Goal: Task Accomplishment & Management: Complete application form

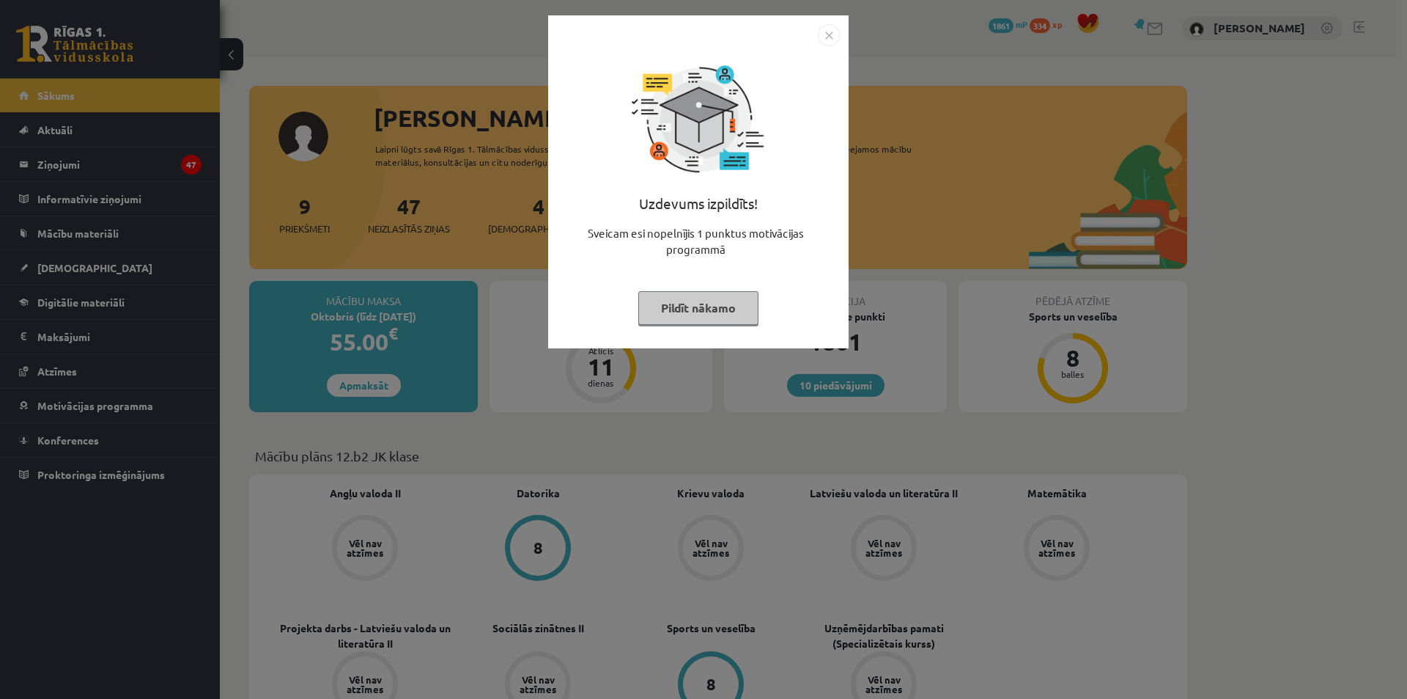
click at [730, 331] on div "Uzdevums izpildīts! Sveicam esi nopelnījis 1 punktus motivācijas programmā Pild…" at bounding box center [698, 192] width 283 height 293
click at [733, 309] on button "Pildīt nākamo" at bounding box center [698, 308] width 120 height 34
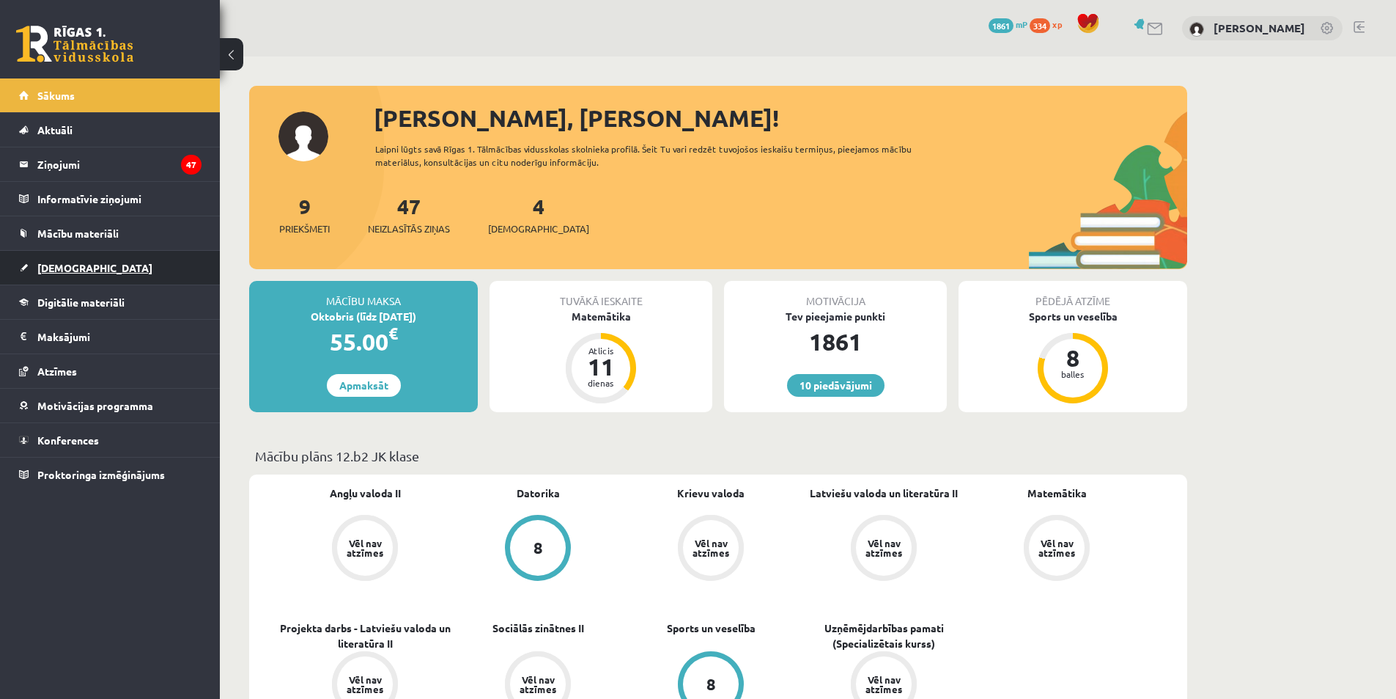
click at [81, 268] on span "[DEMOGRAPHIC_DATA]" at bounding box center [94, 267] width 115 height 13
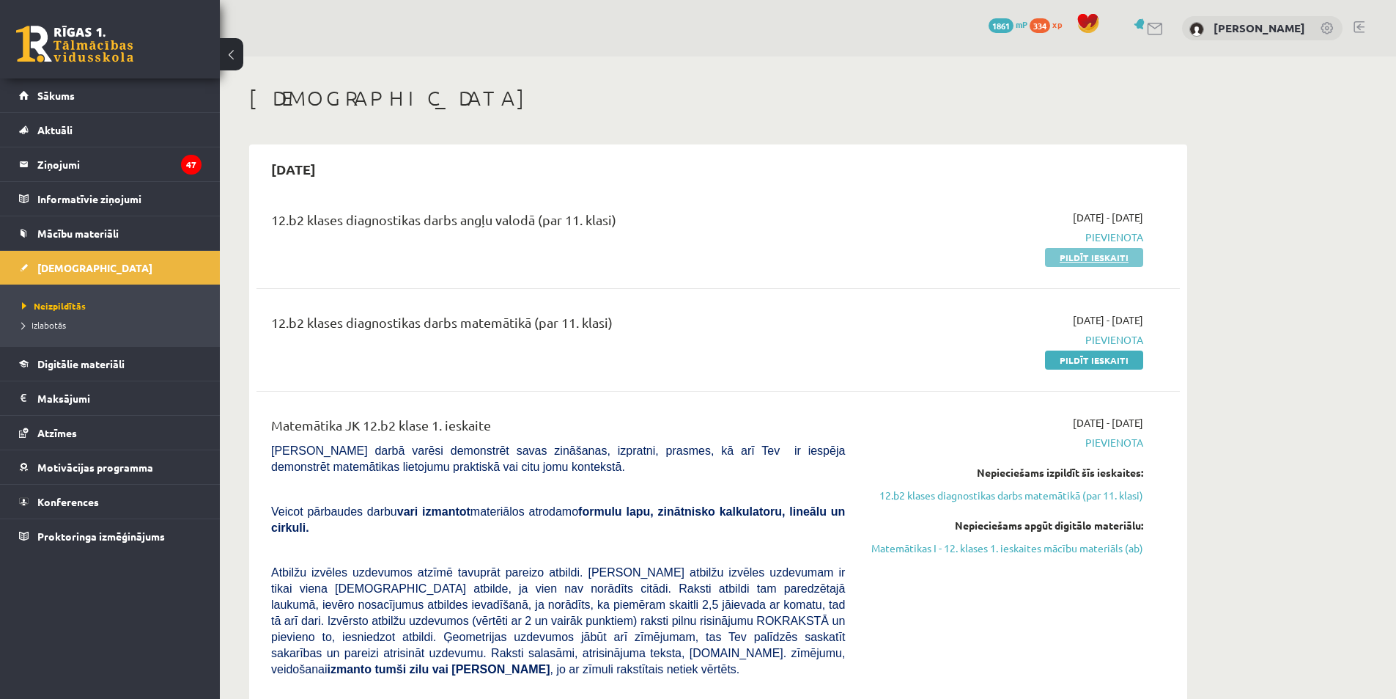
click at [1085, 258] on link "Pildīt ieskaiti" at bounding box center [1094, 257] width 98 height 19
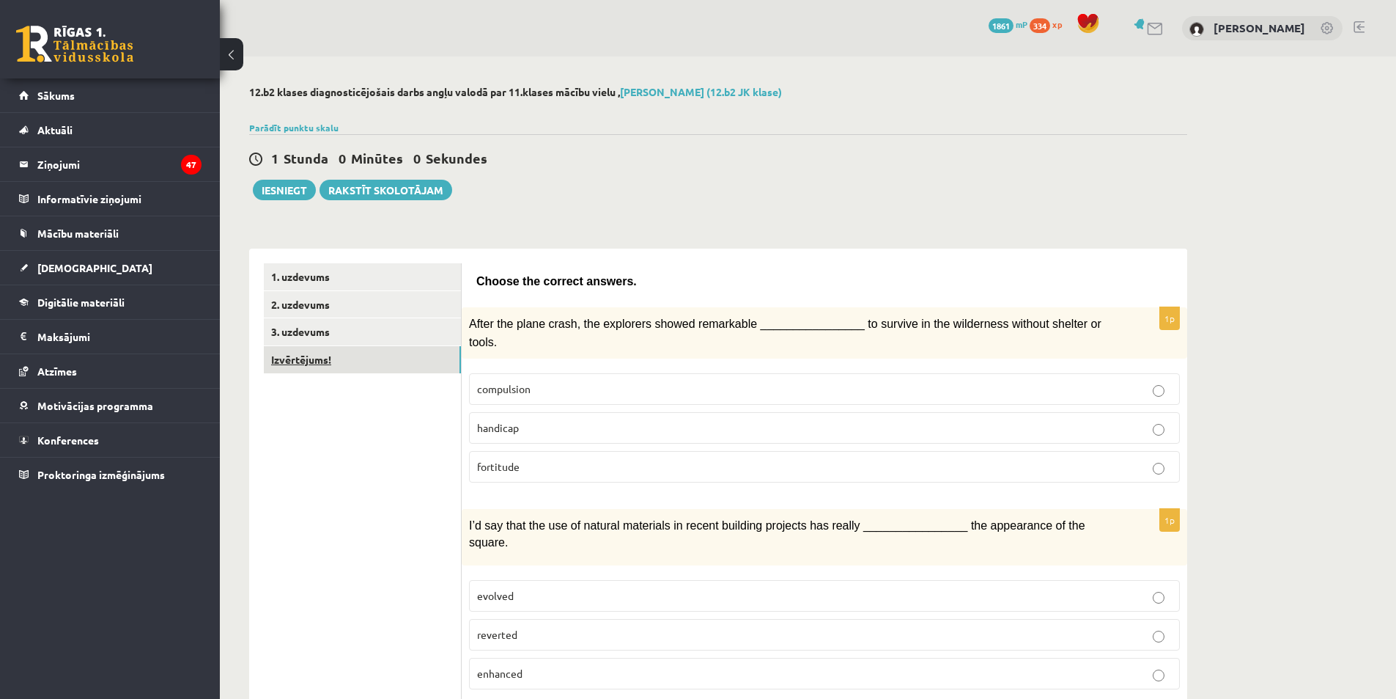
click at [345, 347] on link "Izvērtējums!" at bounding box center [362, 359] width 197 height 27
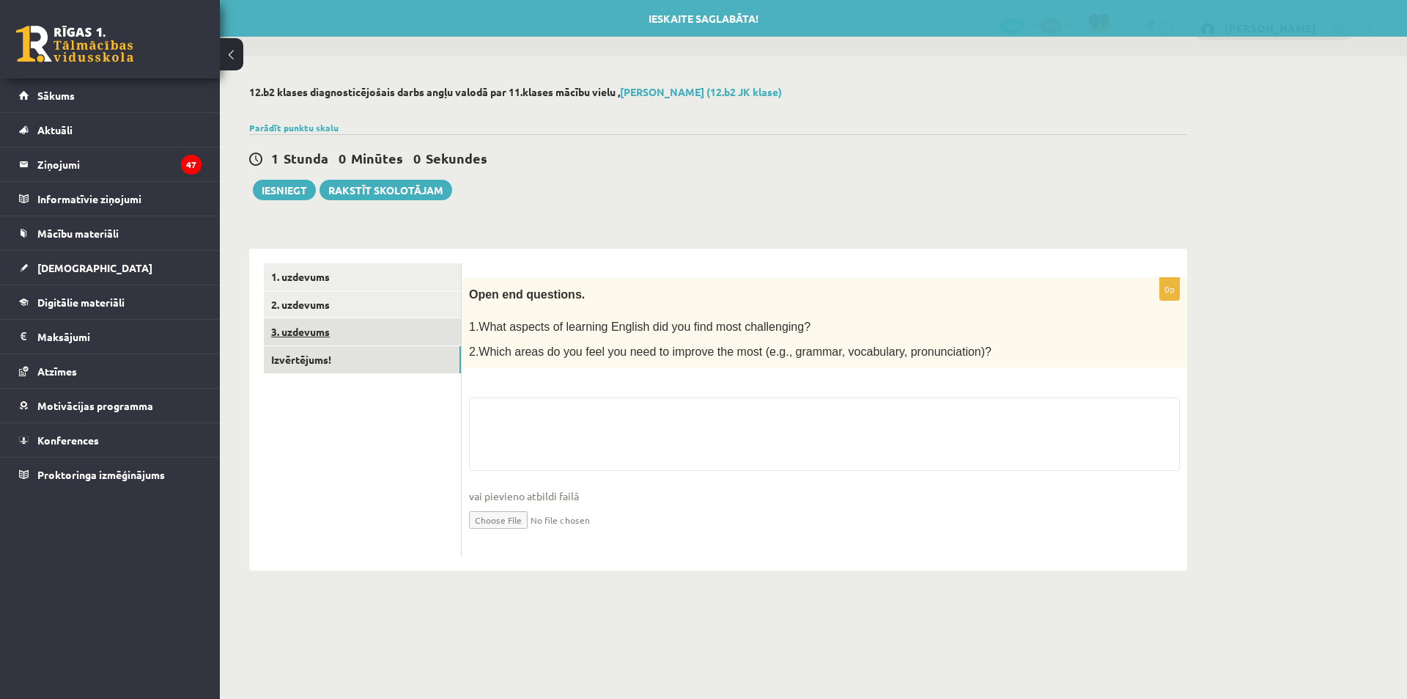
click at [352, 328] on link "3. uzdevums" at bounding box center [362, 331] width 197 height 27
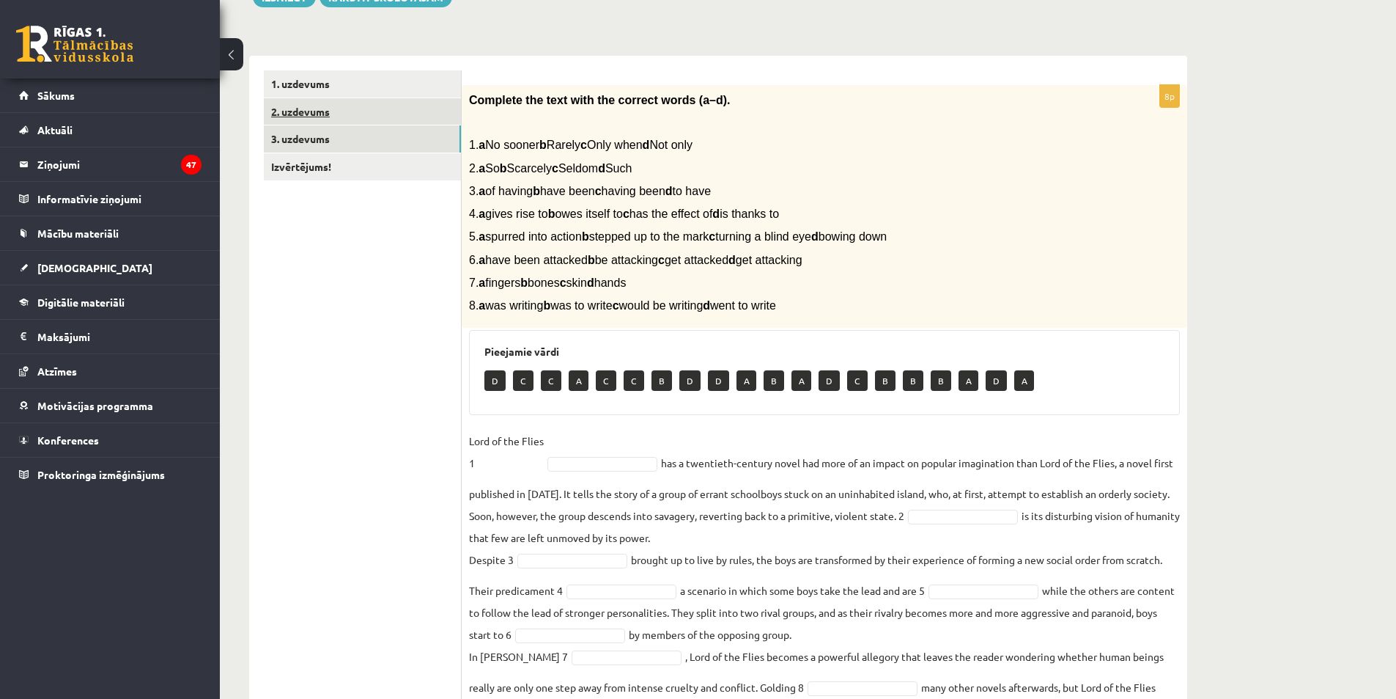
scroll to position [46, 0]
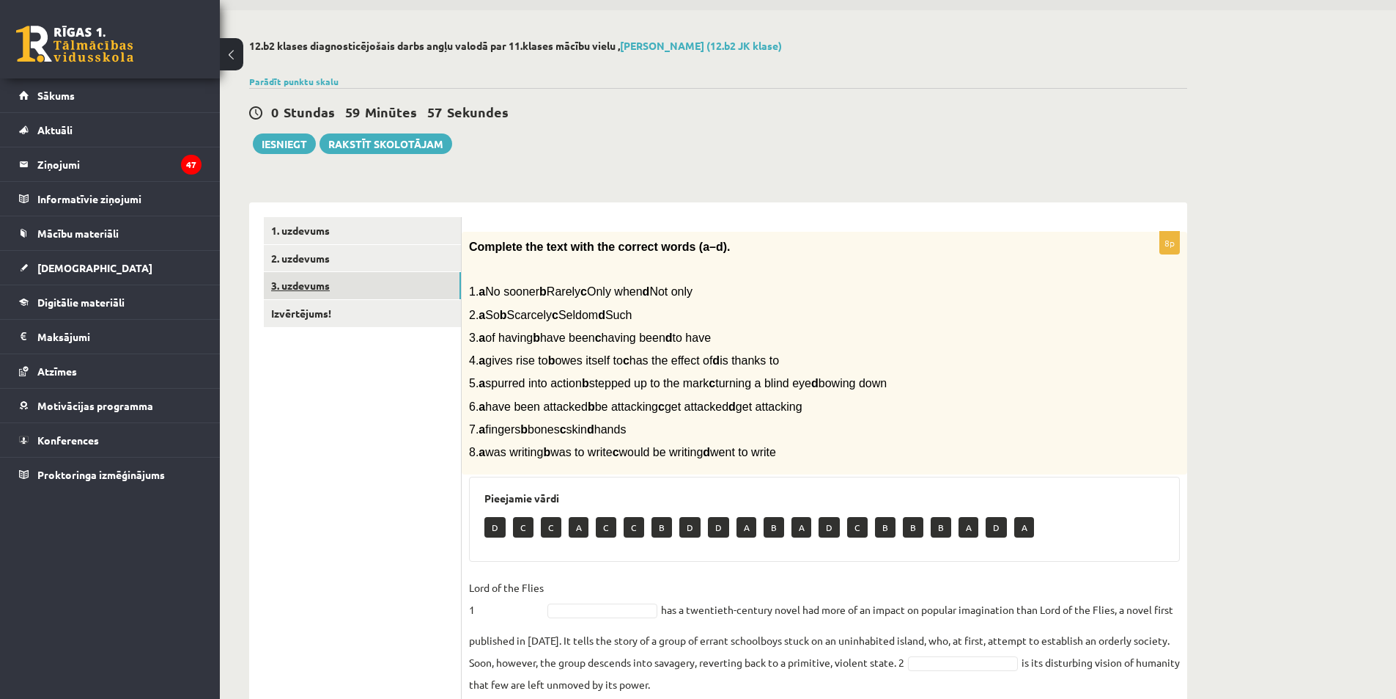
click at [337, 276] on link "3. uzdevums" at bounding box center [362, 285] width 197 height 27
click at [343, 262] on link "2. uzdevums" at bounding box center [362, 258] width 197 height 27
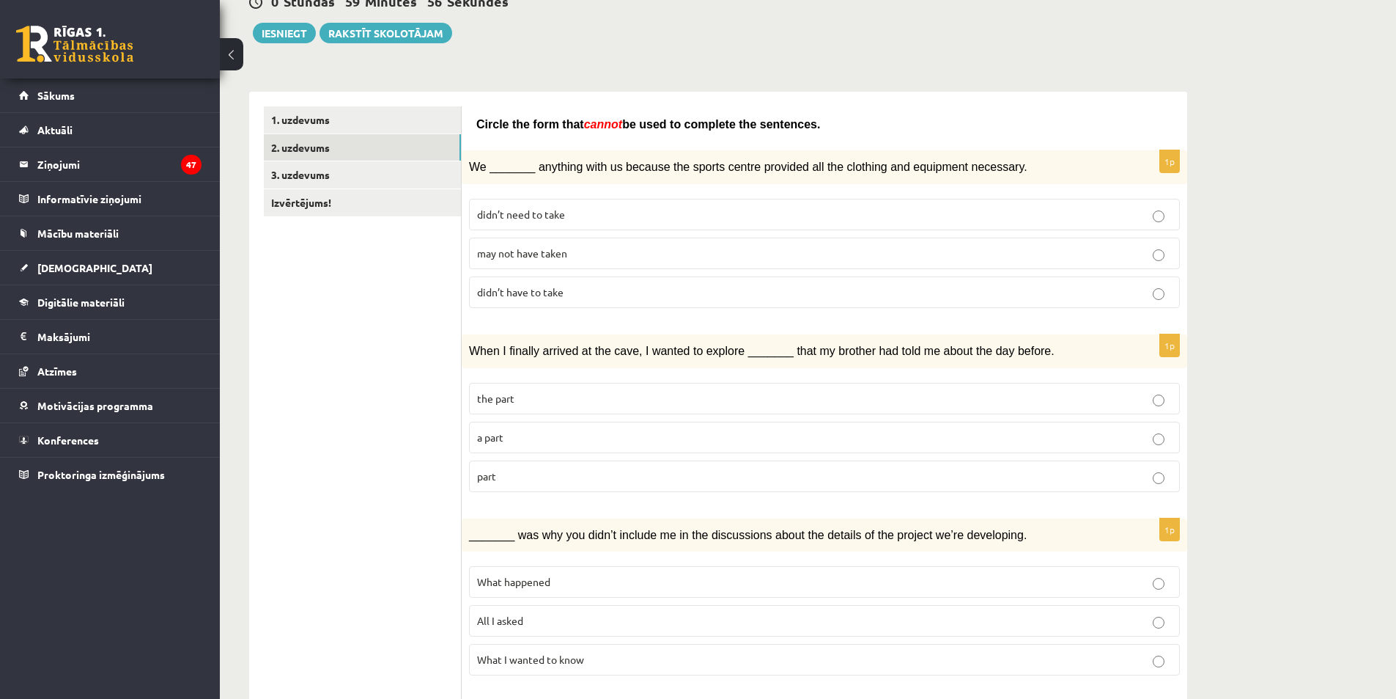
scroll to position [0, 0]
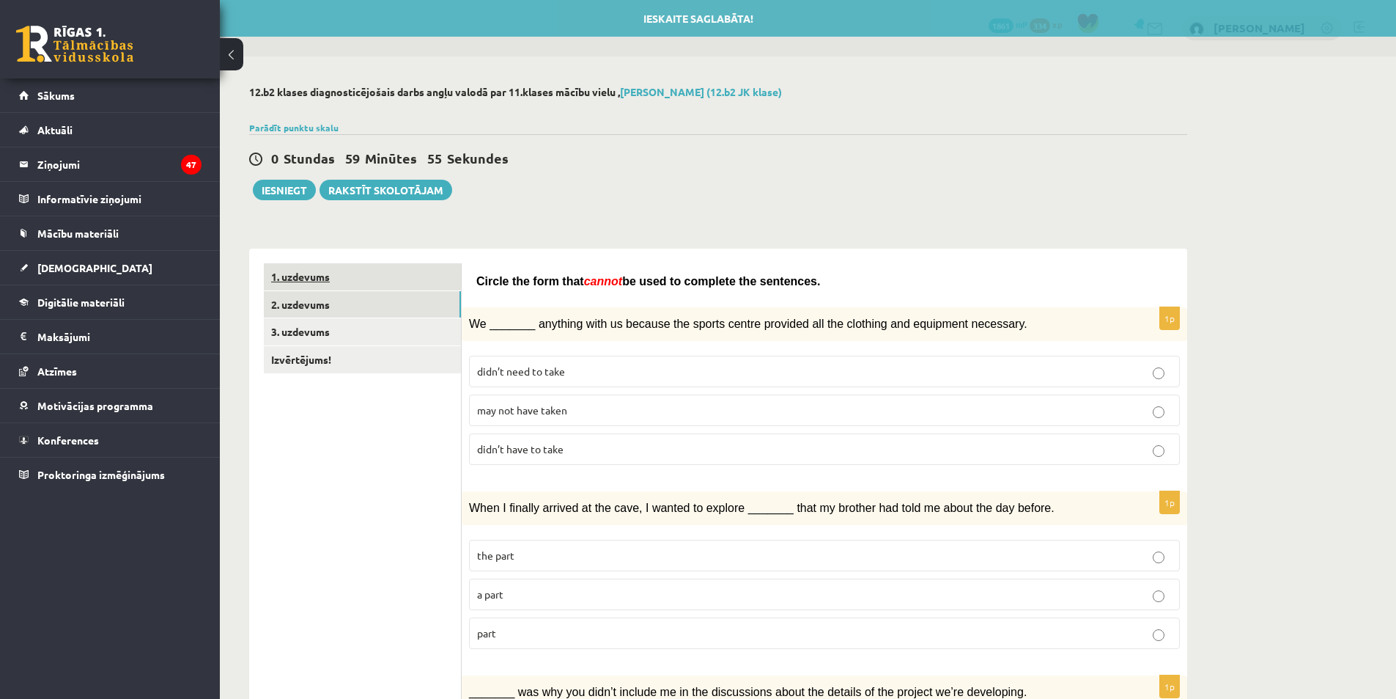
click at [348, 286] on link "1. uzdevums" at bounding box center [362, 276] width 197 height 27
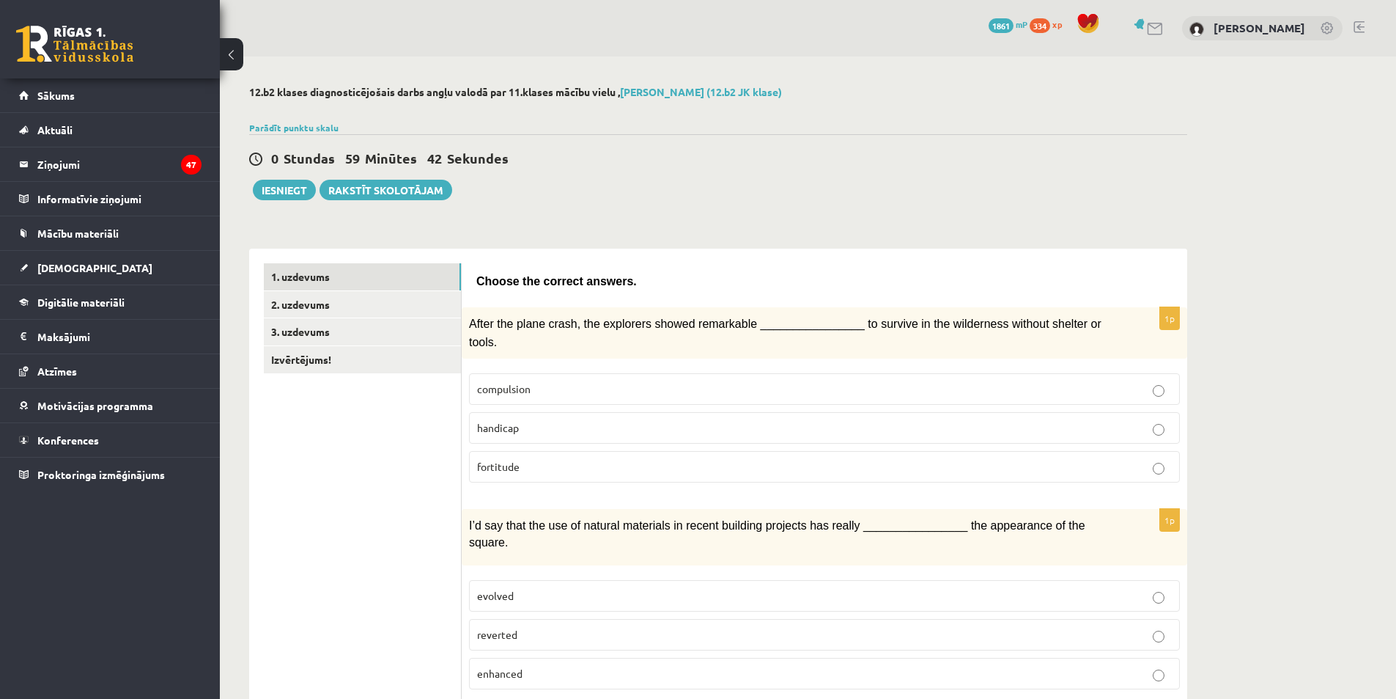
click at [666, 451] on label "fortitude" at bounding box center [824, 467] width 711 height 32
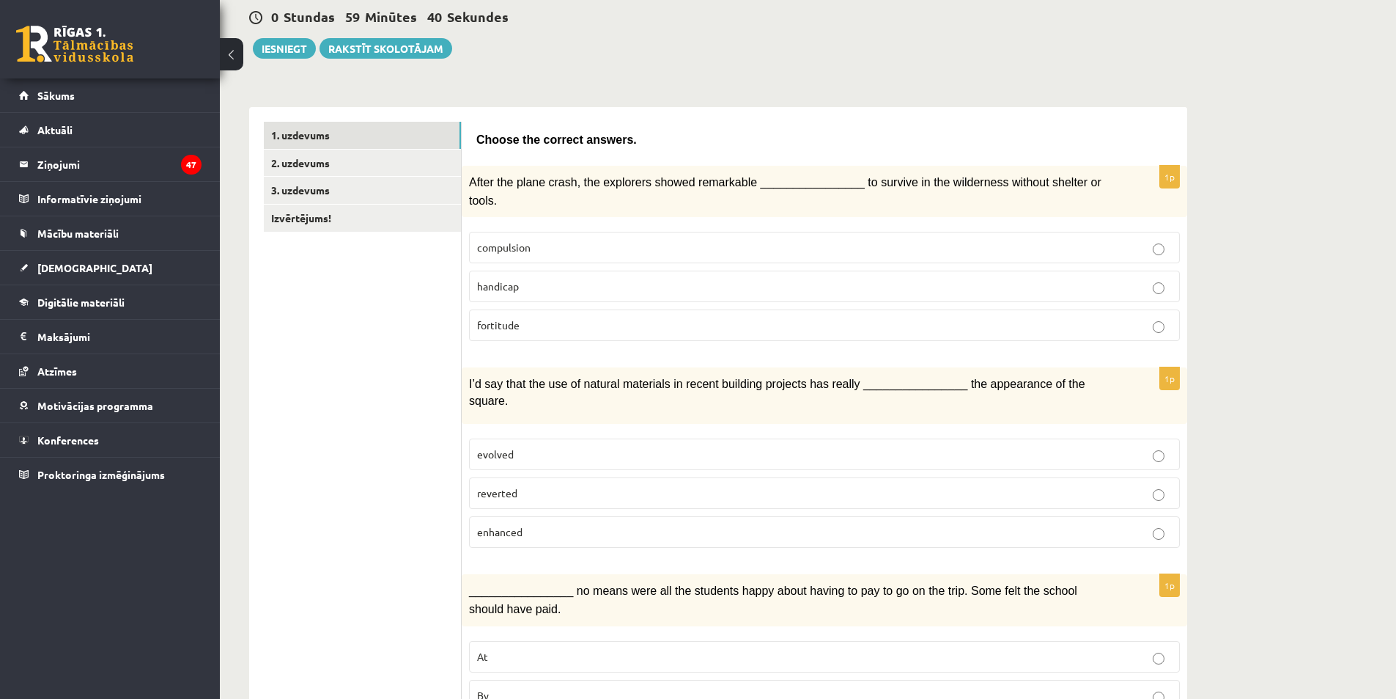
scroll to position [147, 0]
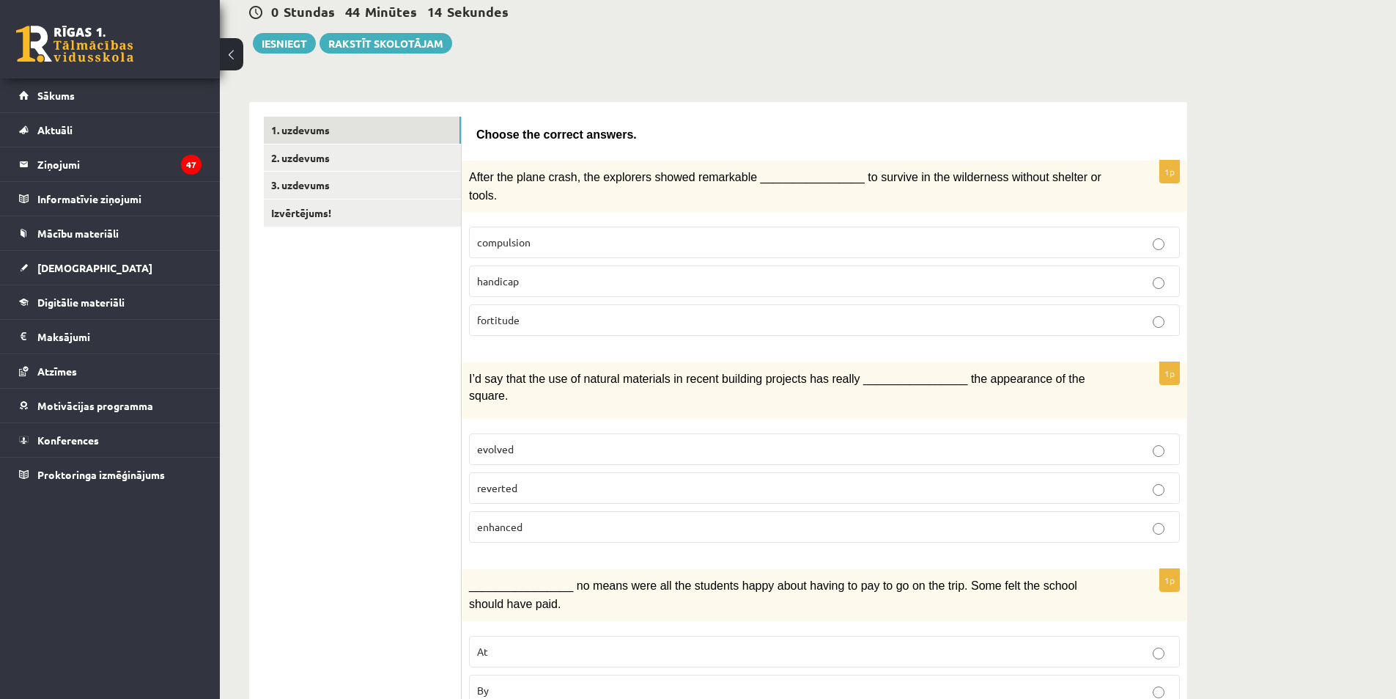
click at [578, 511] on label "enhanced" at bounding box center [824, 527] width 711 height 32
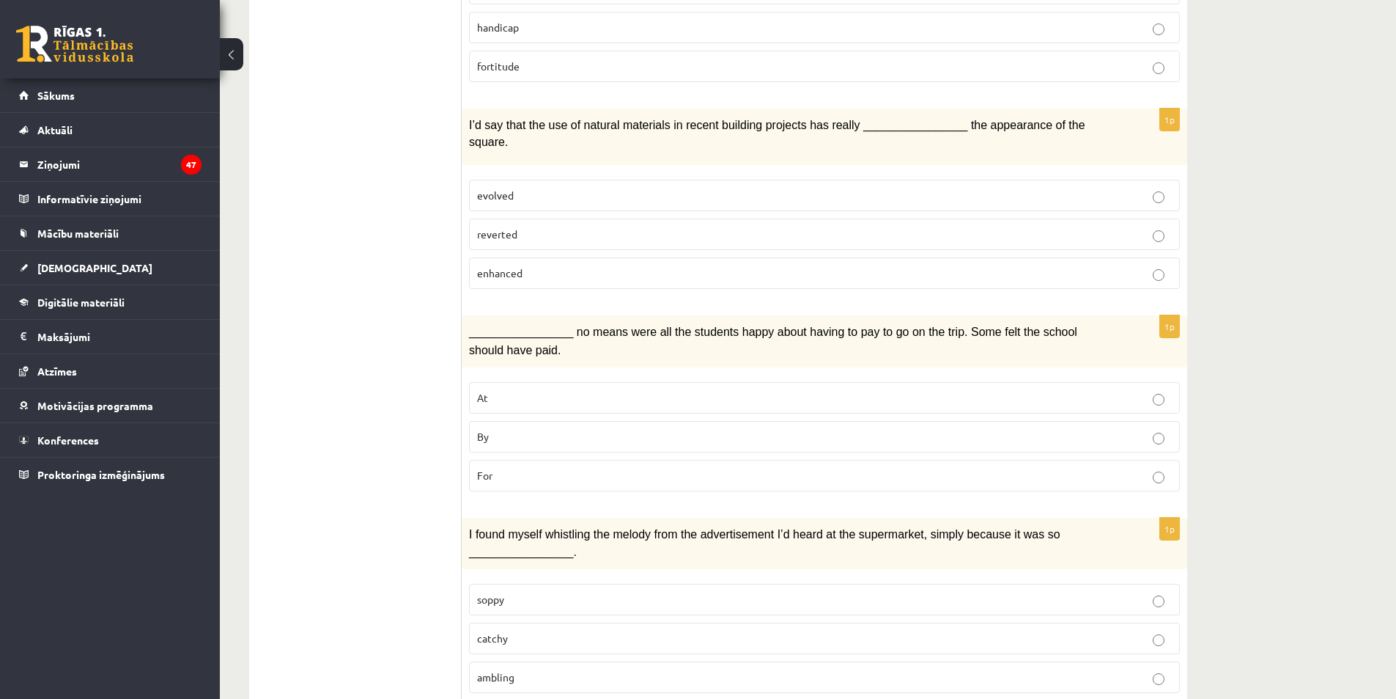
scroll to position [440, 0]
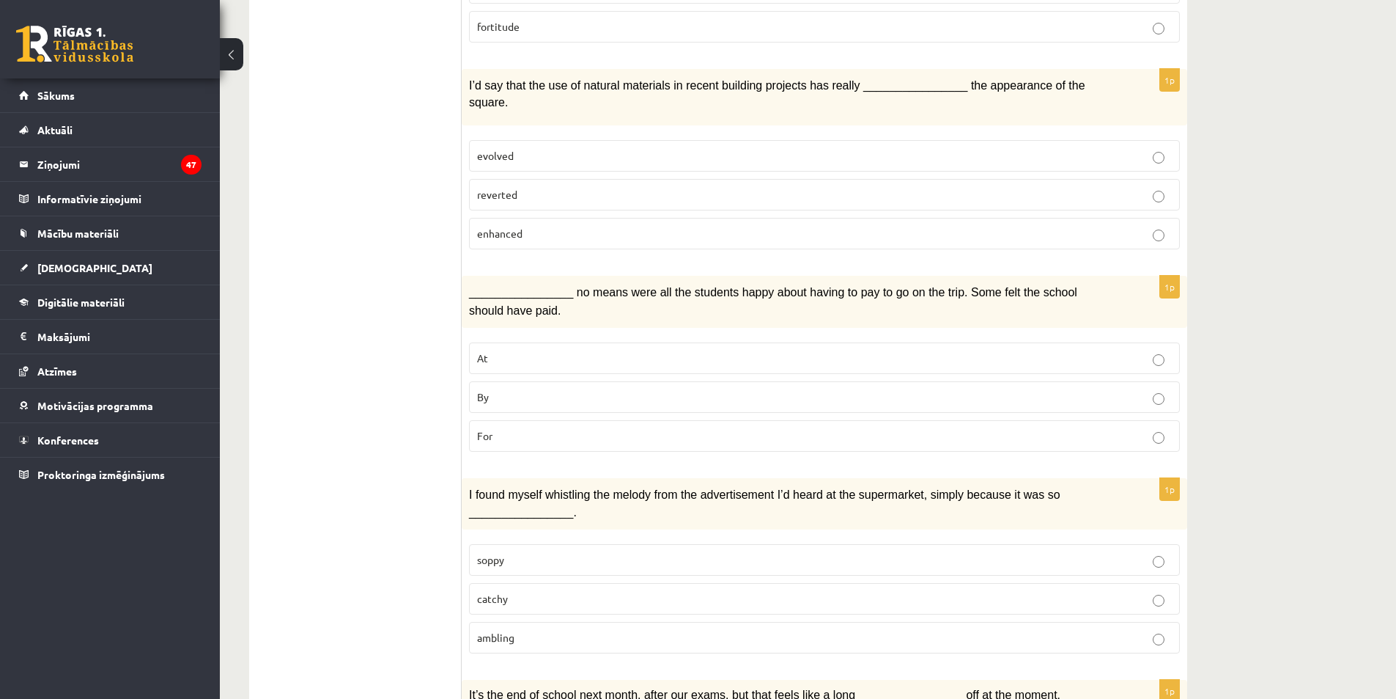
click at [573, 381] on label "By" at bounding box center [824, 397] width 711 height 32
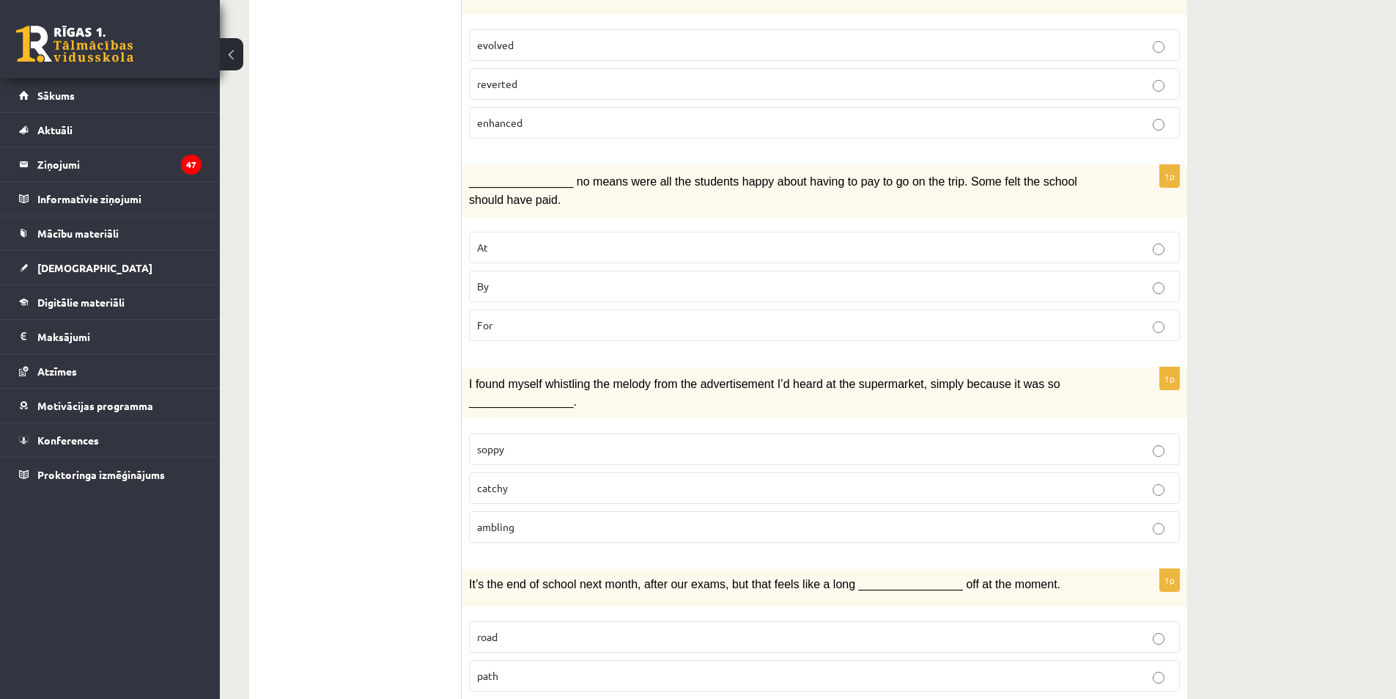
scroll to position [586, 0]
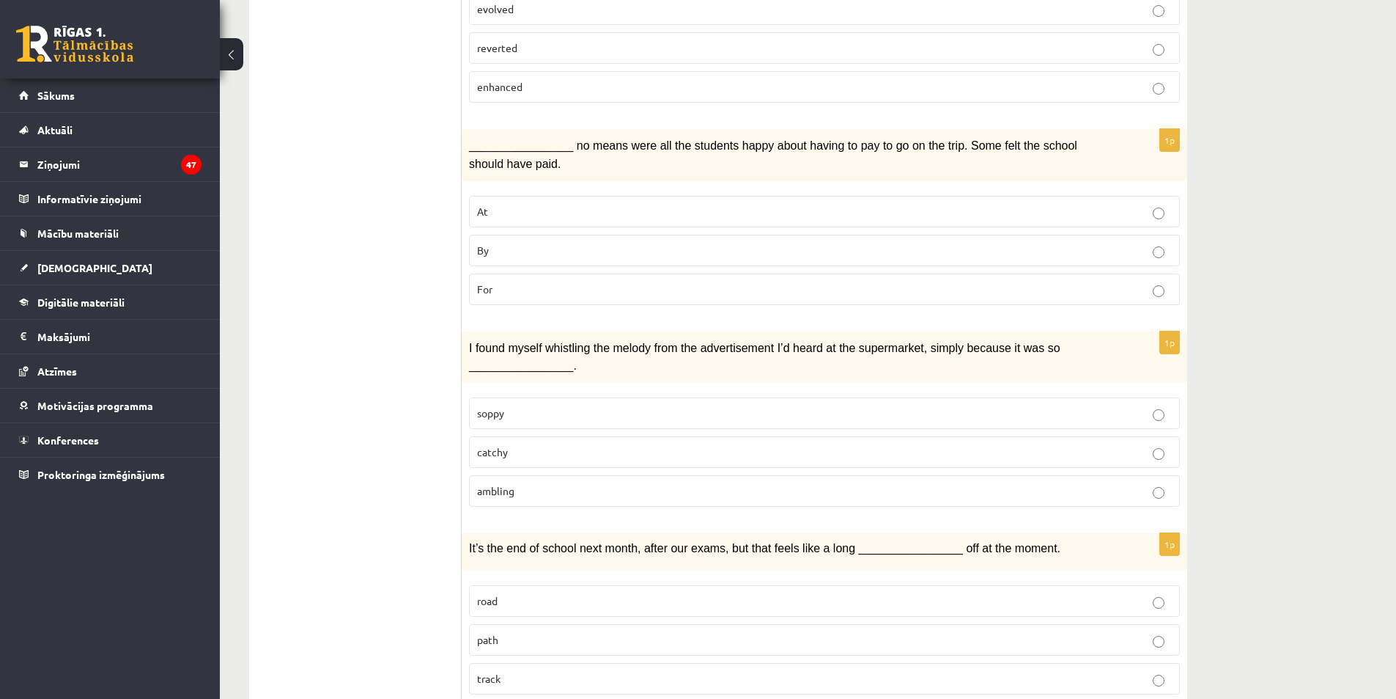
click at [545, 393] on fieldset "soppy catchy ambling" at bounding box center [824, 450] width 711 height 121
click at [545, 436] on label "catchy" at bounding box center [824, 452] width 711 height 32
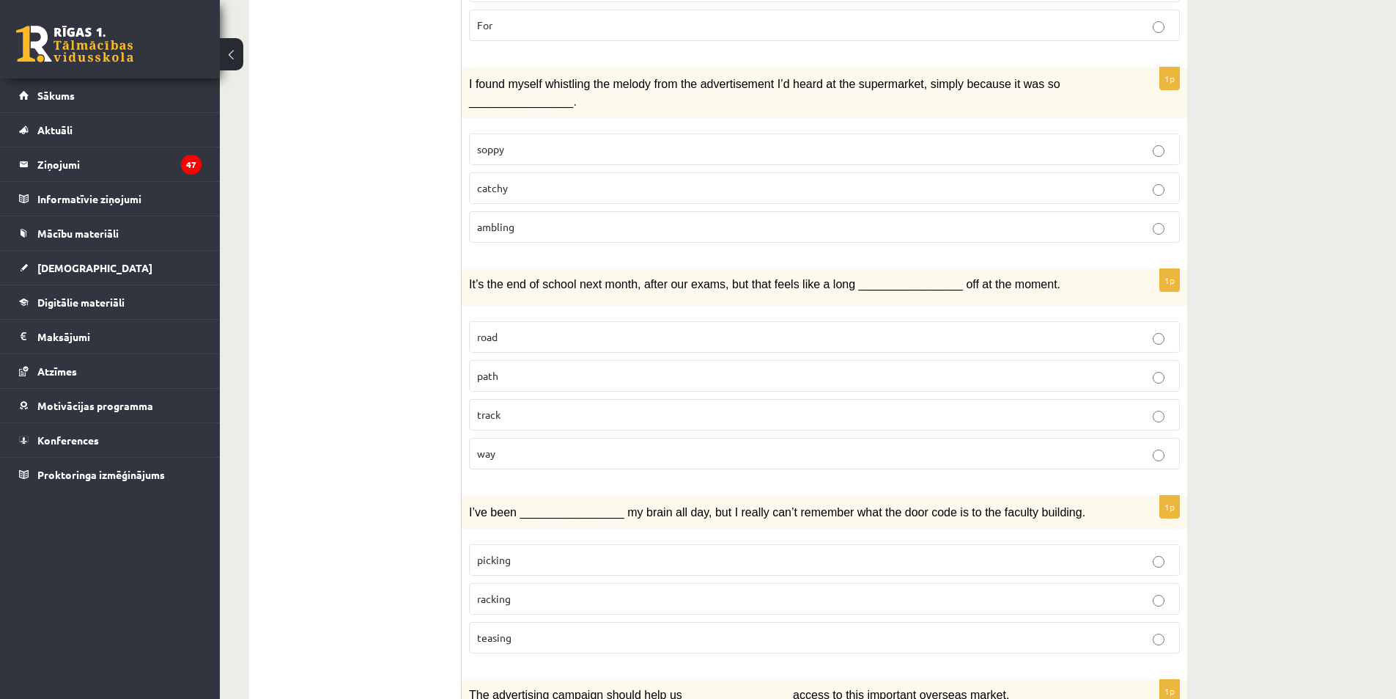
scroll to position [880, 0]
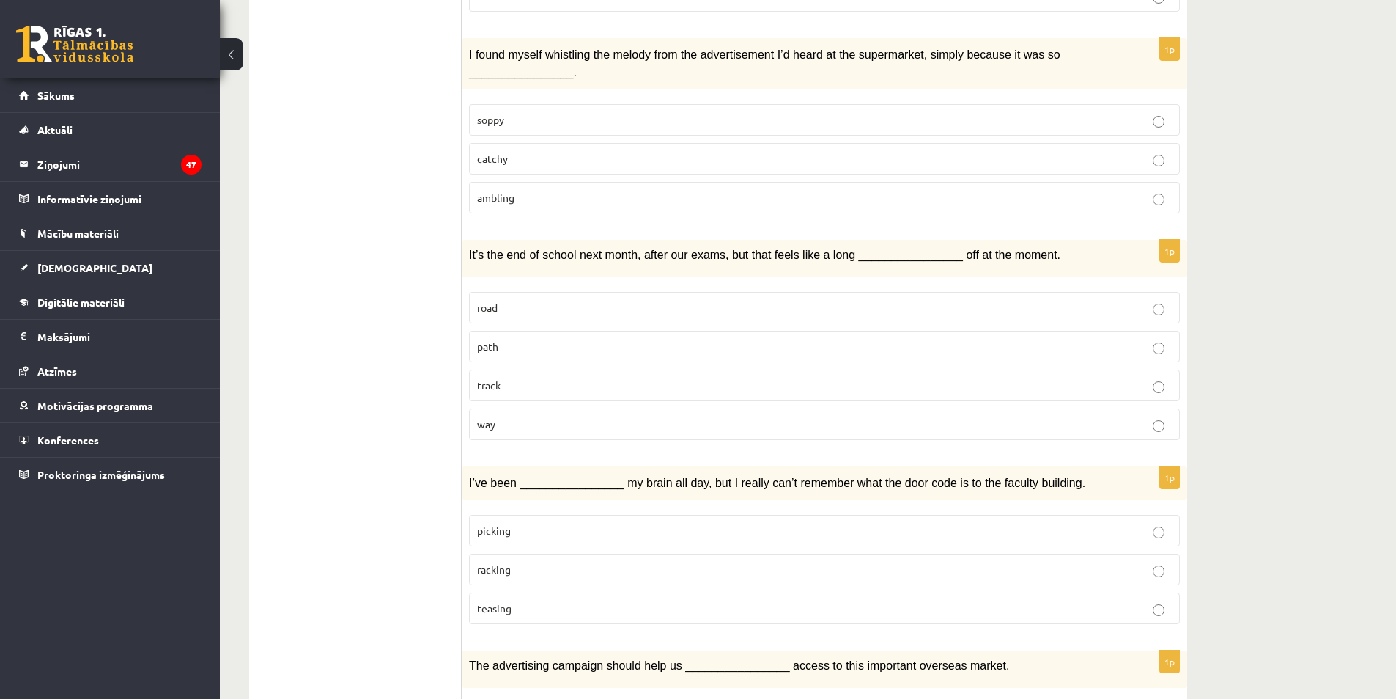
click at [600, 292] on label "road" at bounding box center [824, 308] width 711 height 32
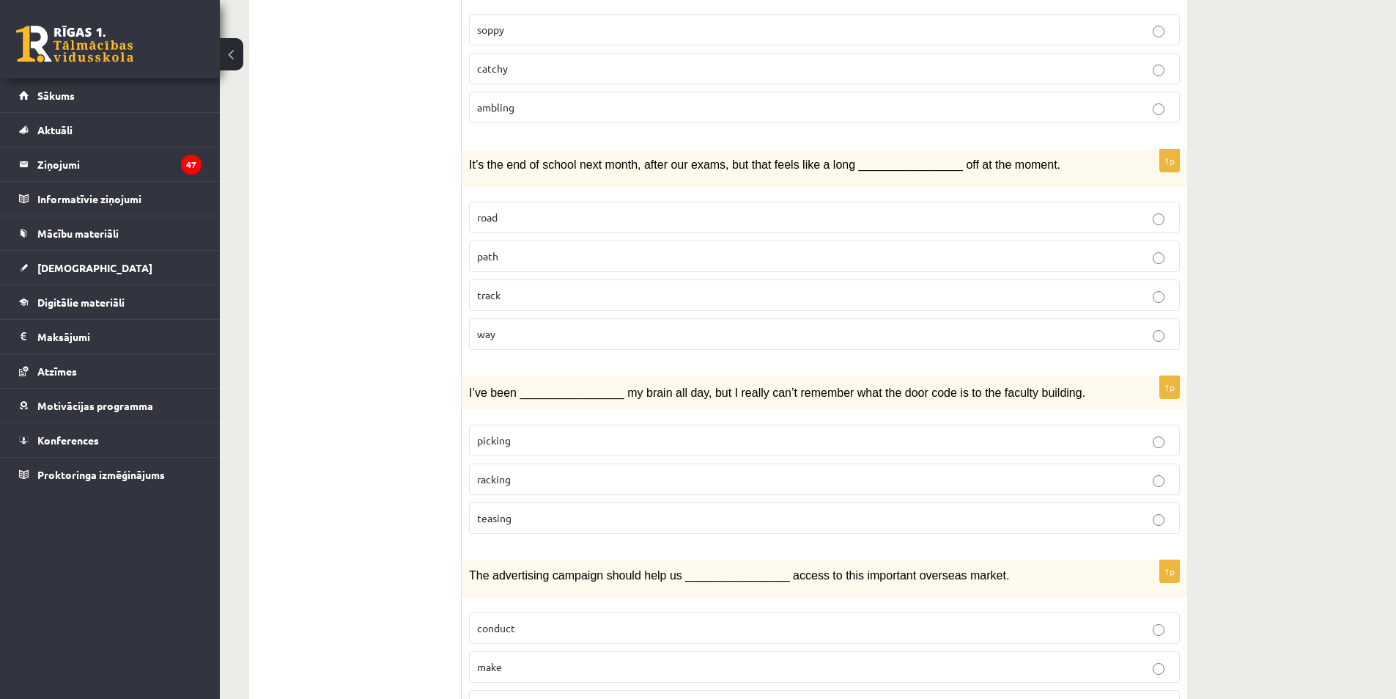
scroll to position [1026, 0]
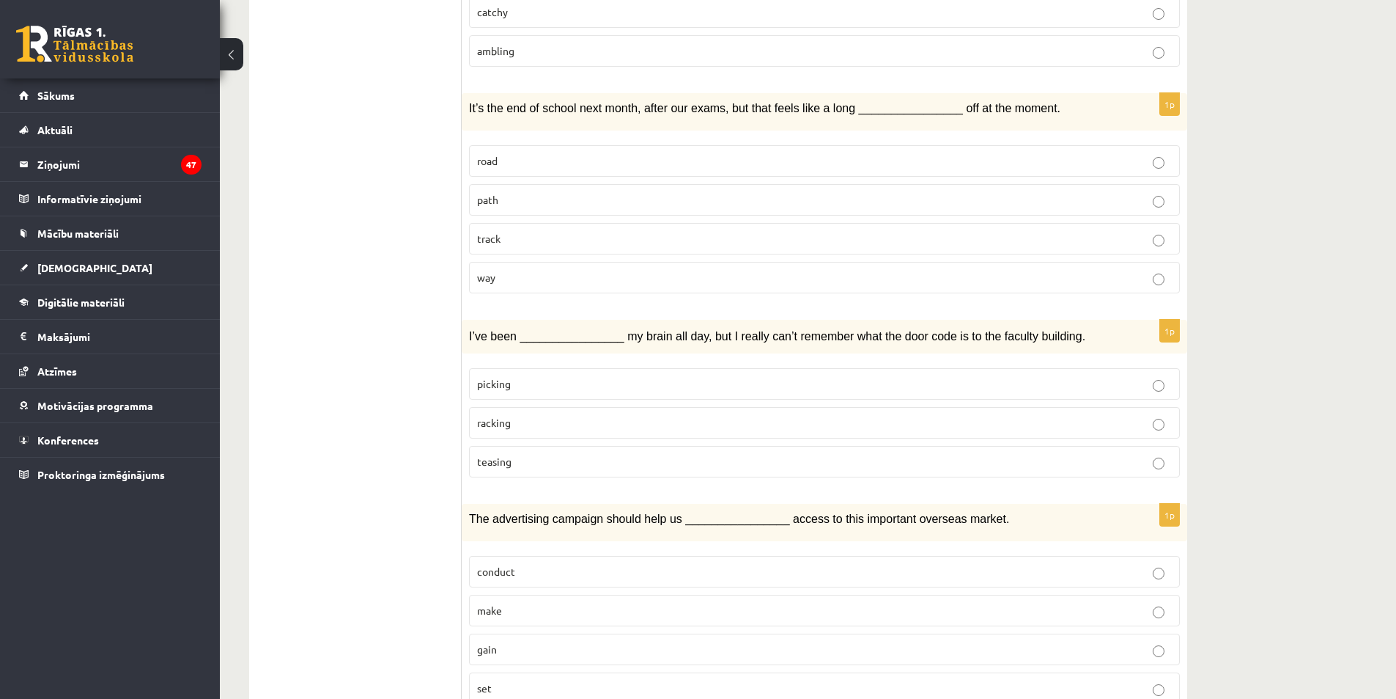
click at [609, 376] on p "picking" at bounding box center [824, 383] width 695 height 15
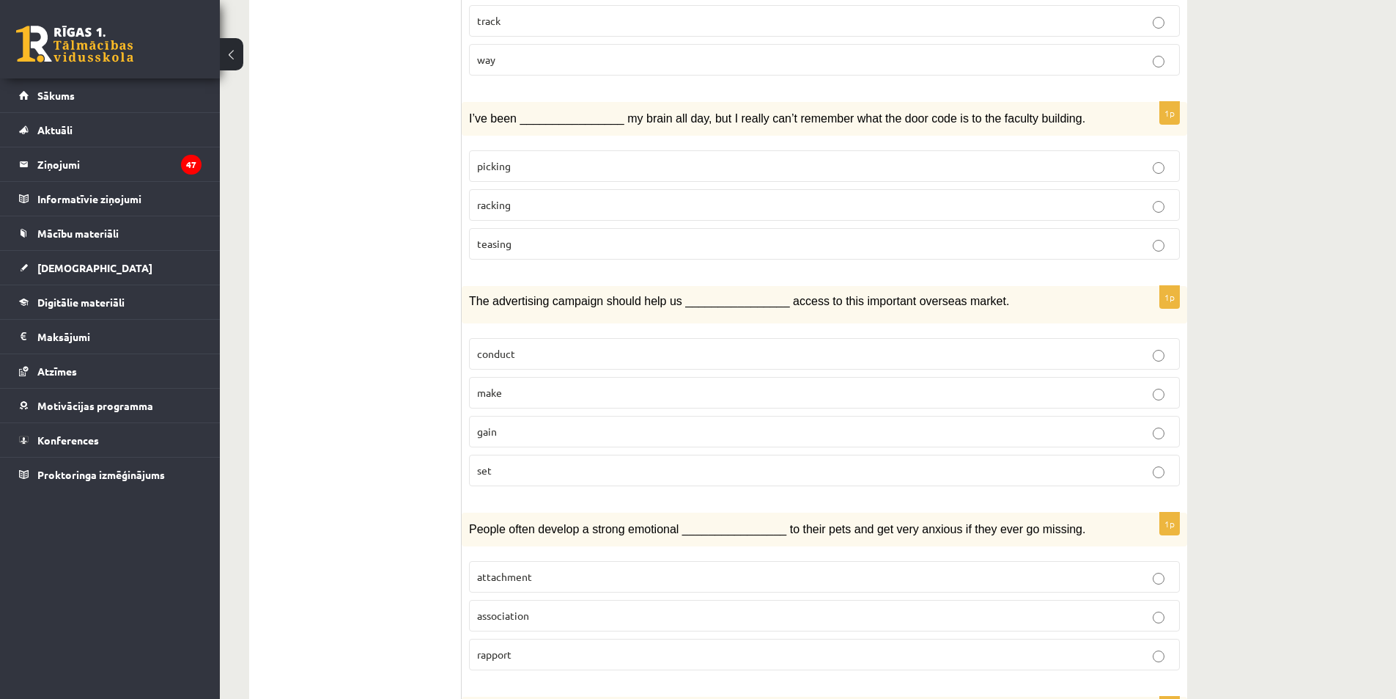
scroll to position [1246, 0]
click at [580, 460] on p "set" at bounding box center [824, 467] width 695 height 15
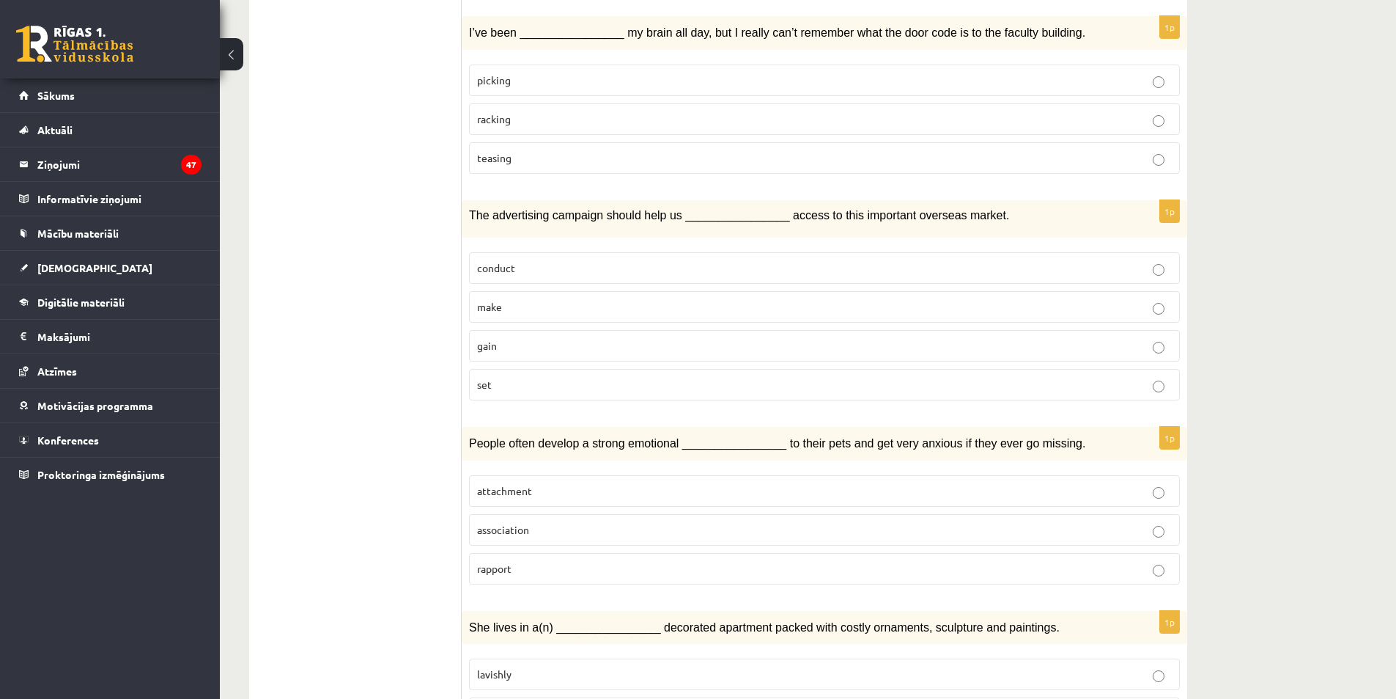
scroll to position [1393, 0]
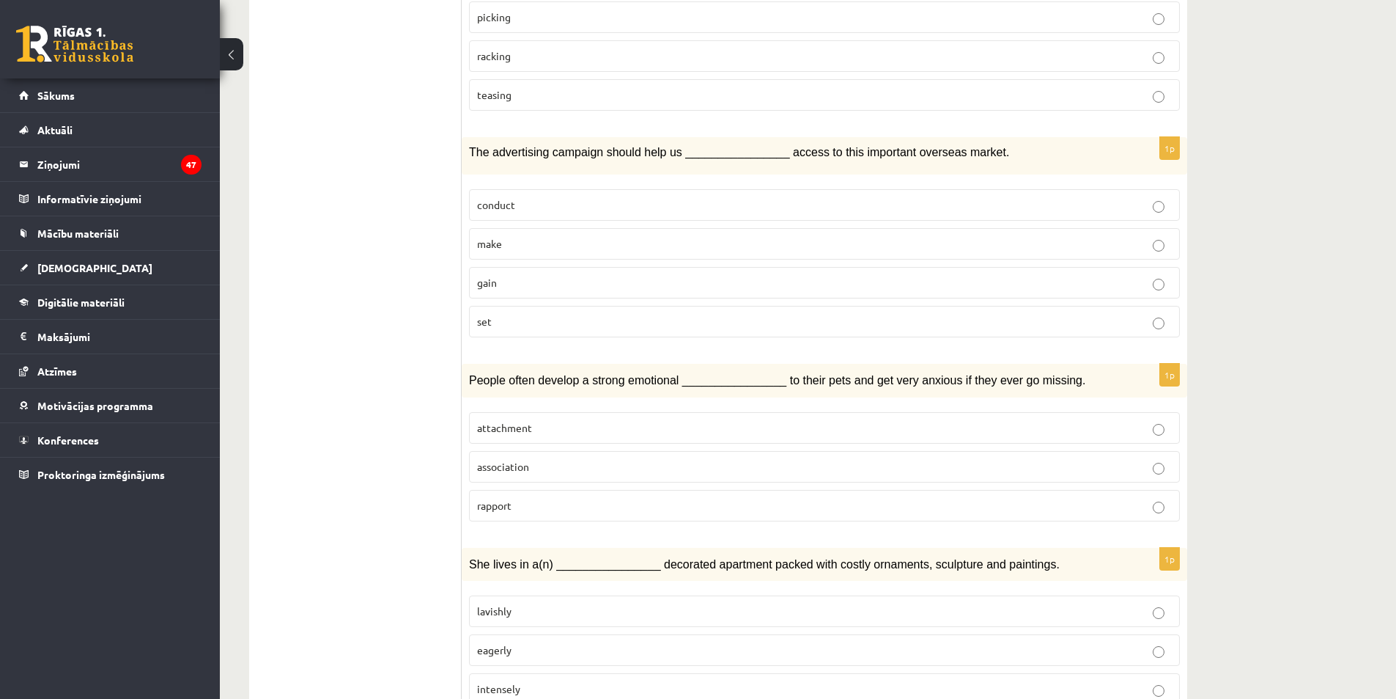
click at [583, 267] on label "gain" at bounding box center [824, 283] width 711 height 32
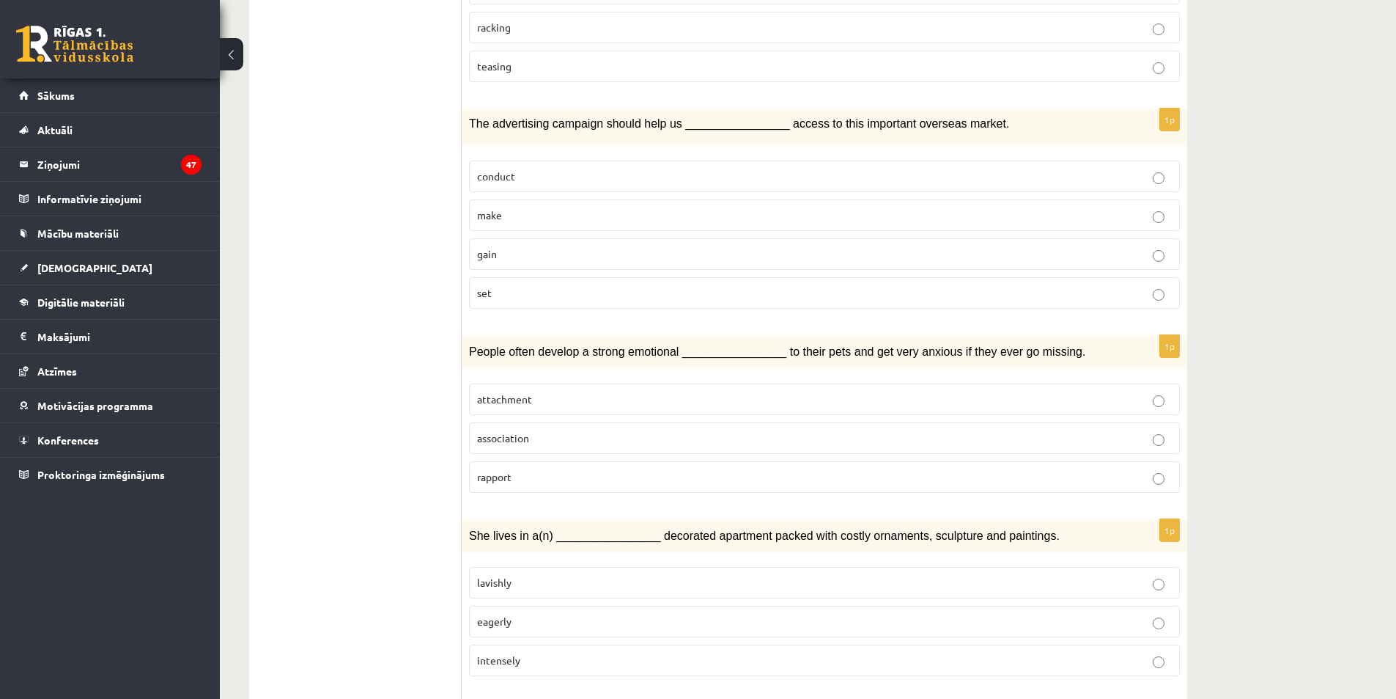
scroll to position [1539, 0]
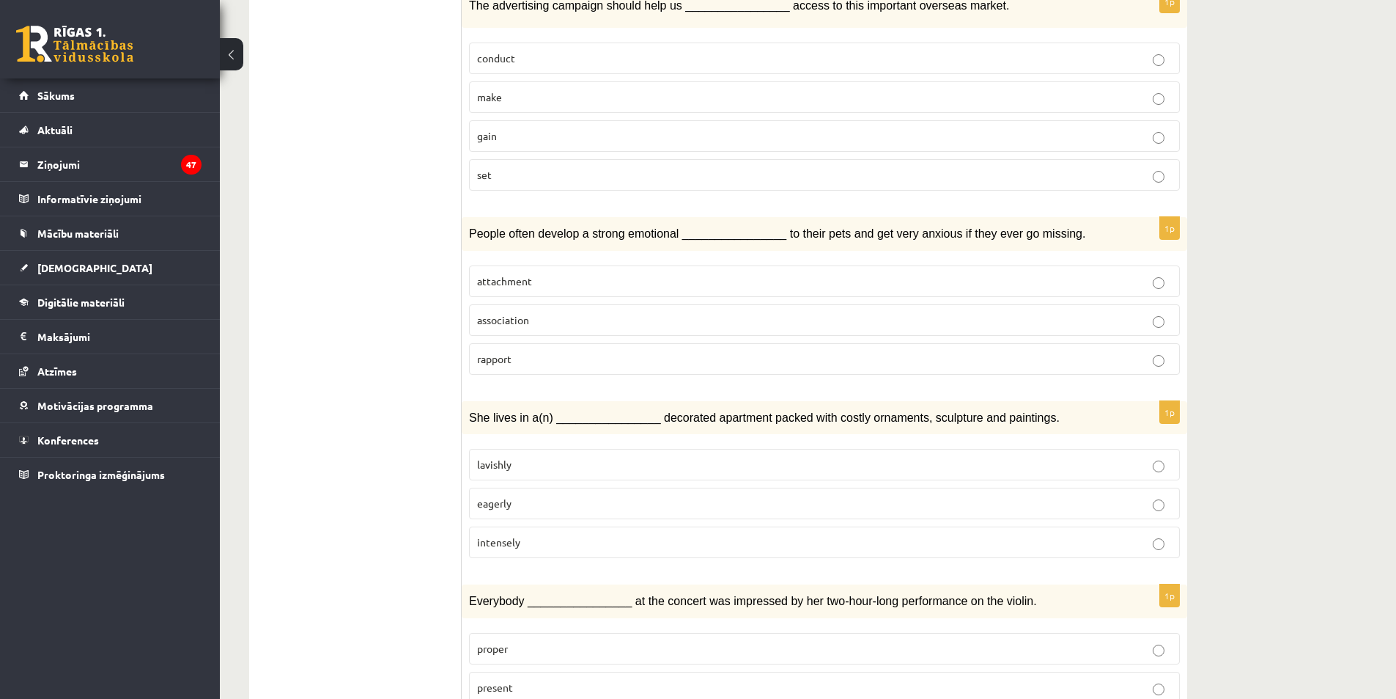
click at [577, 273] on p "attachment" at bounding box center [824, 280] width 695 height 15
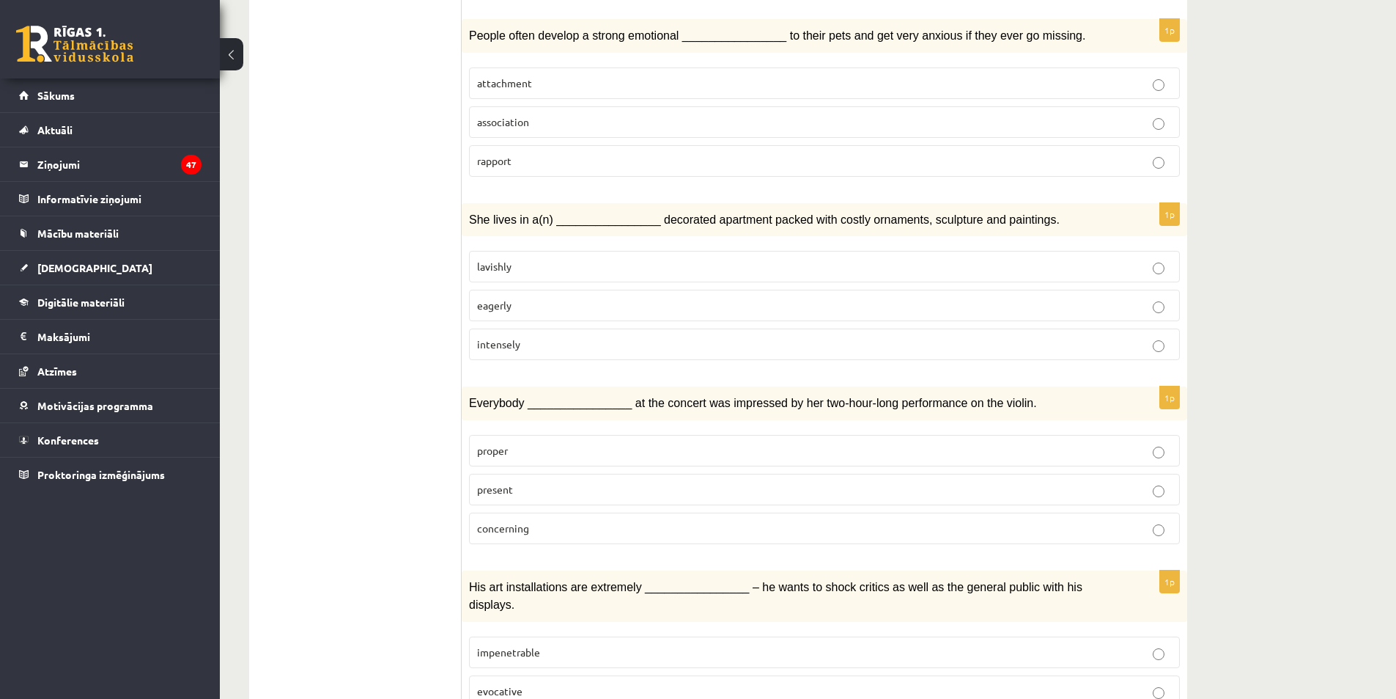
scroll to position [1759, 0]
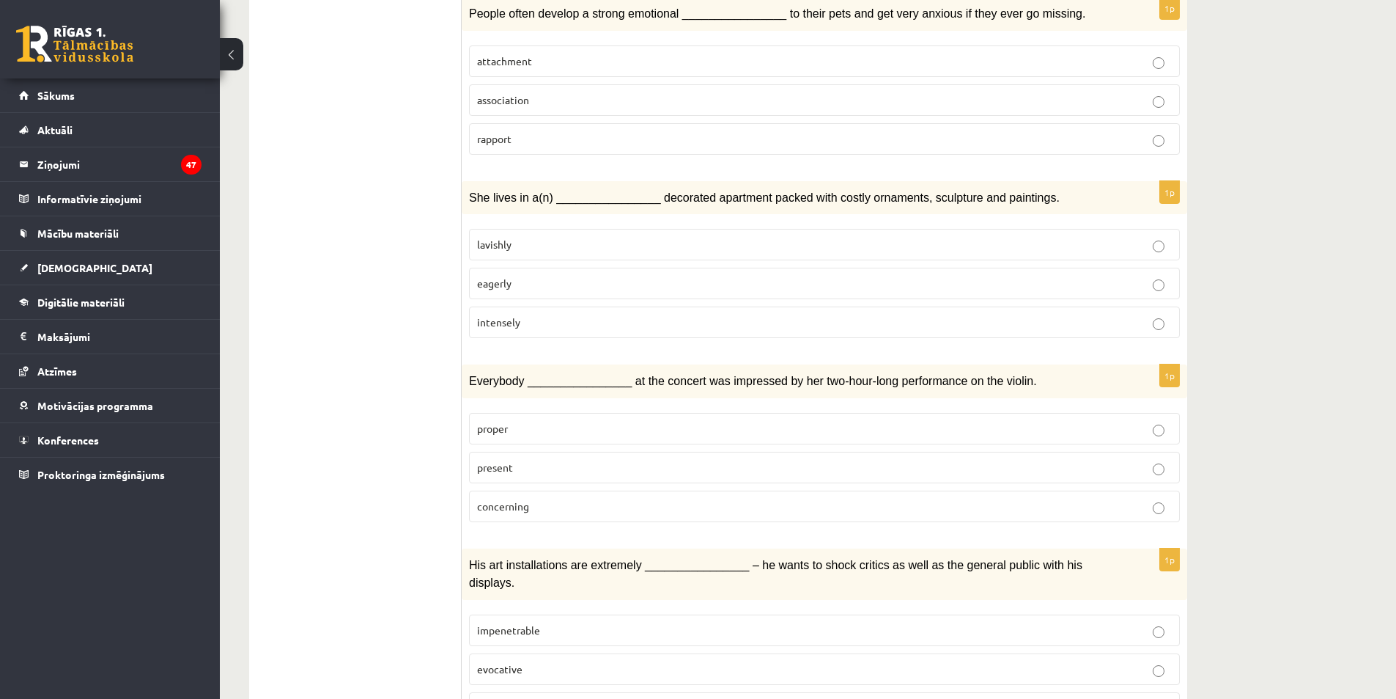
click at [641, 268] on label "eagerly" at bounding box center [824, 284] width 711 height 32
click at [680, 229] on label "lavishly" at bounding box center [824, 245] width 711 height 32
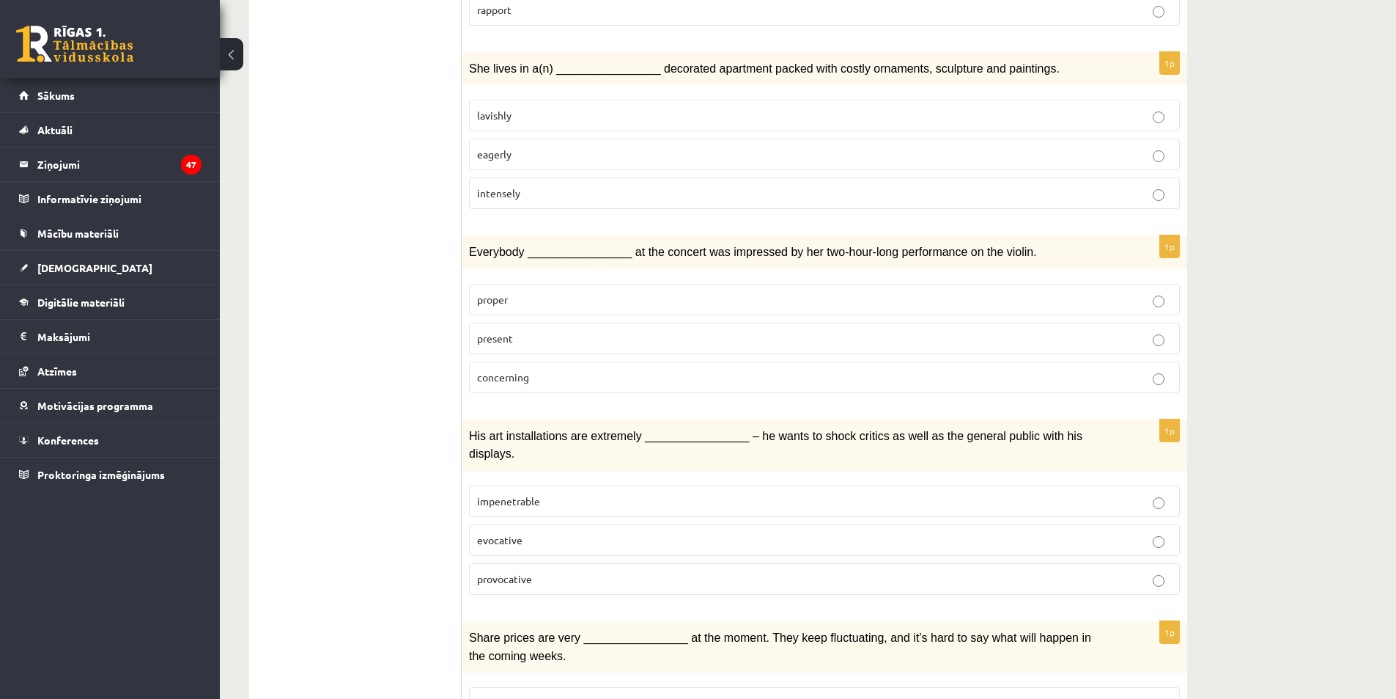
scroll to position [1906, 0]
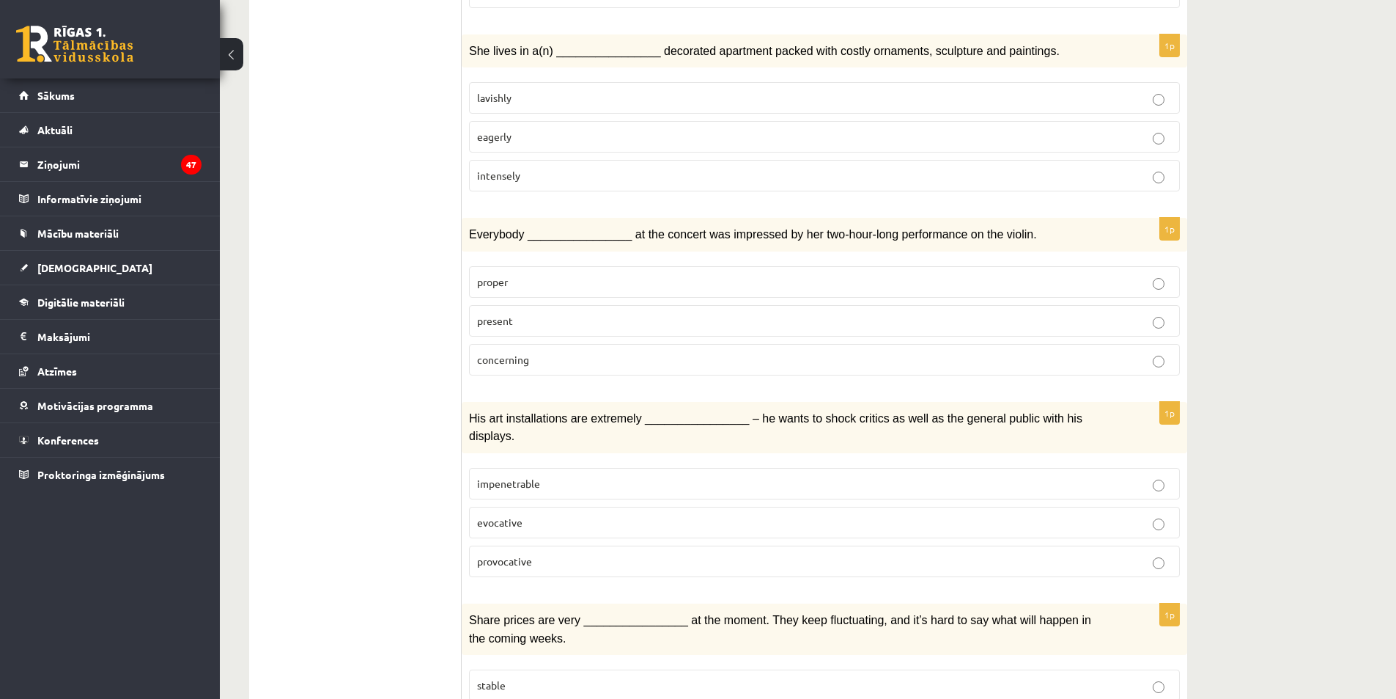
click at [641, 305] on label "present" at bounding box center [824, 321] width 711 height 32
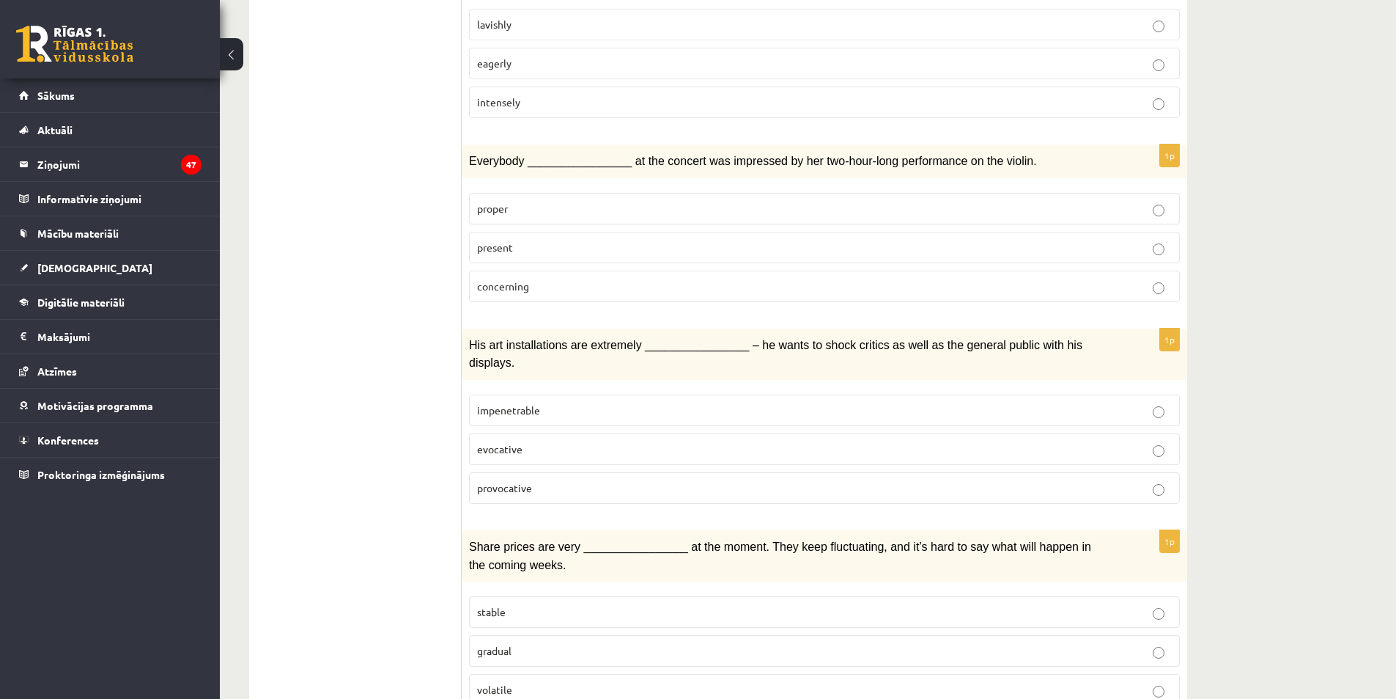
scroll to position [1981, 0]
click at [633, 479] on p "provocative" at bounding box center [824, 486] width 695 height 15
click at [645, 432] on label "evocative" at bounding box center [824, 448] width 711 height 32
click at [622, 479] on p "provocative" at bounding box center [824, 486] width 695 height 15
click at [619, 672] on label "volatile" at bounding box center [824, 688] width 711 height 32
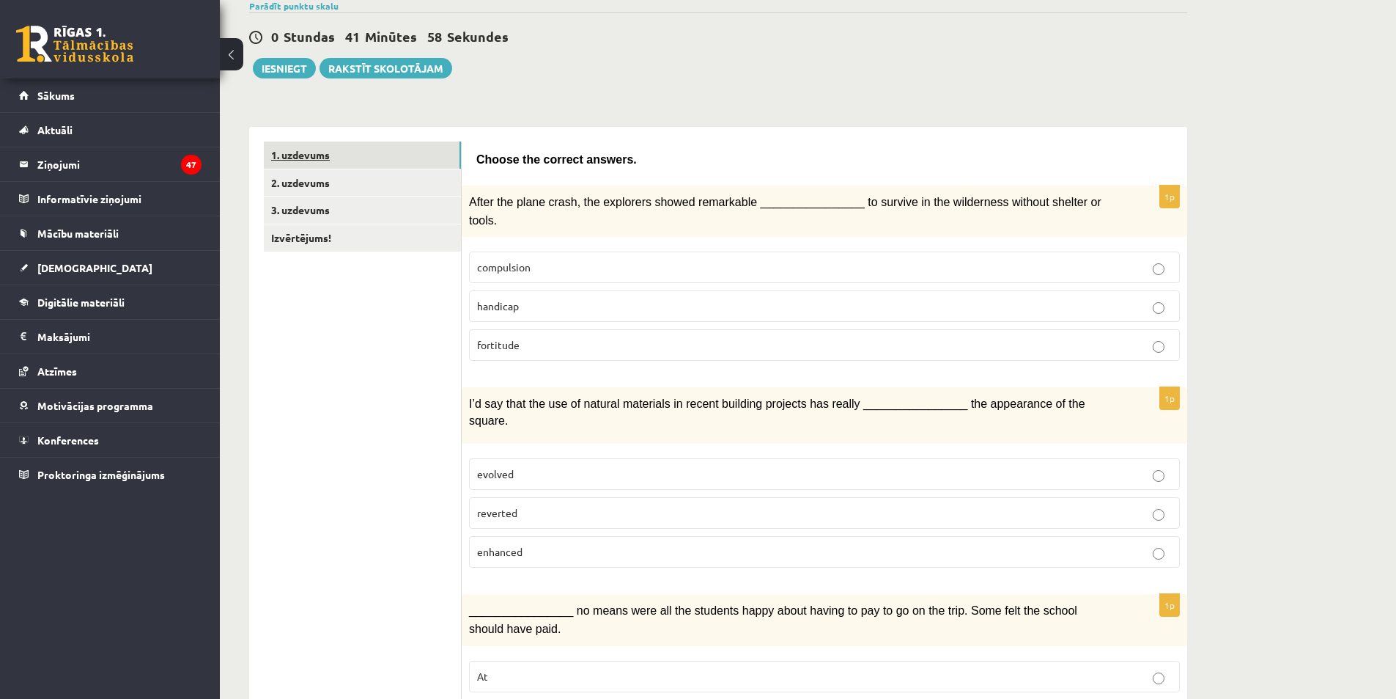
scroll to position [75, 0]
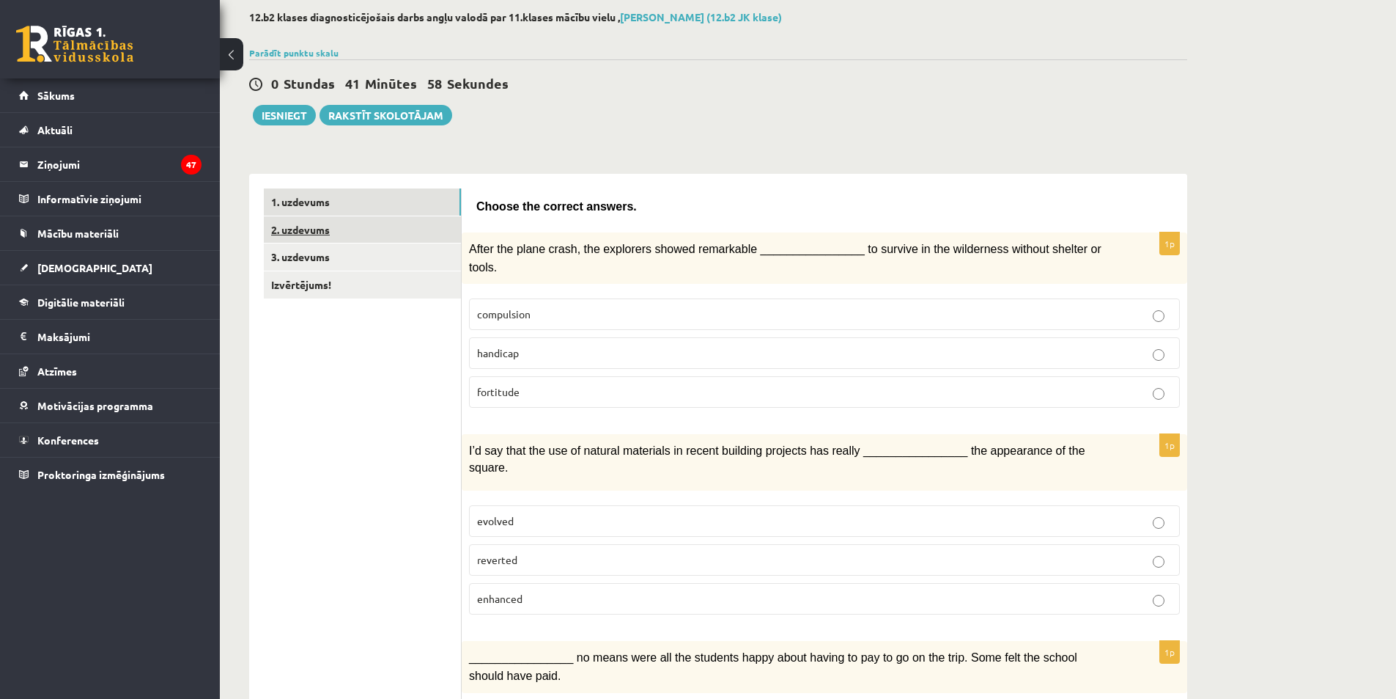
click at [383, 234] on link "2. uzdevums" at bounding box center [362, 229] width 197 height 27
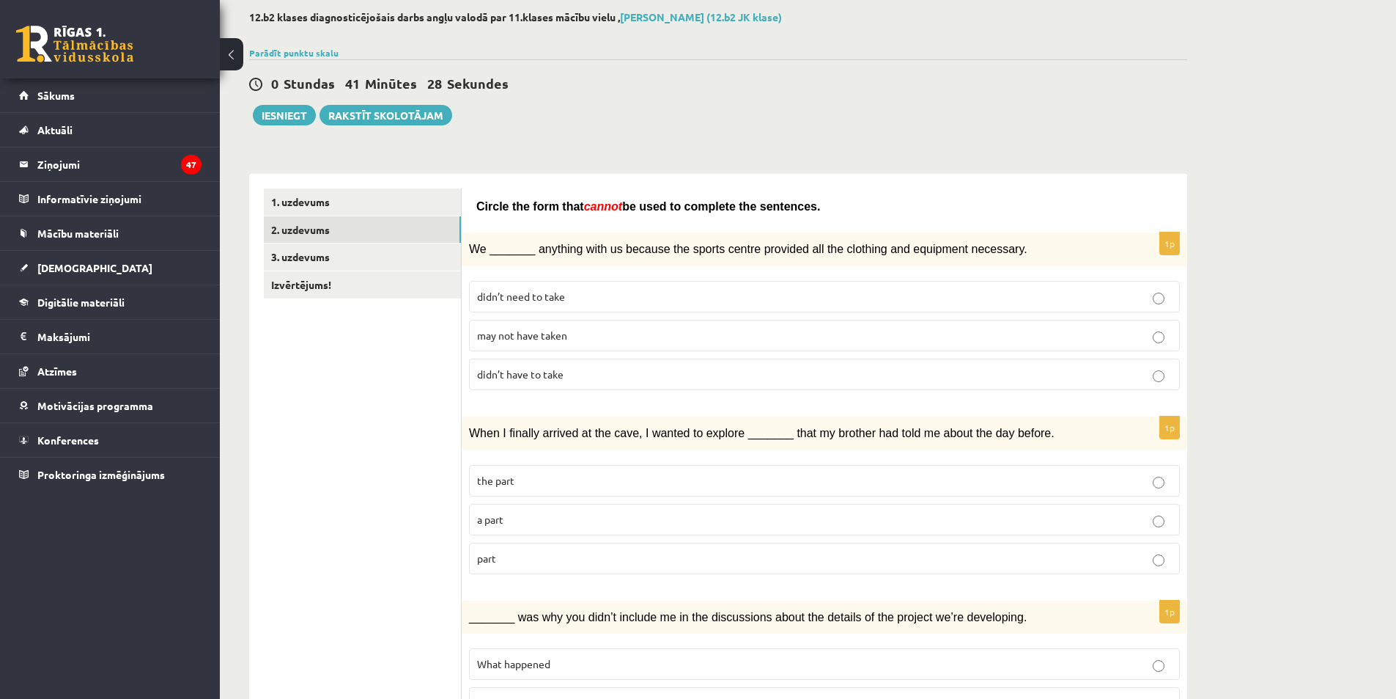
click at [563, 323] on label "may not have taken" at bounding box center [824, 336] width 711 height 32
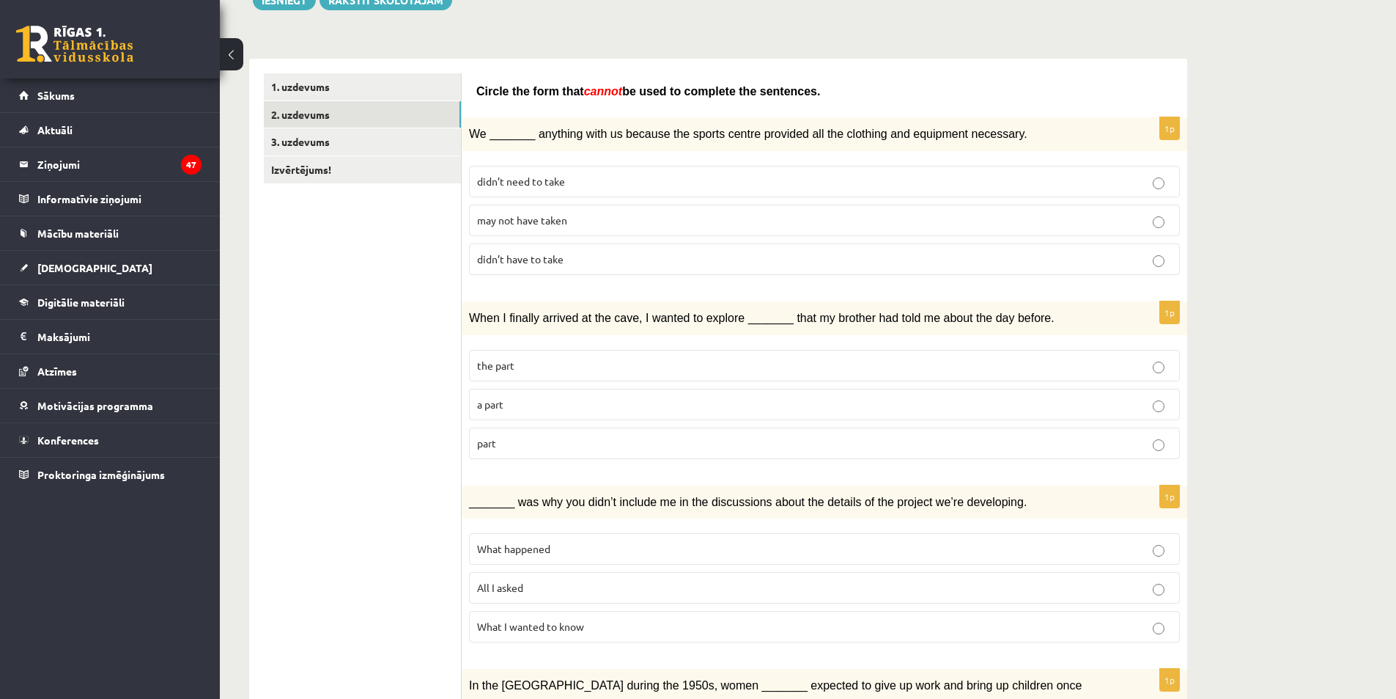
scroll to position [221, 0]
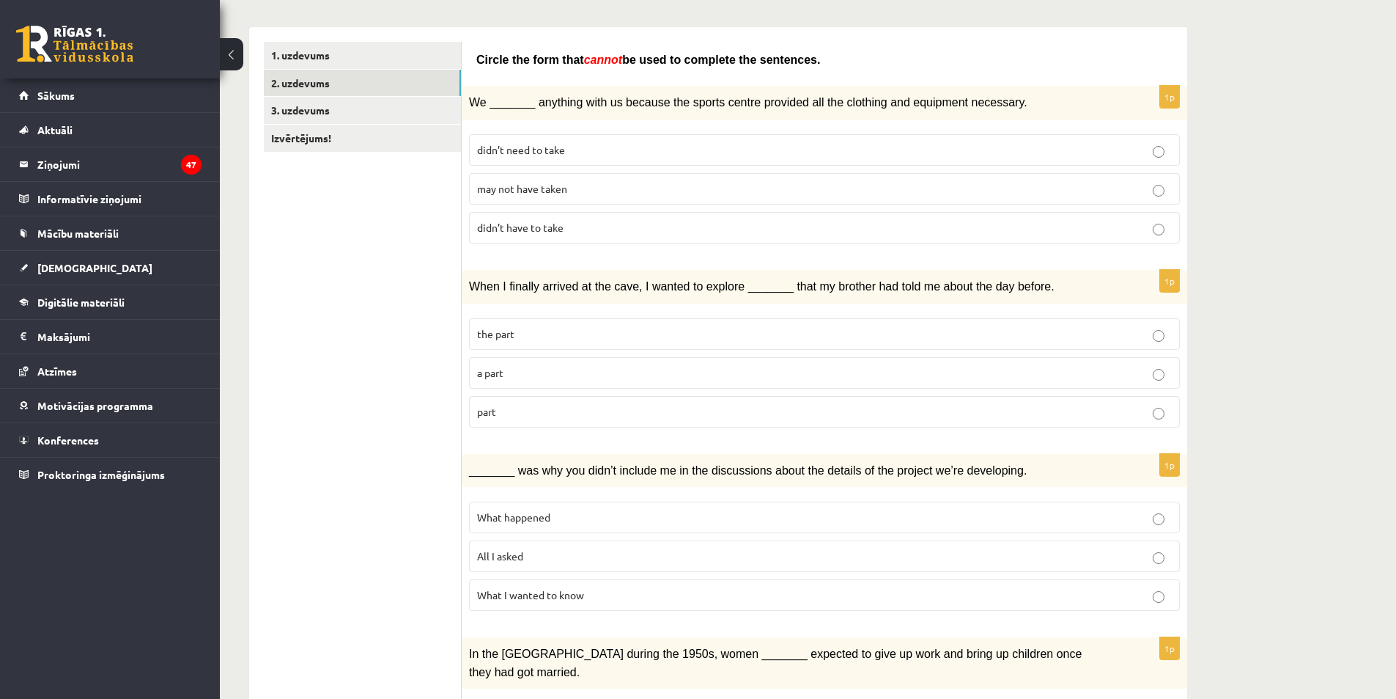
click at [691, 412] on p "part" at bounding box center [824, 411] width 695 height 15
click at [712, 360] on label "a part" at bounding box center [824, 373] width 711 height 32
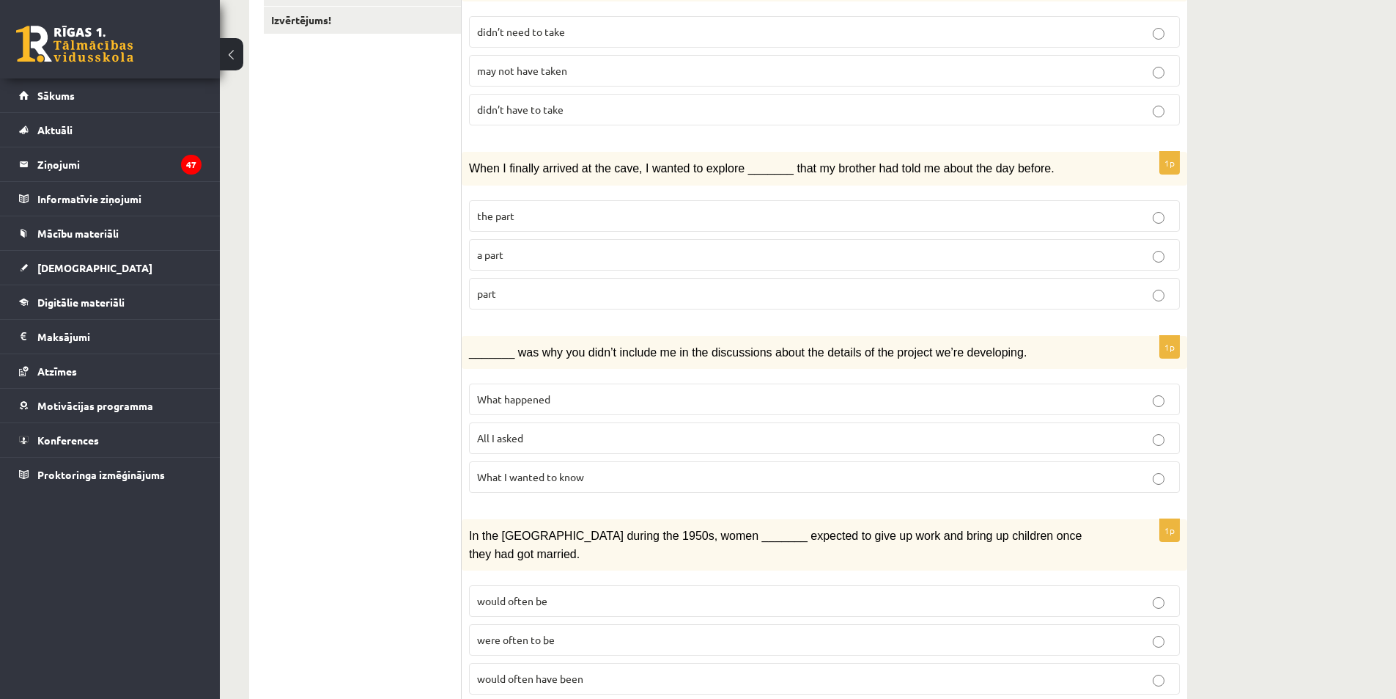
scroll to position [368, 0]
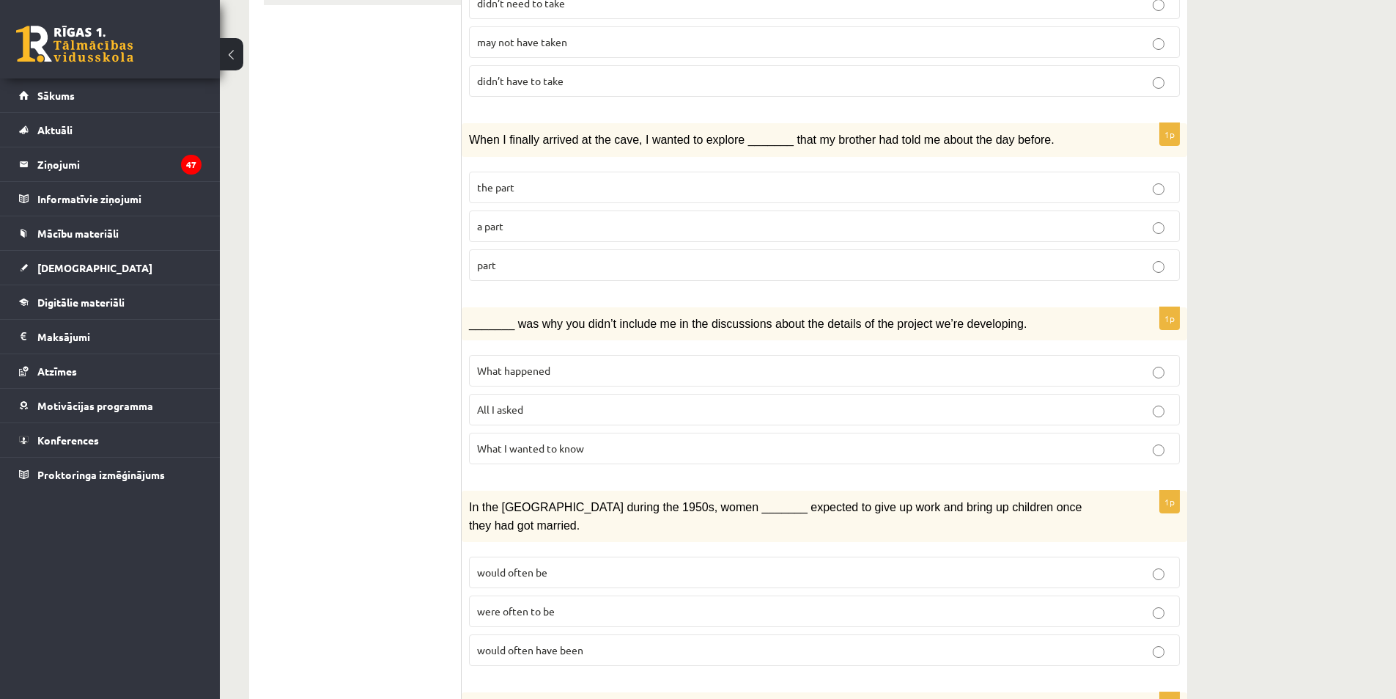
click at [712, 363] on p "What happened" at bounding box center [824, 370] width 695 height 15
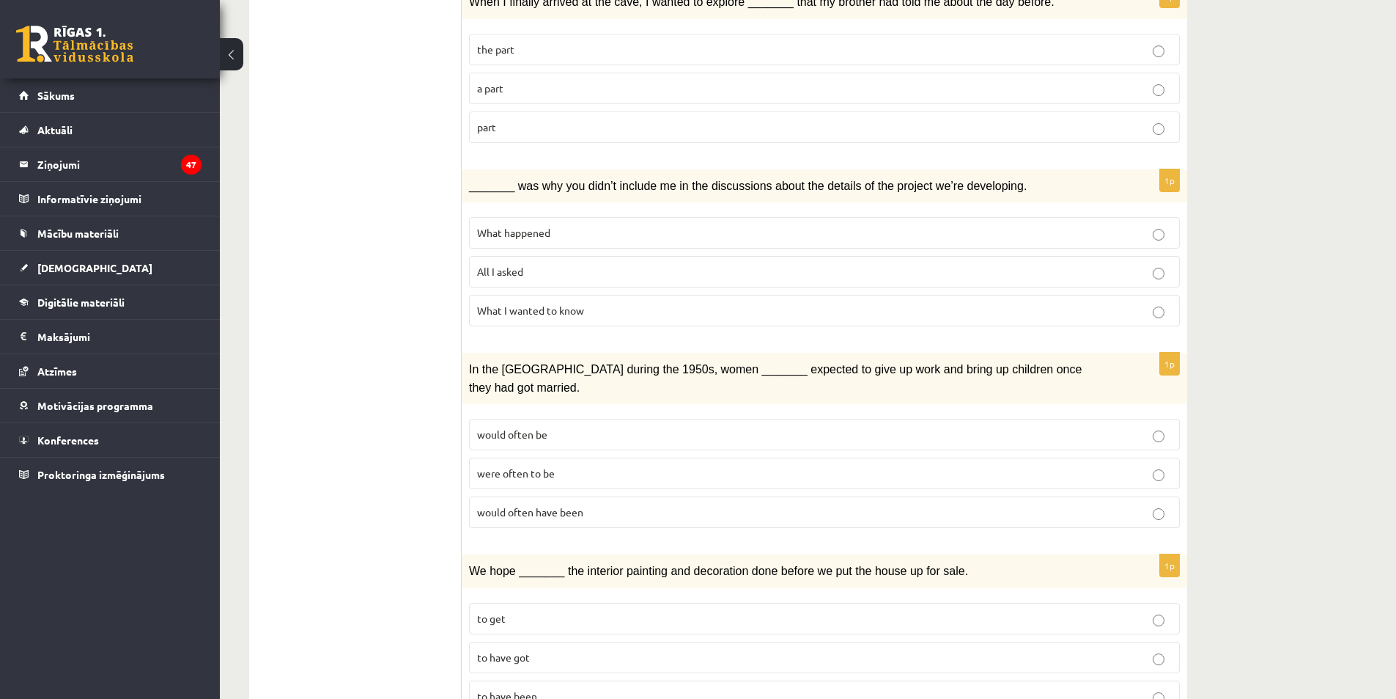
scroll to position [515, 0]
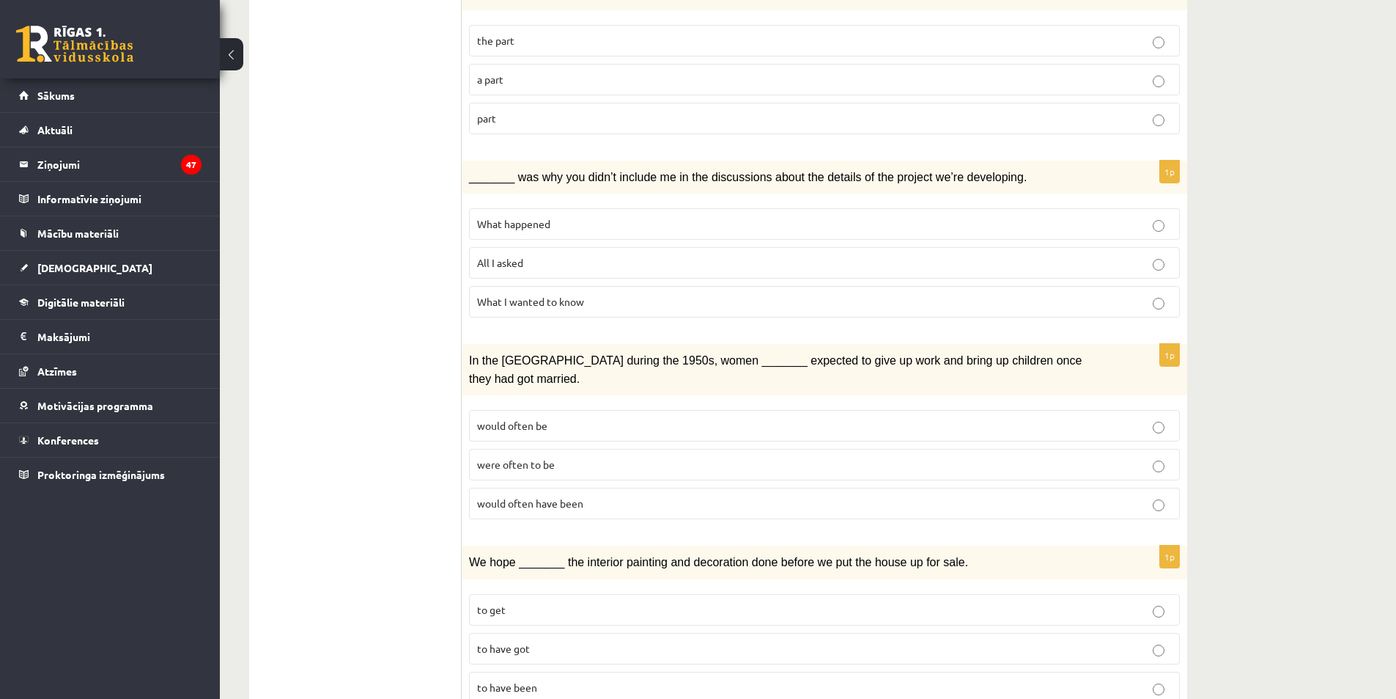
click at [641, 496] on p "would often have been" at bounding box center [824, 503] width 695 height 15
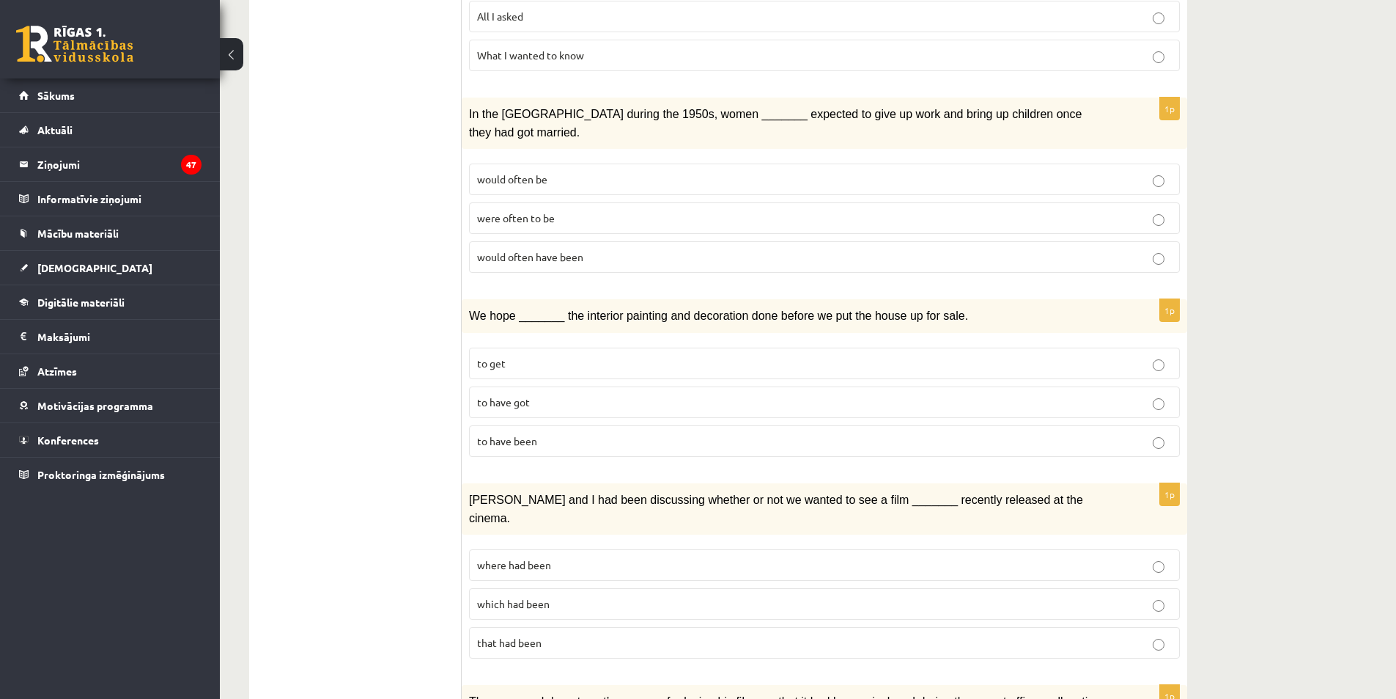
scroll to position [808, 0]
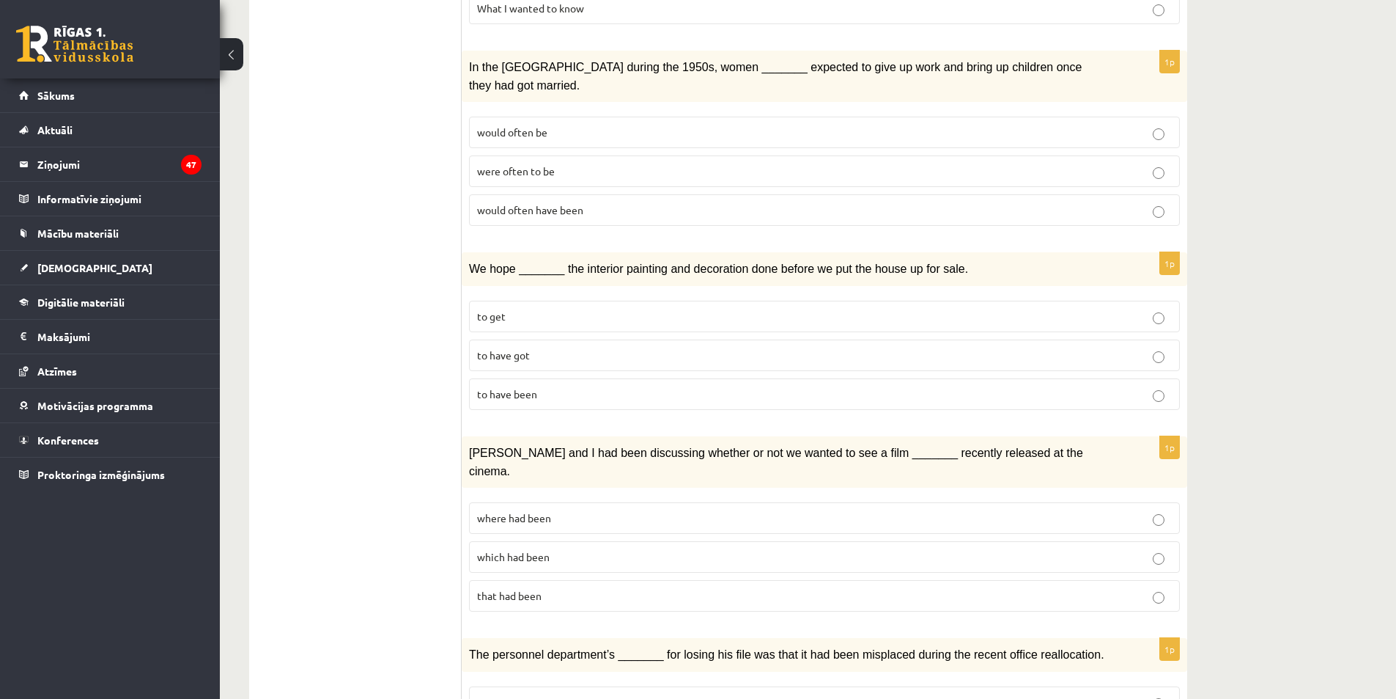
click at [558, 386] on p "to have been" at bounding box center [824, 393] width 695 height 15
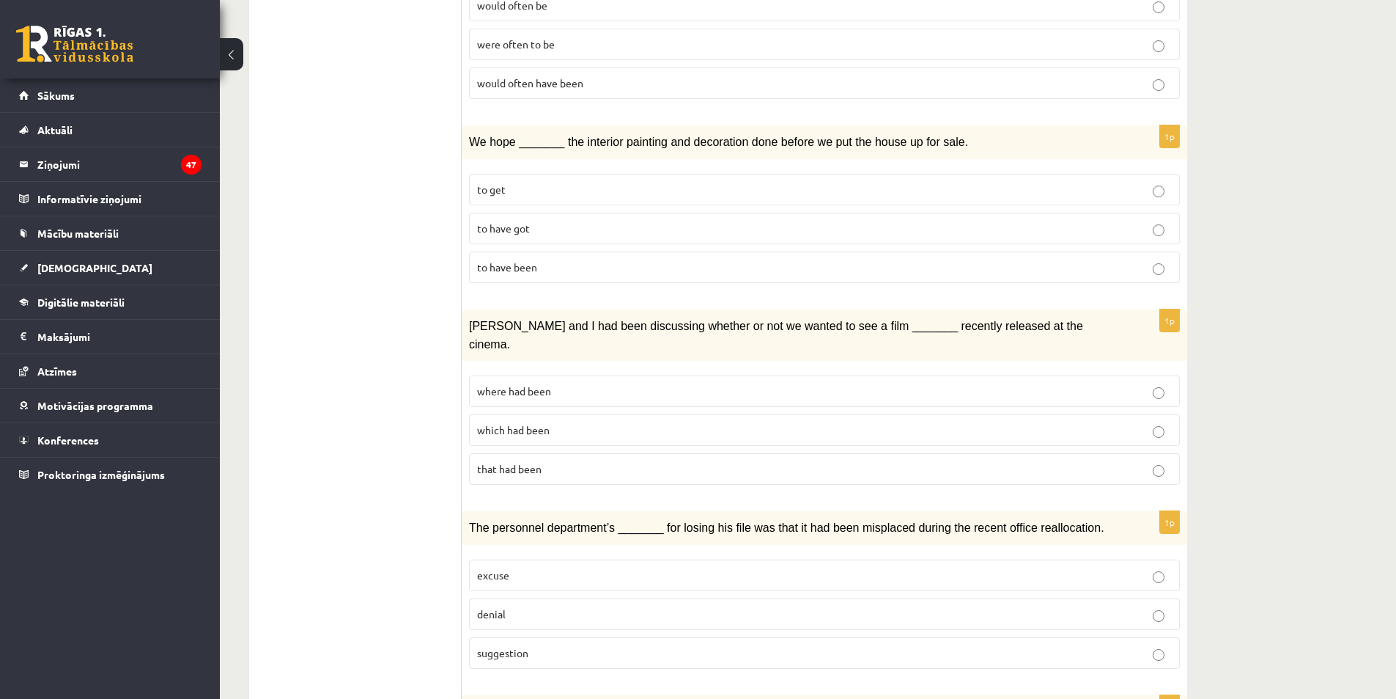
scroll to position [954, 0]
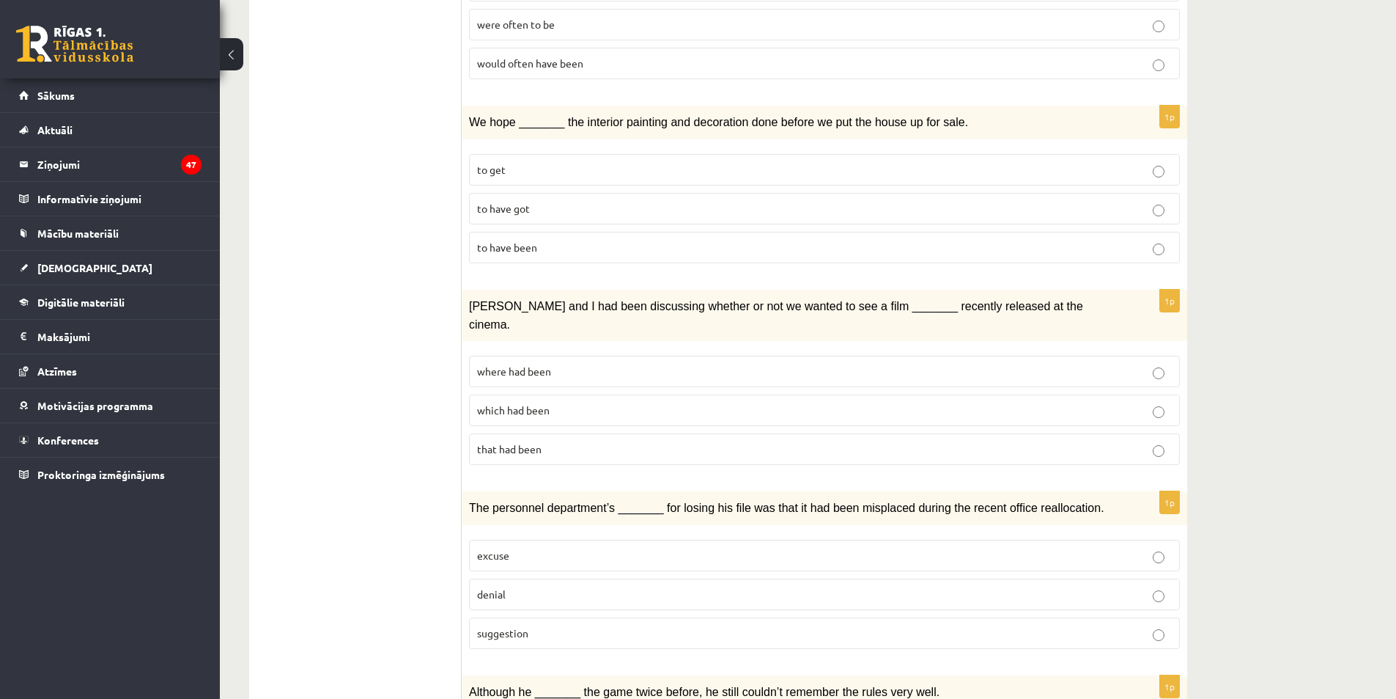
click at [567, 364] on p "where had been" at bounding box center [824, 371] width 695 height 15
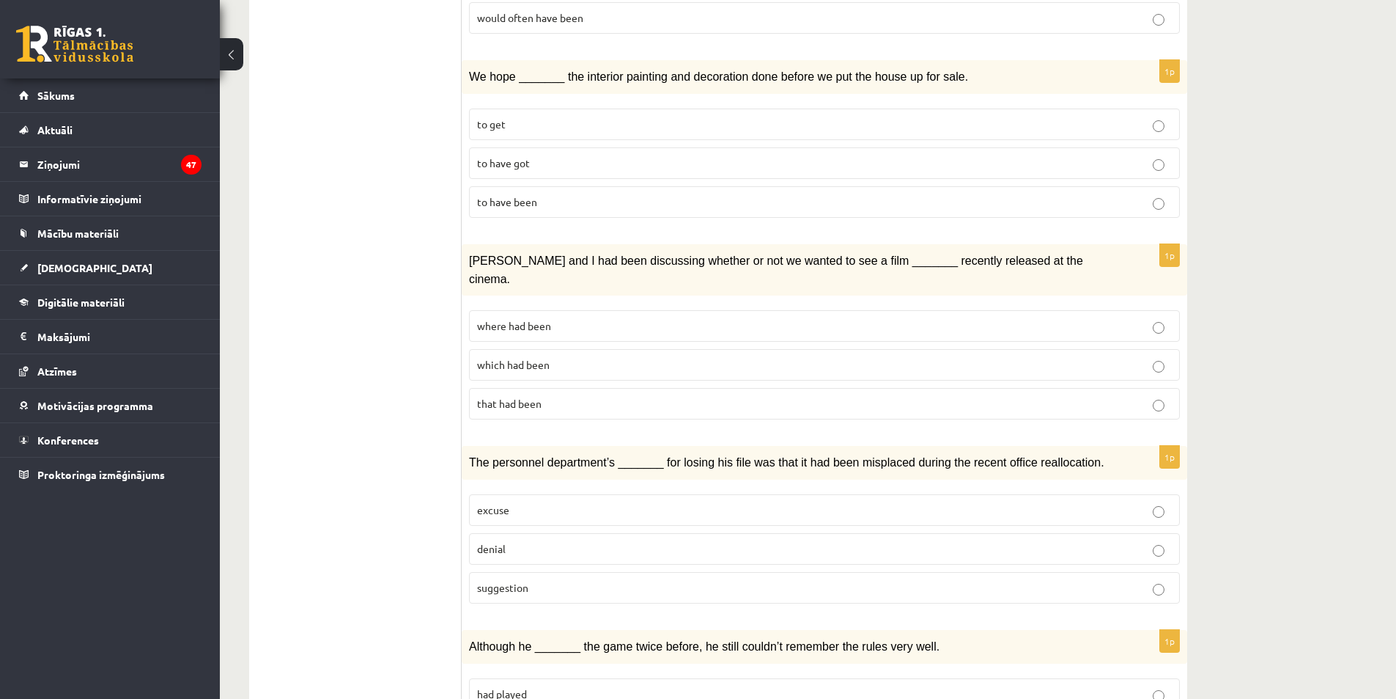
scroll to position [1174, 0]
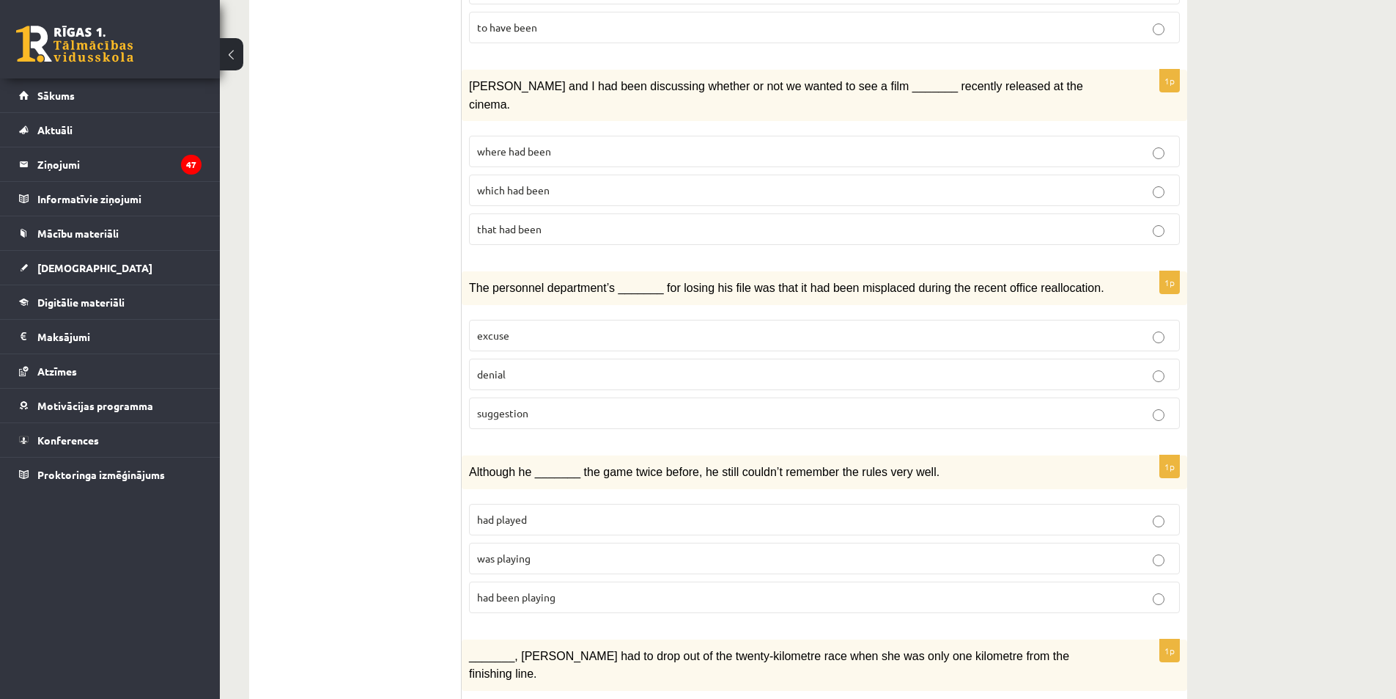
click at [556, 405] on p "suggestion" at bounding box center [824, 412] width 695 height 15
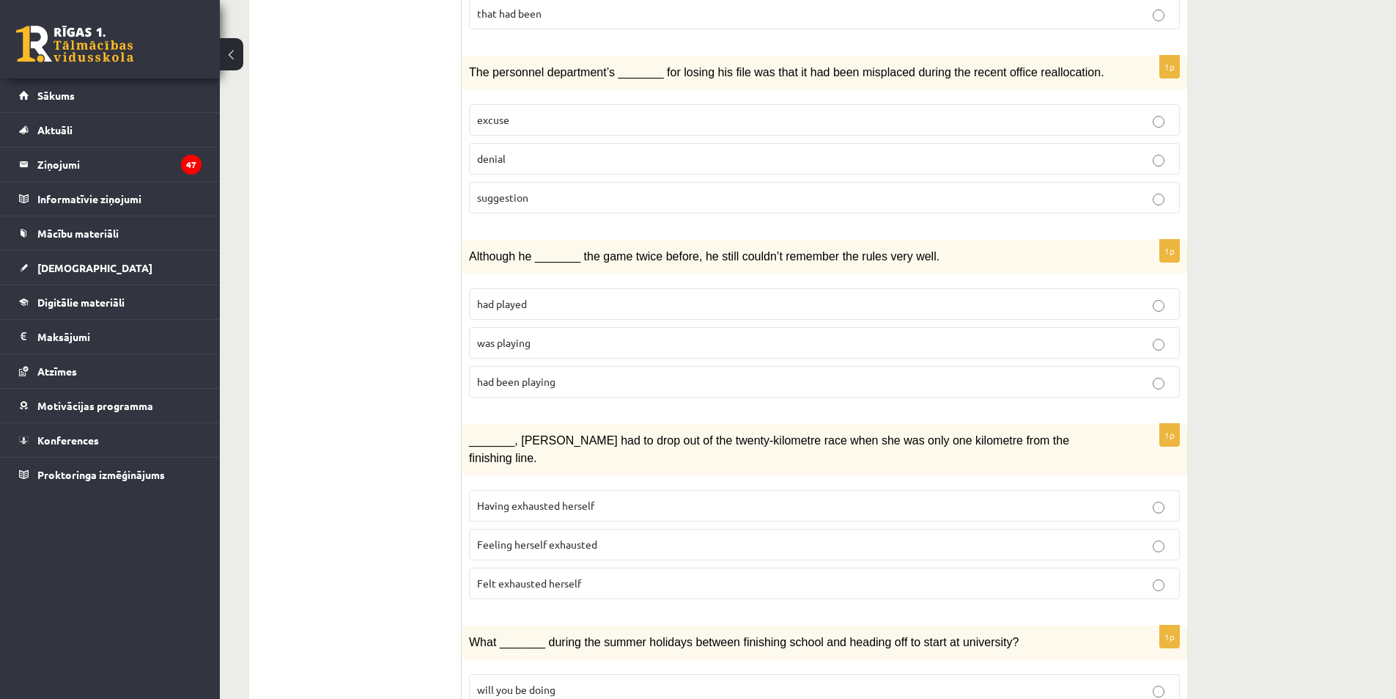
scroll to position [1394, 0]
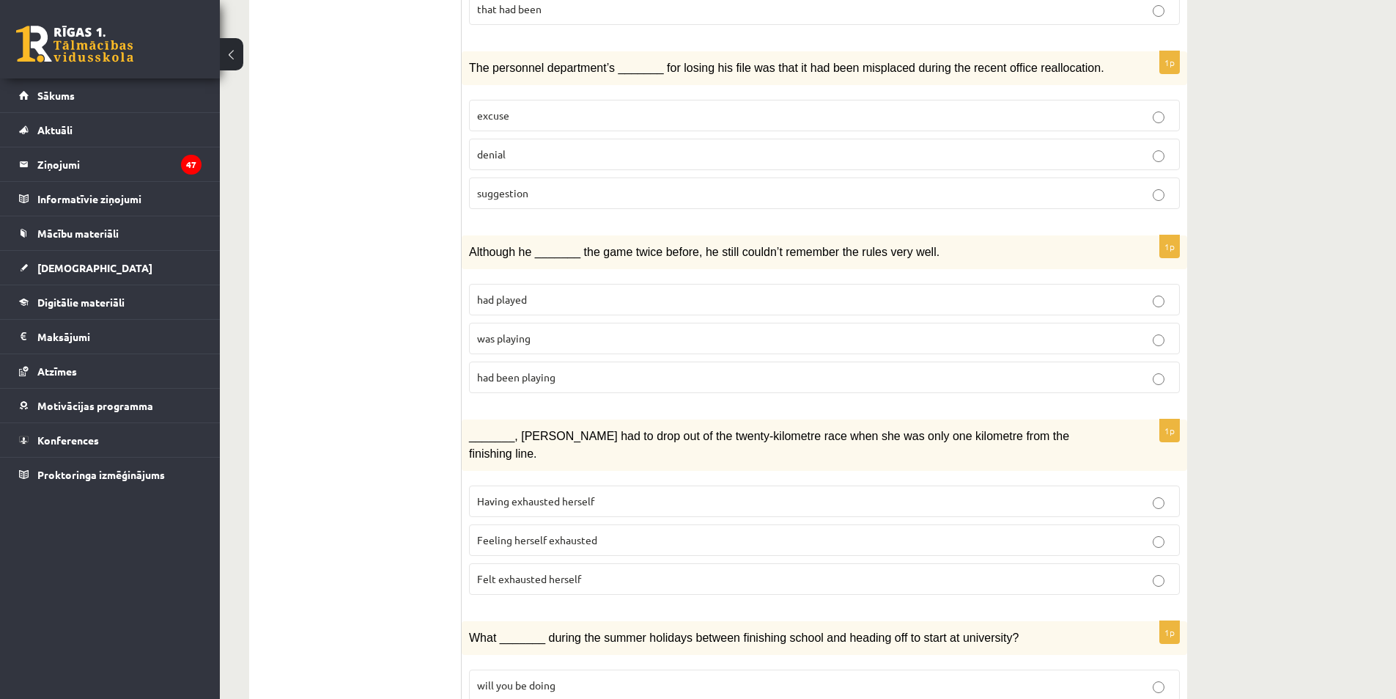
click at [605, 331] on p "was playing" at bounding box center [824, 338] width 695 height 15
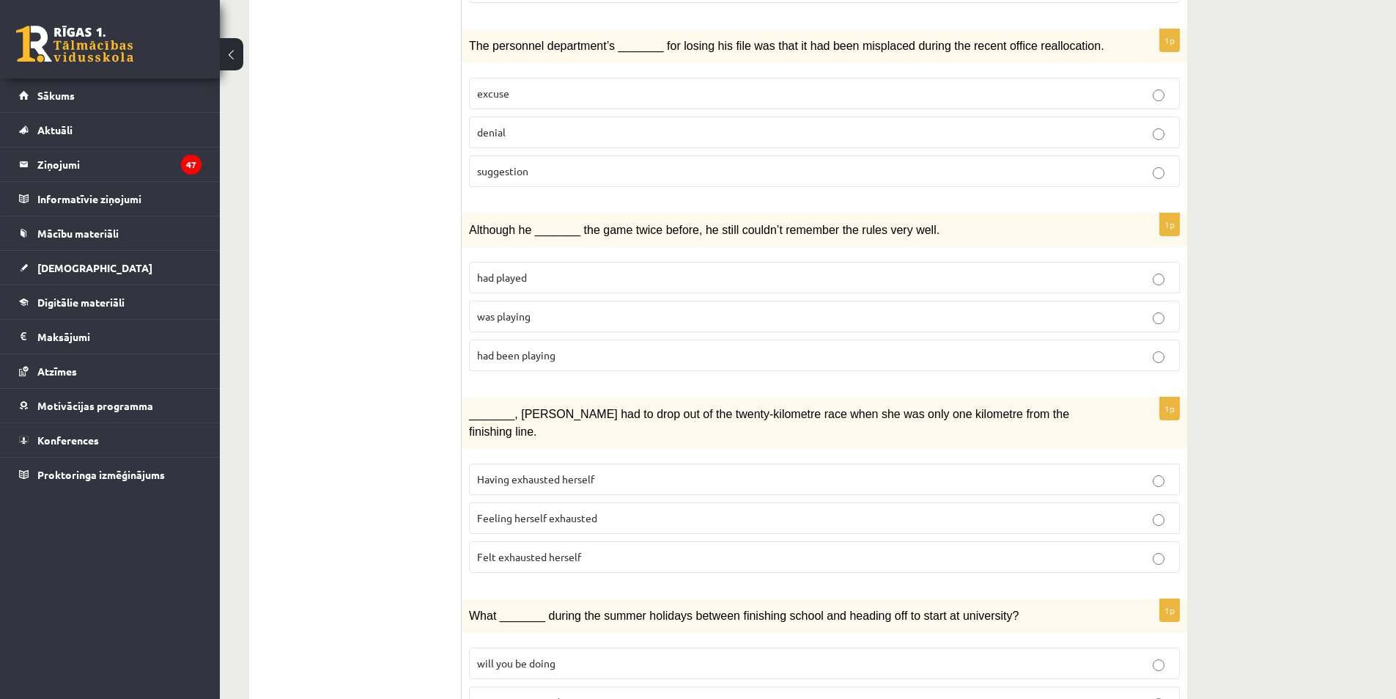
scroll to position [1468, 0]
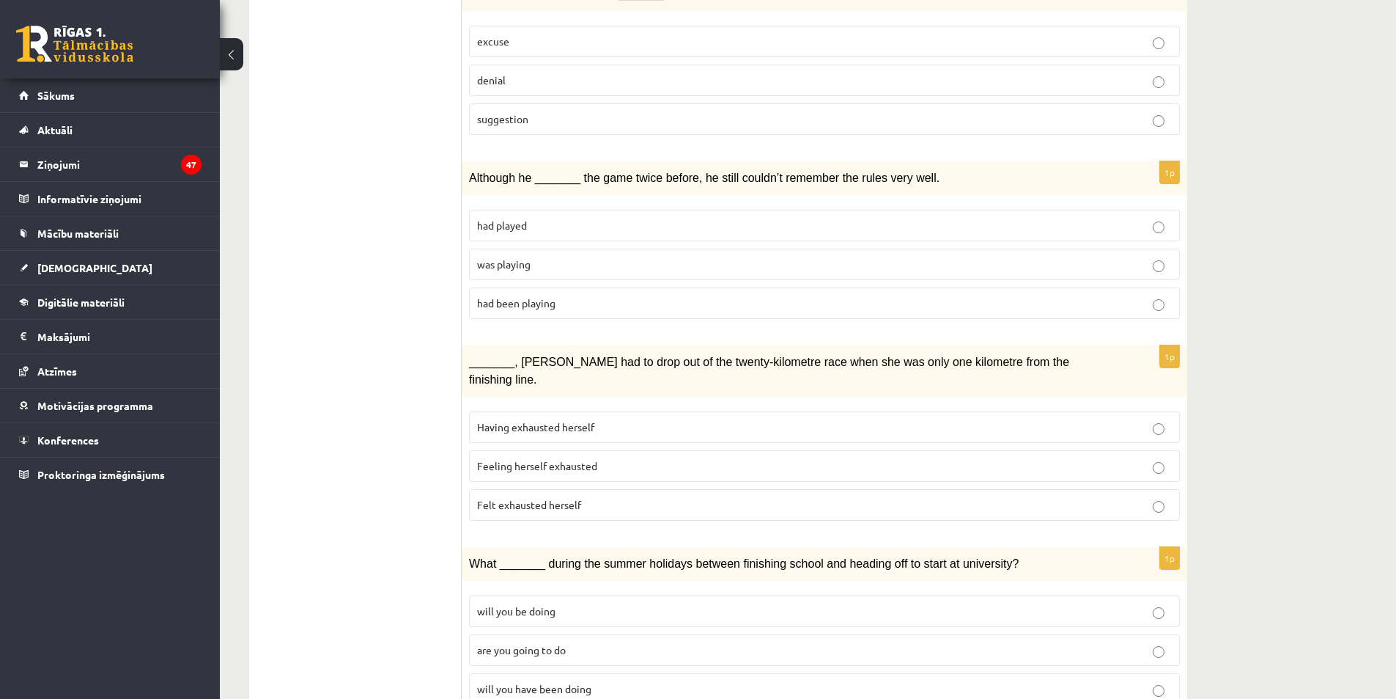
click at [677, 489] on label "Felt exhausted herself" at bounding box center [824, 505] width 711 height 32
click at [567, 673] on label "will you have been doing" at bounding box center [824, 689] width 711 height 32
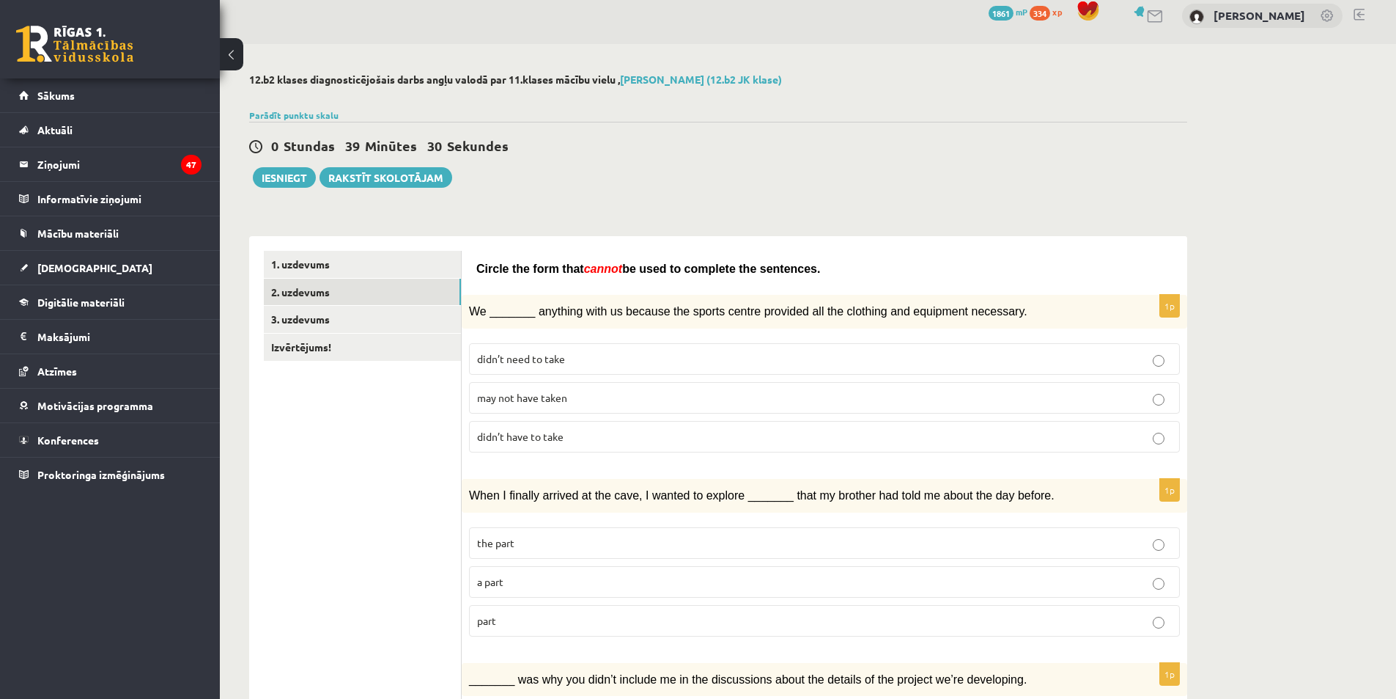
scroll to position [0, 0]
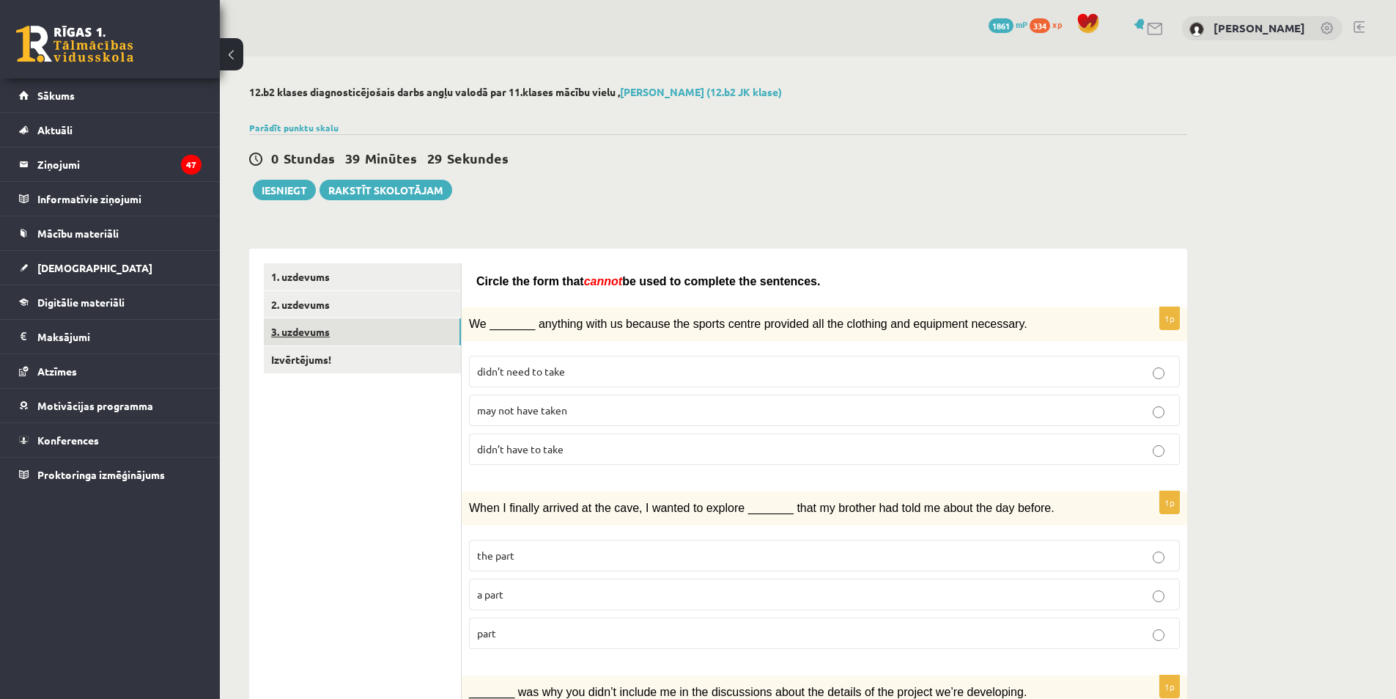
click at [433, 325] on link "3. uzdevums" at bounding box center [362, 331] width 197 height 27
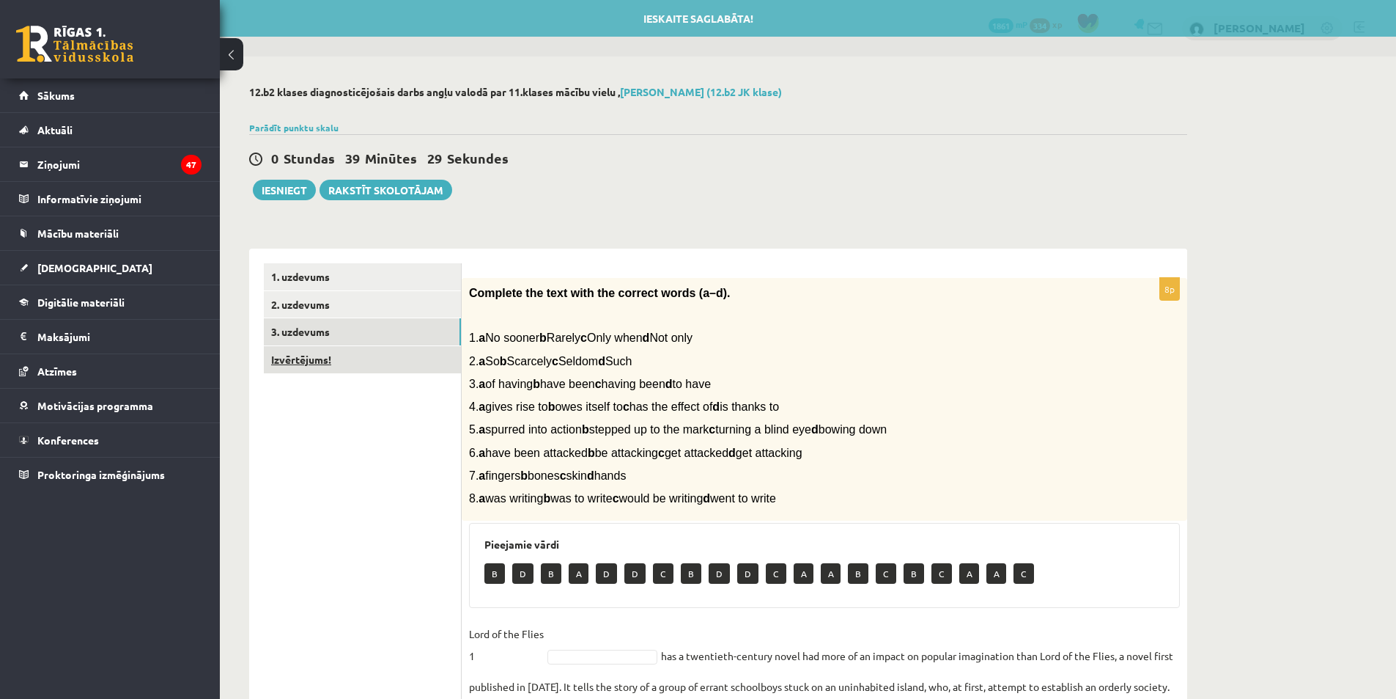
click at [411, 355] on link "Izvērtējums!" at bounding box center [362, 359] width 197 height 27
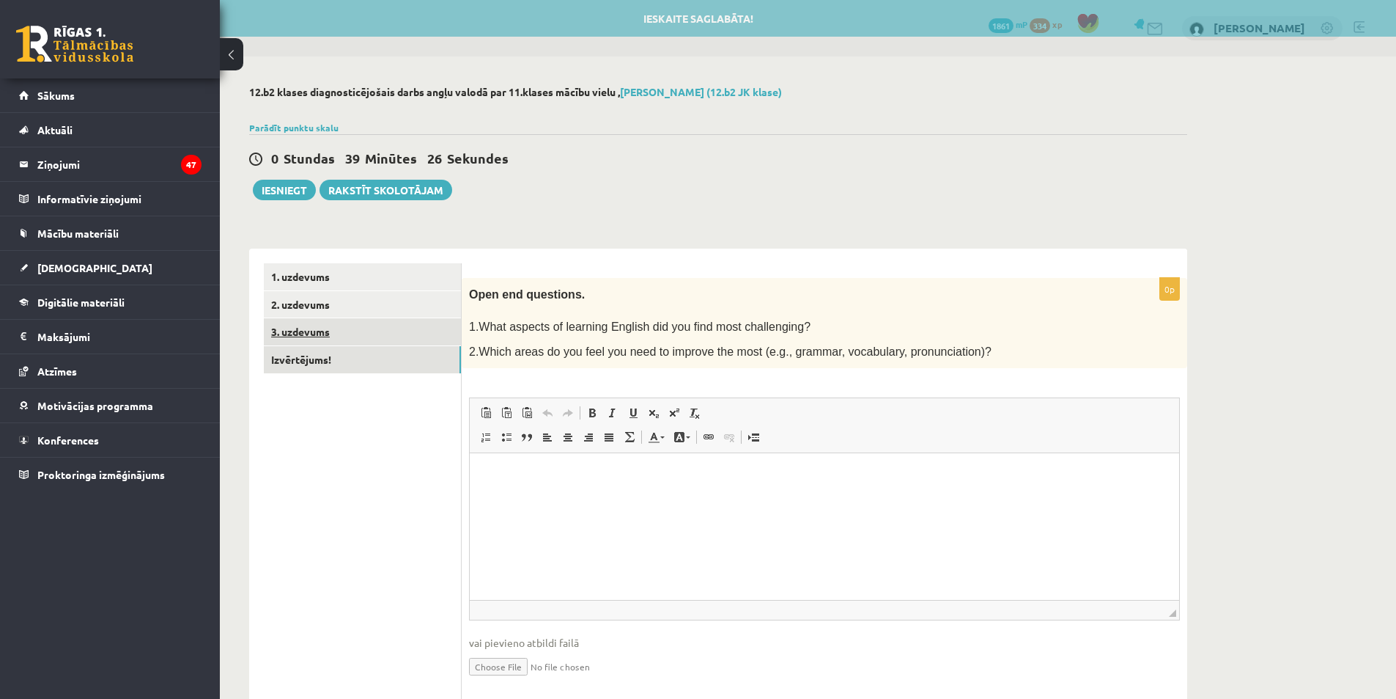
click at [395, 326] on link "3. uzdevums" at bounding box center [362, 331] width 197 height 27
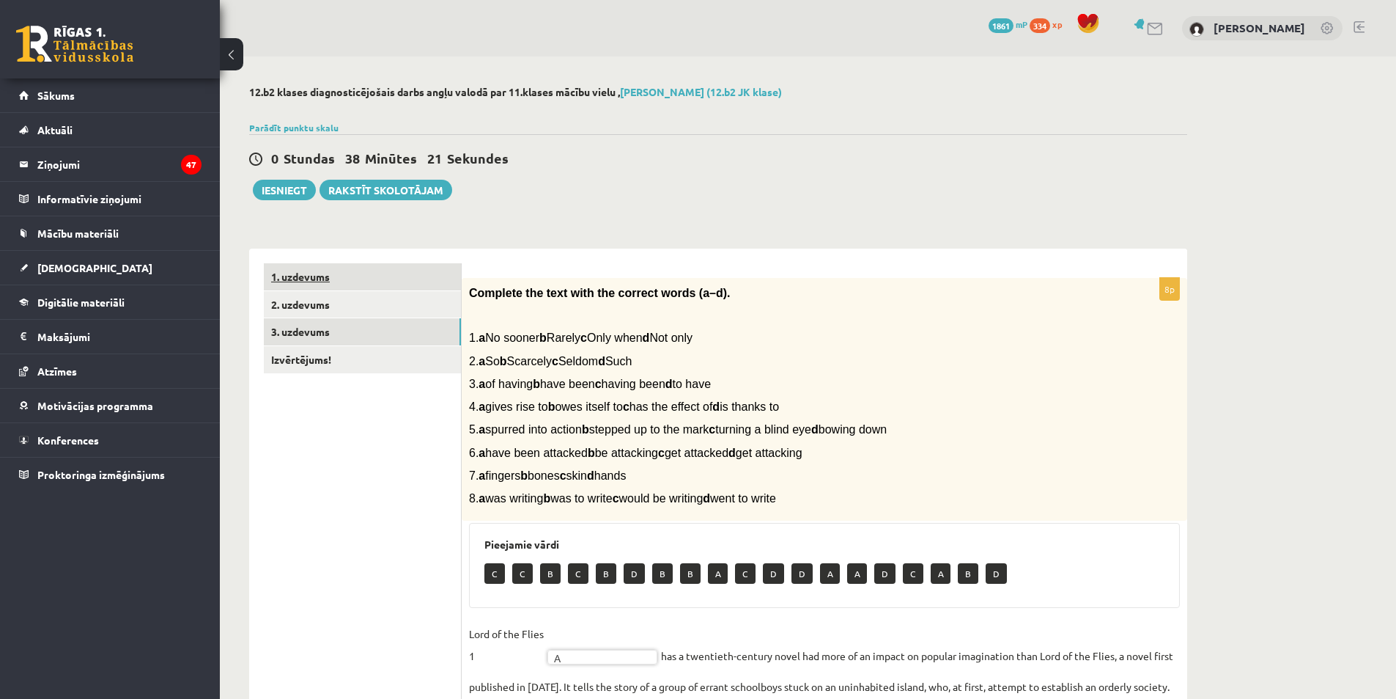
click at [427, 290] on link "1. uzdevums" at bounding box center [362, 276] width 197 height 27
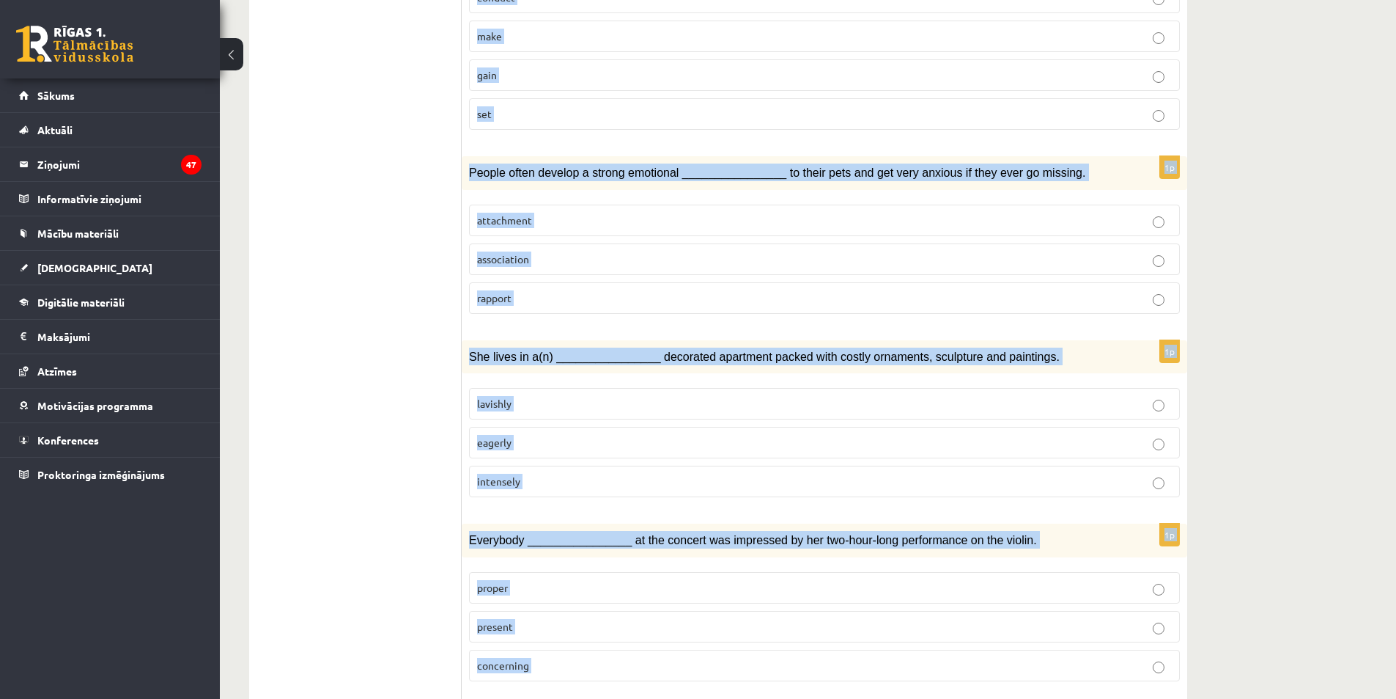
scroll to position [1981, 0]
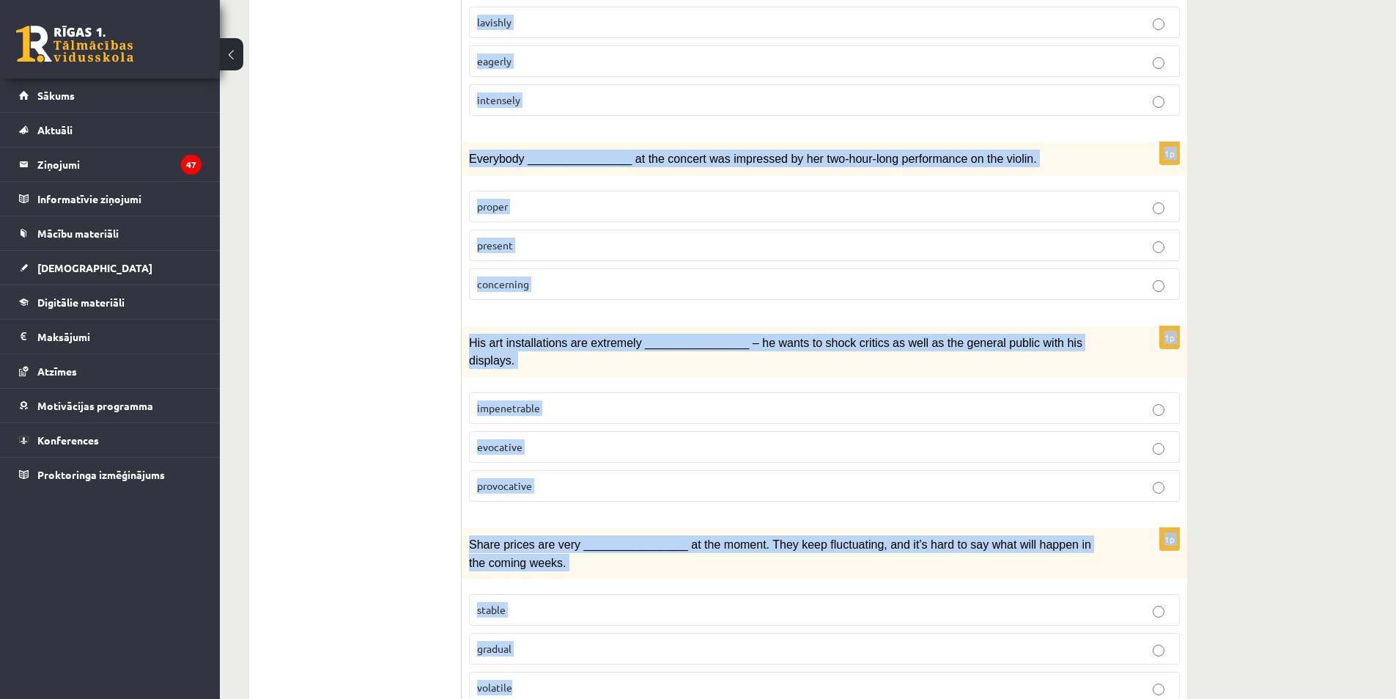
drag, startPoint x: 476, startPoint y: 199, endPoint x: 993, endPoint y: 727, distance: 738.7
copy form "Choose the correct answers. 1p After the plane crash, the explorers showed rema…"
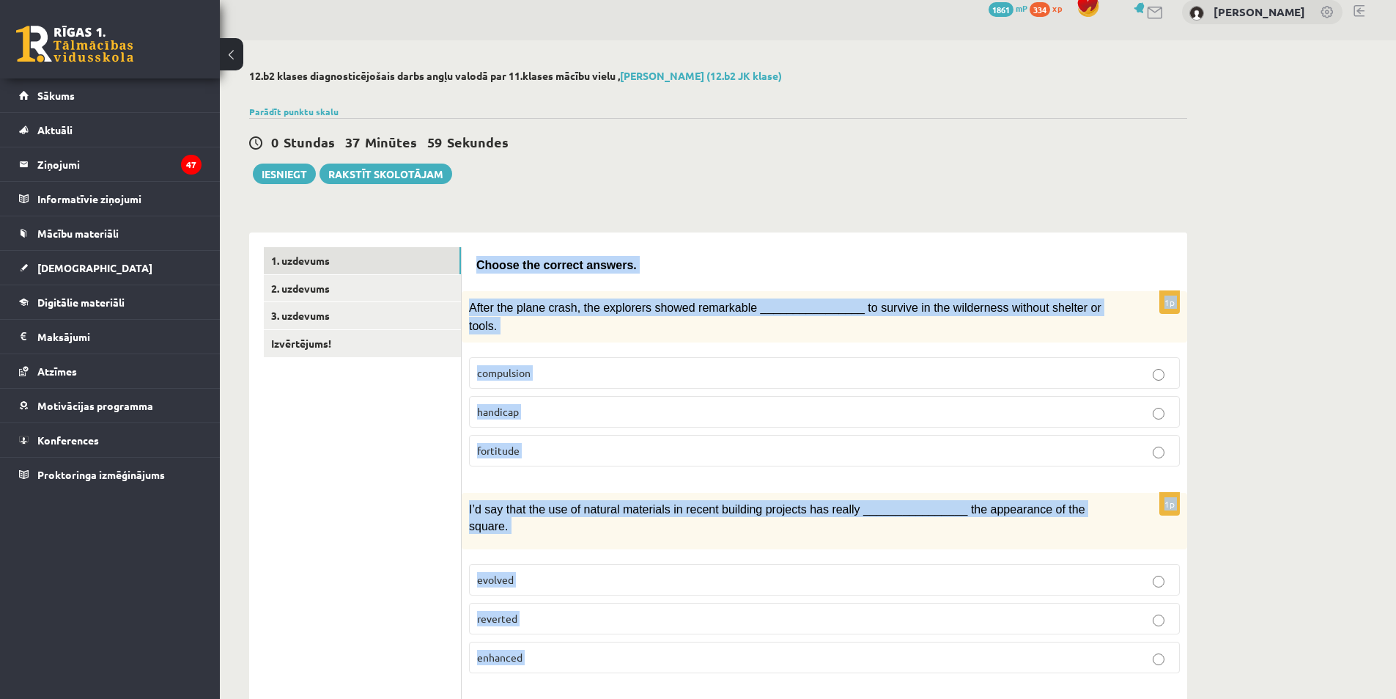
scroll to position [0, 0]
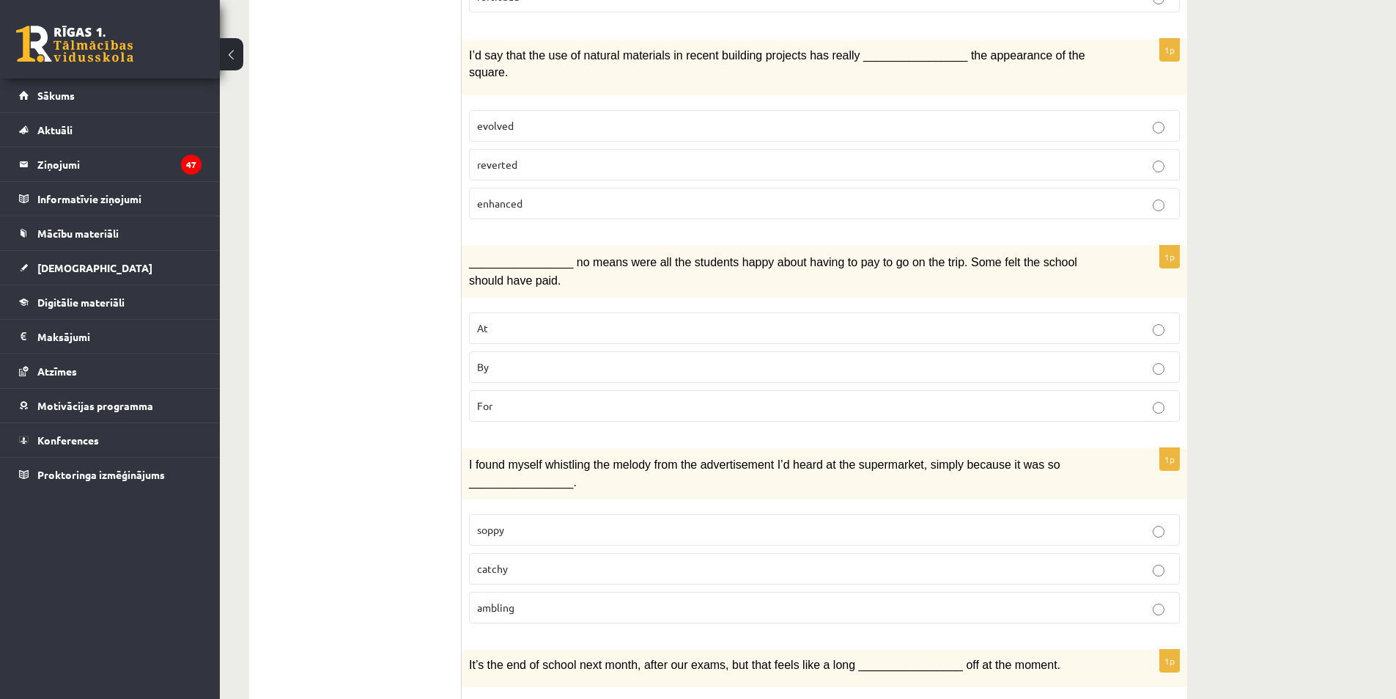
scroll to position [733, 0]
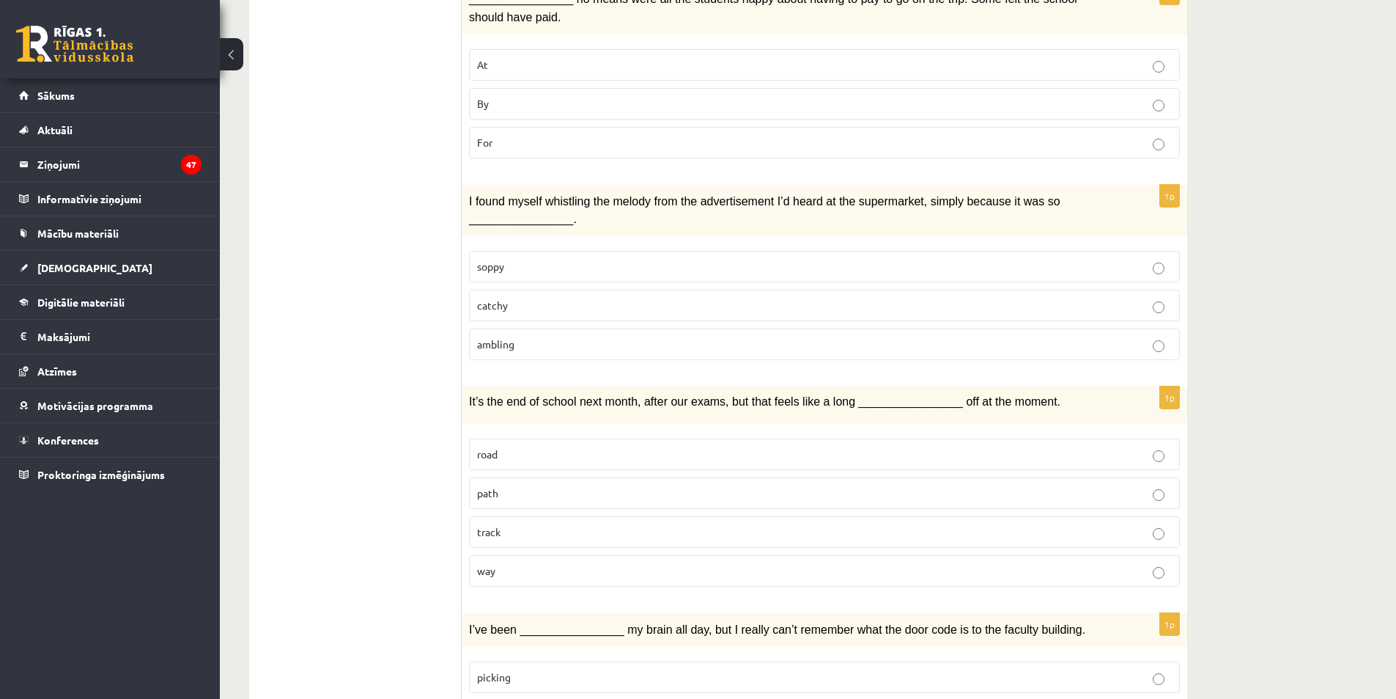
click at [605, 563] on p "way" at bounding box center [824, 570] width 695 height 15
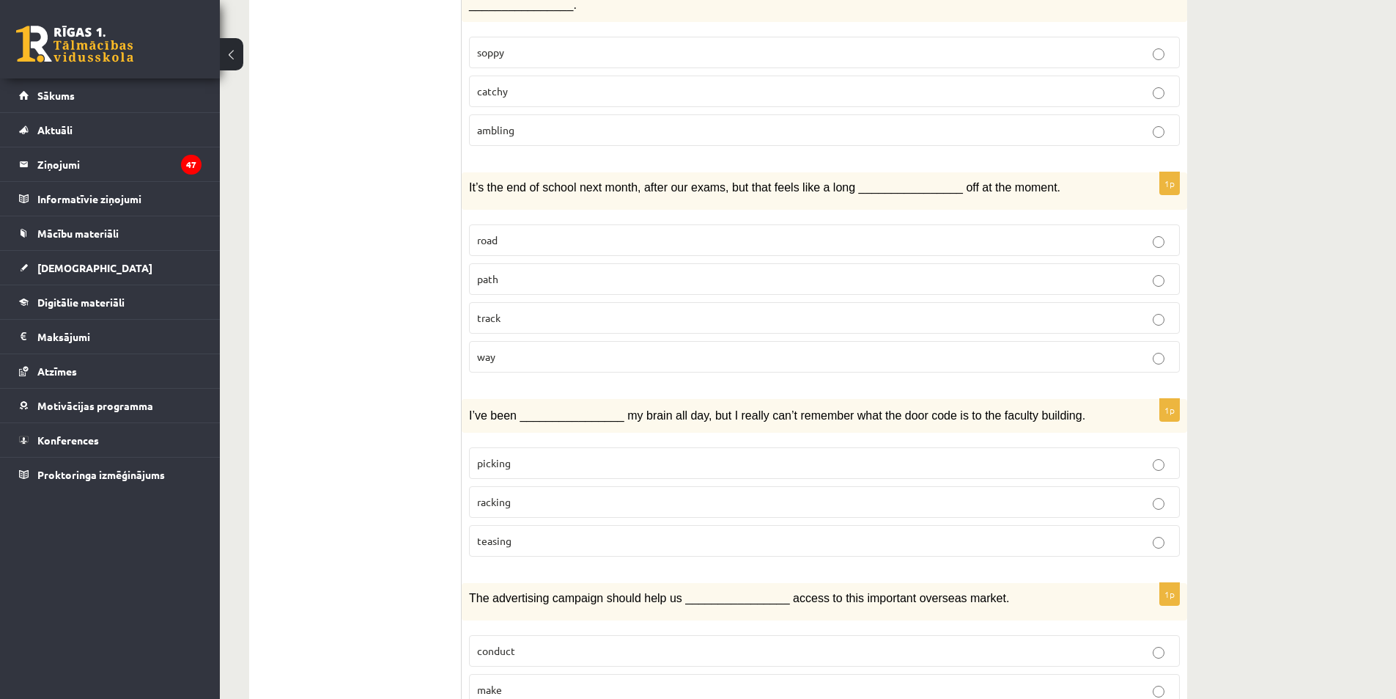
scroll to position [953, 0]
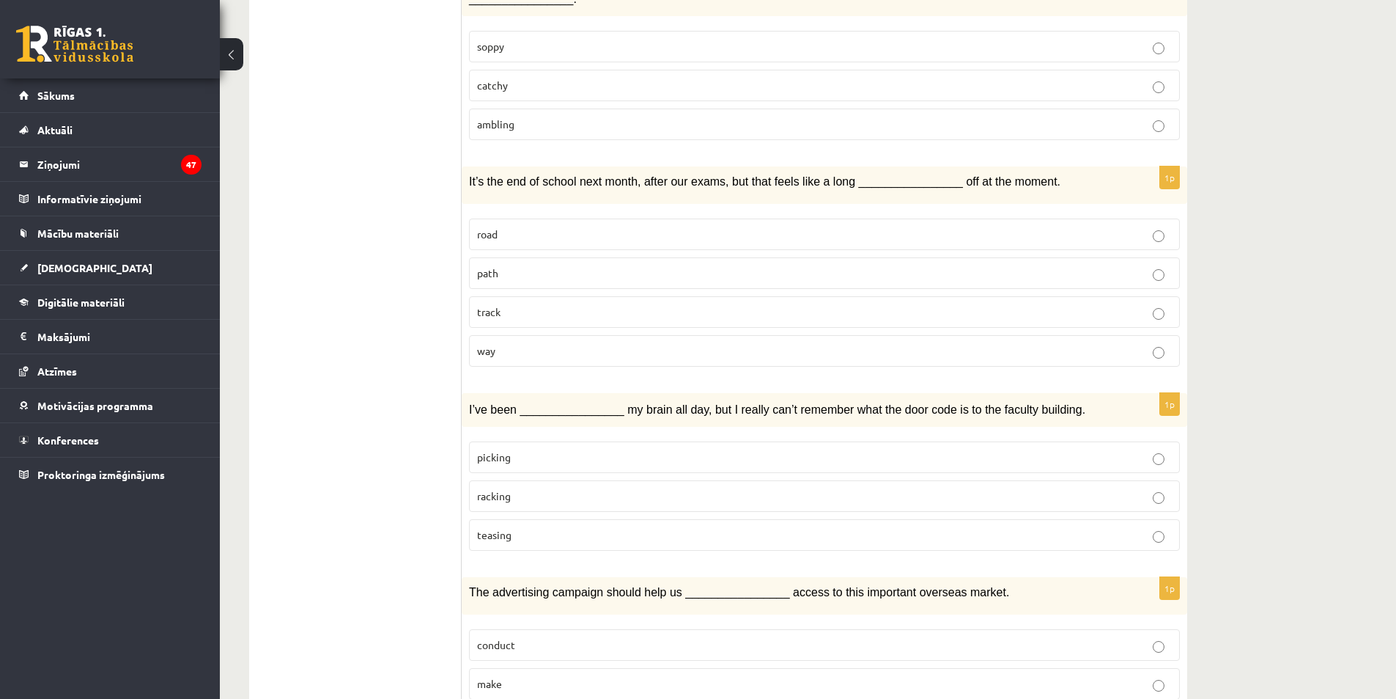
click at [576, 480] on label "racking" at bounding box center [824, 496] width 711 height 32
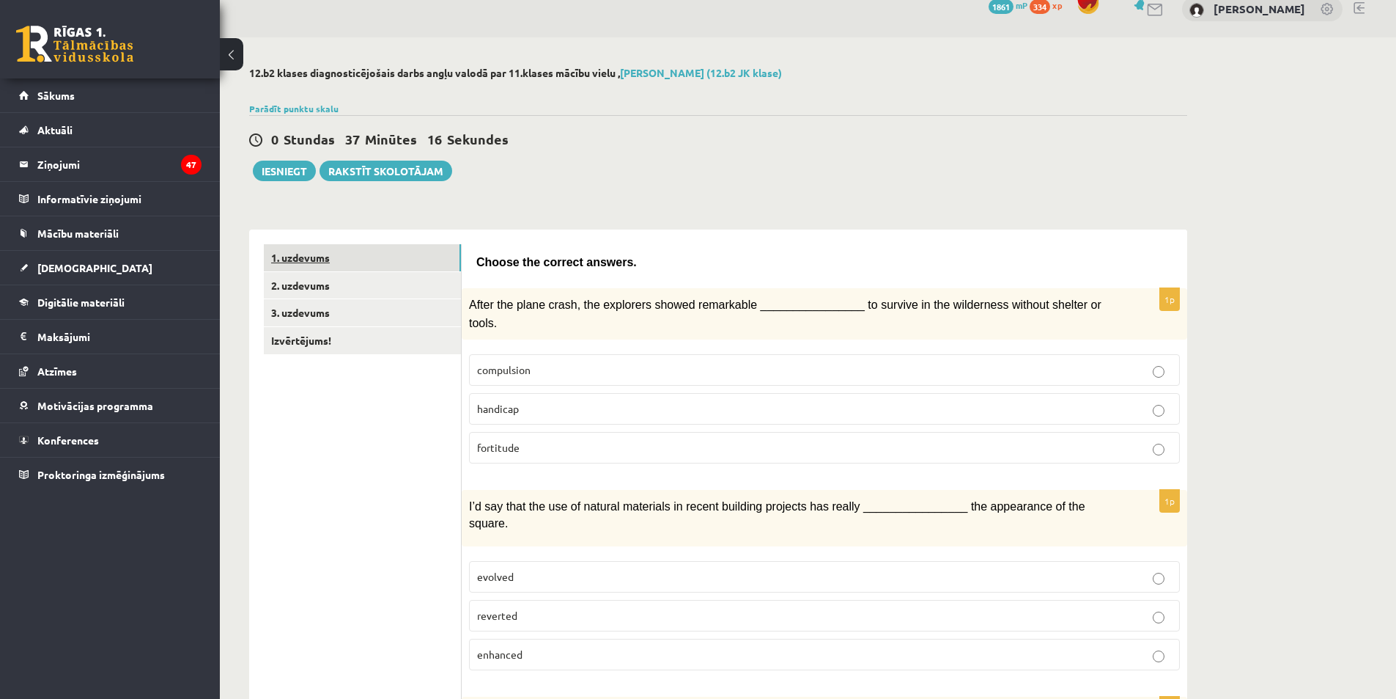
scroll to position [0, 0]
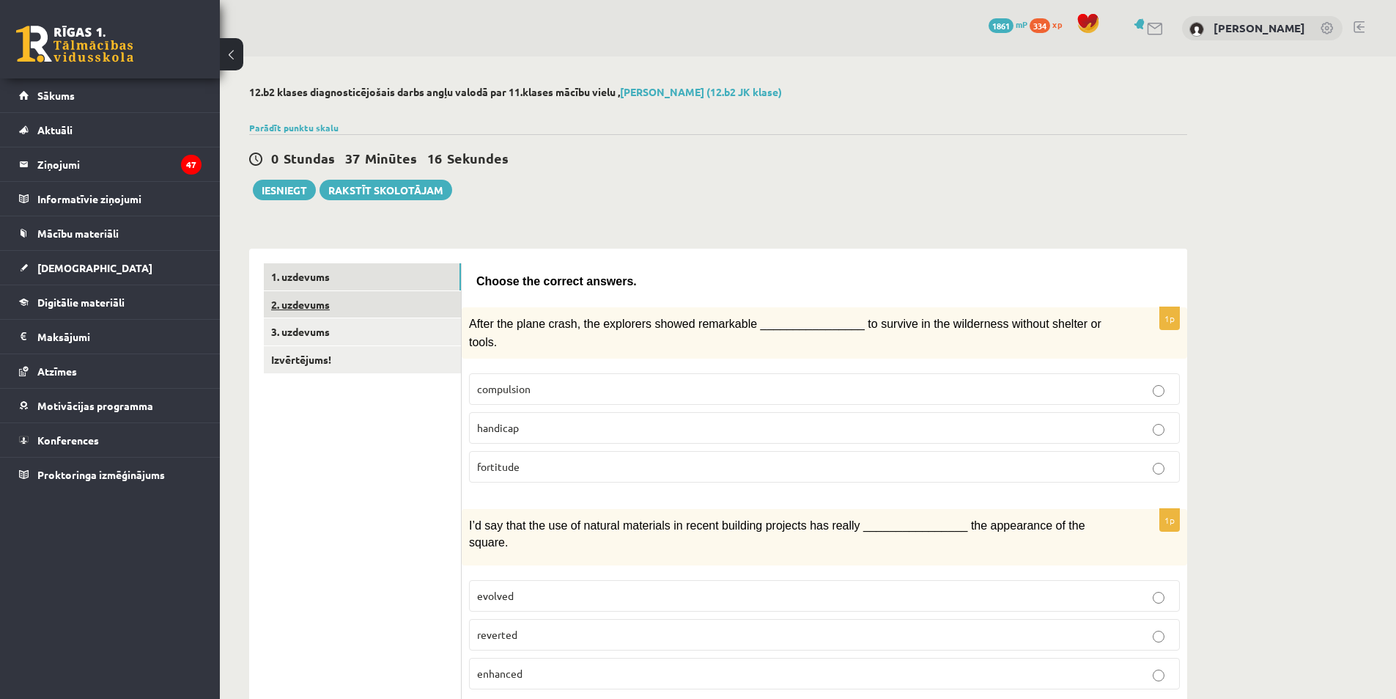
click at [358, 315] on link "2. uzdevums" at bounding box center [362, 304] width 197 height 27
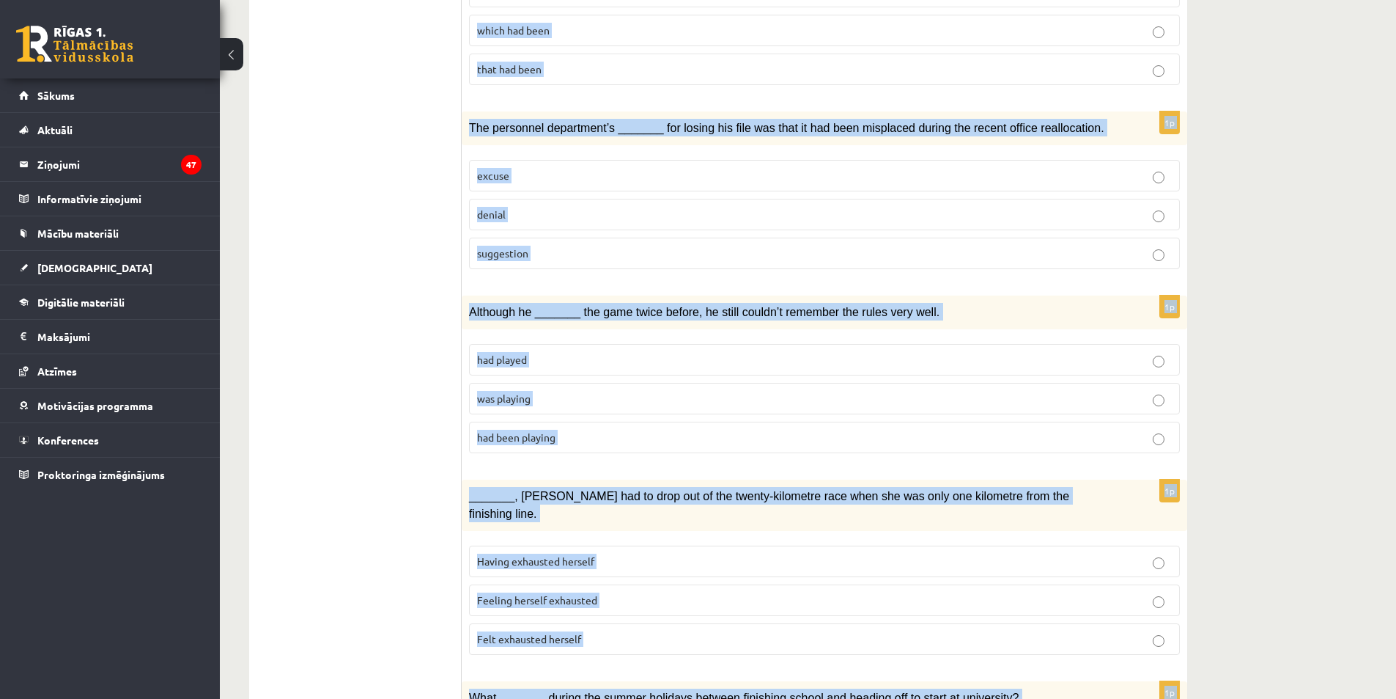
scroll to position [1469, 0]
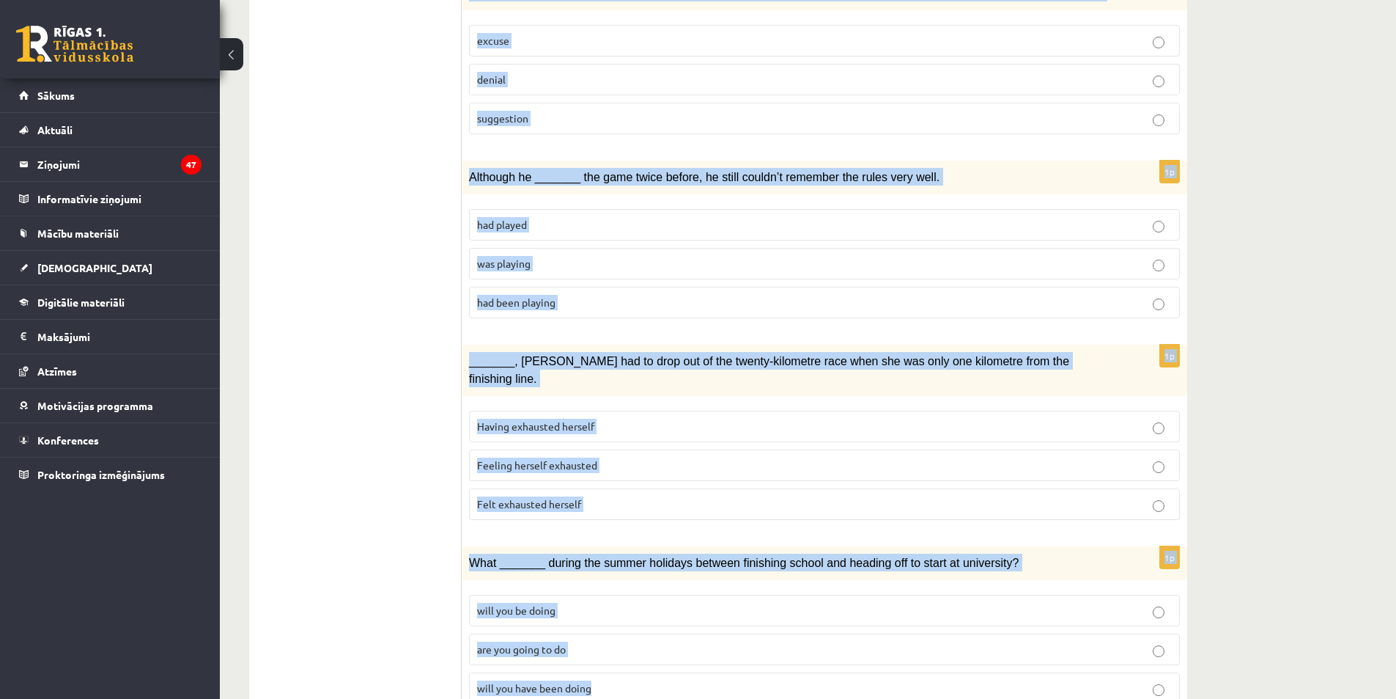
drag, startPoint x: 478, startPoint y: 268, endPoint x: 951, endPoint y: 712, distance: 649.8
copy form "Circle the form that cannot be used to complete the sentences. 1p We _______ an…"
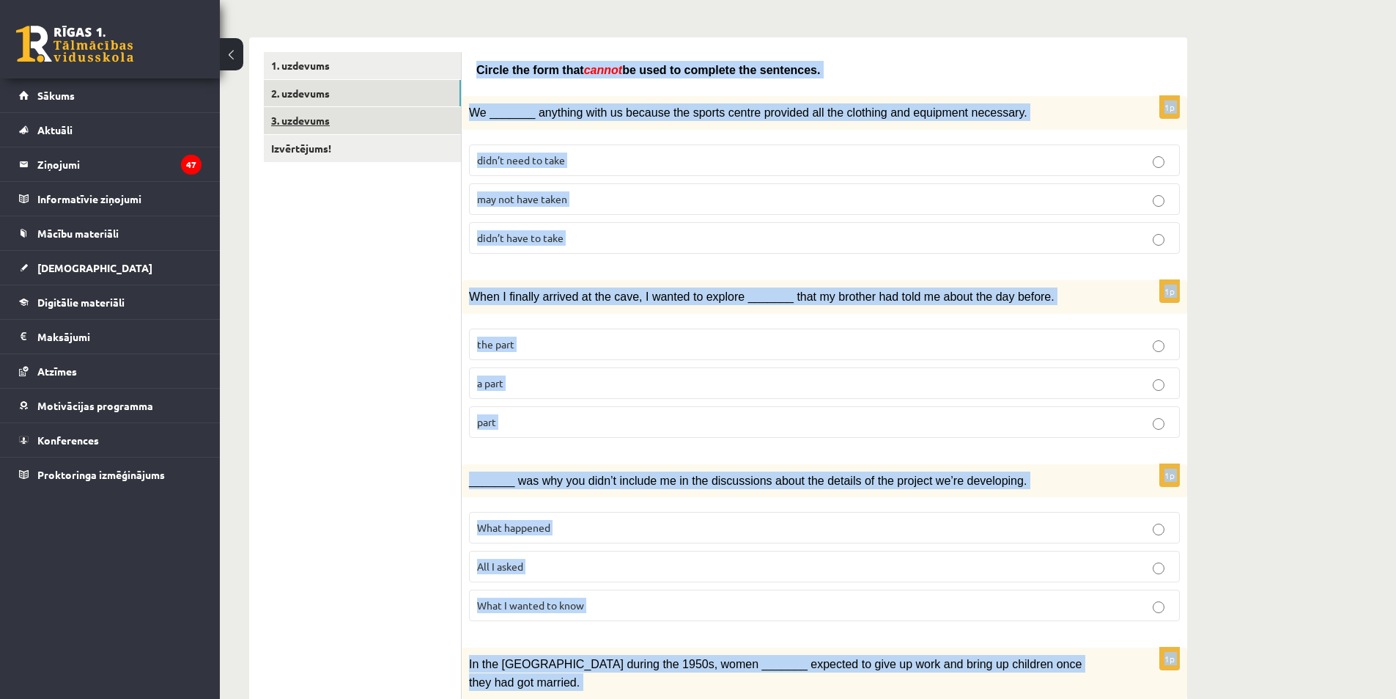
scroll to position [0, 0]
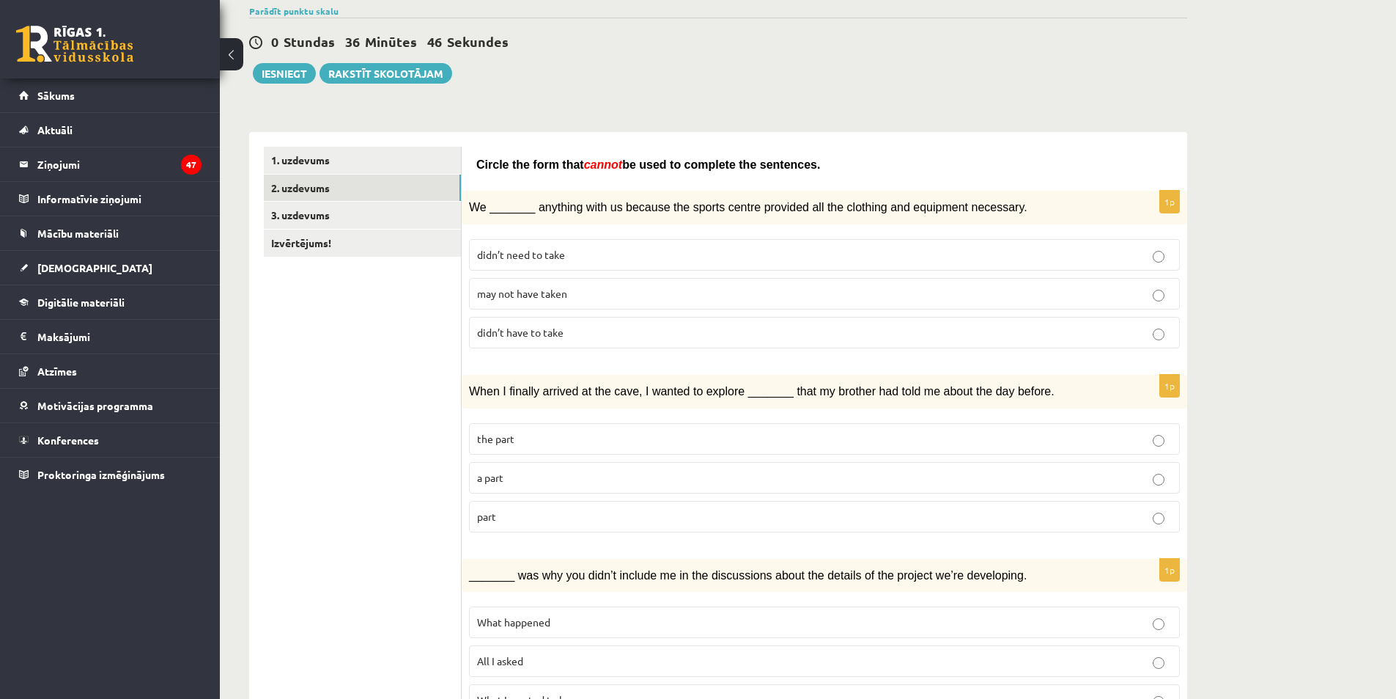
scroll to position [147, 0]
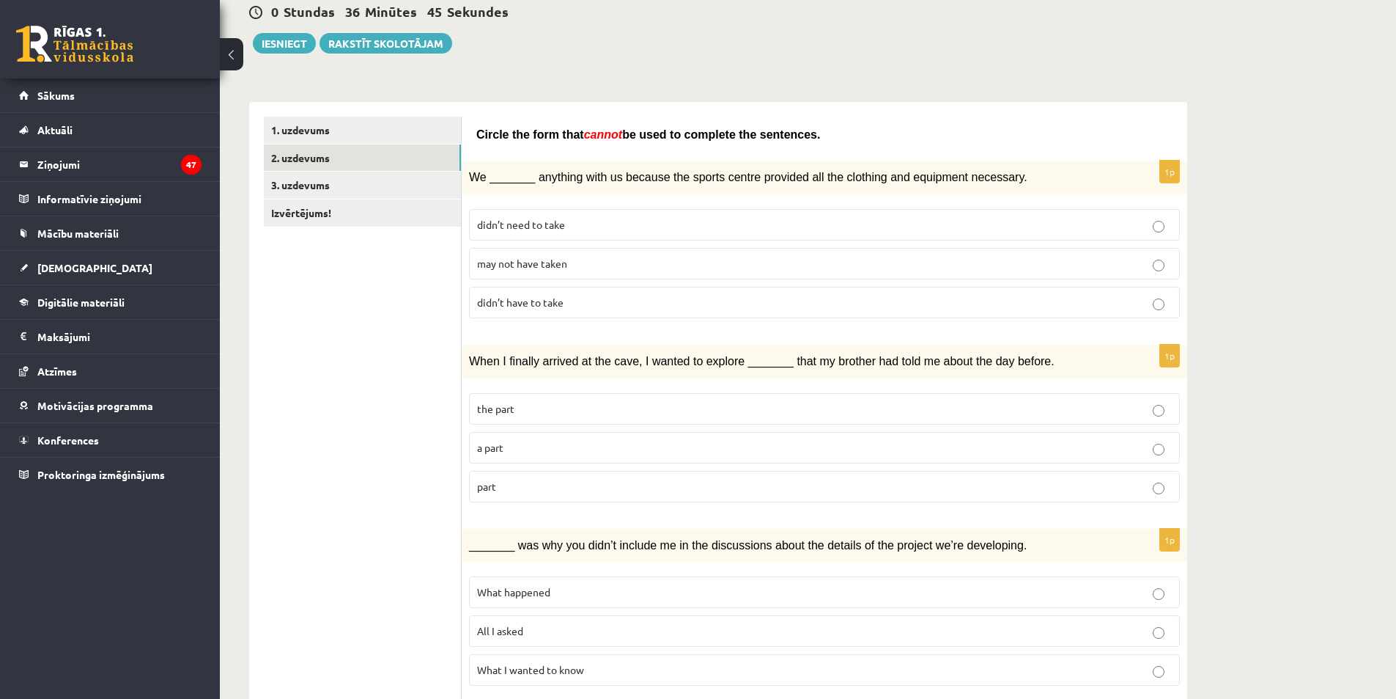
click at [705, 476] on label "part" at bounding box center [824, 487] width 711 height 32
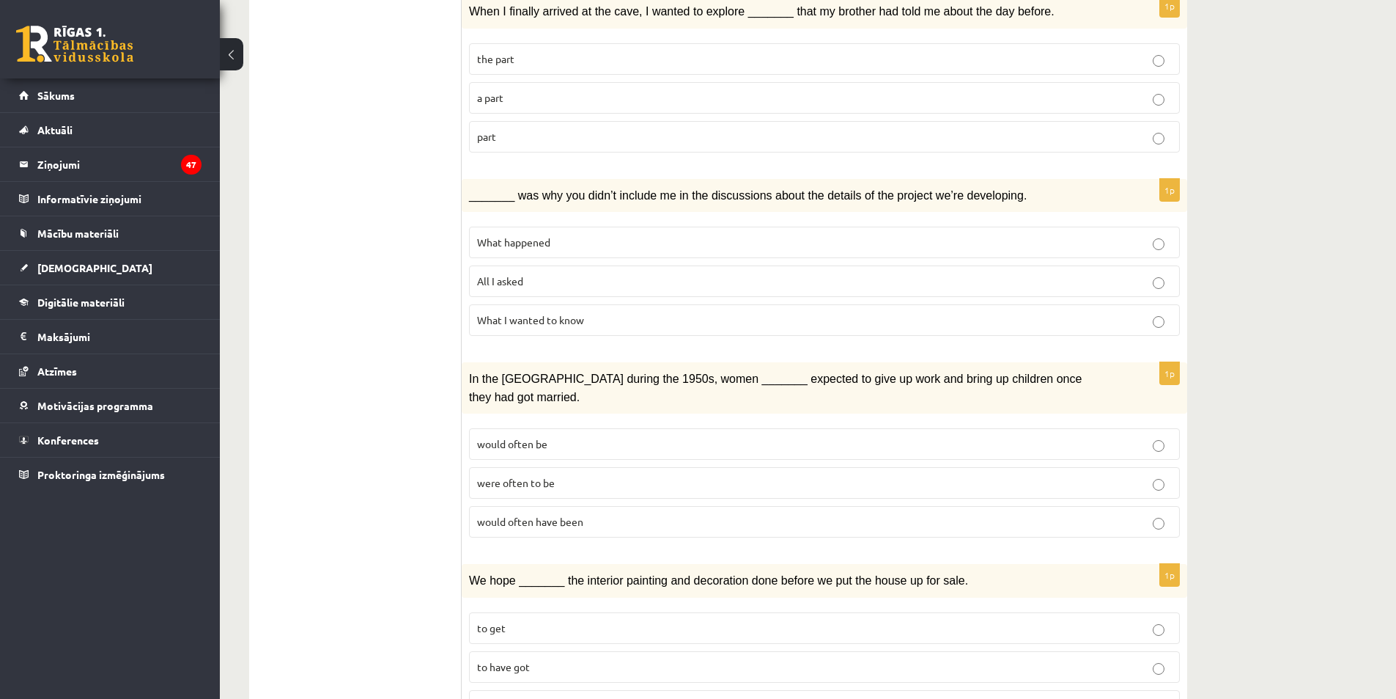
scroll to position [513, 0]
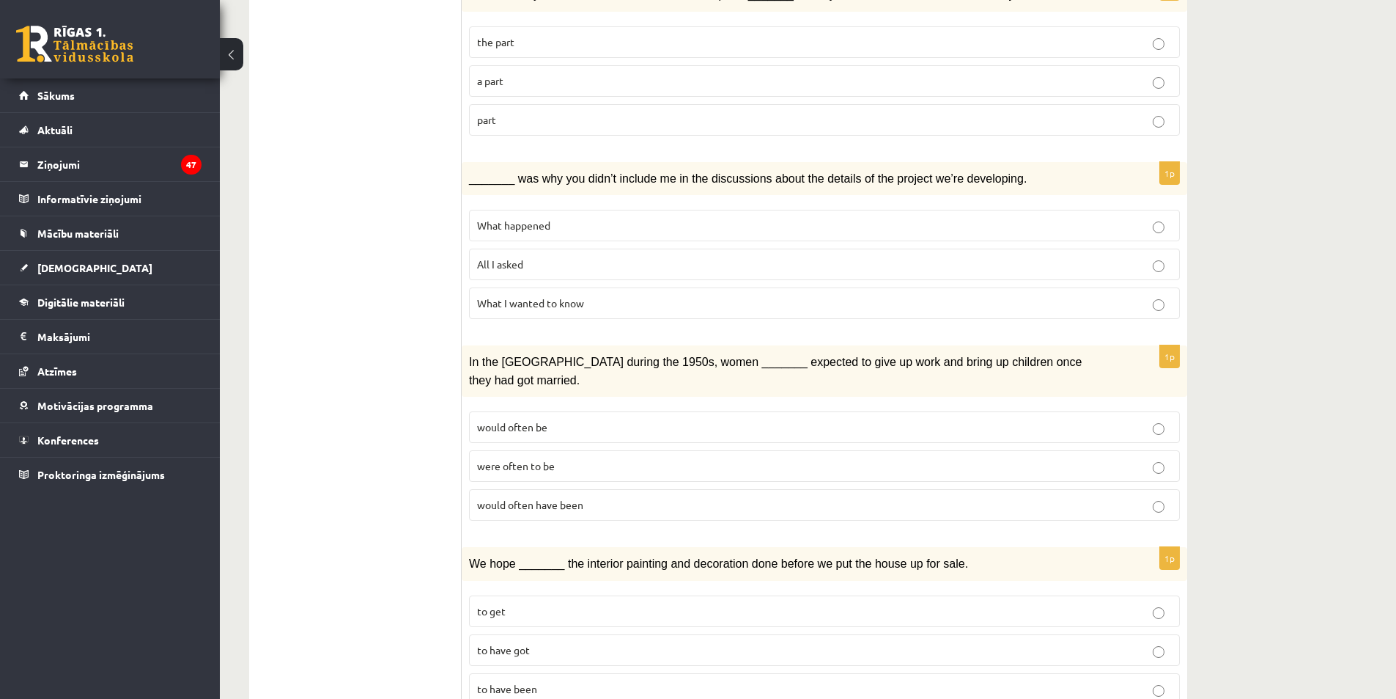
click at [746, 251] on label "All I asked" at bounding box center [824, 264] width 711 height 32
click at [700, 213] on label "What happened" at bounding box center [824, 226] width 711 height 32
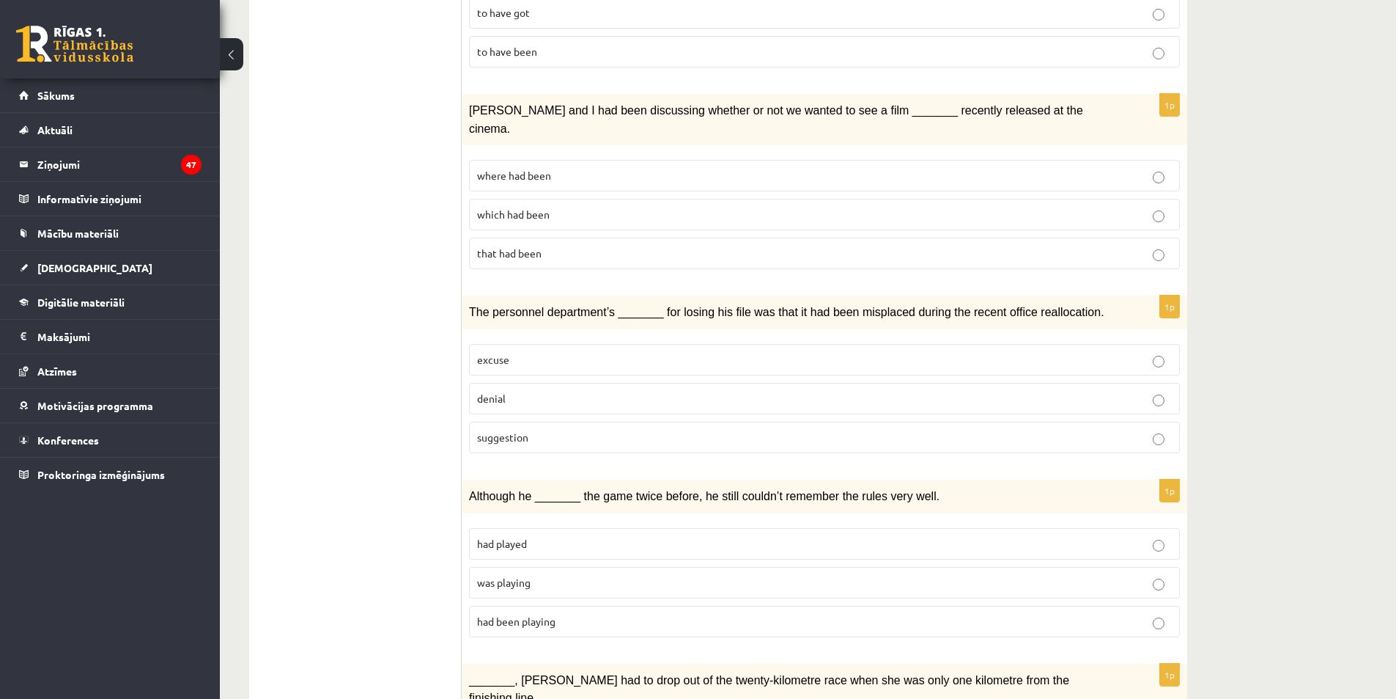
scroll to position [1173, 0]
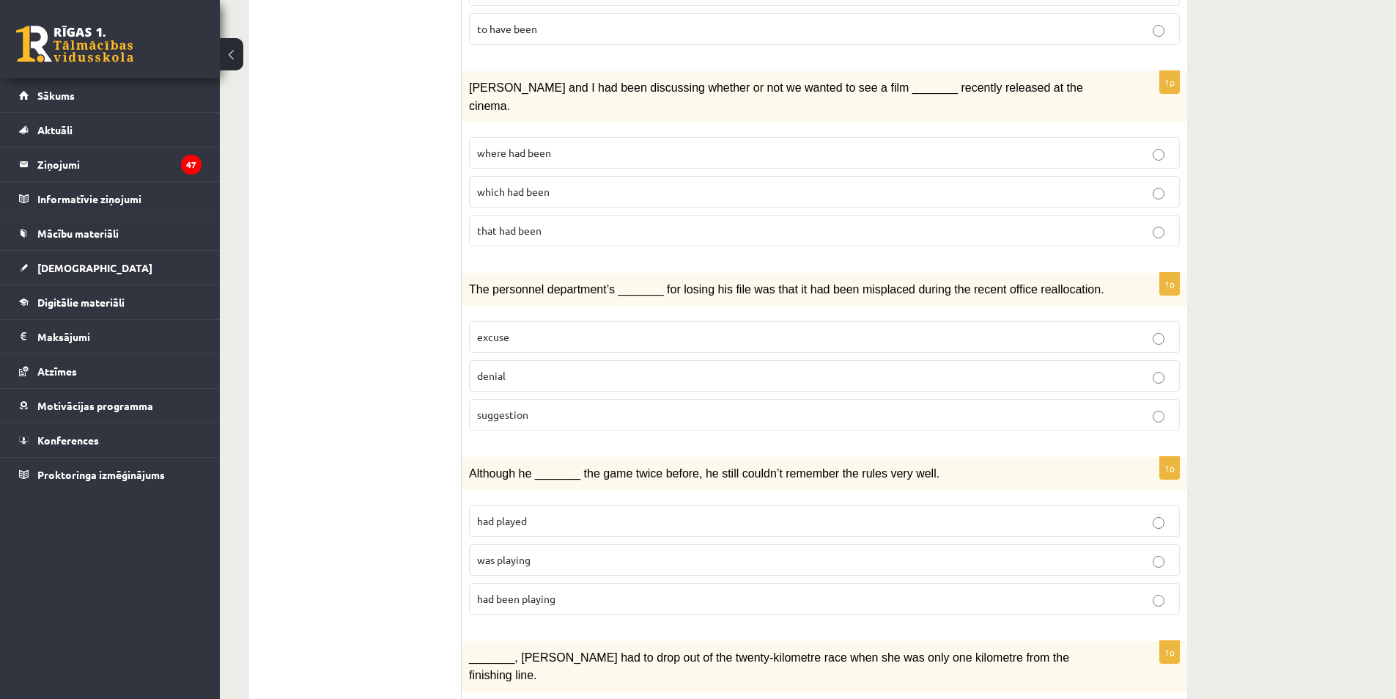
click at [699, 368] on p "denial" at bounding box center [824, 375] width 695 height 15
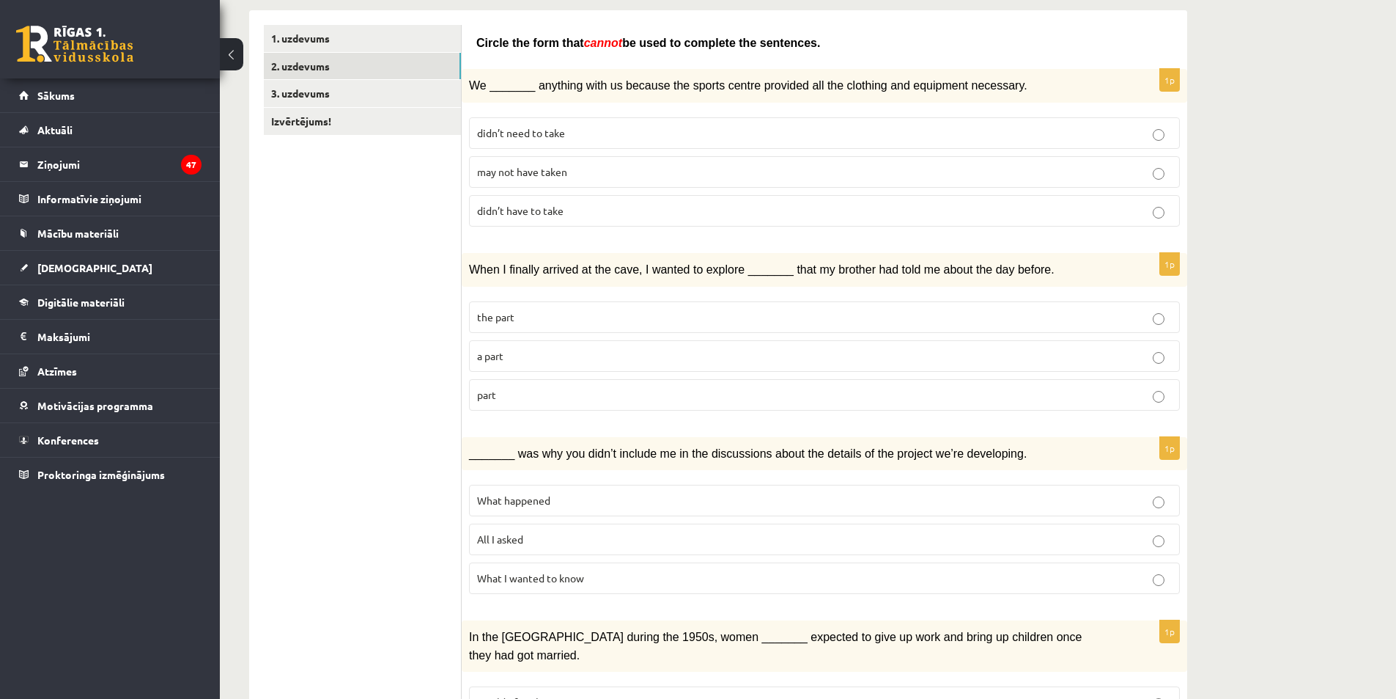
scroll to position [0, 0]
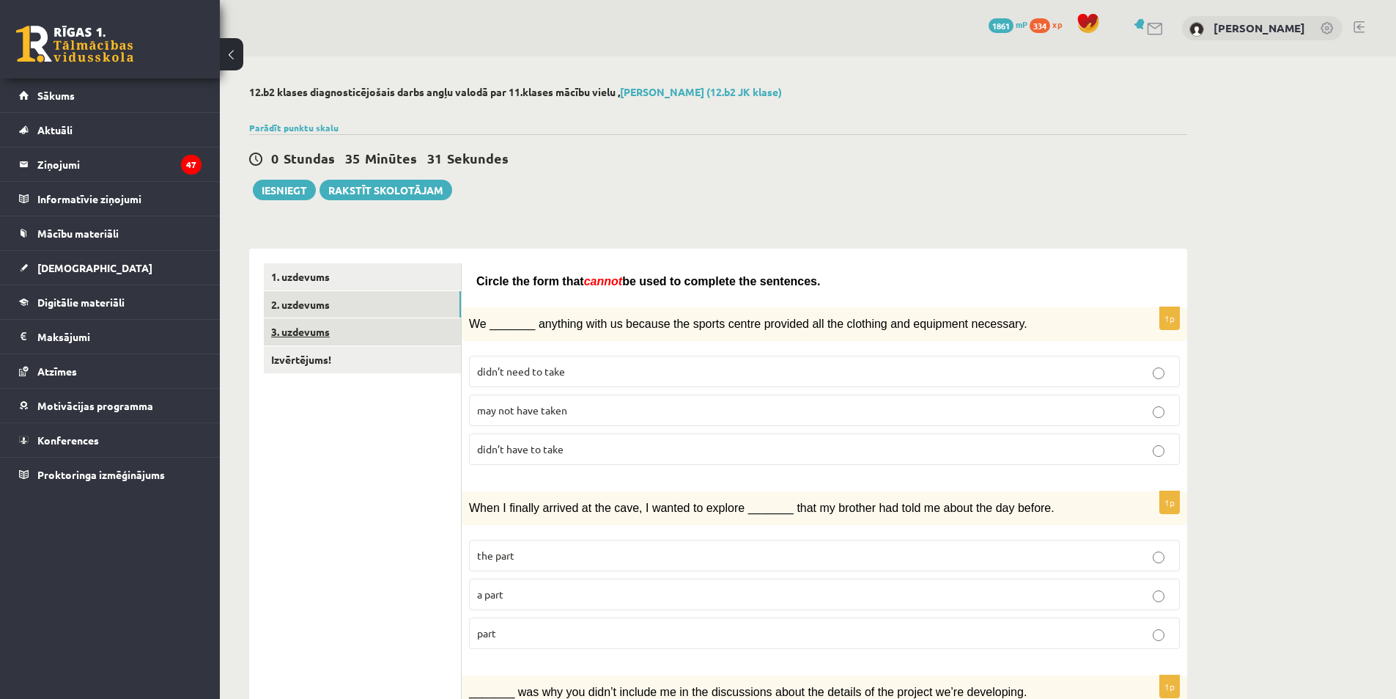
click at [399, 336] on link "3. uzdevums" at bounding box center [362, 331] width 197 height 27
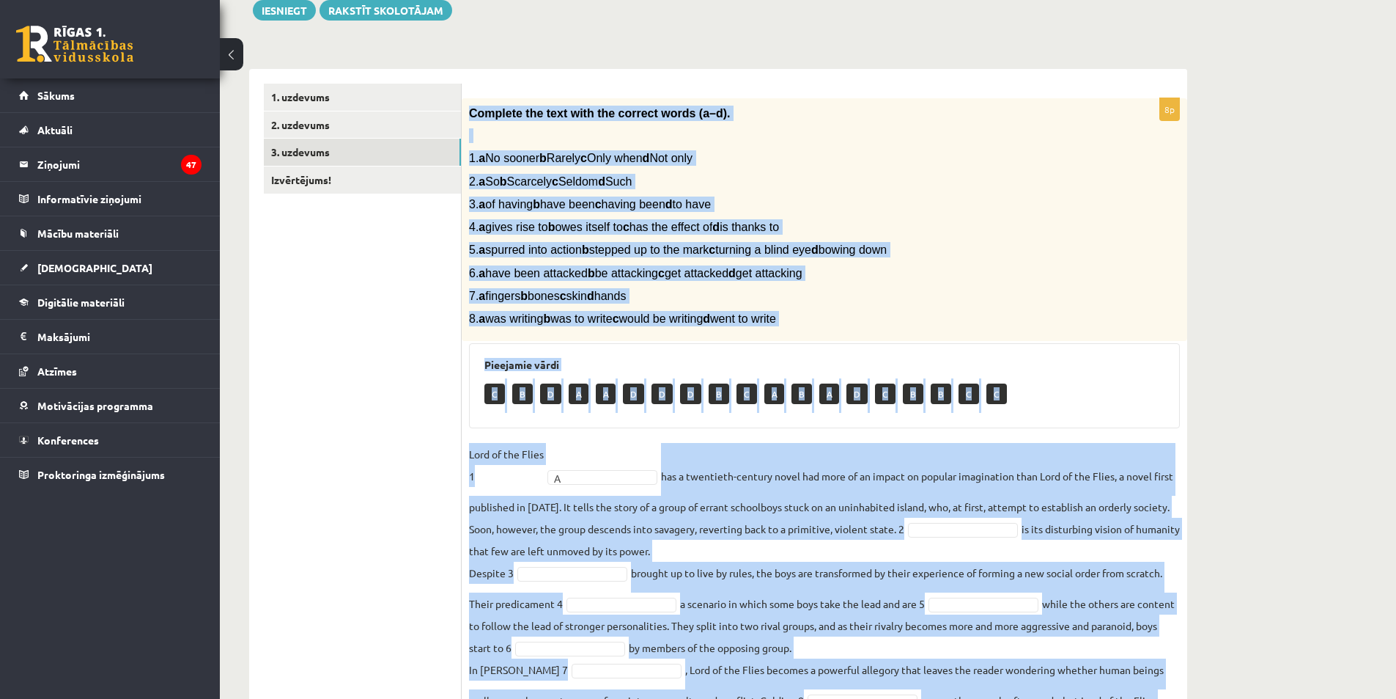
scroll to position [267, 0]
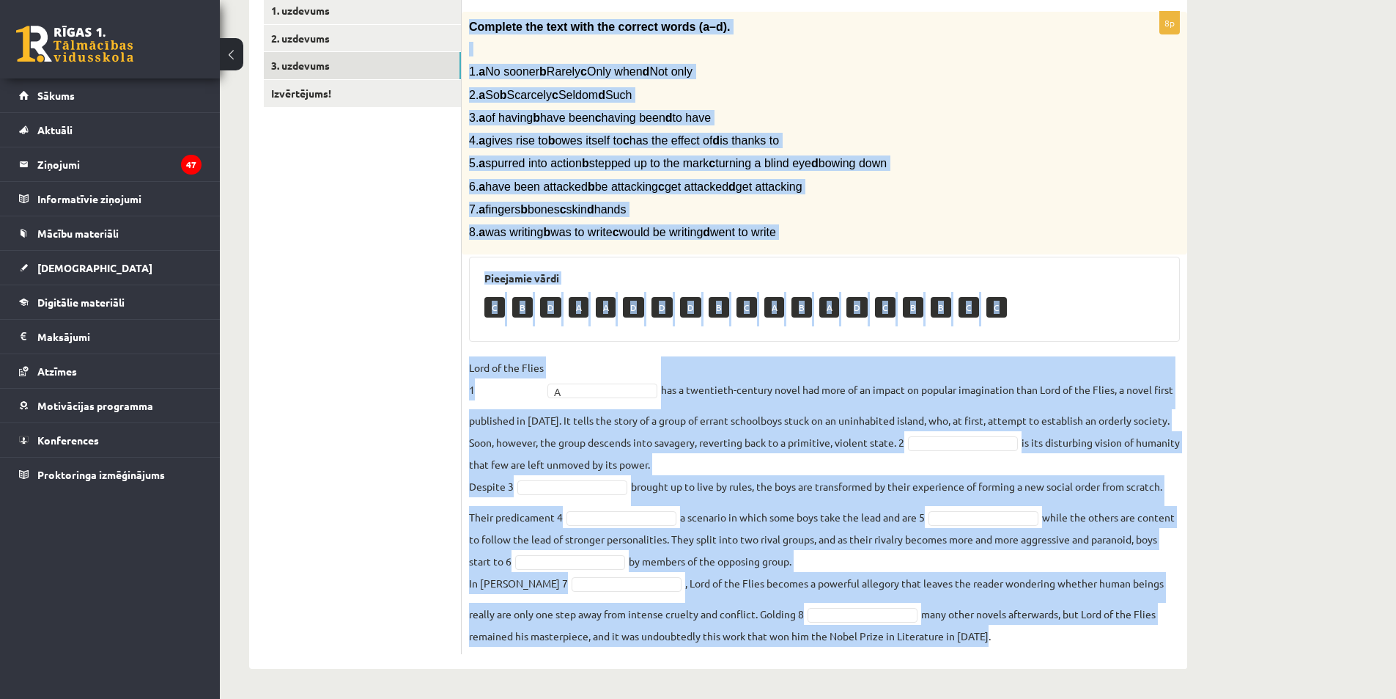
drag, startPoint x: 467, startPoint y: 276, endPoint x: 1039, endPoint y: 686, distance: 704.0
click at [1039, 686] on div "12.b2 klases diagnosticējošais darbs angļu valodā par 11.klases mācību vielu , …" at bounding box center [718, 243] width 997 height 907
copy div "Complete the text with the correct words (a–d). 1. a No sooner b Rarely c Only …"
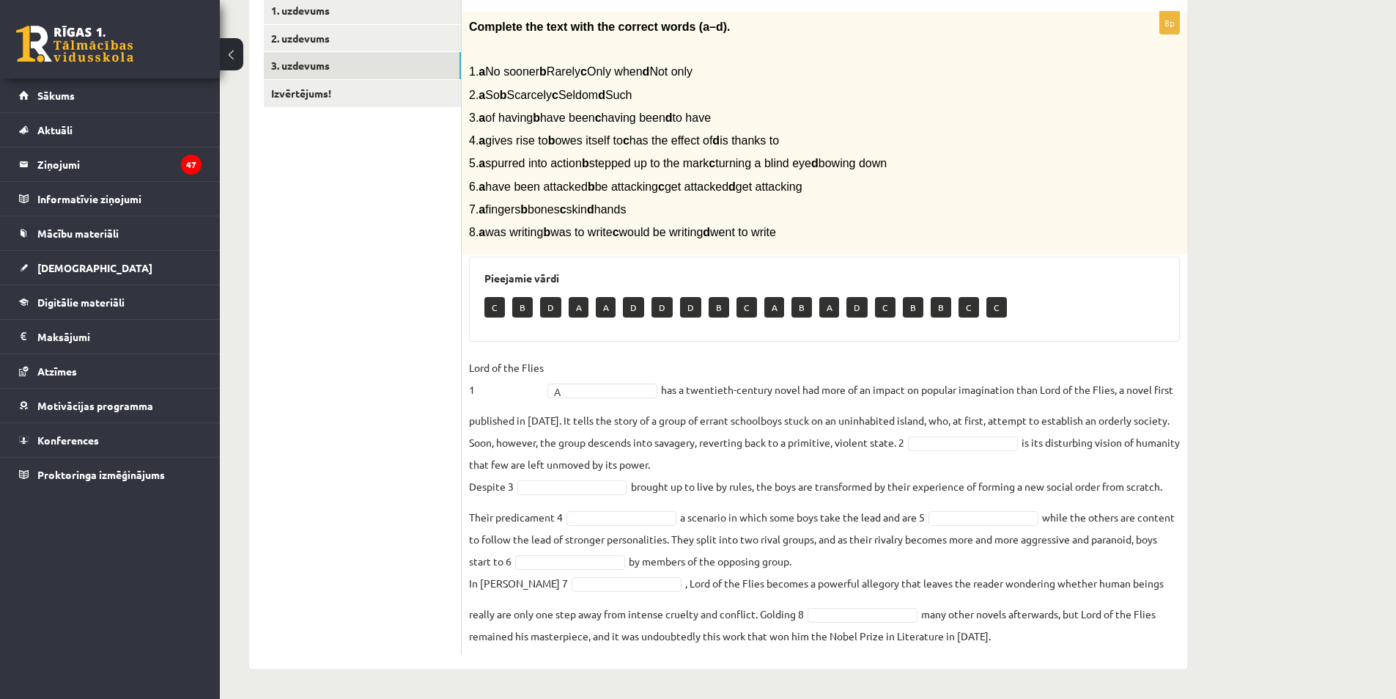
click at [382, 256] on ul "1. uzdevums 2. uzdevums 3. uzdevums Izvērtējums!" at bounding box center [363, 325] width 198 height 657
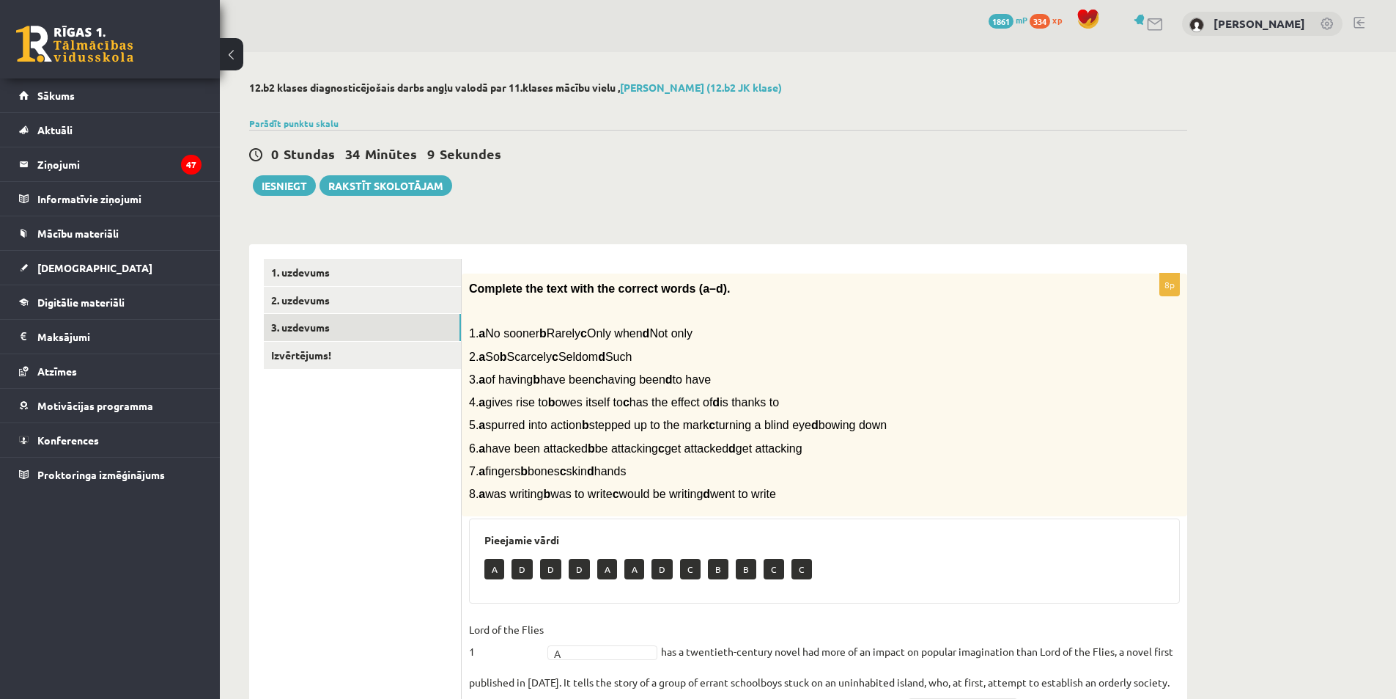
scroll to position [0, 0]
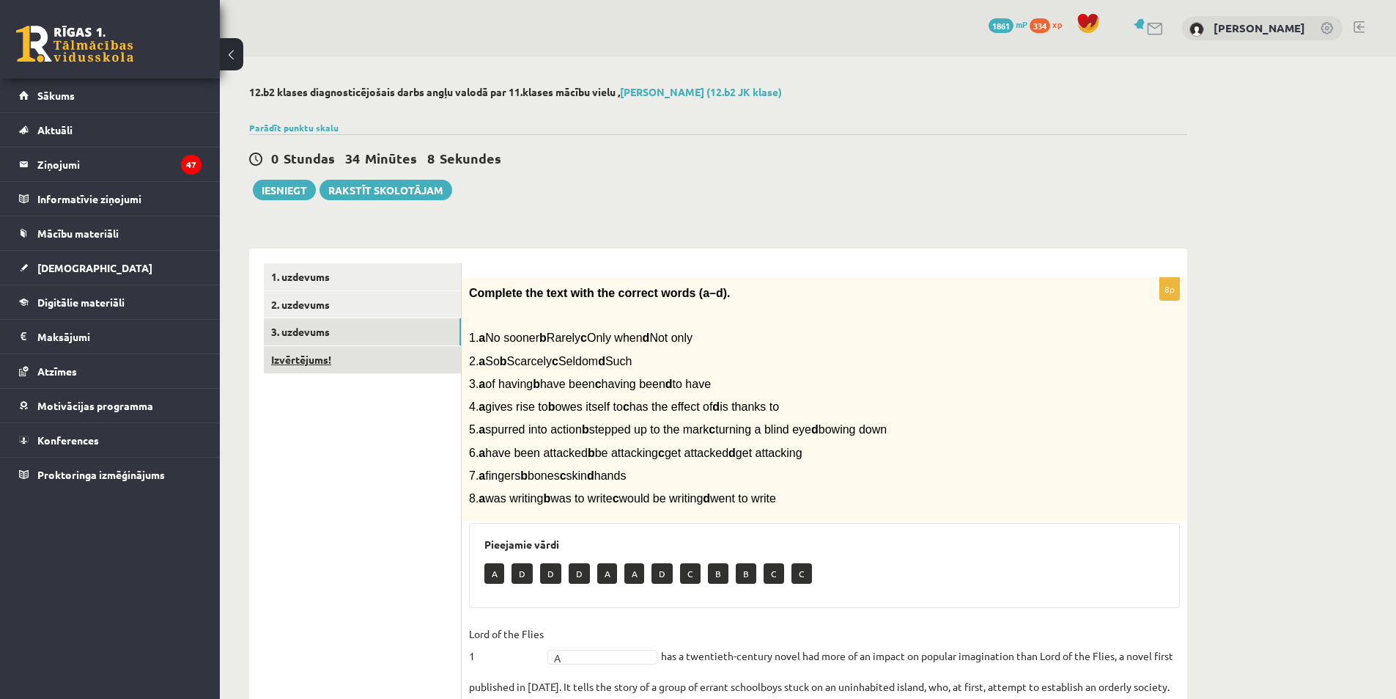
click at [353, 361] on link "Izvērtējums!" at bounding box center [362, 359] width 197 height 27
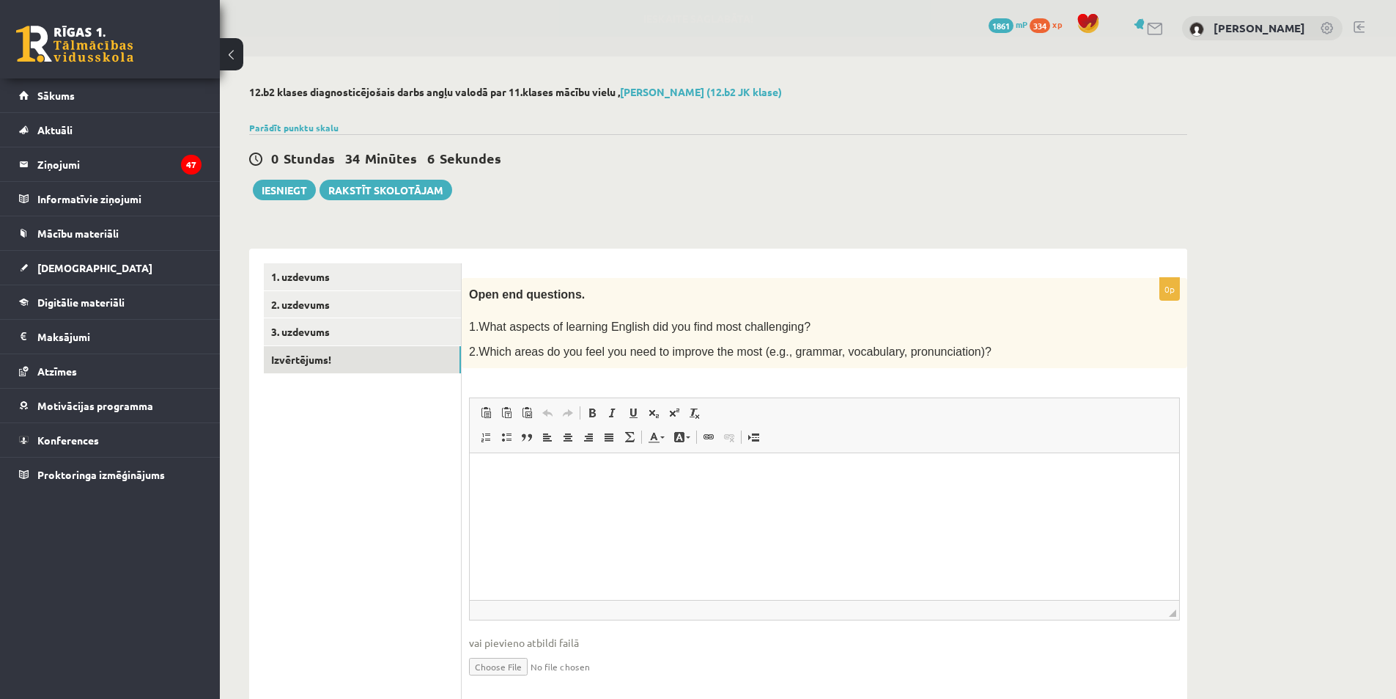
click at [692, 498] on html at bounding box center [825, 475] width 710 height 45
drag, startPoint x: 666, startPoint y: 476, endPoint x: 711, endPoint y: 475, distance: 45.5
click at [711, 475] on p "**********" at bounding box center [825, 475] width 680 height 15
click at [745, 508] on span "Copy" at bounding box center [740, 505] width 45 height 21
copy p "**********"
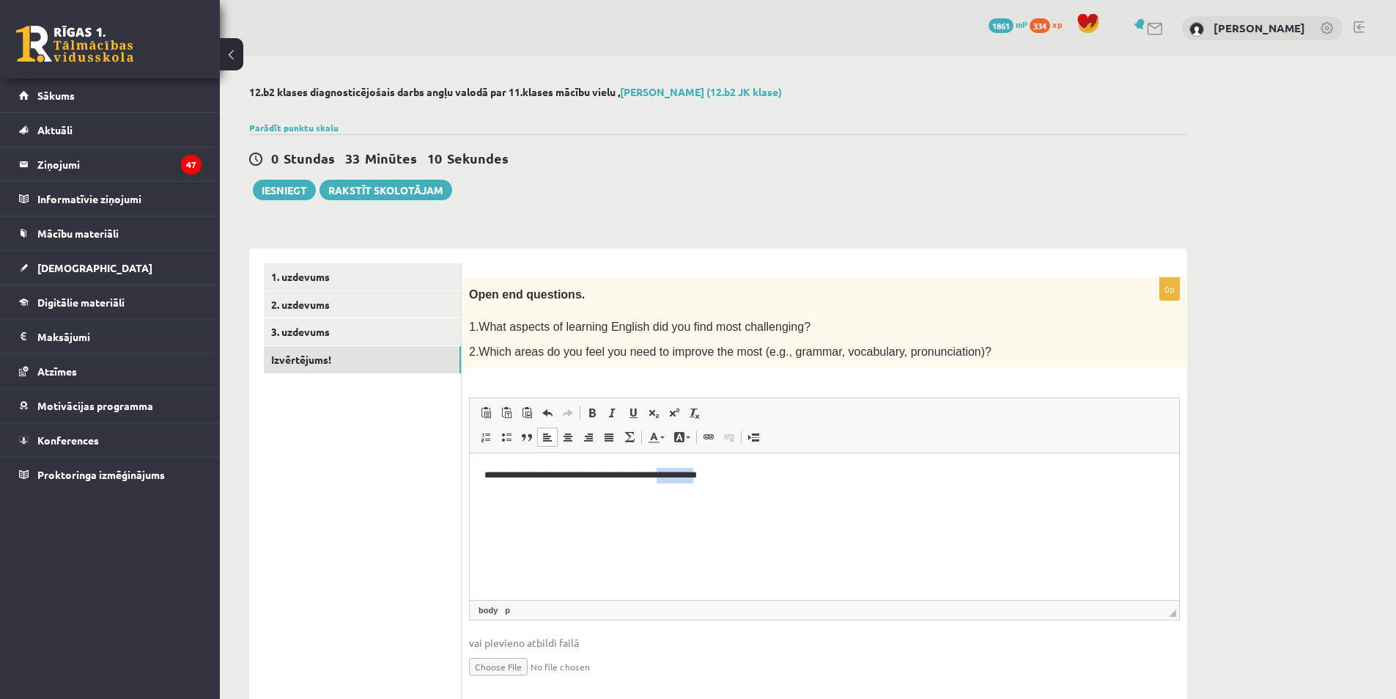
click at [745, 498] on html "**********" at bounding box center [825, 475] width 710 height 45
click at [751, 486] on html "**********" at bounding box center [825, 475] width 710 height 45
click at [785, 493] on html "**********" at bounding box center [825, 475] width 710 height 45
click at [289, 189] on button "Iesniegt" at bounding box center [284, 190] width 63 height 21
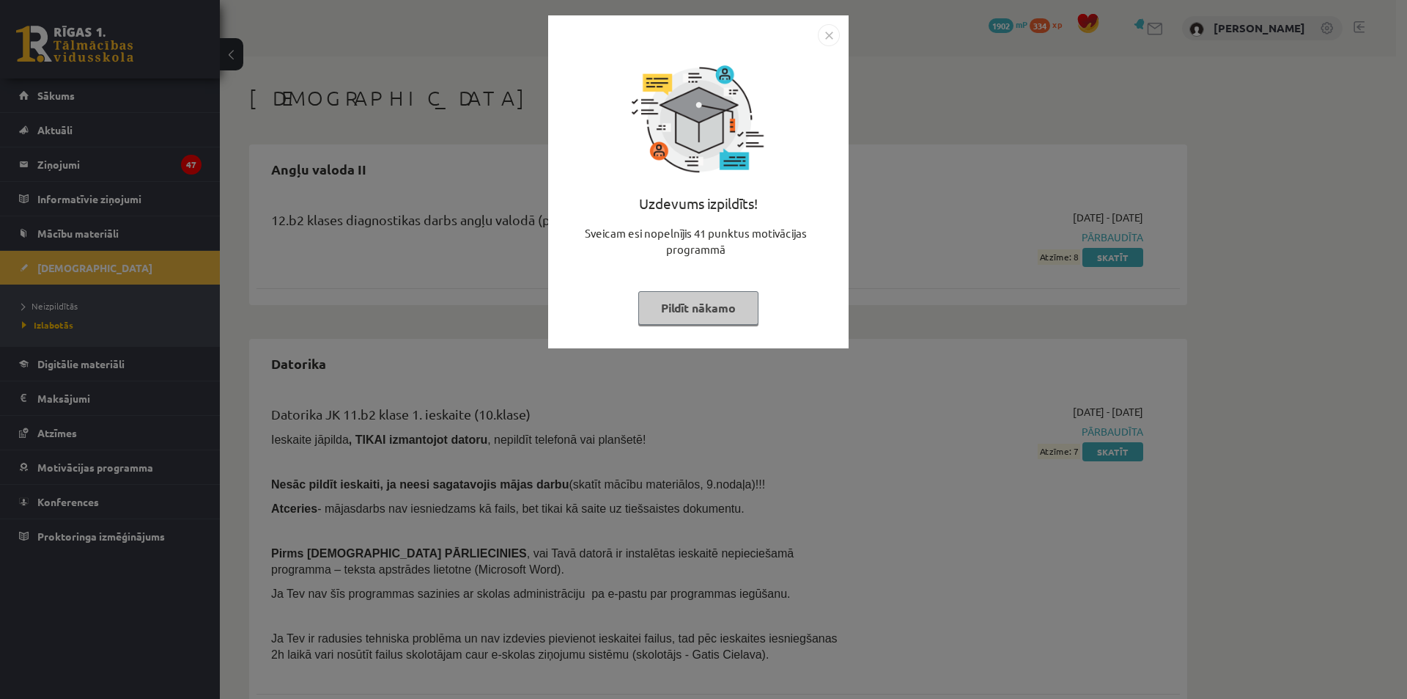
click at [825, 40] on img "Close" at bounding box center [829, 35] width 22 height 22
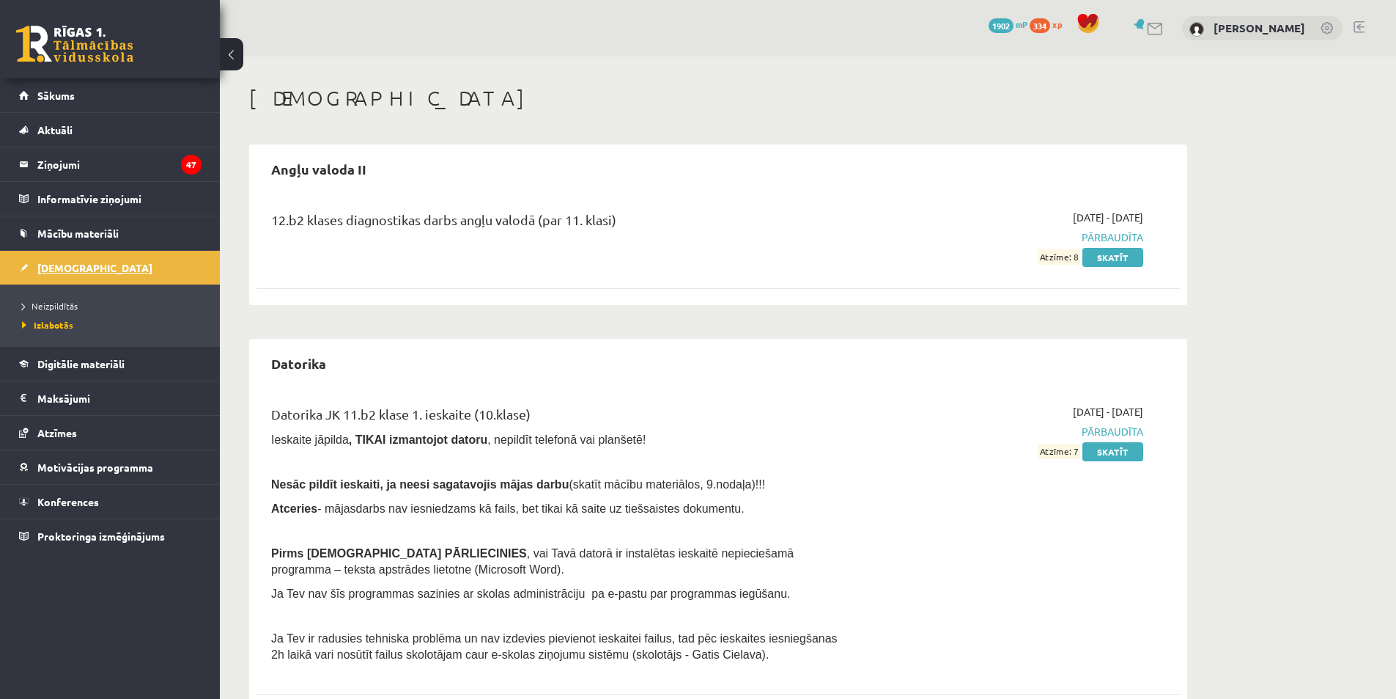
click at [23, 268] on link "[DEMOGRAPHIC_DATA]" at bounding box center [110, 268] width 183 height 34
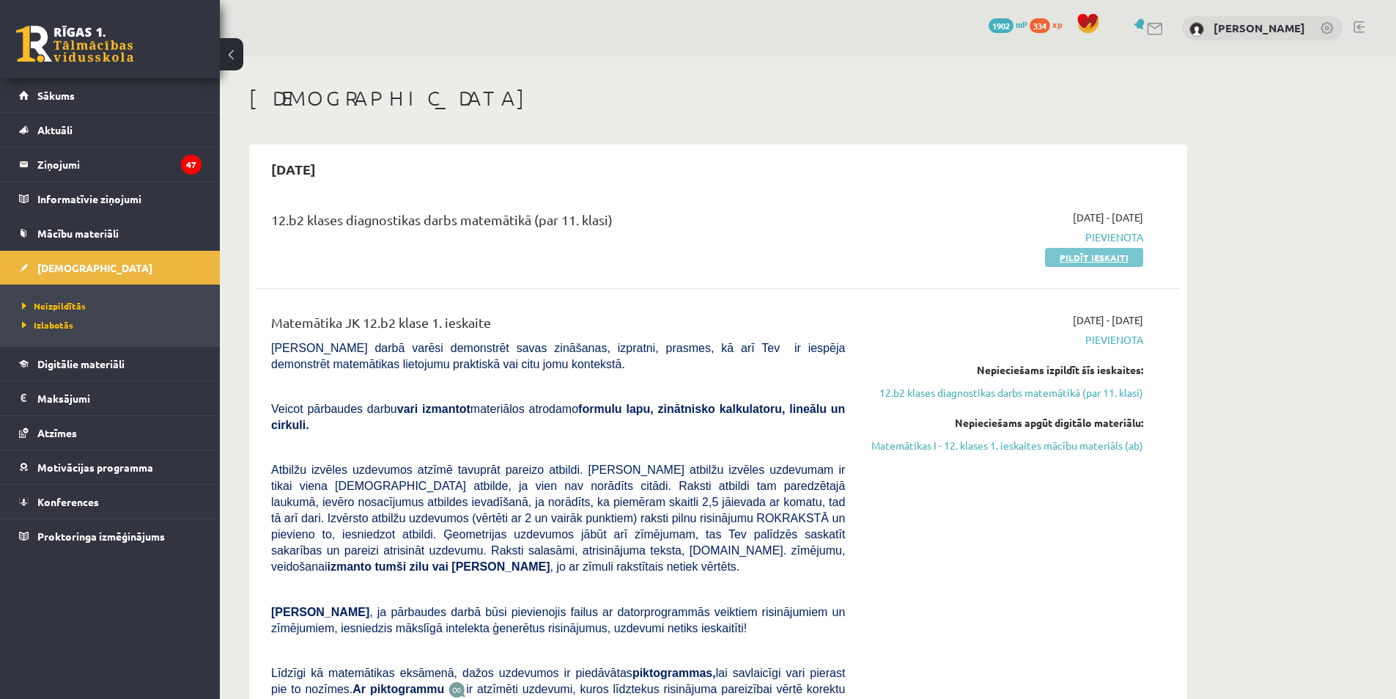
click at [1124, 265] on link "Pildīt ieskaiti" at bounding box center [1094, 257] width 98 height 19
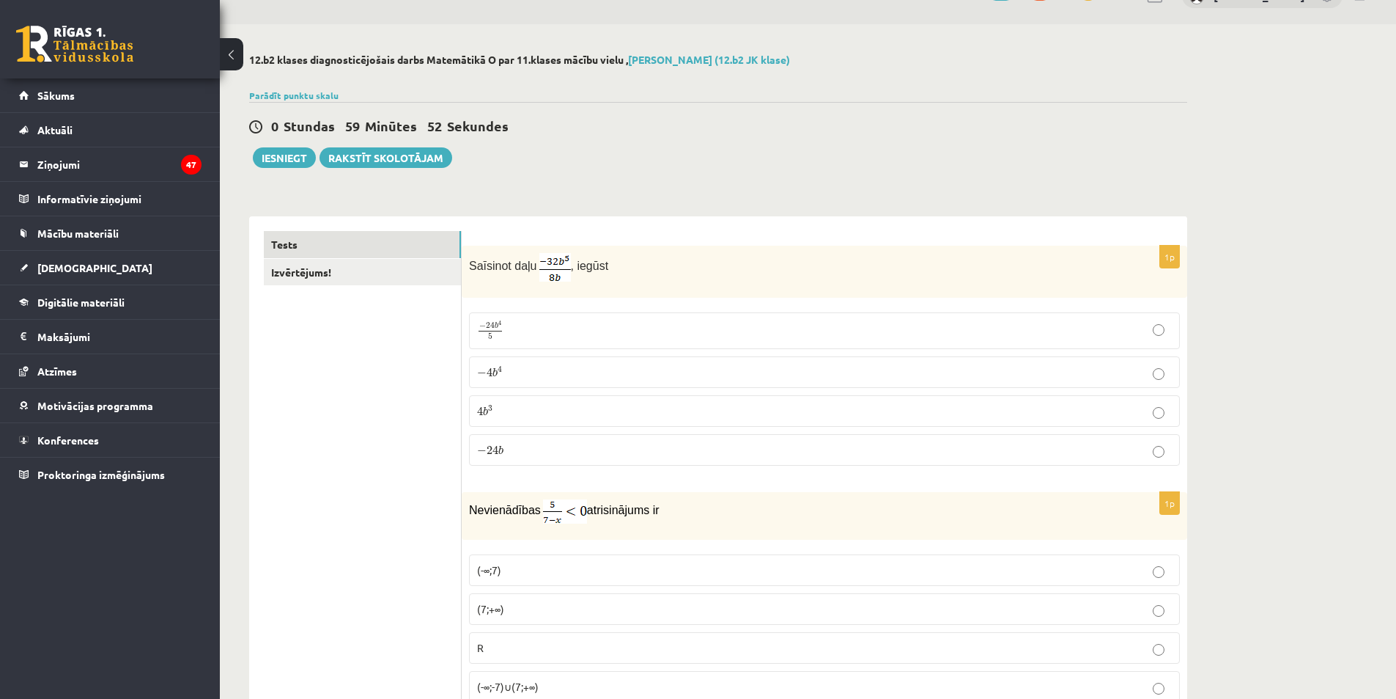
scroll to position [125, 0]
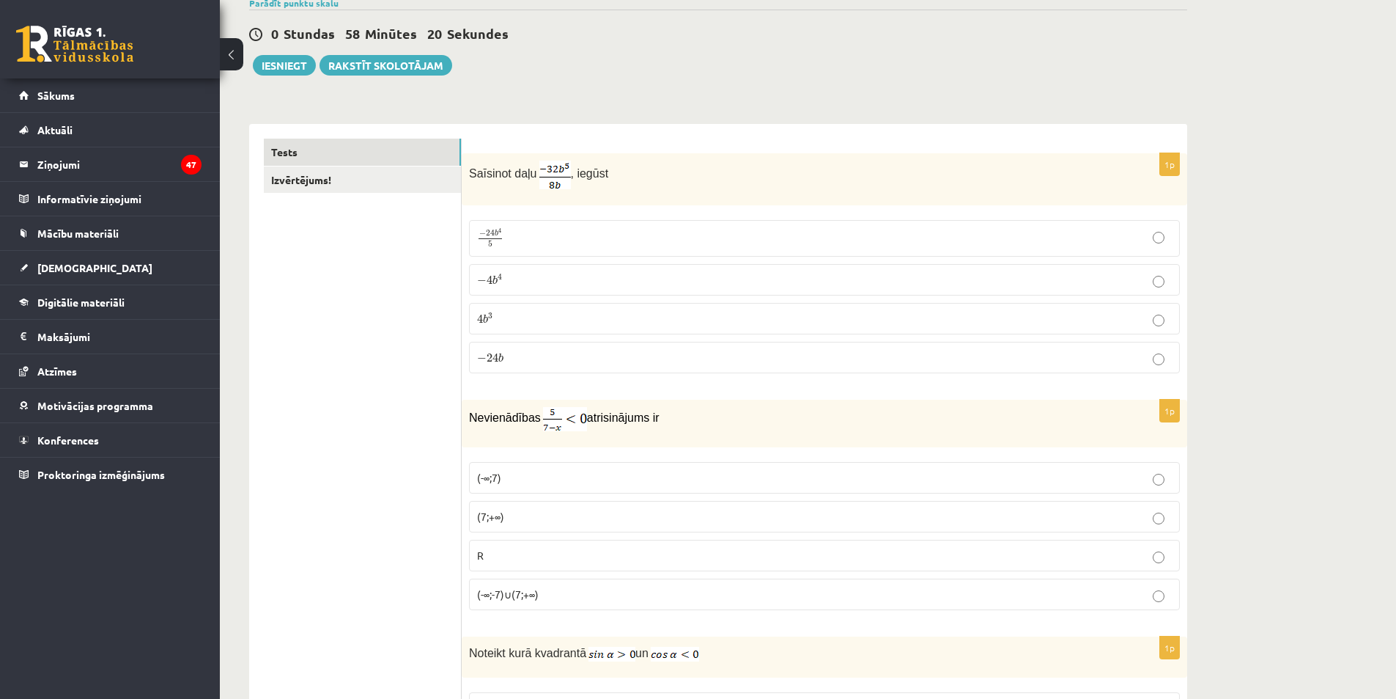
click at [520, 284] on p "− 4 b 4 − 4 b 4" at bounding box center [824, 279] width 695 height 15
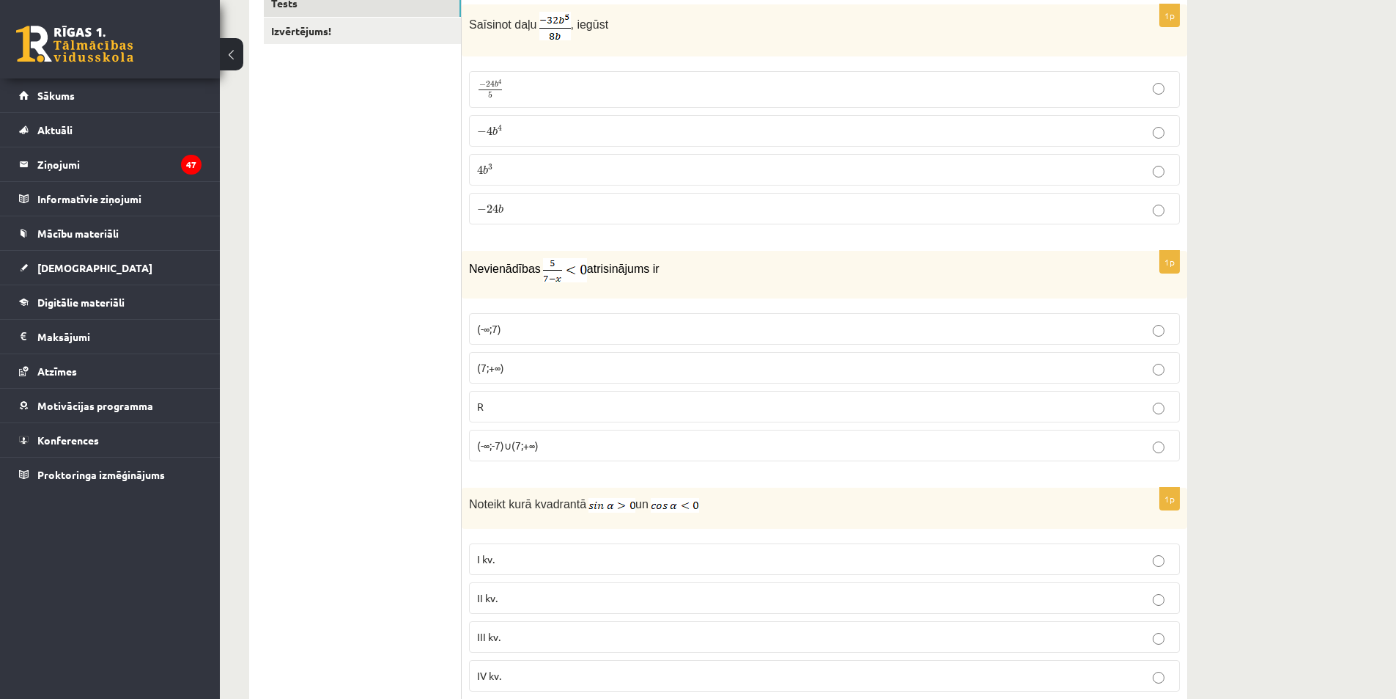
scroll to position [345, 0]
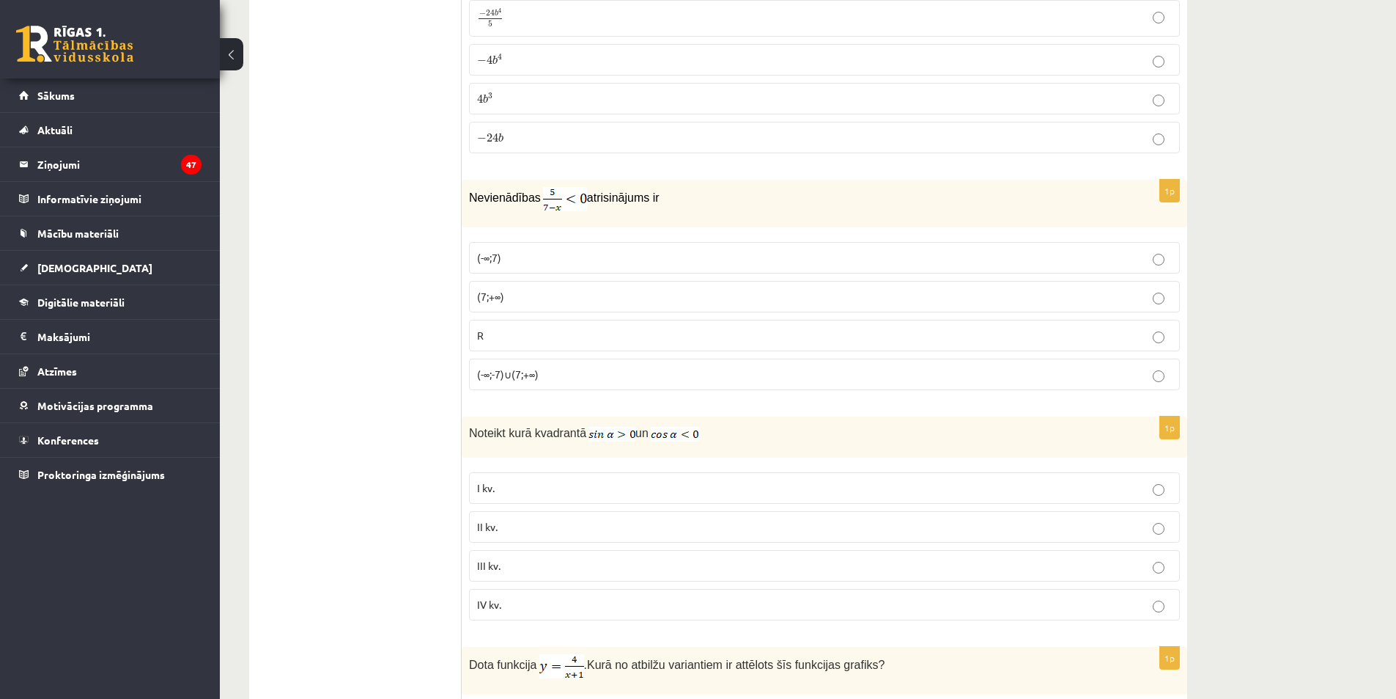
click at [601, 311] on label "(7;+∞)" at bounding box center [824, 297] width 711 height 32
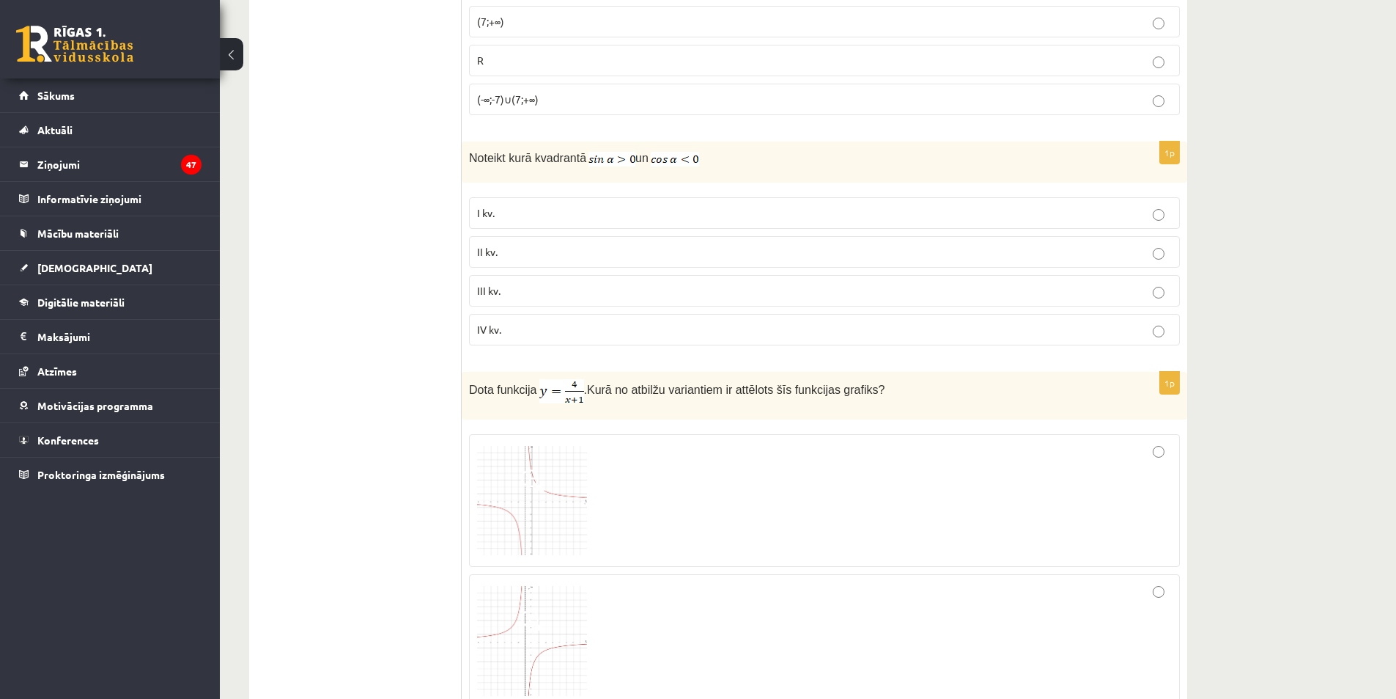
scroll to position [638, 0]
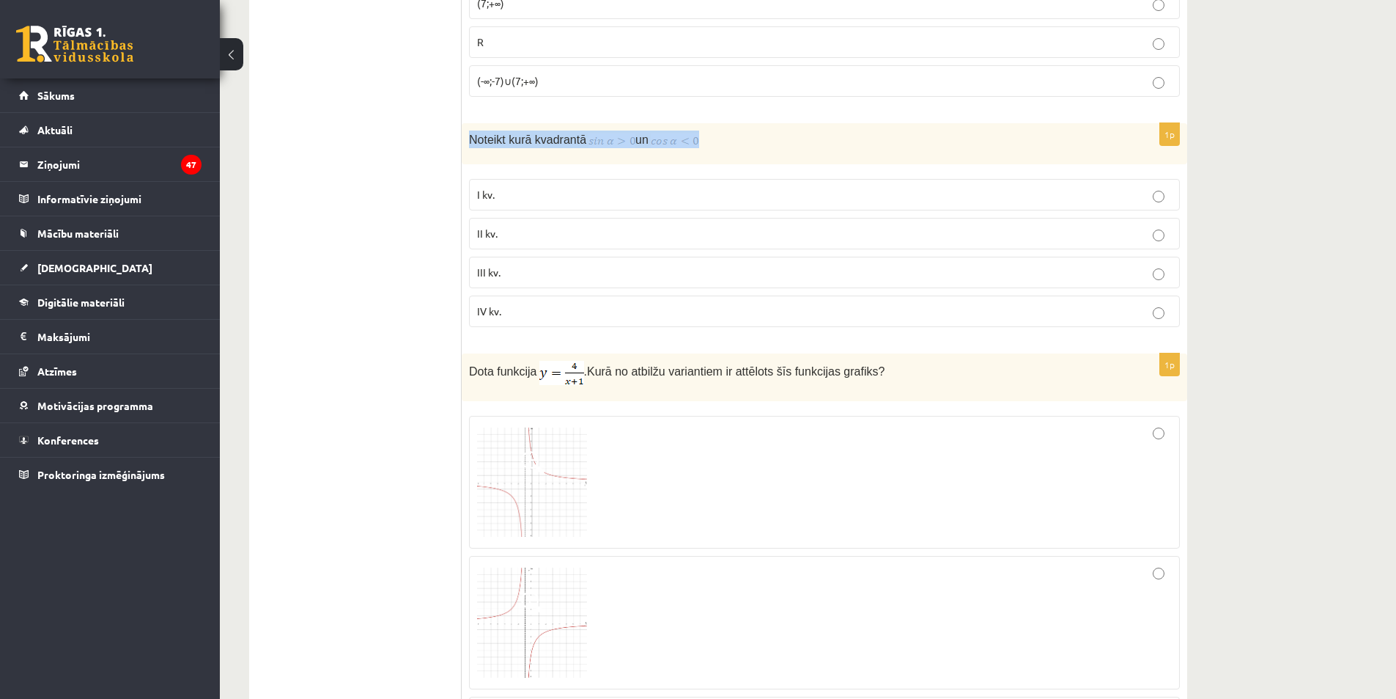
drag, startPoint x: 479, startPoint y: 140, endPoint x: 736, endPoint y: 142, distance: 256.6
click at [740, 142] on div "Noteikt kurā kvadrantā un" at bounding box center [825, 143] width 726 height 41
drag, startPoint x: 669, startPoint y: 132, endPoint x: 693, endPoint y: 139, distance: 25.1
click at [693, 139] on img at bounding box center [675, 140] width 48 height 15
click at [740, 151] on div "Noteikt kurā kvadrantā un" at bounding box center [825, 143] width 726 height 41
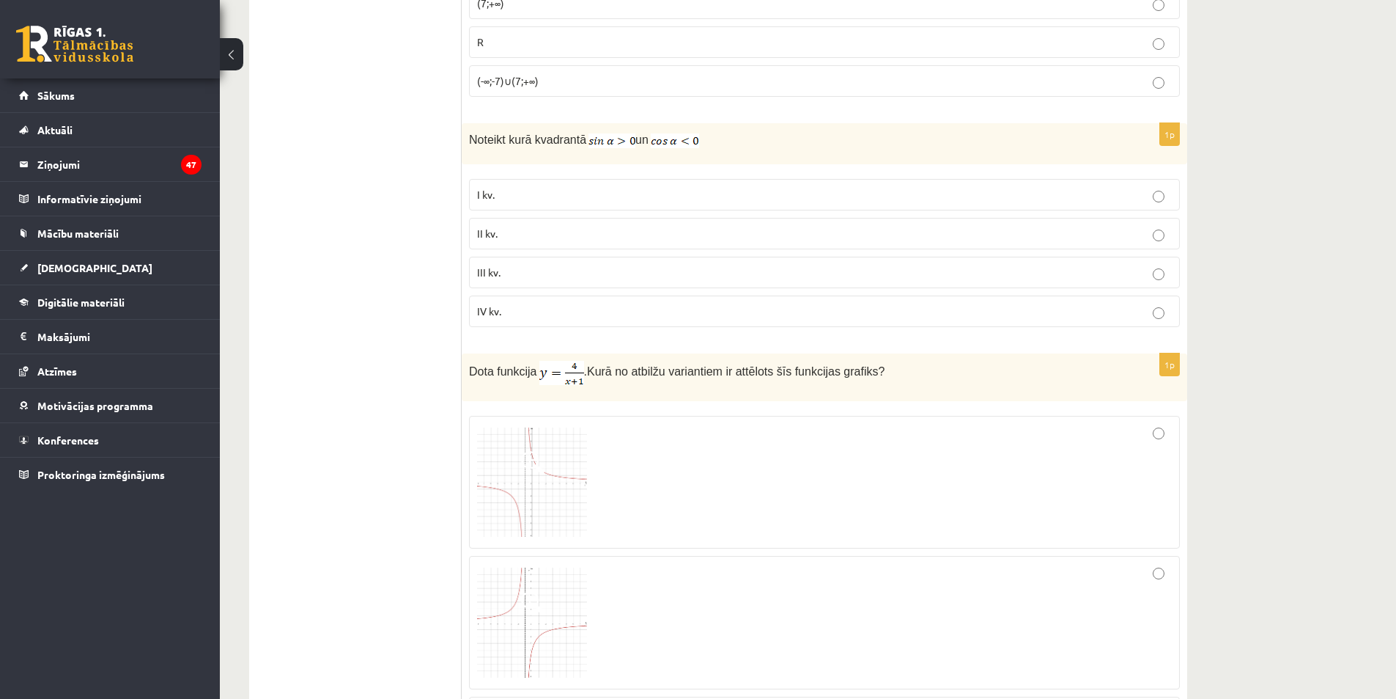
click at [723, 163] on div "Noteikt kurā kvadrantā un" at bounding box center [825, 143] width 726 height 41
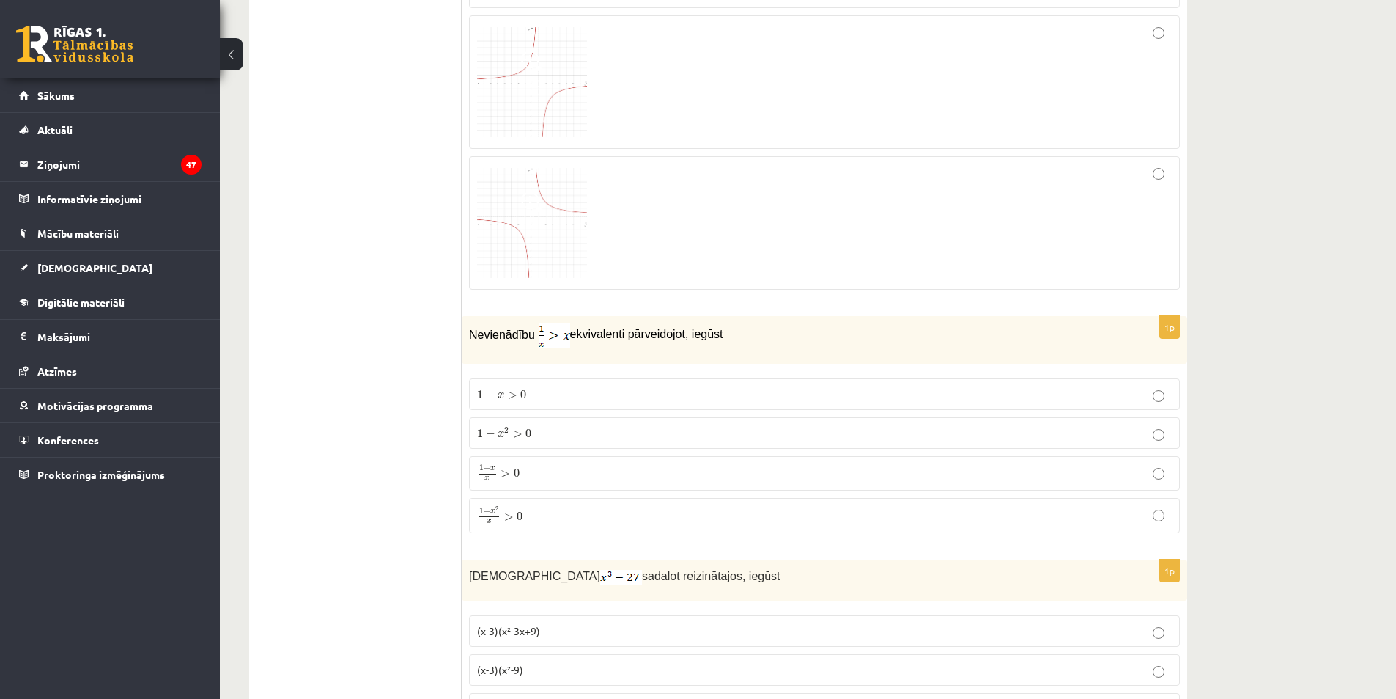
scroll to position [1331, 0]
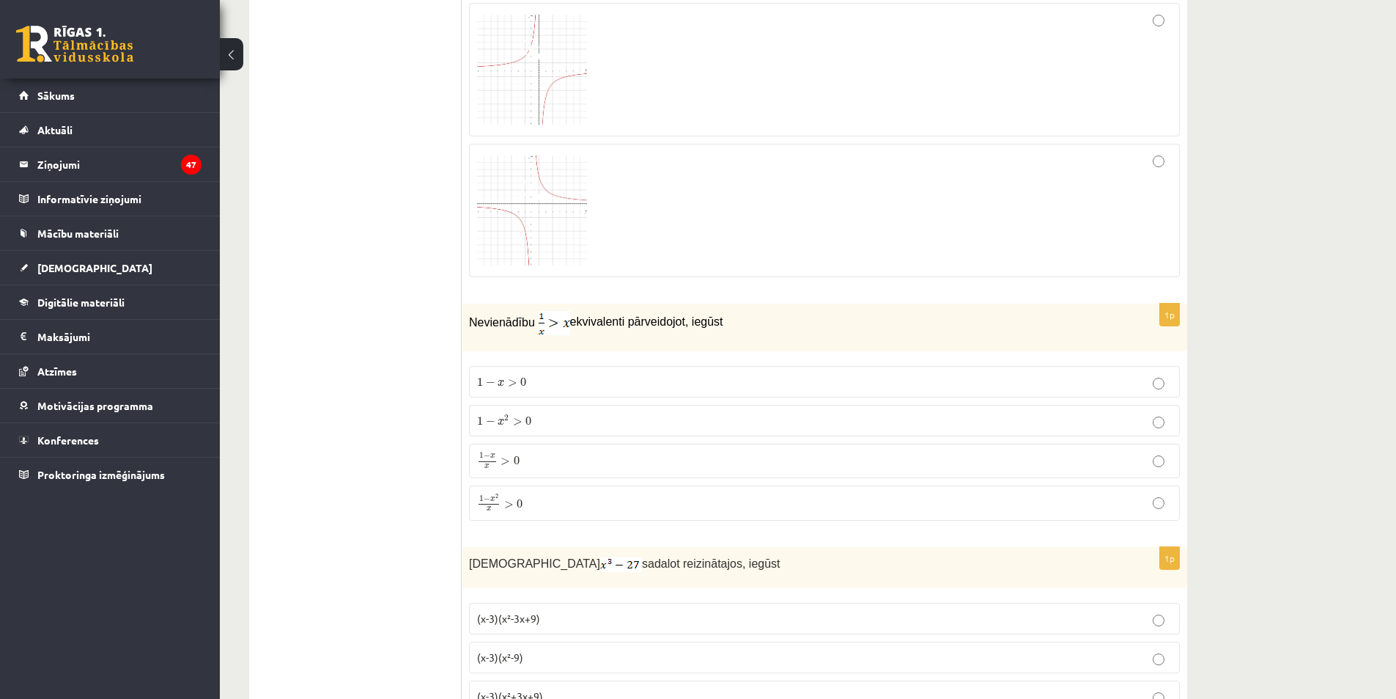
click at [592, 507] on p "1 − x 2 x > 0 1 − x 2 x > 0" at bounding box center [824, 502] width 695 height 19
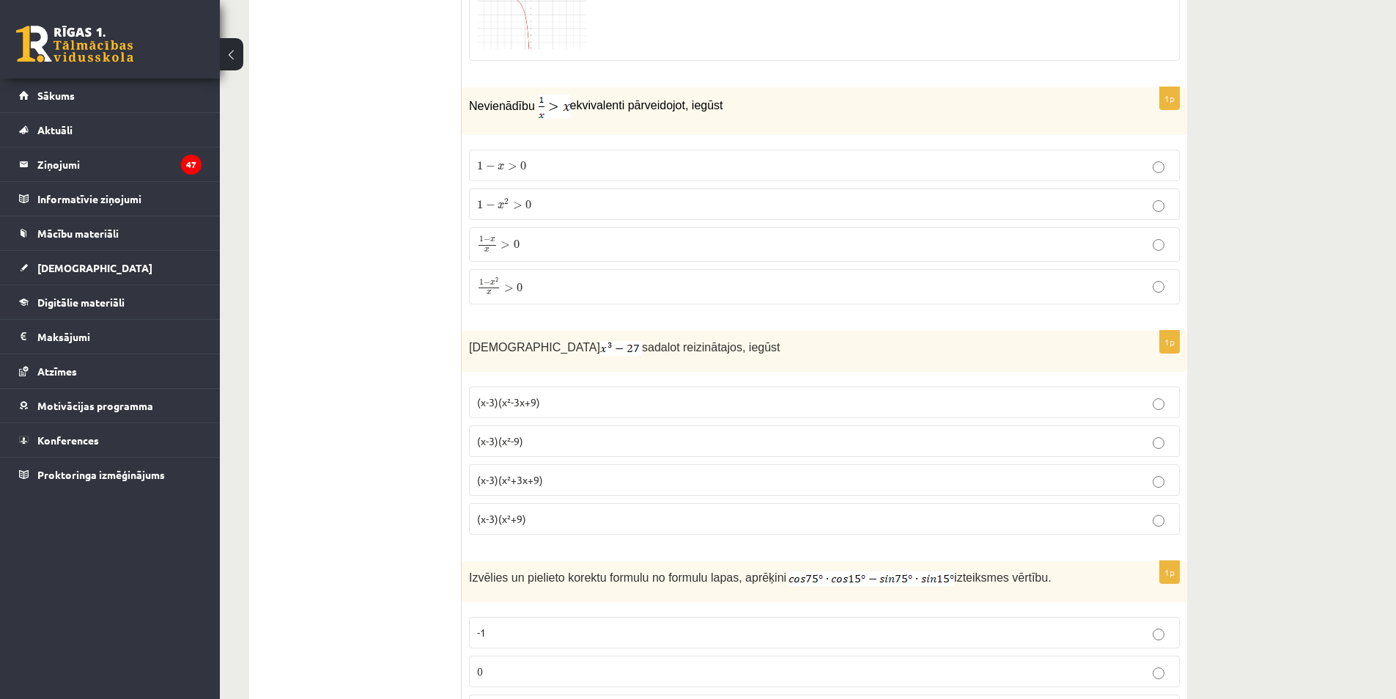
scroll to position [1551, 0]
click at [548, 467] on label "(x-3)(x²+3x+9)" at bounding box center [824, 476] width 711 height 32
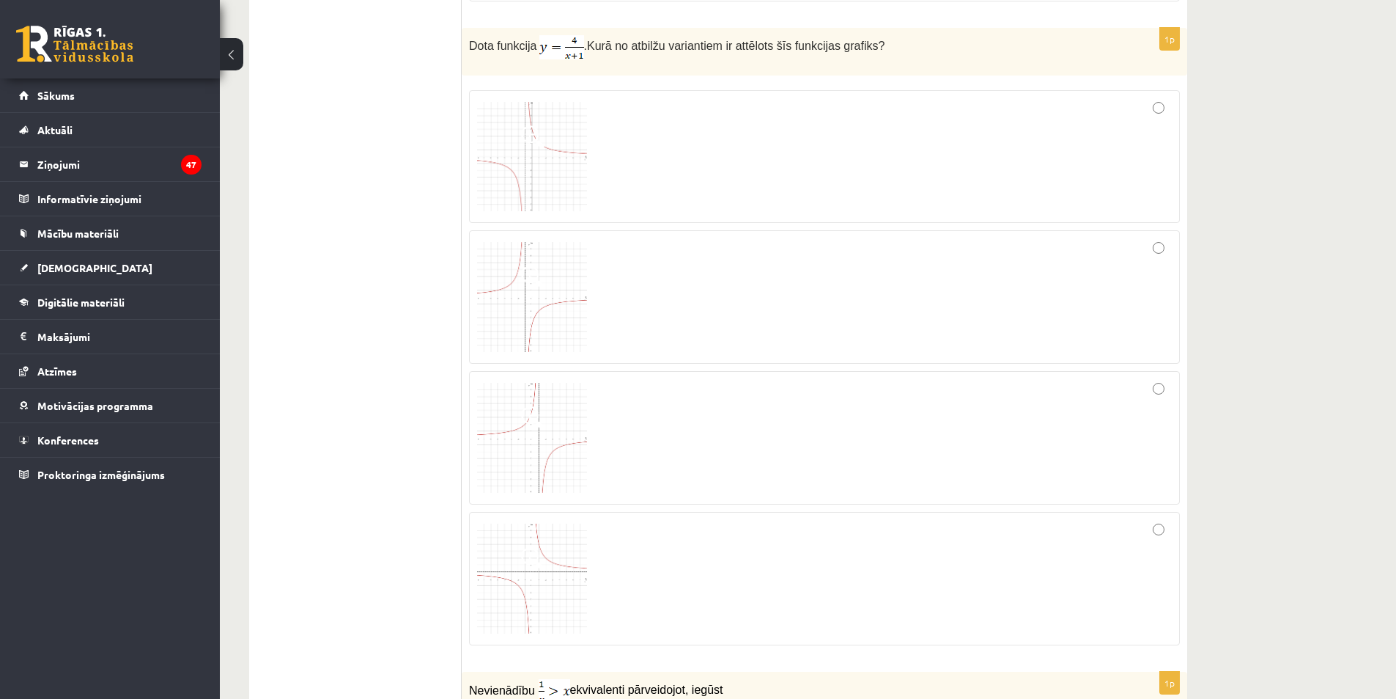
scroll to position [965, 0]
click at [701, 136] on div at bounding box center [824, 155] width 695 height 117
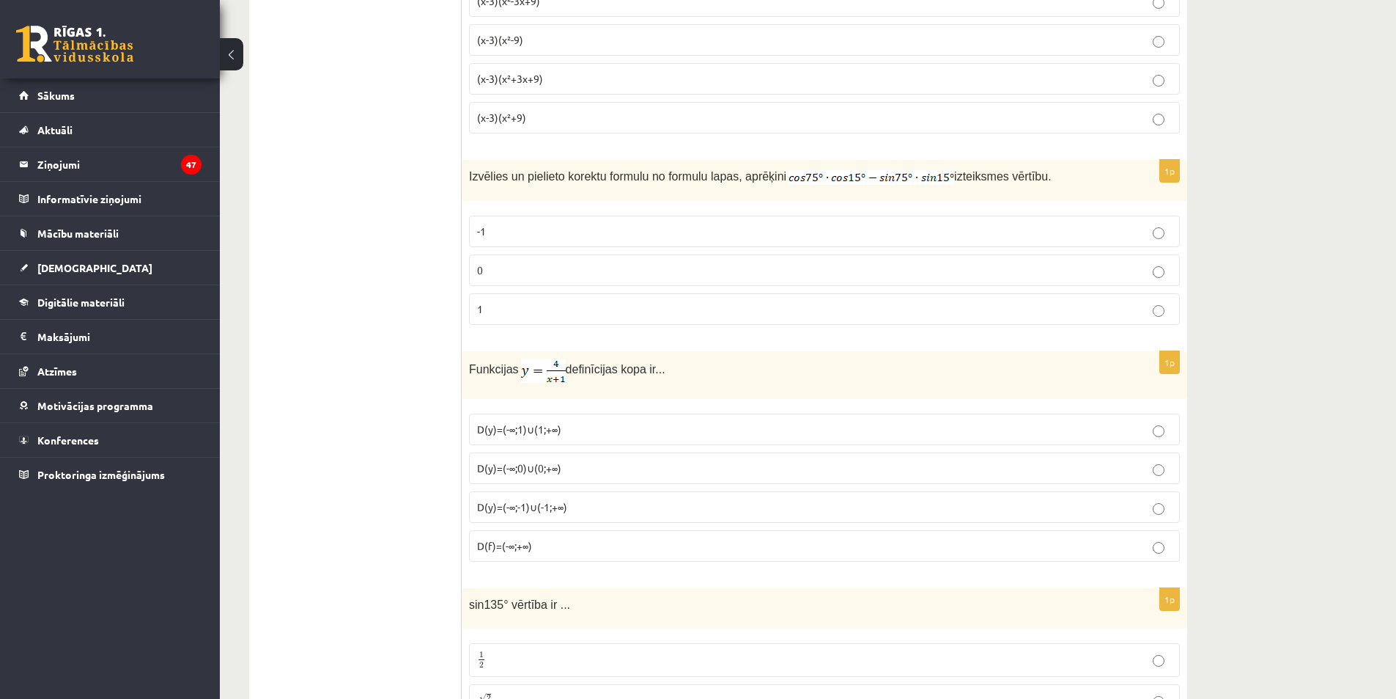
scroll to position [1906, 0]
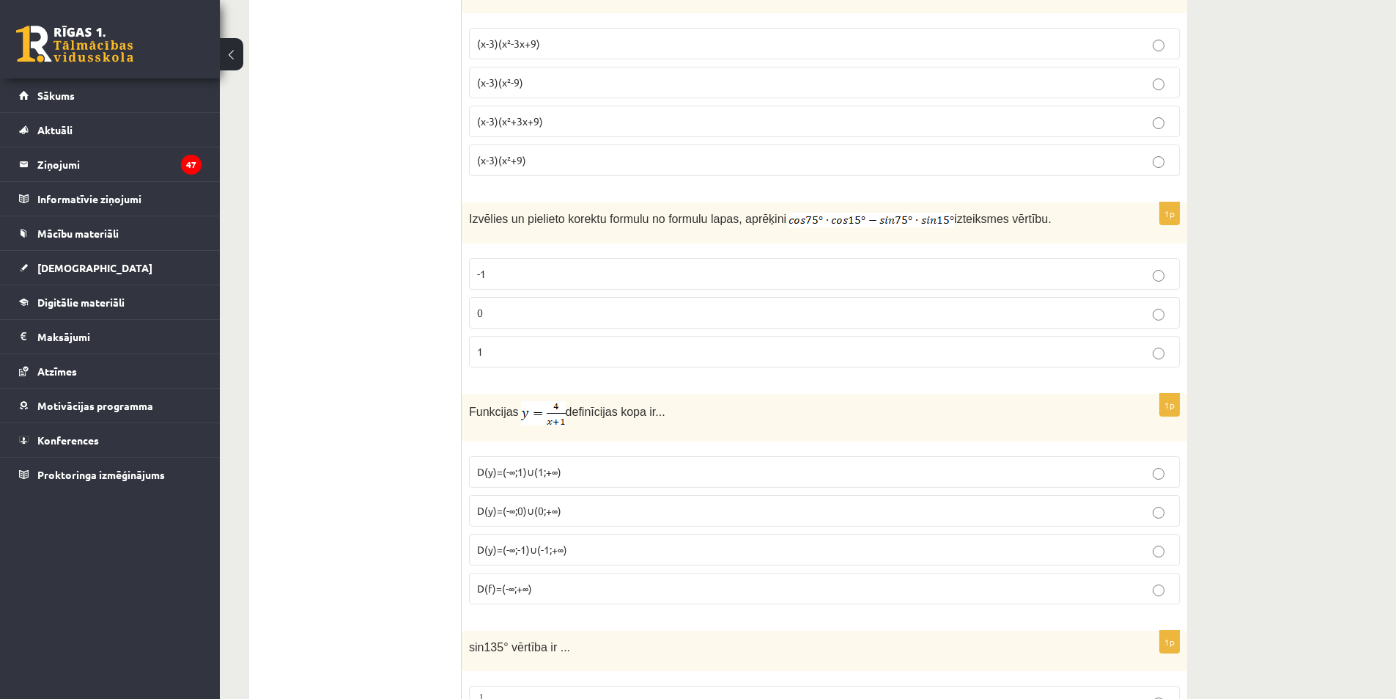
click at [525, 324] on label "0" at bounding box center [824, 313] width 711 height 32
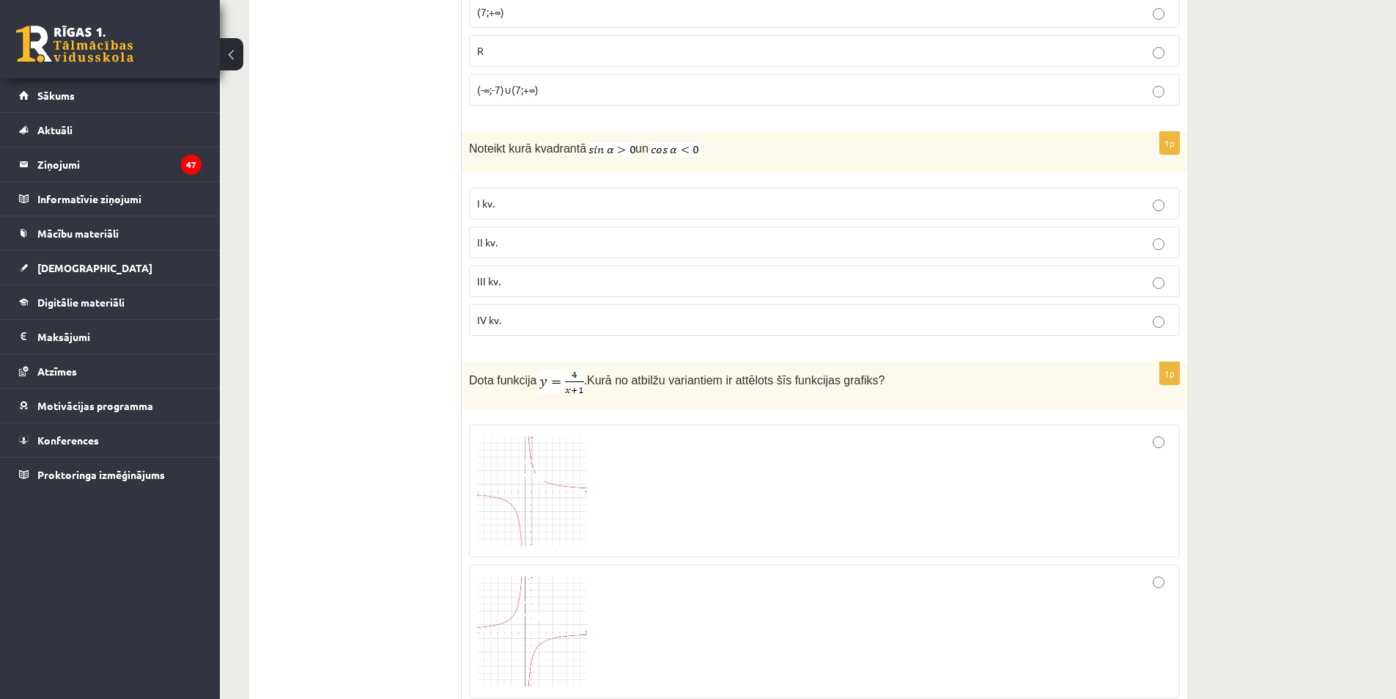
scroll to position [440, 0]
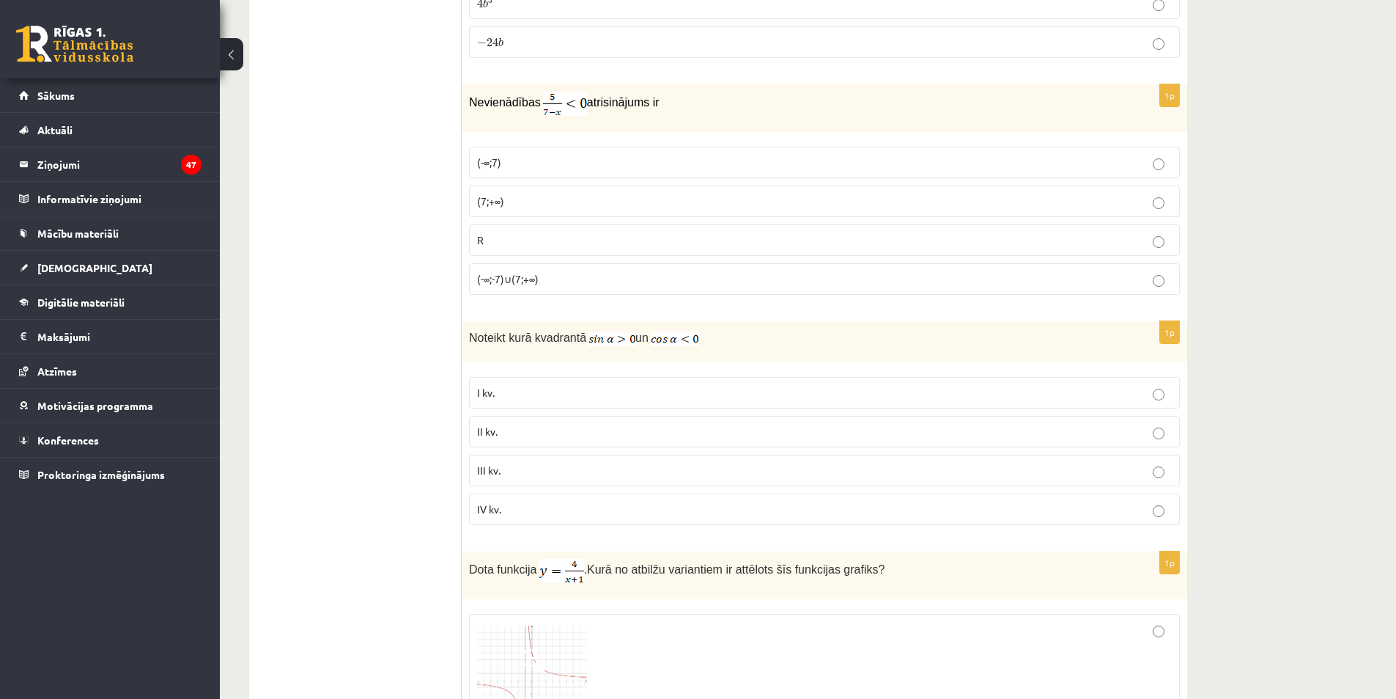
click at [586, 408] on fieldset "I kv. II kv. III kv. IV kv." at bounding box center [824, 449] width 711 height 160
click at [598, 426] on p "II kv." at bounding box center [824, 431] width 695 height 15
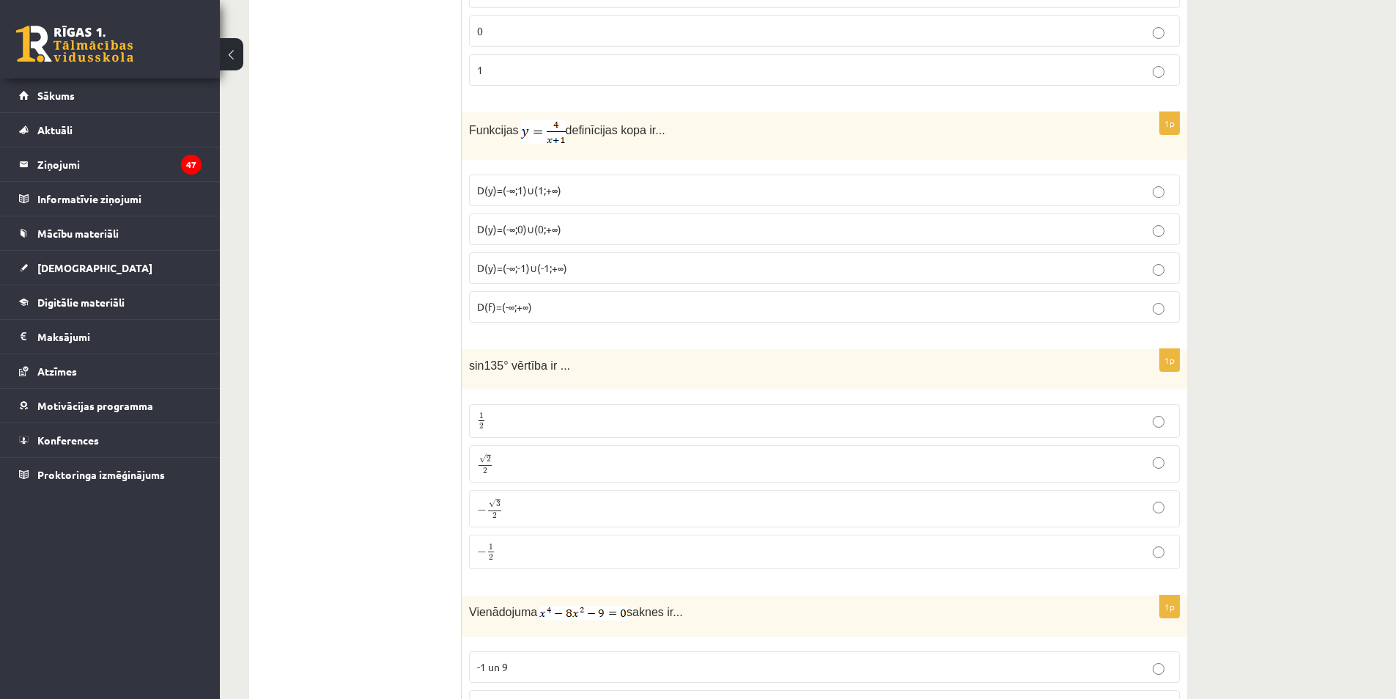
scroll to position [2192, 0]
click at [610, 467] on p "√ 2 2 2 2" at bounding box center [824, 459] width 695 height 21
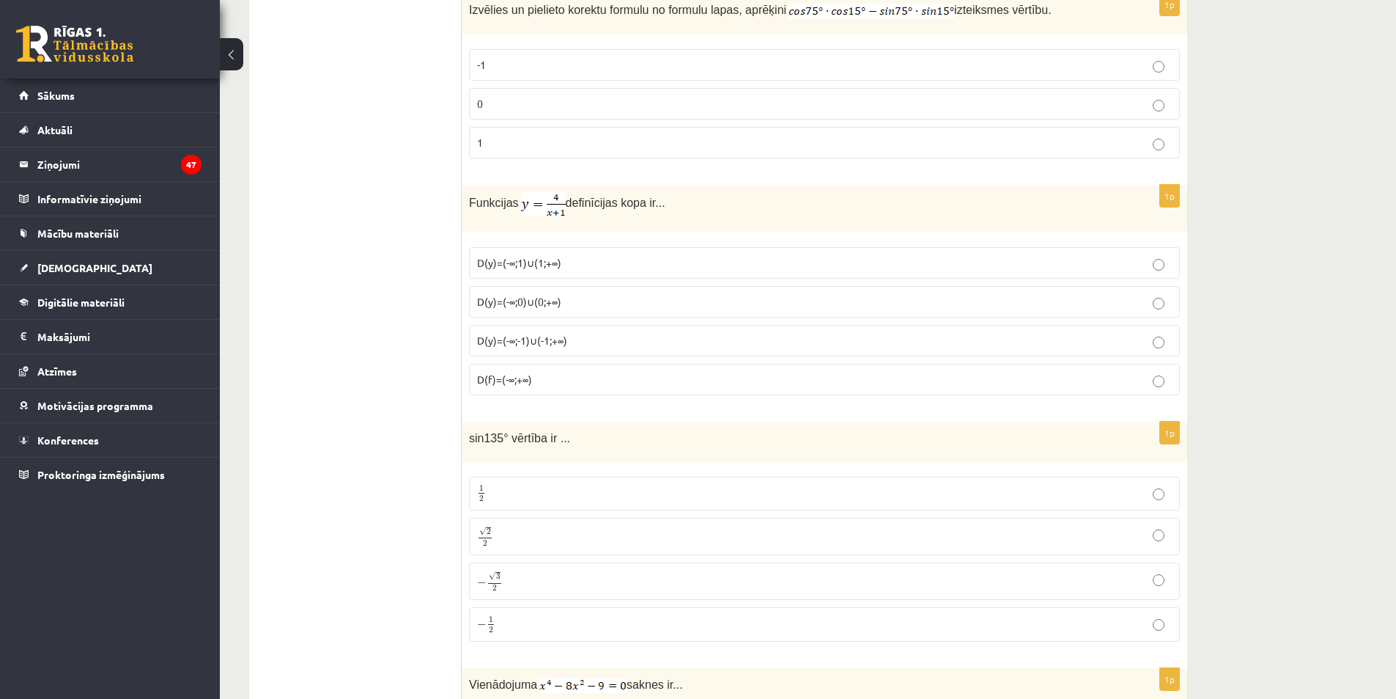
scroll to position [2118, 0]
click at [505, 347] on label "D(y)=(-∞;-1)∪(-1;+∞)" at bounding box center [824, 337] width 711 height 32
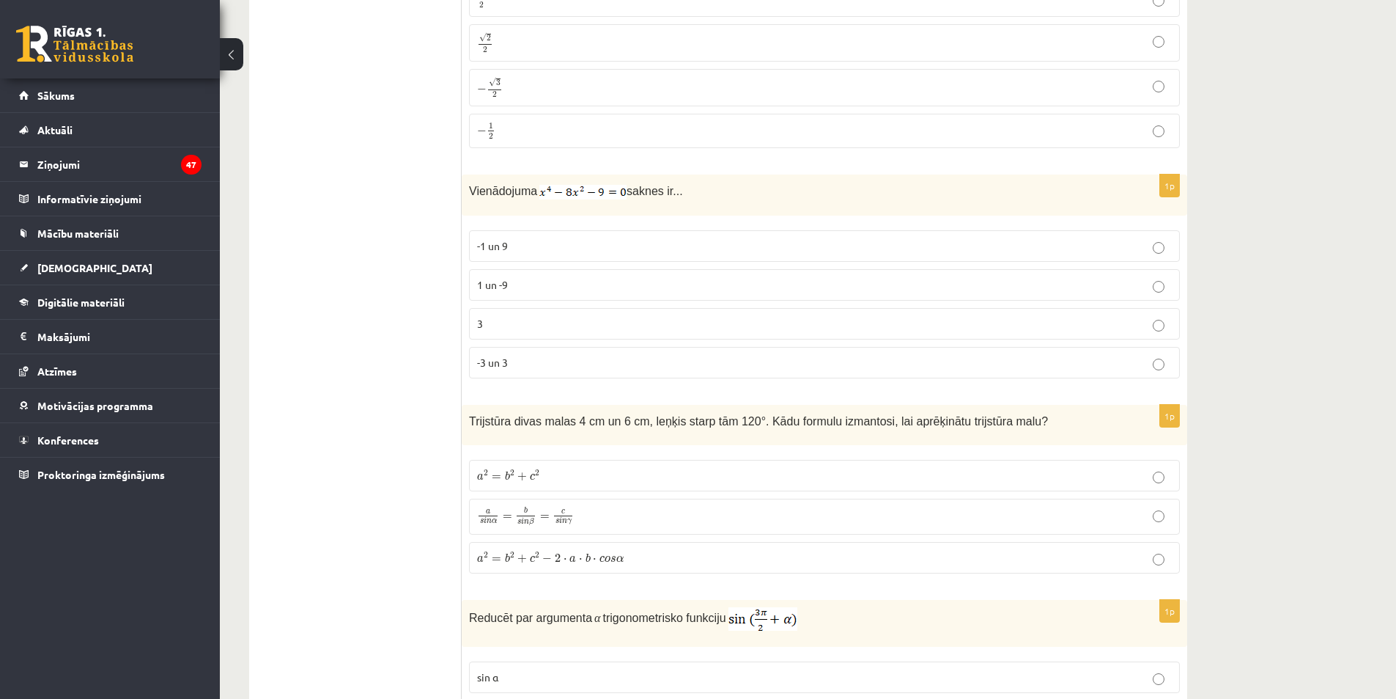
scroll to position [2632, 0]
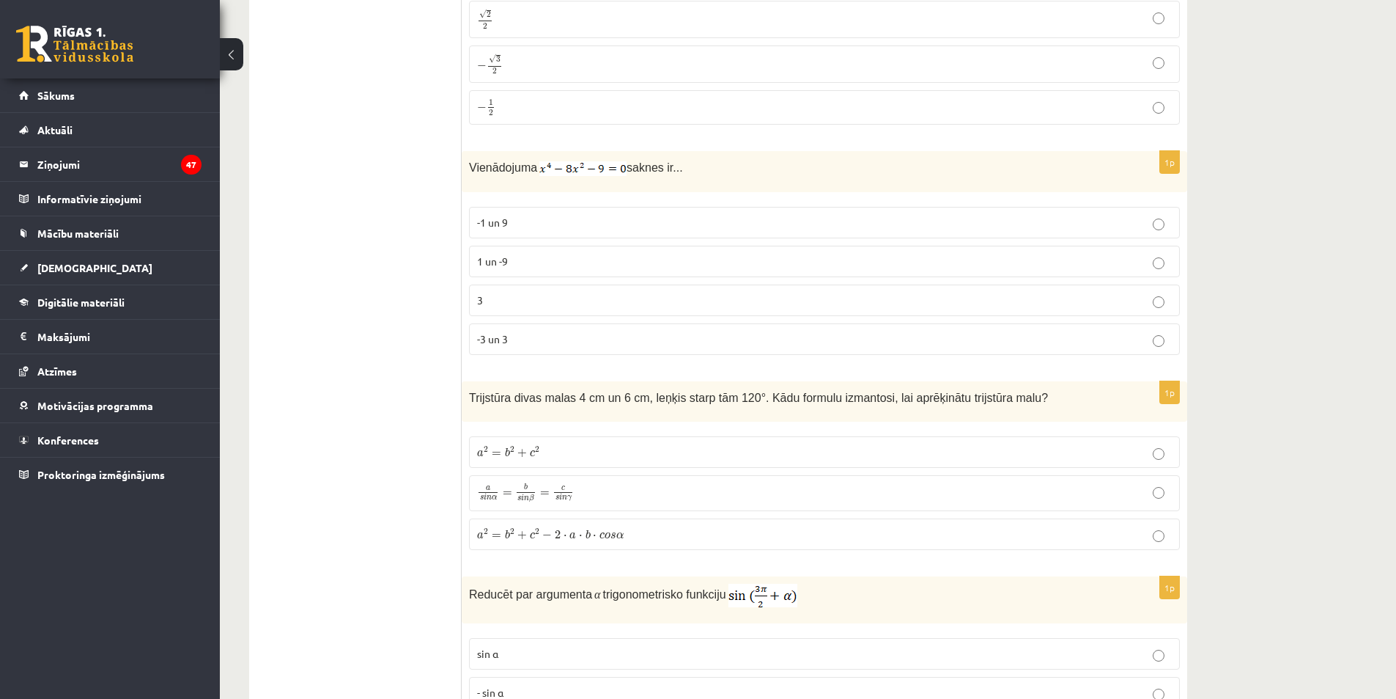
click at [524, 344] on p "-3 un 3" at bounding box center [824, 338] width 695 height 15
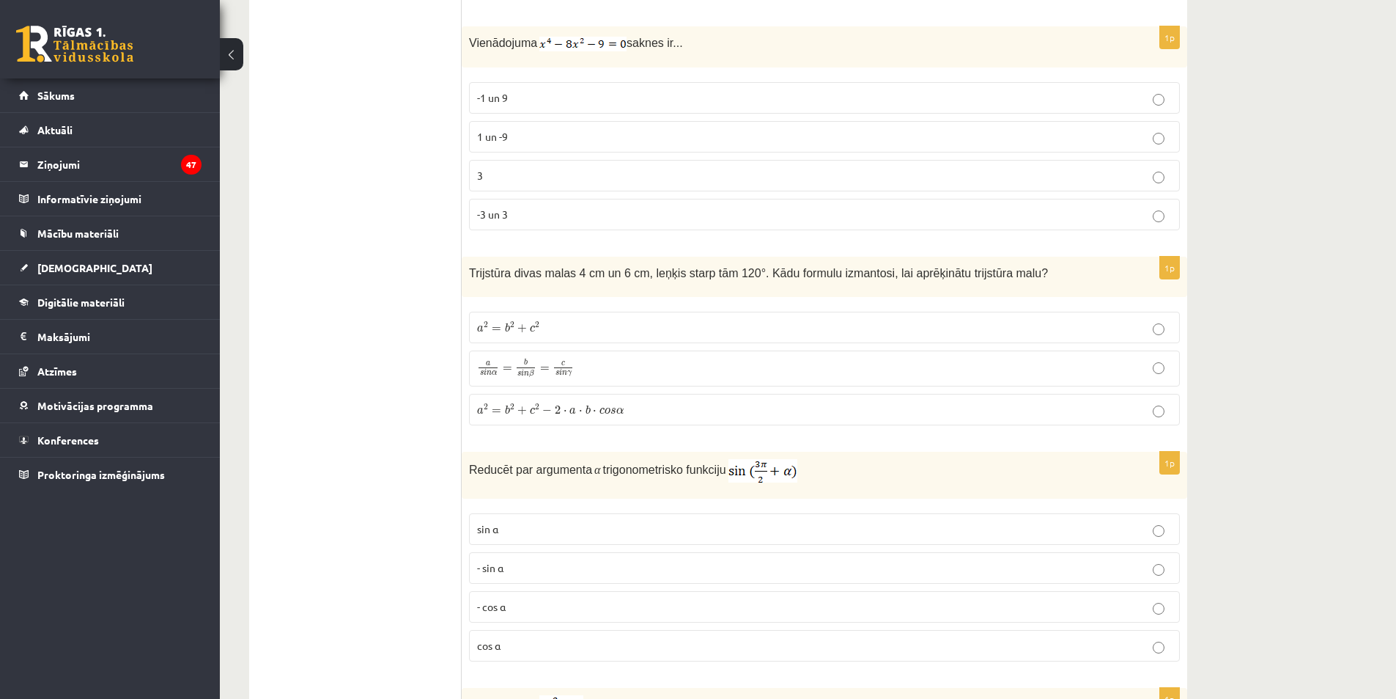
scroll to position [2778, 0]
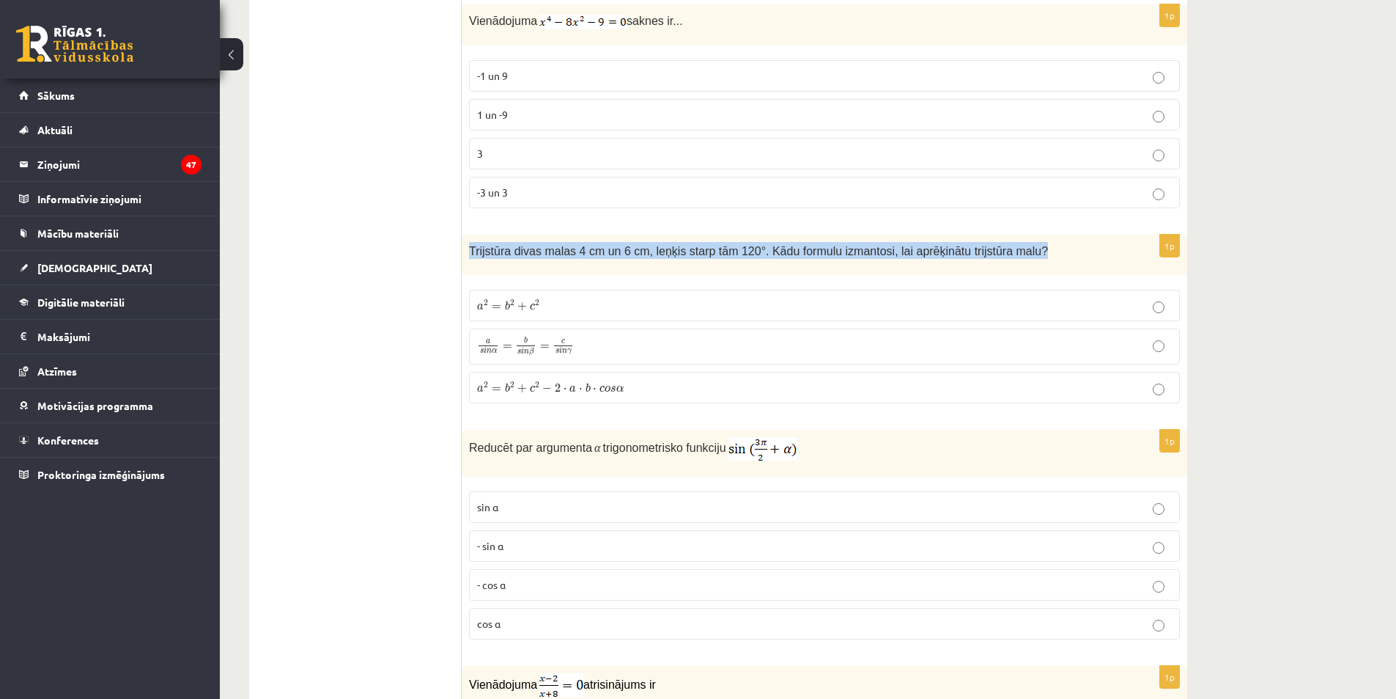
drag, startPoint x: 465, startPoint y: 249, endPoint x: 1127, endPoint y: 244, distance: 662.7
click at [1127, 244] on div "Trijstūra divas malas 4 cm un 6 cm, leņķis starp tām 120°. Kādu formulu izmanto…" at bounding box center [825, 255] width 726 height 40
copy span "Trijstūra divas malas 4 cm un 6 cm, leņķis starp tām 120°. Kādu formulu izmanto…"
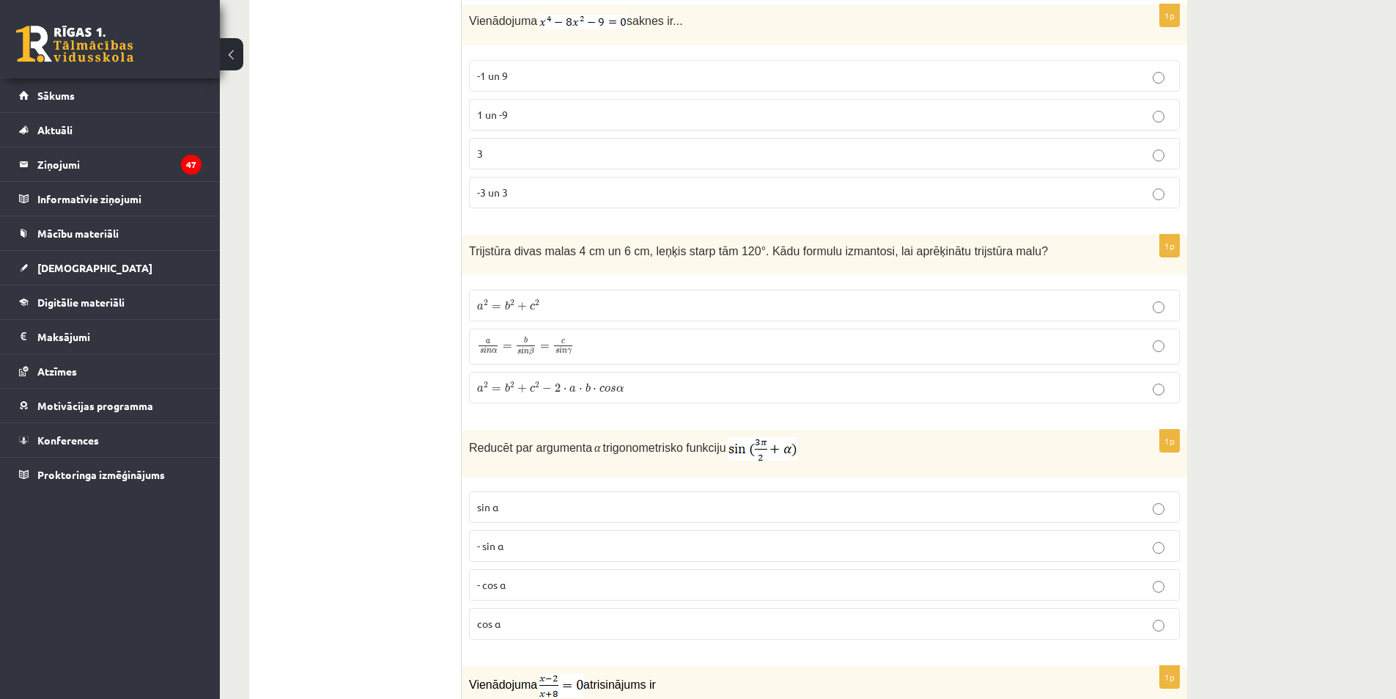
click at [676, 380] on p "a 2 = b 2 + c 2 − 2 ⋅ a ⋅ b ⋅ c o s α a 2 = b 2 + c 2 − 2 ⋅ a ⋅ b ⋅ c o s α" at bounding box center [824, 387] width 695 height 15
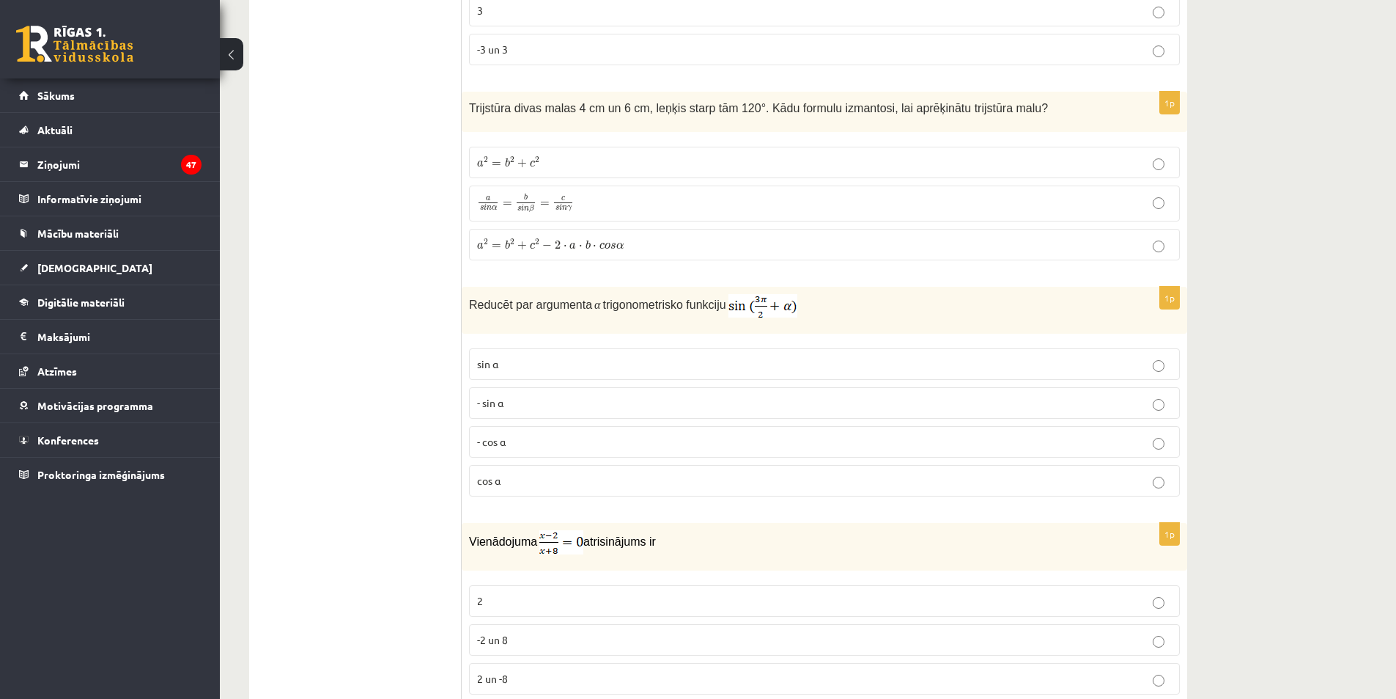
scroll to position [2925, 0]
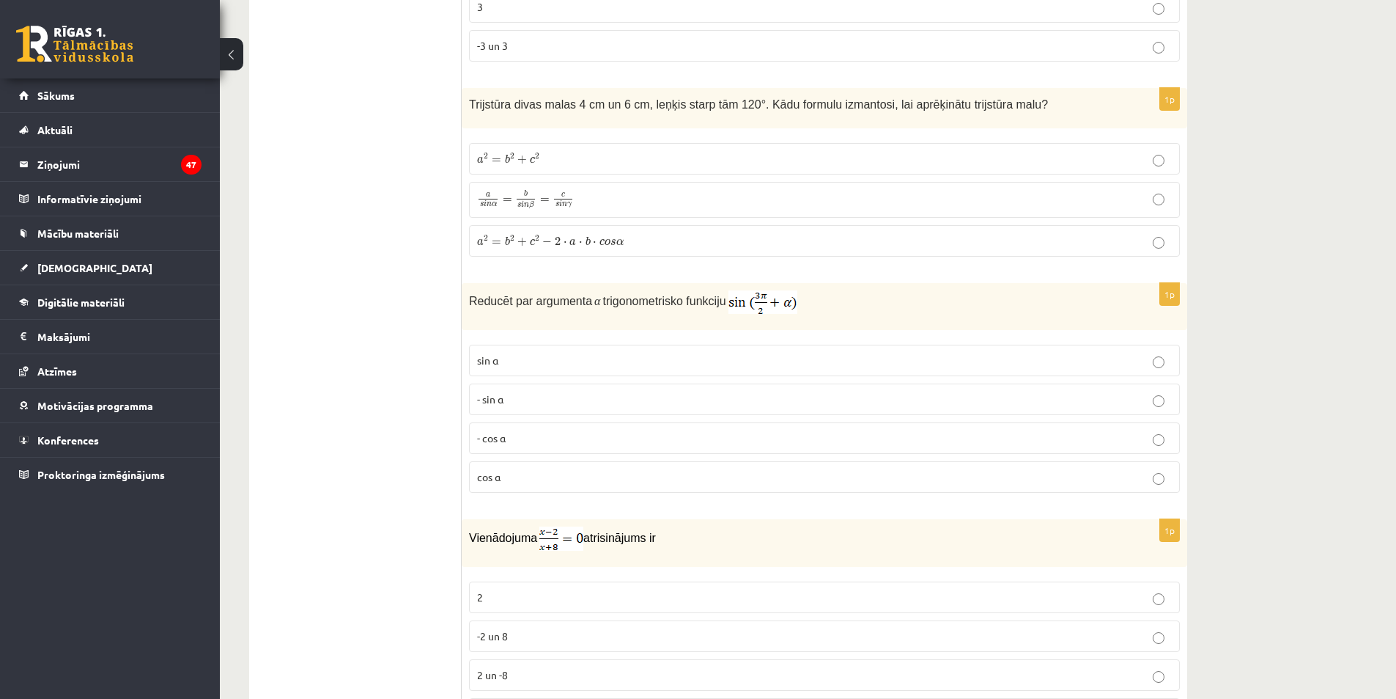
click at [567, 434] on p "- cos ⁡α" at bounding box center [824, 437] width 695 height 15
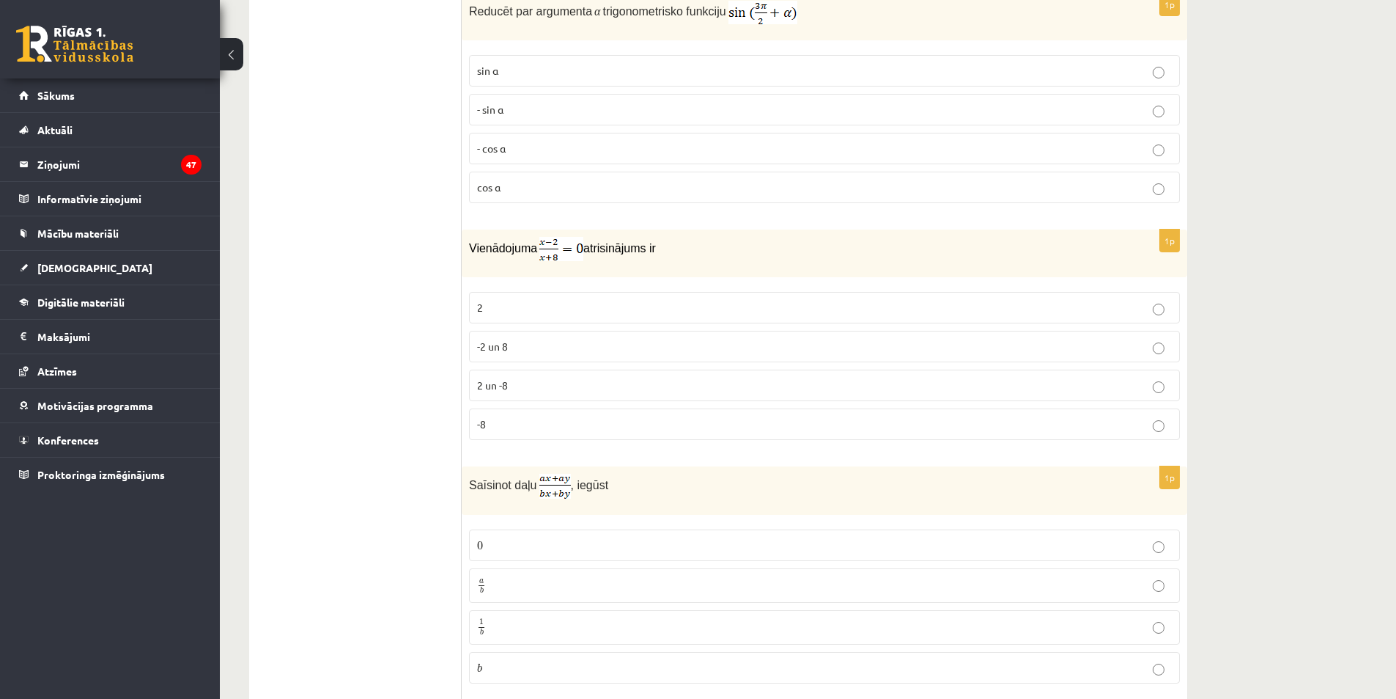
scroll to position [3218, 0]
click at [524, 303] on p "2" at bounding box center [824, 303] width 695 height 15
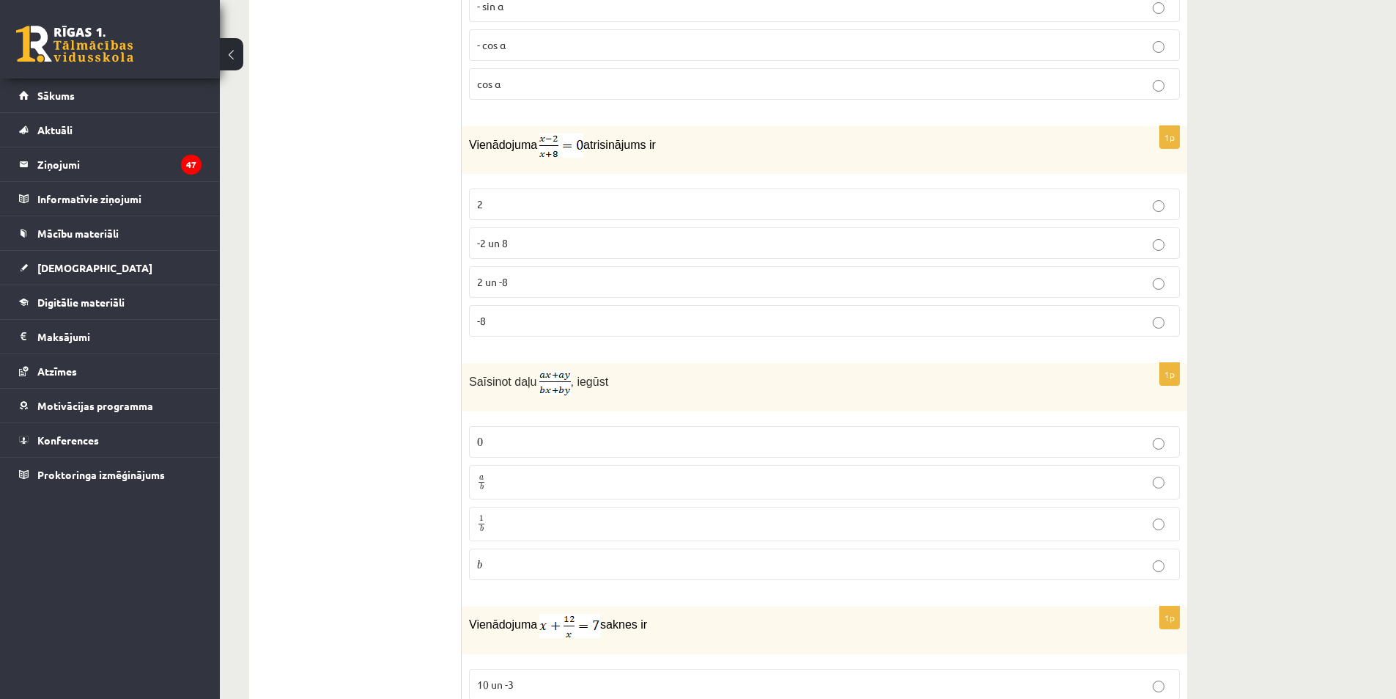
scroll to position [3365, 0]
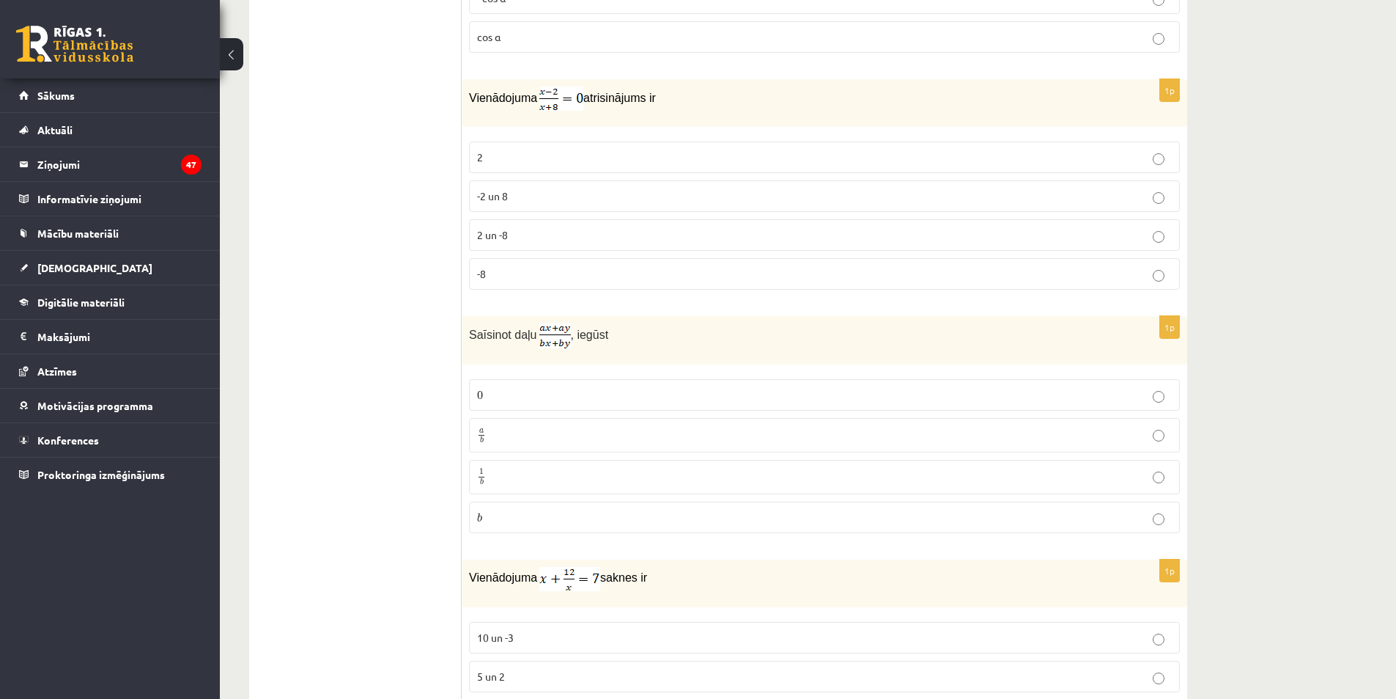
click at [514, 438] on p "a b a b" at bounding box center [824, 435] width 695 height 18
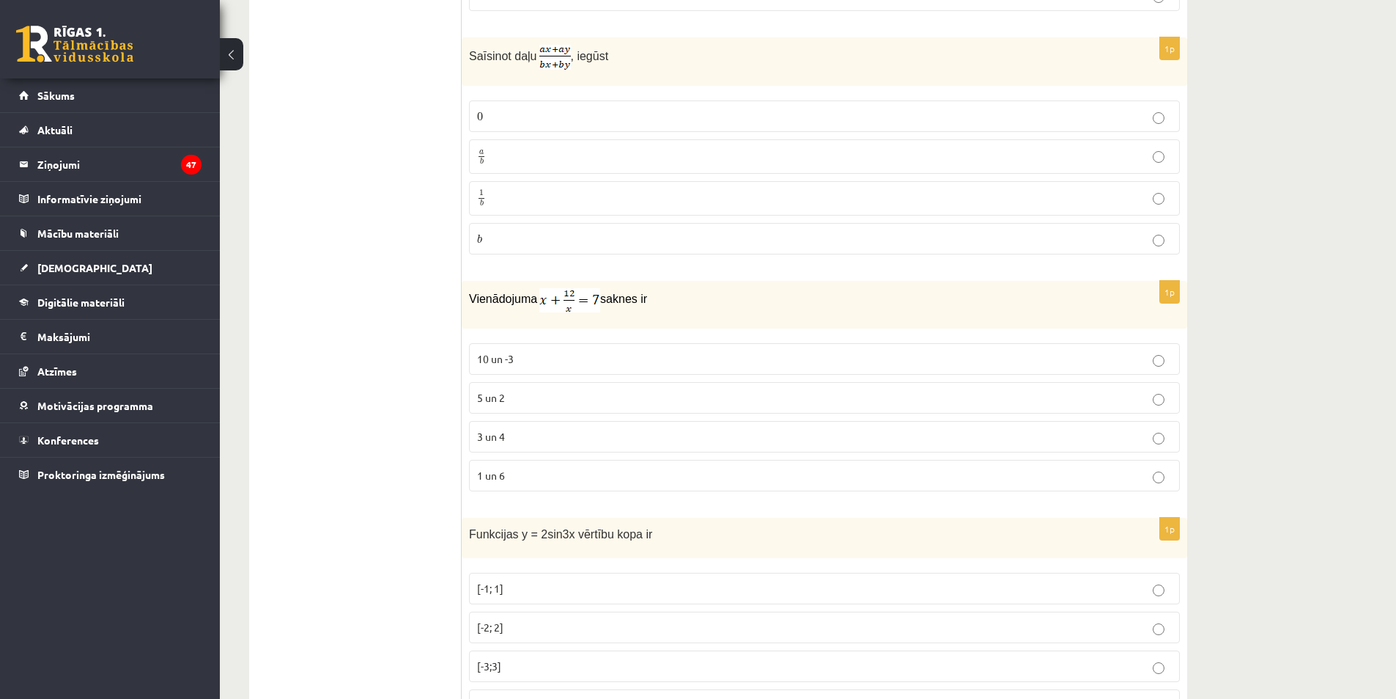
scroll to position [3658, 0]
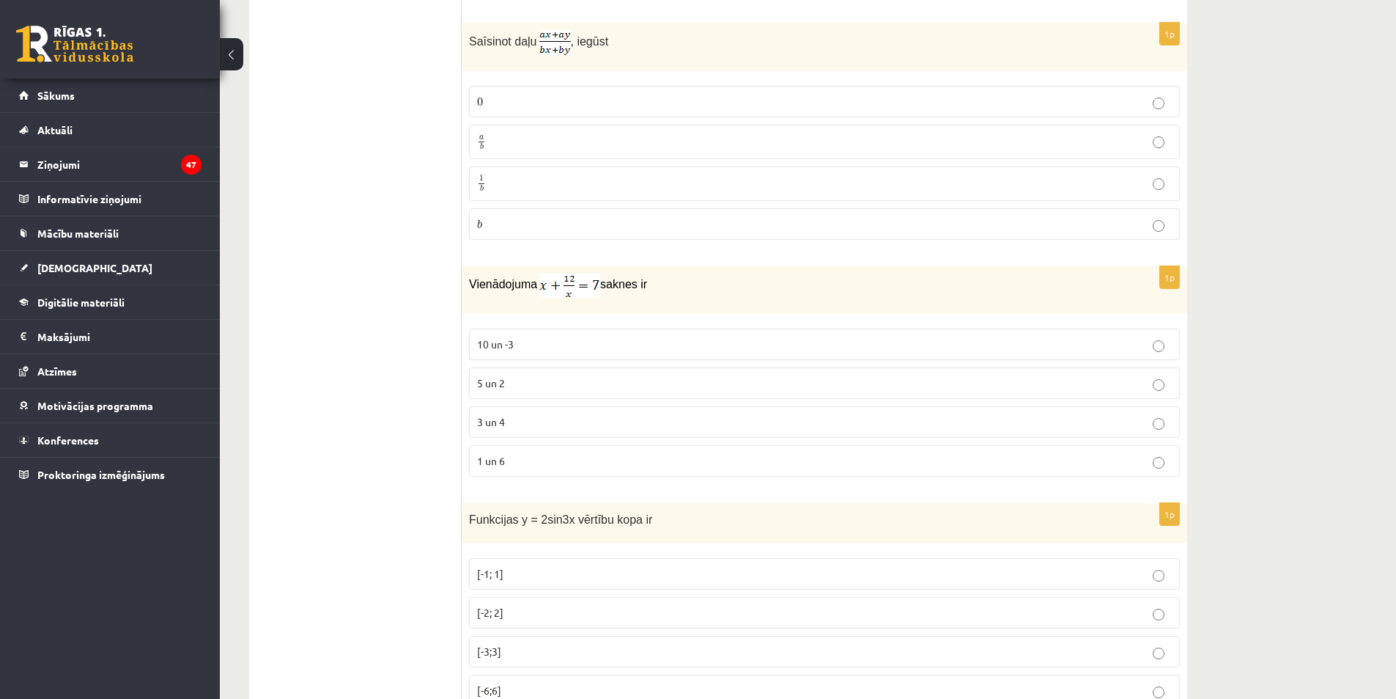
click at [553, 429] on label "3 un 4" at bounding box center [824, 422] width 711 height 32
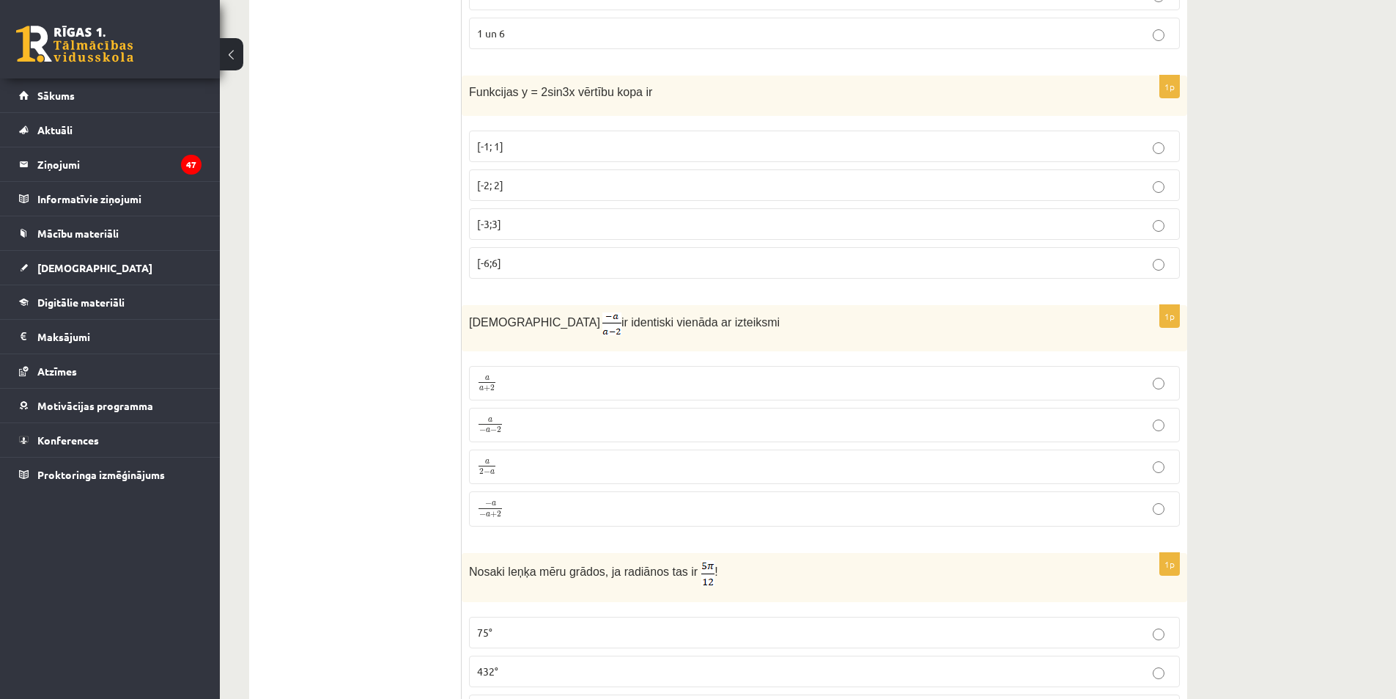
scroll to position [3976, 0]
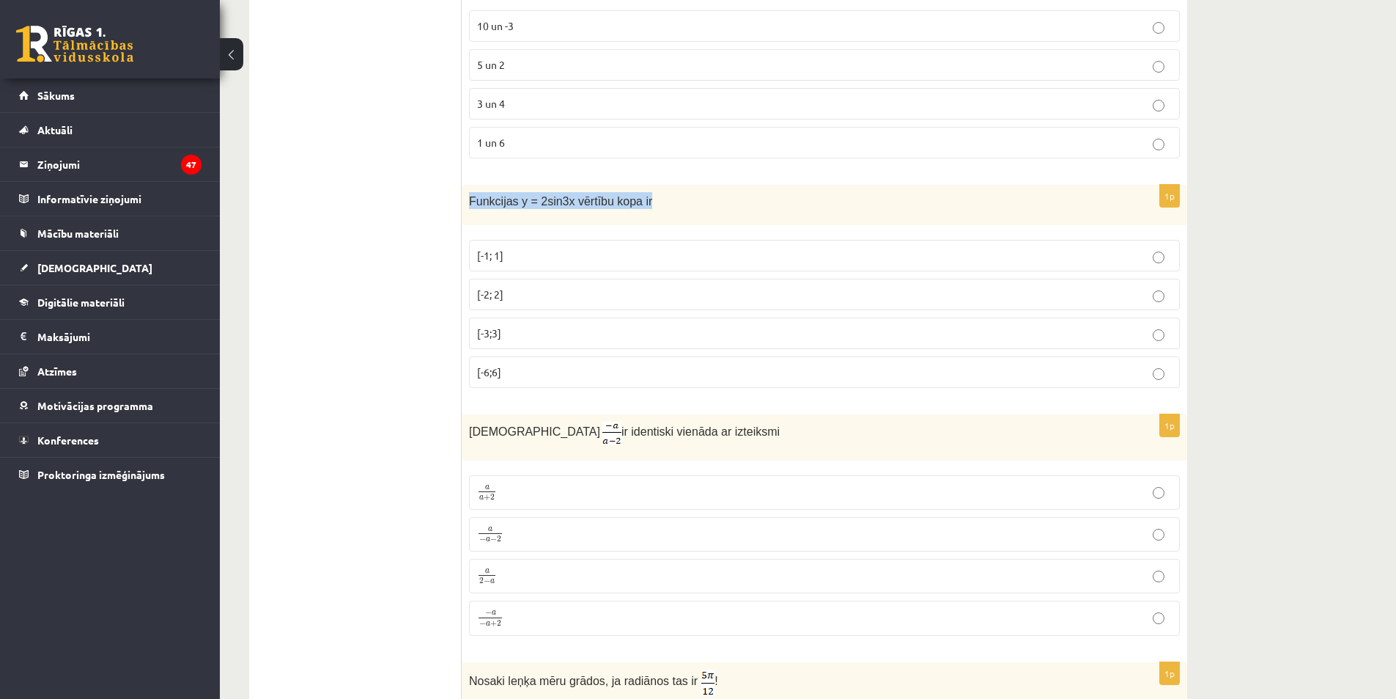
drag, startPoint x: 526, startPoint y: 193, endPoint x: 657, endPoint y: 184, distance: 130.8
click at [657, 185] on div "Funkcijas y = 2sin3x vērtību kopa ir" at bounding box center [825, 205] width 726 height 40
copy span "Funkcijas y = 2sin3x vērtību kopa ir"
click at [559, 293] on p "[-2; 2]" at bounding box center [824, 294] width 695 height 15
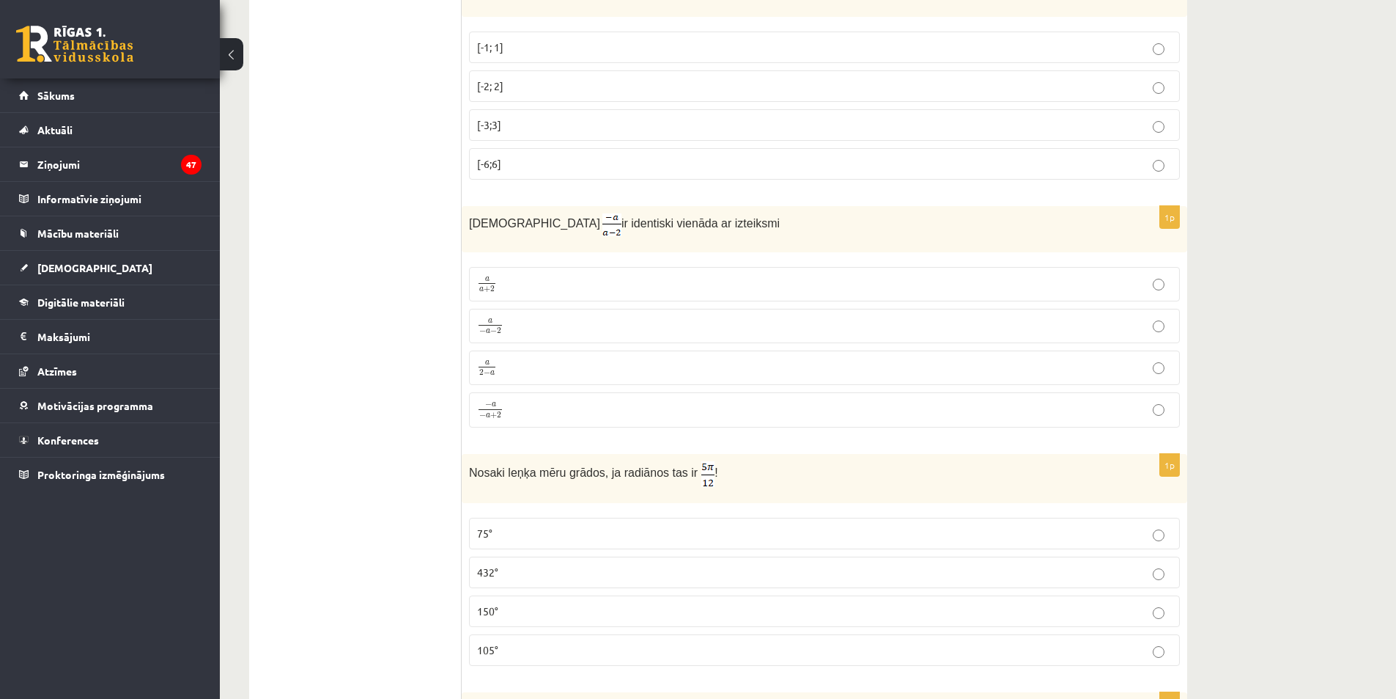
scroll to position [4196, 0]
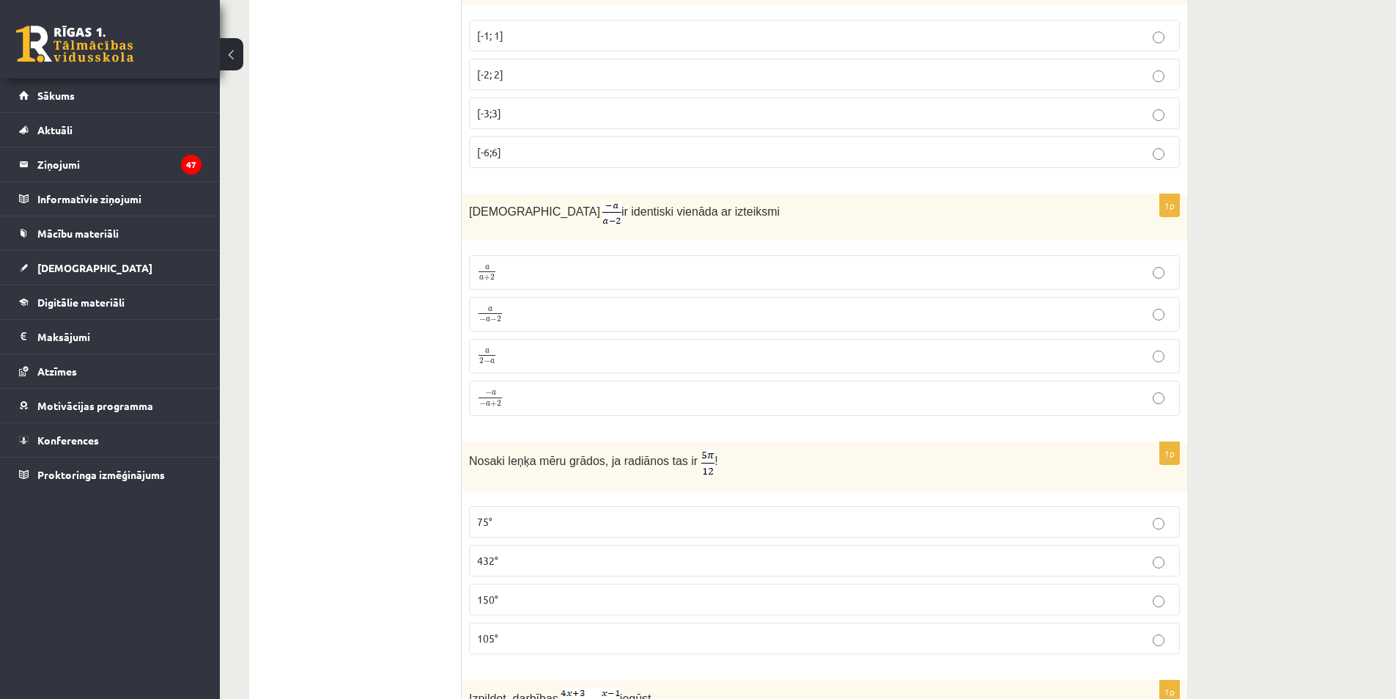
click at [576, 218] on p "Izteiksme ir identiski vienāda ar izteiksmi" at bounding box center [788, 213] width 638 height 23
drag, startPoint x: 468, startPoint y: 214, endPoint x: 691, endPoint y: 213, distance: 222.1
click at [691, 213] on div "Izteiksme ir identiski vienāda ar izteiksmi" at bounding box center [825, 217] width 726 height 46
copy p "Izteiksme ir identiski vienāda ar izteiksmi"
drag, startPoint x: 377, startPoint y: 245, endPoint x: 523, endPoint y: 237, distance: 146.8
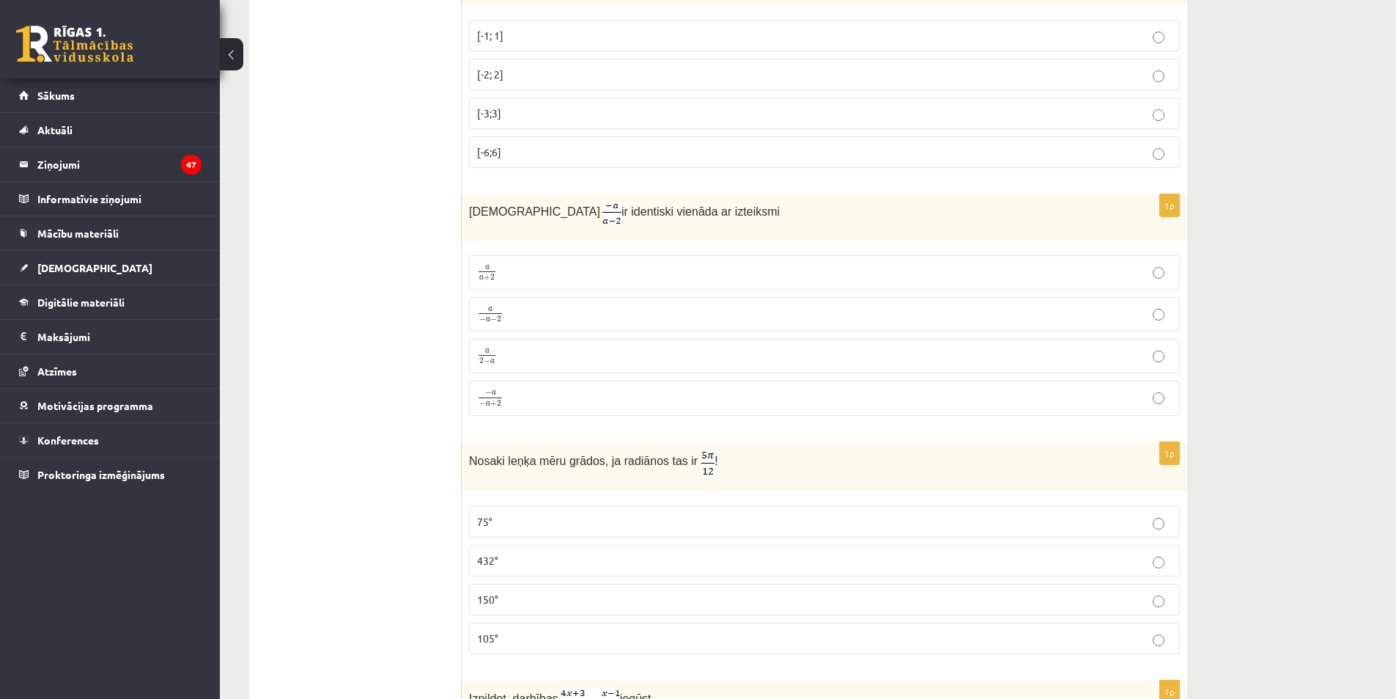
click at [481, 334] on fieldset "a a + 2 a a + 2 a − a − 2 a − a − 2 a 2 − a a 2 − a − a − a + 2 − a − a + 2" at bounding box center [824, 334] width 711 height 172
click at [485, 364] on label "a 2 − a a 2 − a" at bounding box center [824, 356] width 711 height 34
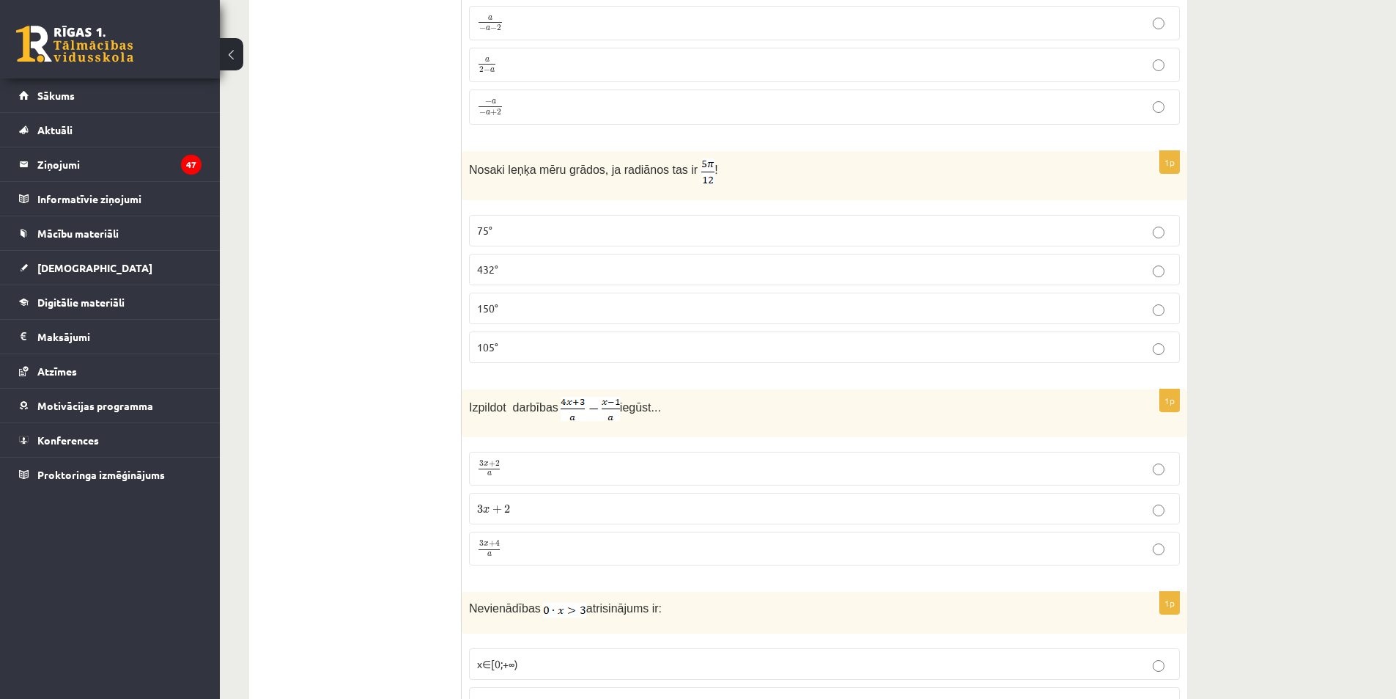
scroll to position [4489, 0]
click at [527, 332] on label "105°" at bounding box center [824, 345] width 711 height 32
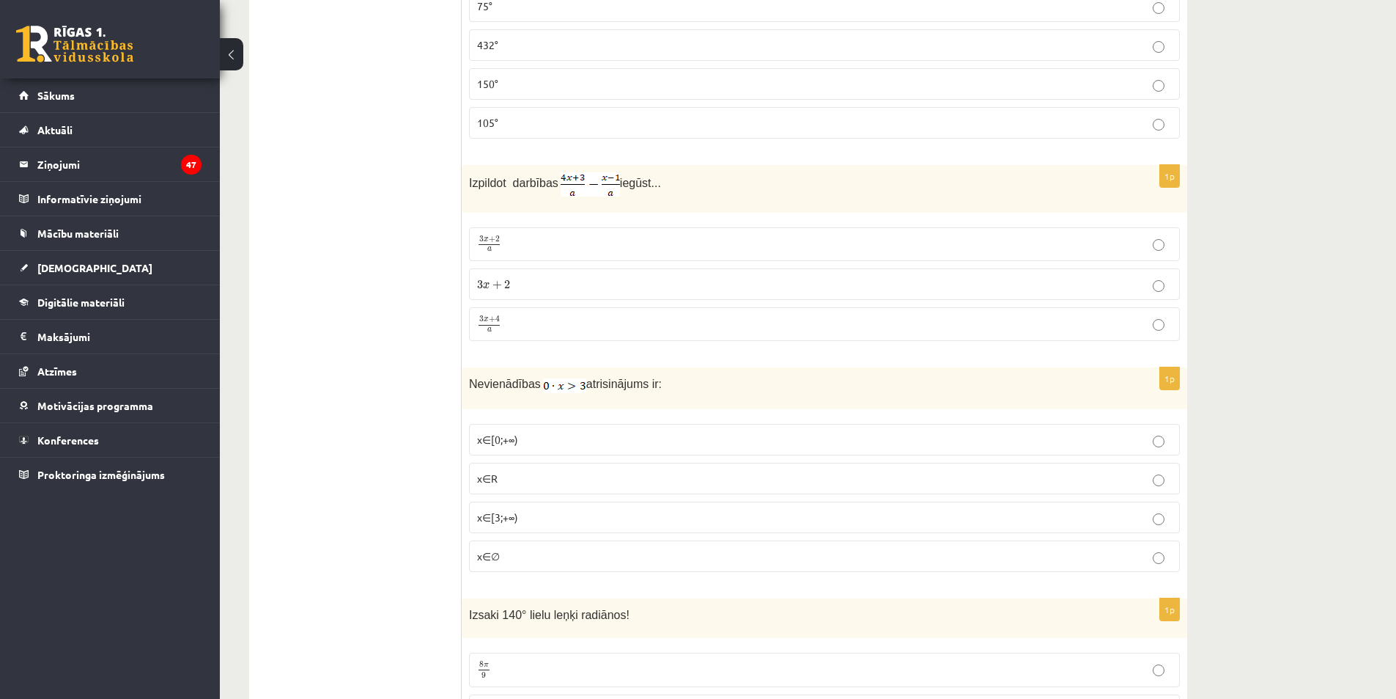
scroll to position [4782, 0]
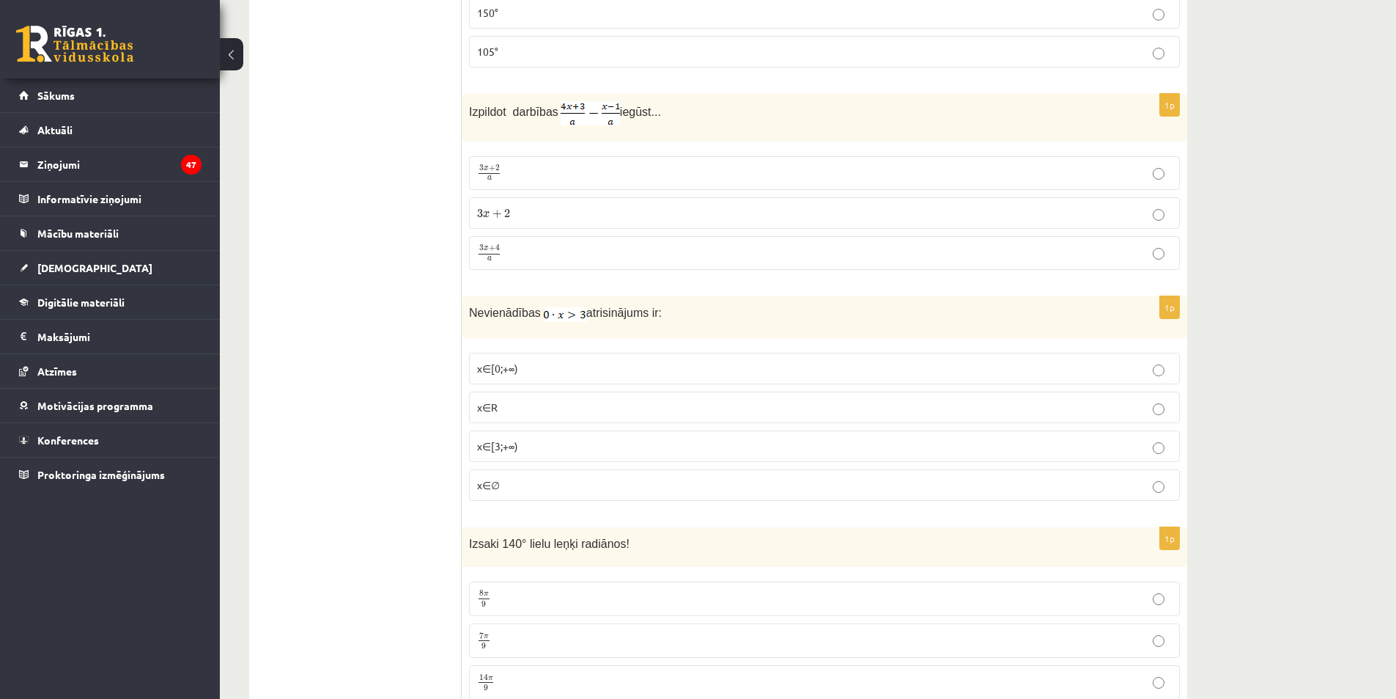
click at [538, 252] on p "3 x + 4 a 3 x + 4 a" at bounding box center [824, 253] width 695 height 18
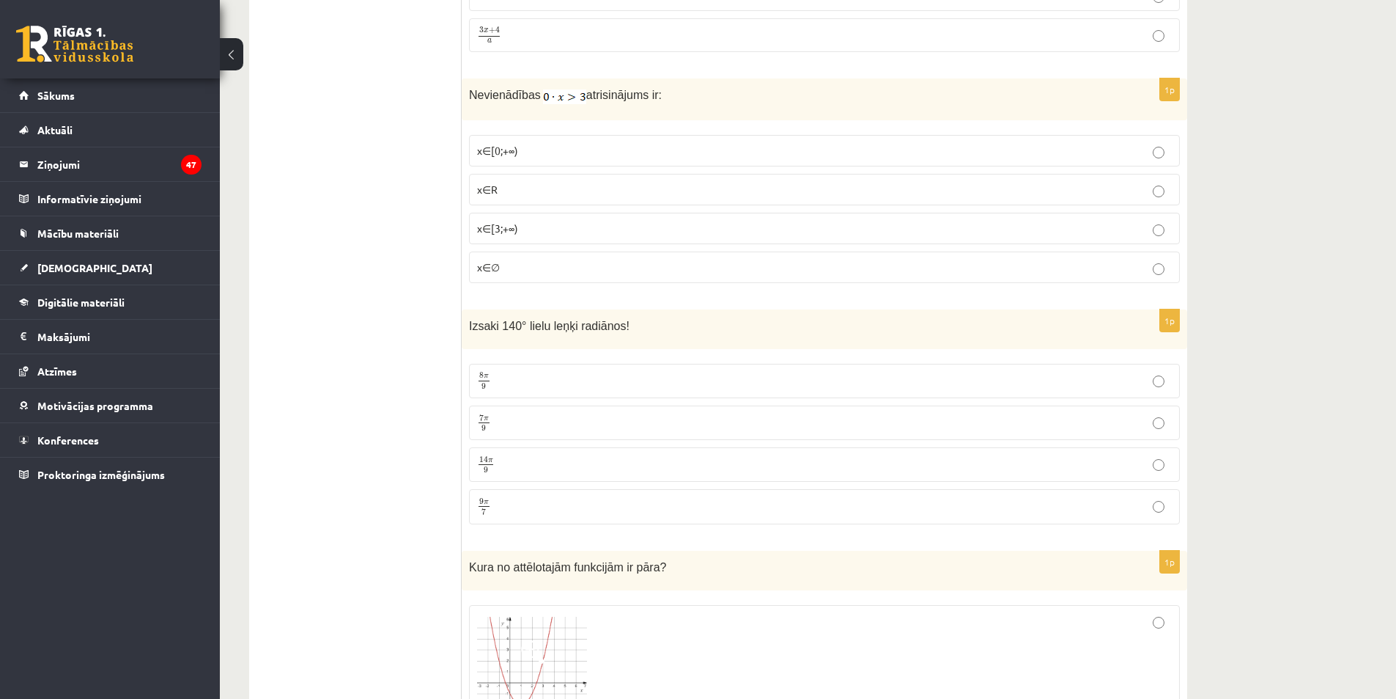
scroll to position [5002, 0]
click at [549, 270] on label "x∈∅" at bounding box center [824, 265] width 711 height 32
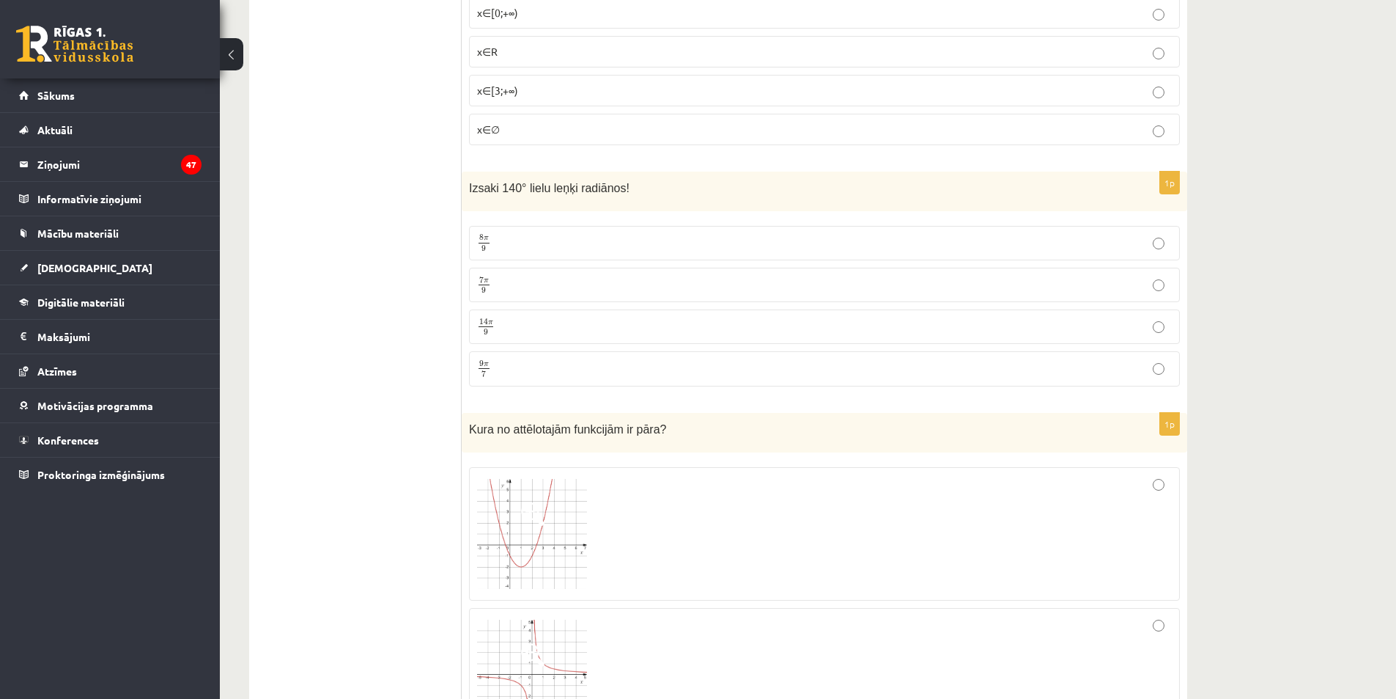
scroll to position [5149, 0]
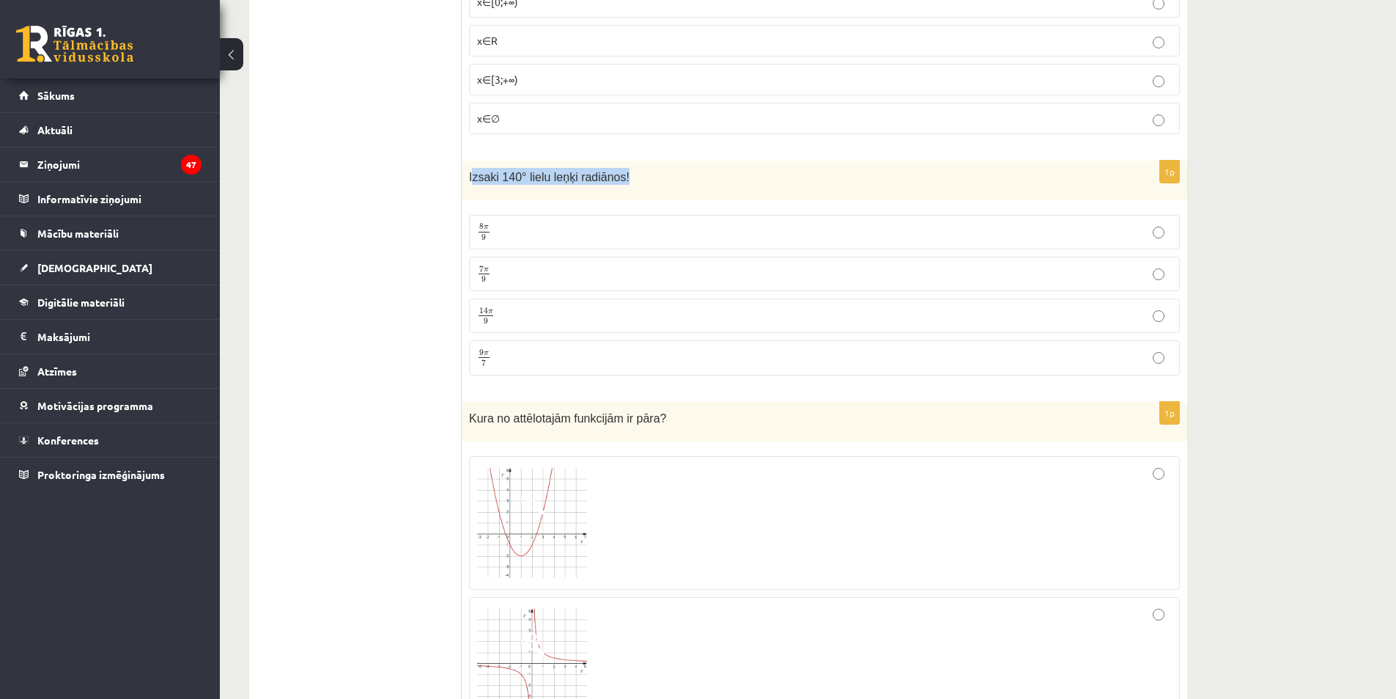
drag, startPoint x: 630, startPoint y: 166, endPoint x: 473, endPoint y: 164, distance: 157.6
click at [473, 168] on p "Izsaki 140° lielu leņķi radiānos!" at bounding box center [788, 176] width 638 height 17
click at [611, 183] on div "Izsaki 140° lielu leņķi radiānos!" at bounding box center [825, 181] width 726 height 40
drag, startPoint x: 619, startPoint y: 173, endPoint x: 466, endPoint y: 176, distance: 153.2
click at [466, 176] on div "Izsaki 140° lielu leņķi radiānos!" at bounding box center [825, 181] width 726 height 40
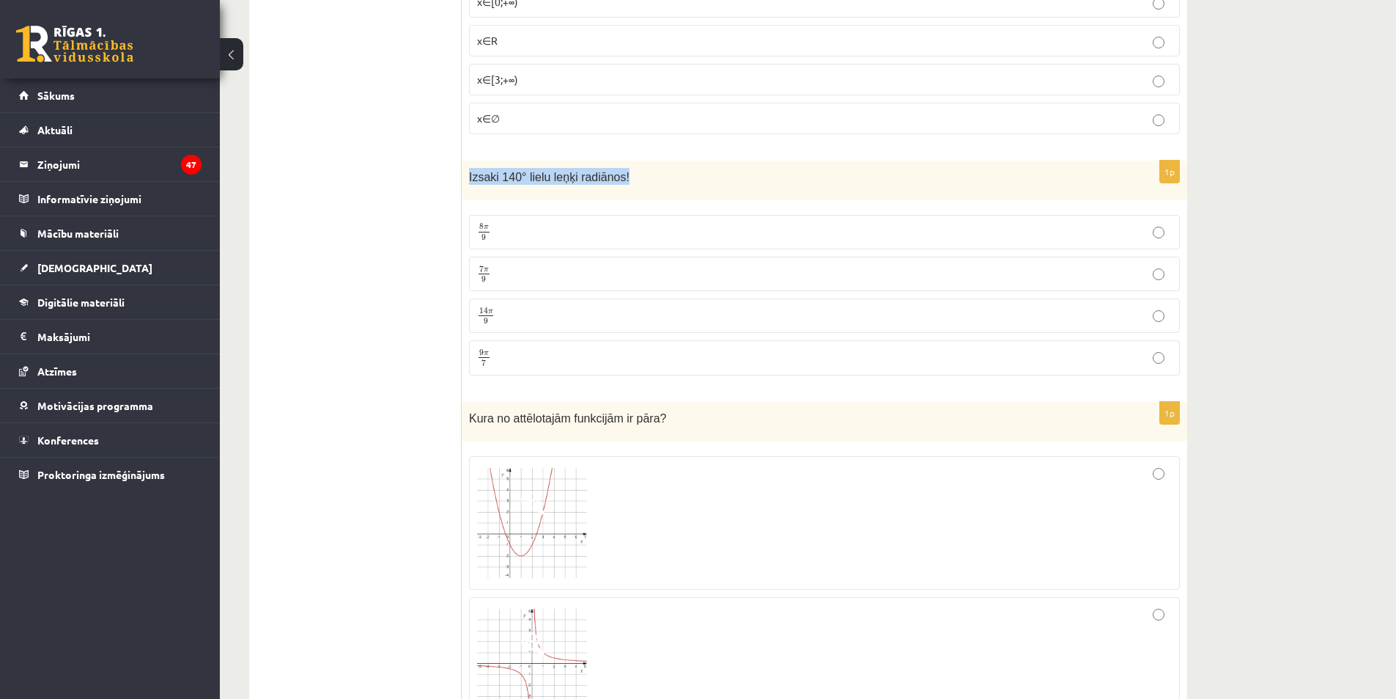
copy span "Izsaki 140° lielu leņķi radiānos!"
click at [504, 270] on p "7 π 9 7 π 9" at bounding box center [824, 274] width 695 height 18
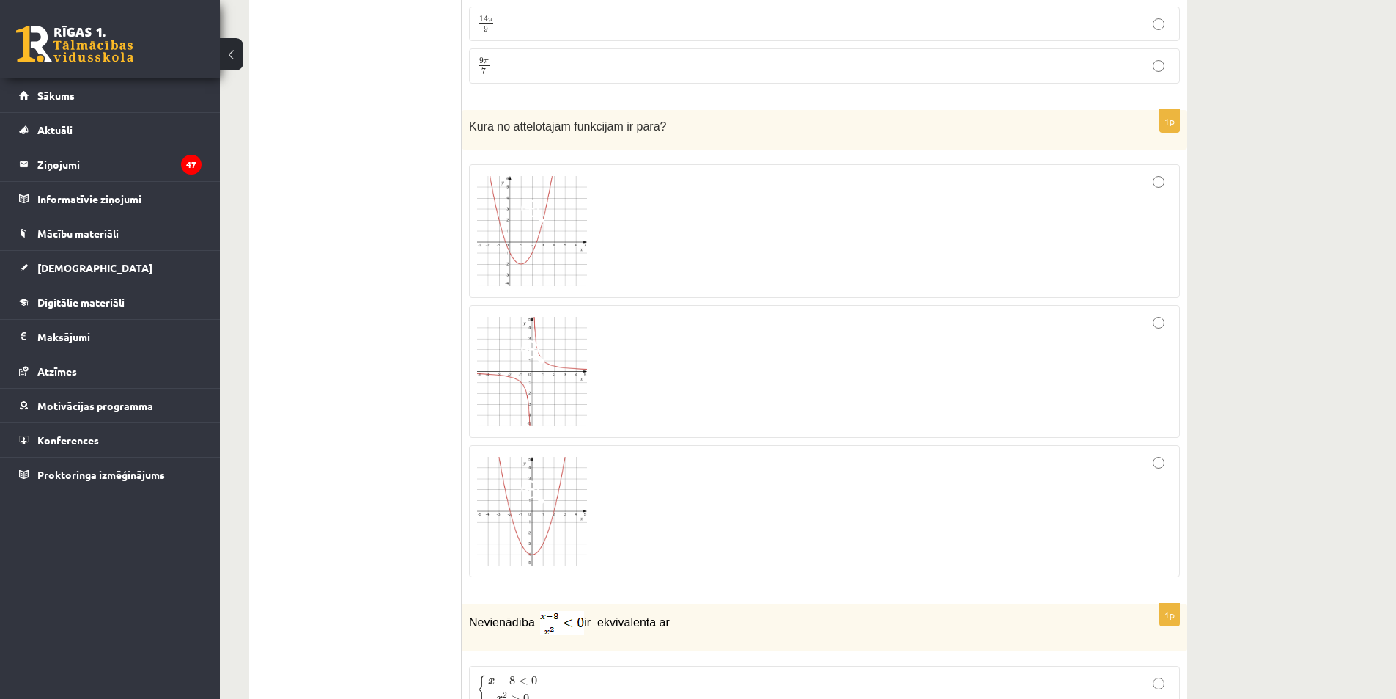
scroll to position [5442, 0]
click at [545, 459] on img at bounding box center [532, 509] width 110 height 108
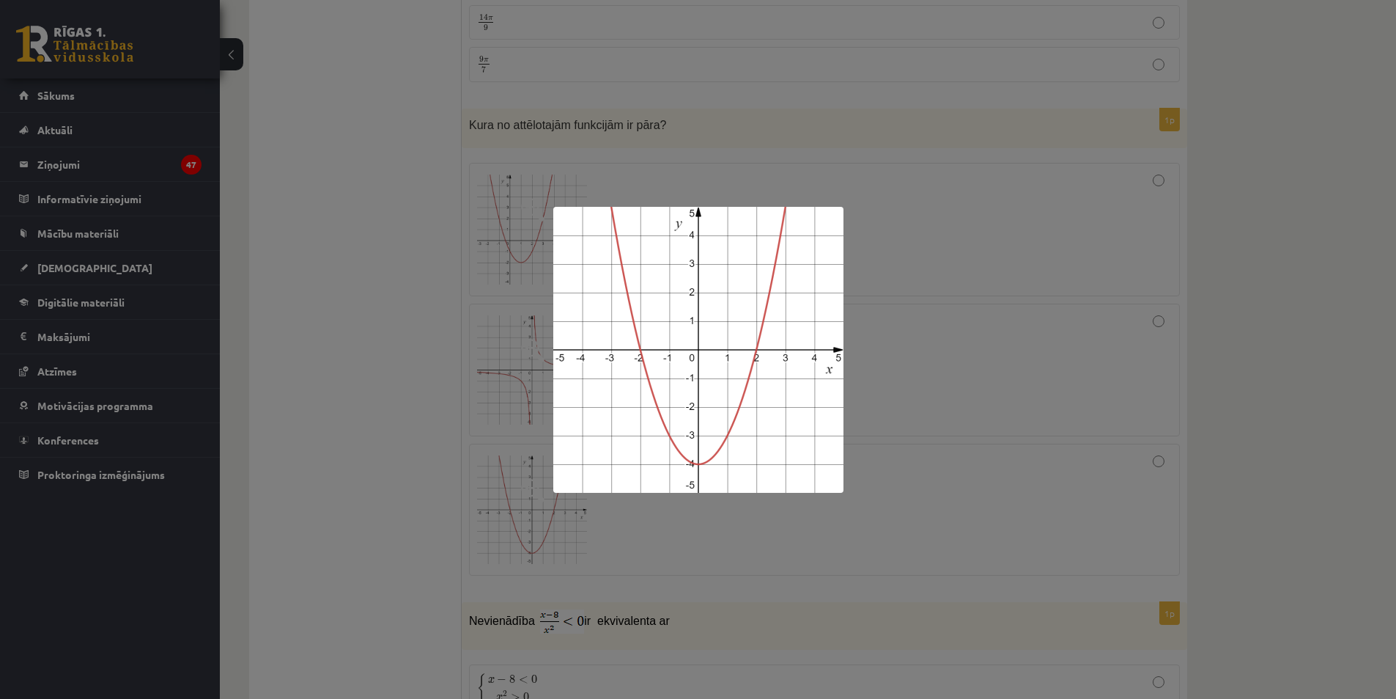
drag, startPoint x: 298, startPoint y: 396, endPoint x: 361, endPoint y: 391, distance: 63.2
click at [297, 397] on div at bounding box center [698, 349] width 1396 height 699
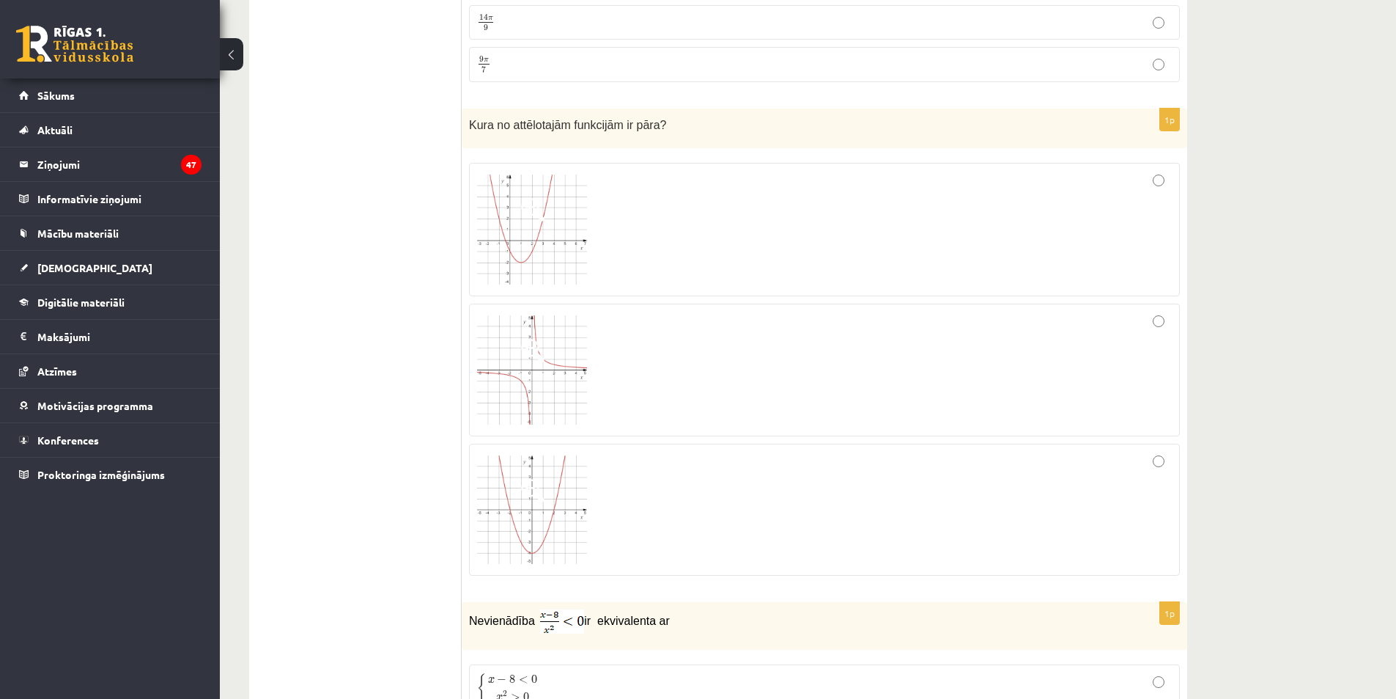
click at [1122, 493] on div at bounding box center [824, 510] width 695 height 116
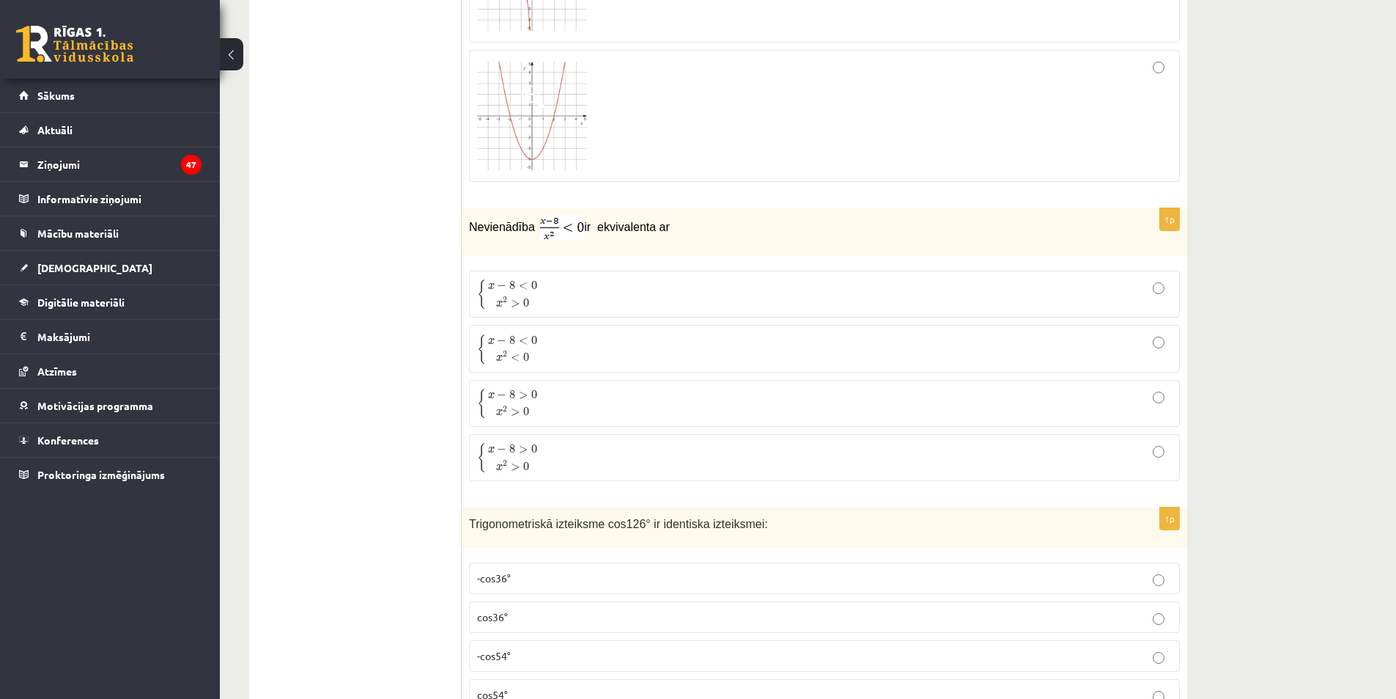
scroll to position [5882, 0]
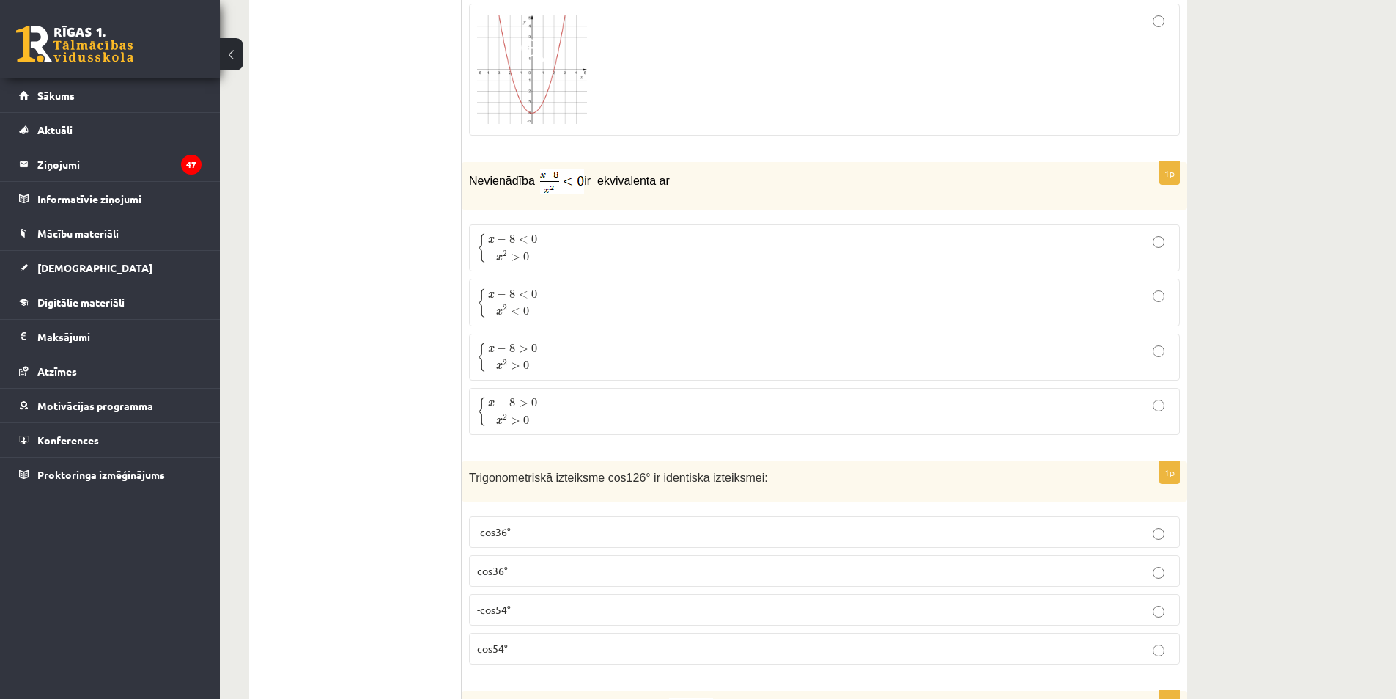
drag, startPoint x: 667, startPoint y: 162, endPoint x: 457, endPoint y: 175, distance: 210.1
drag, startPoint x: 685, startPoint y: 187, endPoint x: 573, endPoint y: 191, distance: 111.5
click at [573, 191] on div "Nevienādība ir ekvivalenta ar" at bounding box center [825, 186] width 726 height 48
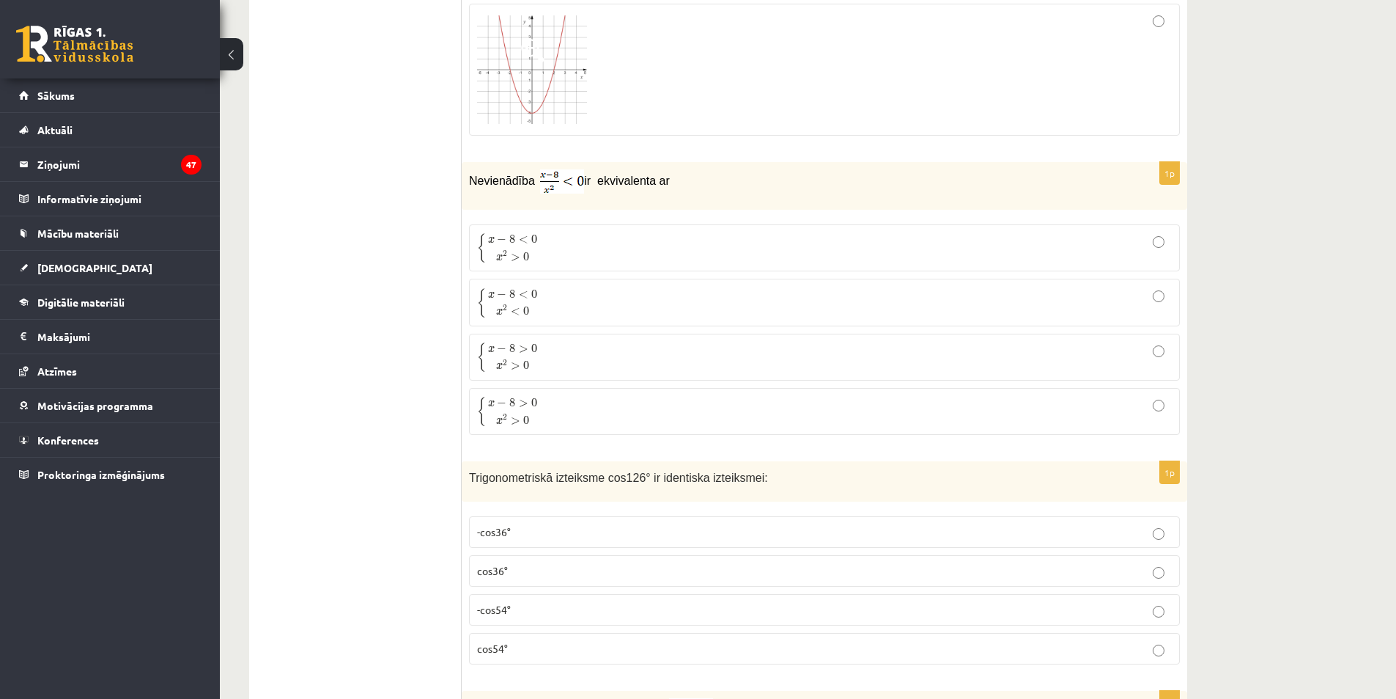
drag, startPoint x: 448, startPoint y: 165, endPoint x: 564, endPoint y: 251, distance: 144.6
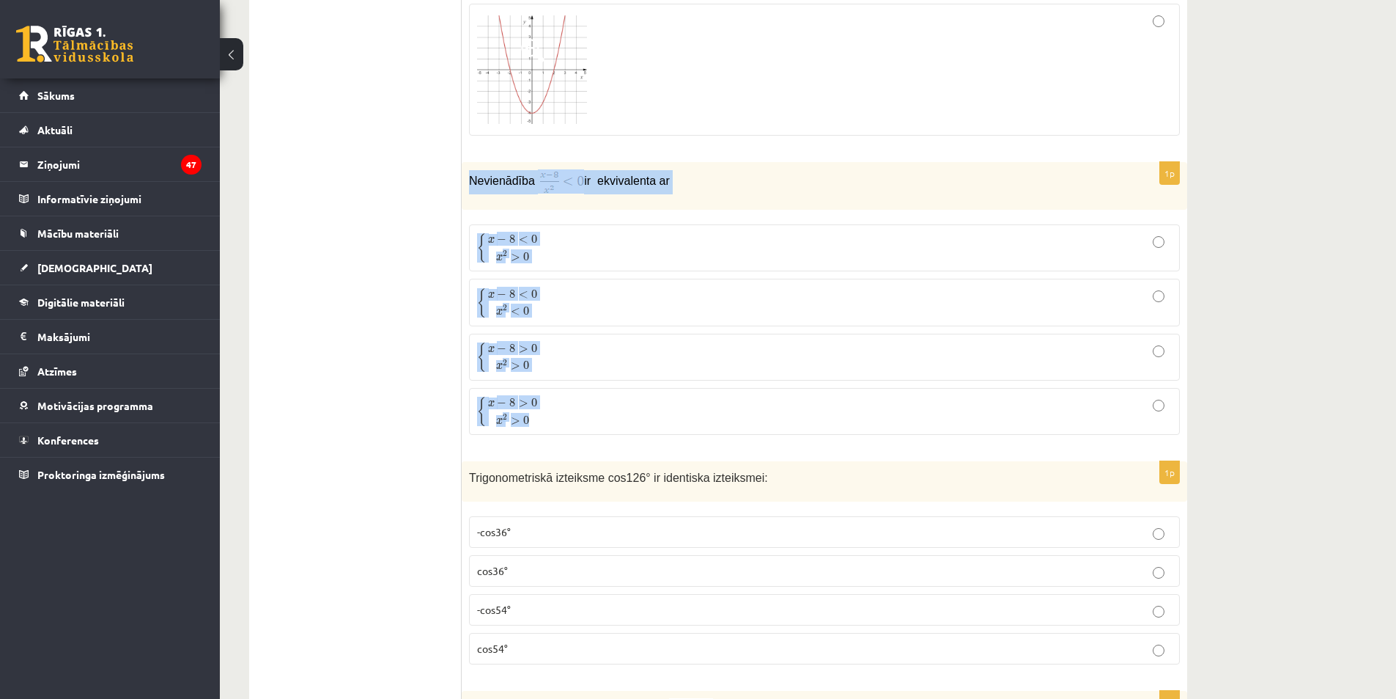
drag, startPoint x: 464, startPoint y: 181, endPoint x: 631, endPoint y: 244, distance: 178.6
click at [597, 391] on div "1p Nevienādība ir ekvivalenta ar { x − 8 < 0 x 2 > 0 { x − 8 < 0 x 2 > 0 { x − …" at bounding box center [825, 304] width 726 height 284
copy div "Nevienādība ir ekvivalenta ar { x − 8 < 0 x 2 > 0 { x − 8 < 0 x 2 > 0 { x − 8 <…"
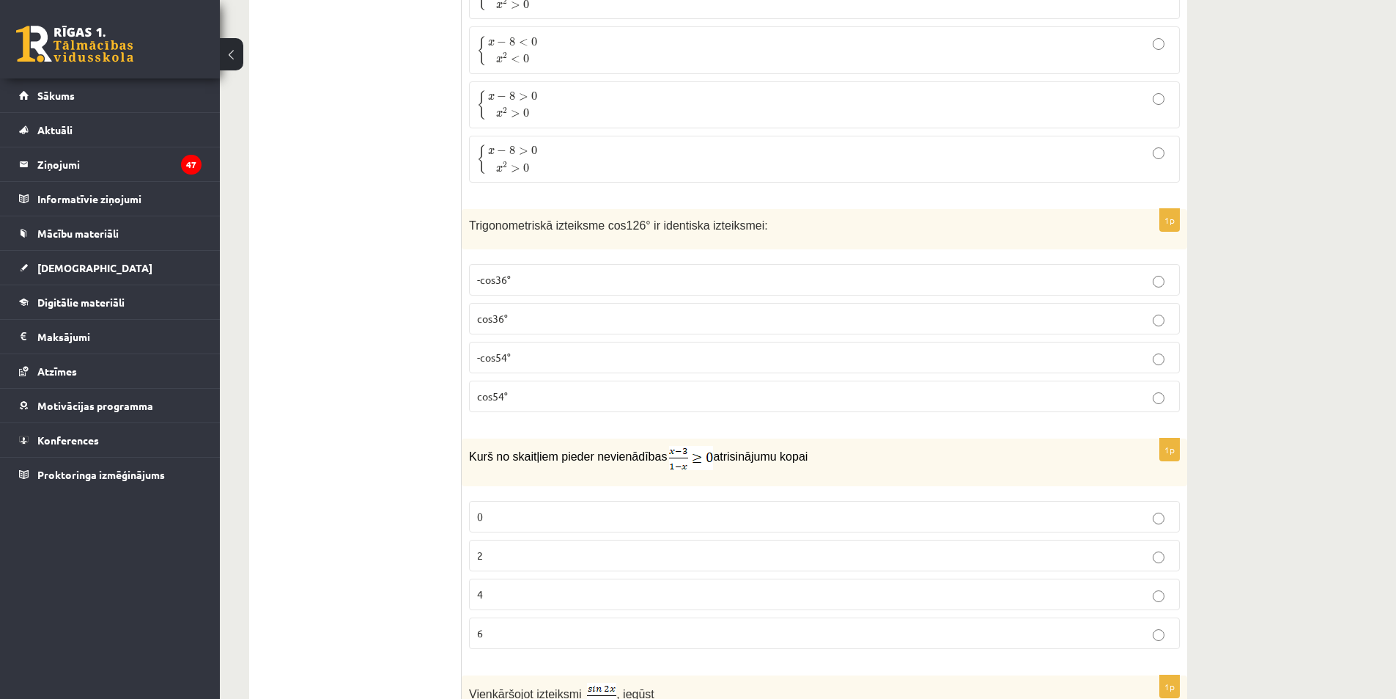
scroll to position [6175, 0]
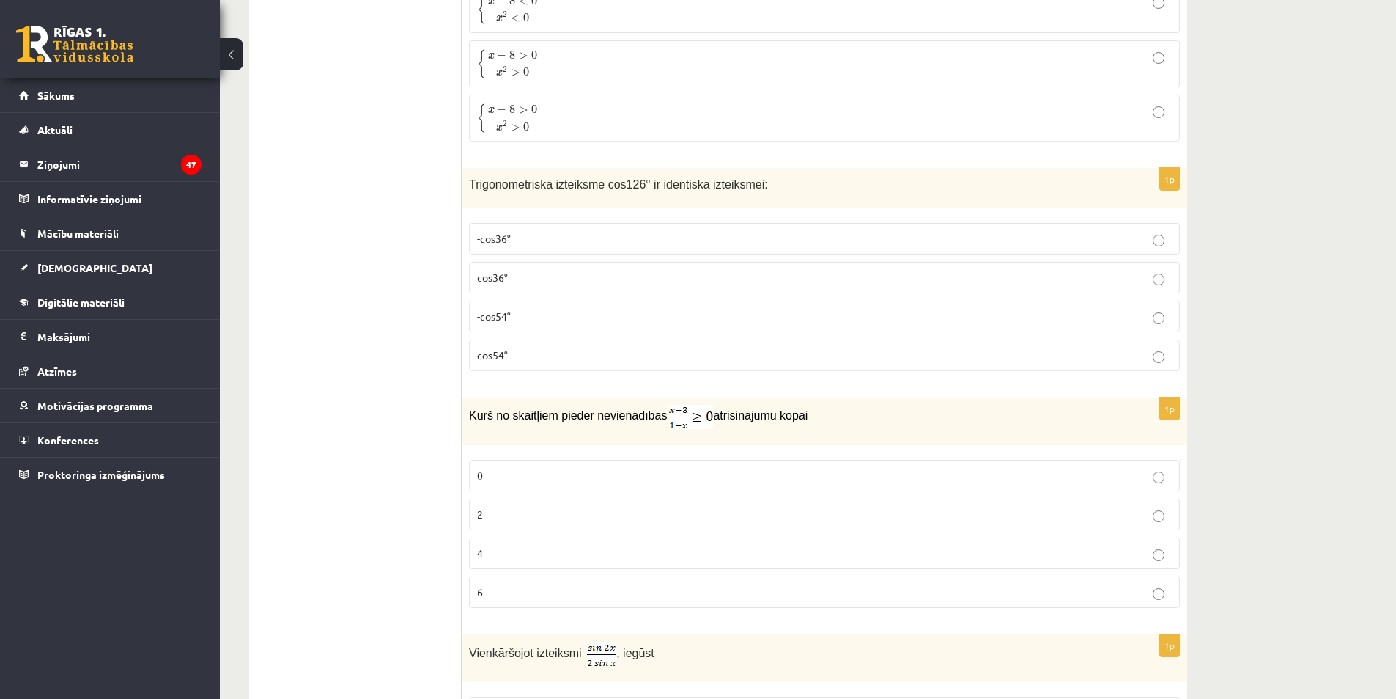
click at [572, 486] on label "0" at bounding box center [824, 476] width 711 height 32
click at [567, 507] on p "2" at bounding box center [824, 514] width 695 height 15
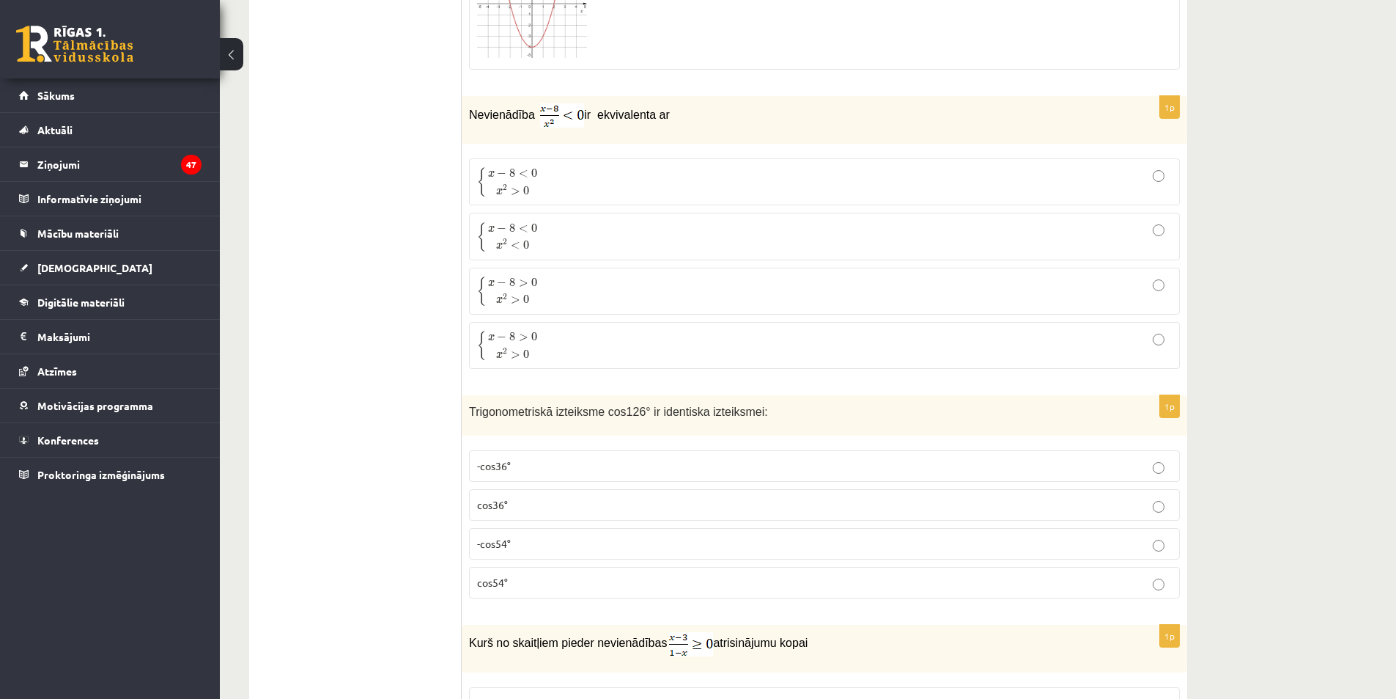
scroll to position [5882, 0]
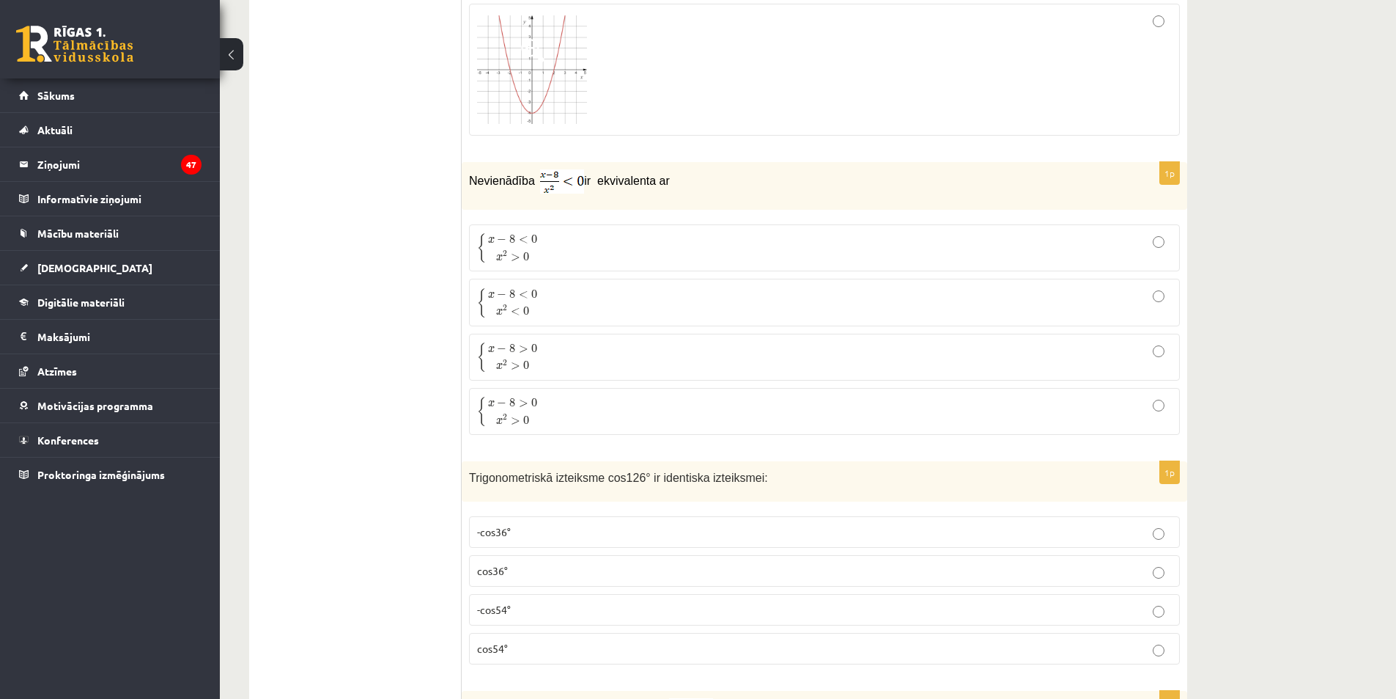
click at [570, 309] on p "{ x − 8 < 0 x 2 < 0 { x − 8 < 0 x 2 < 0" at bounding box center [824, 302] width 695 height 31
click at [597, 255] on p "{ x − 8 < 0 x 2 > 0 { x − 8 < 0 x 2 > 0" at bounding box center [824, 247] width 695 height 31
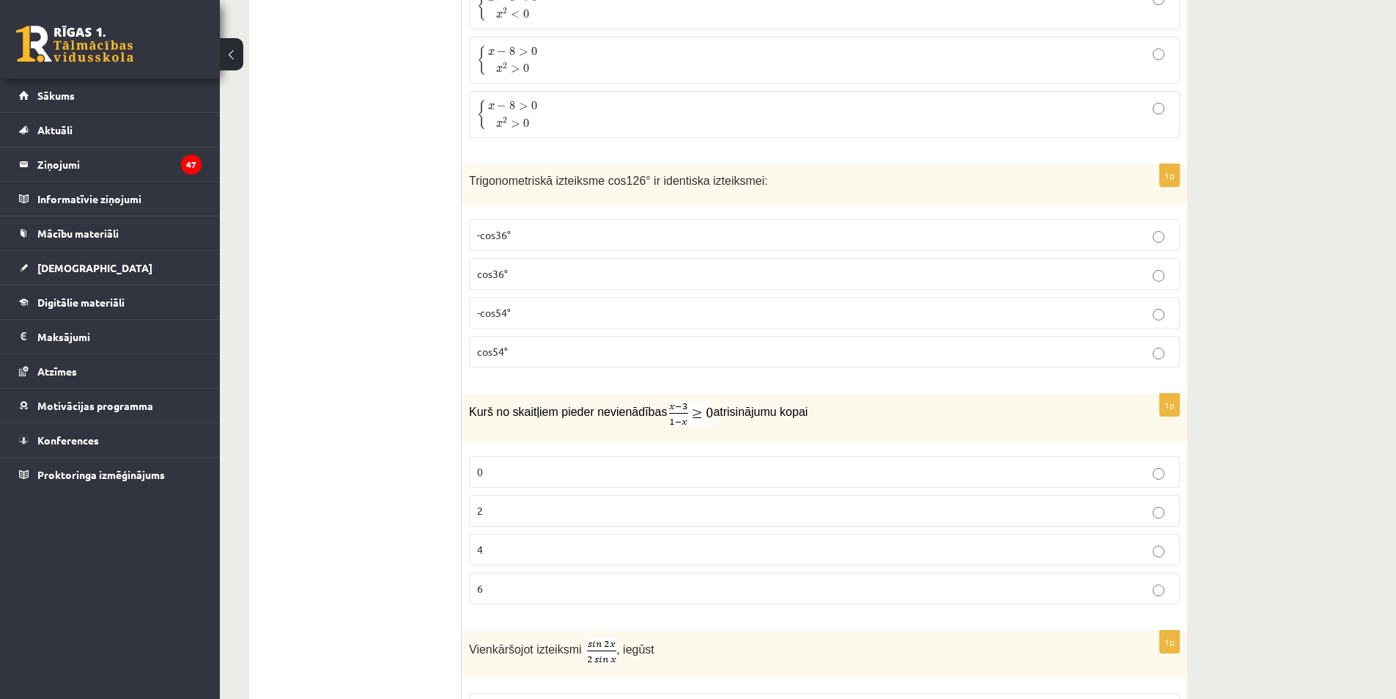
scroll to position [6175, 0]
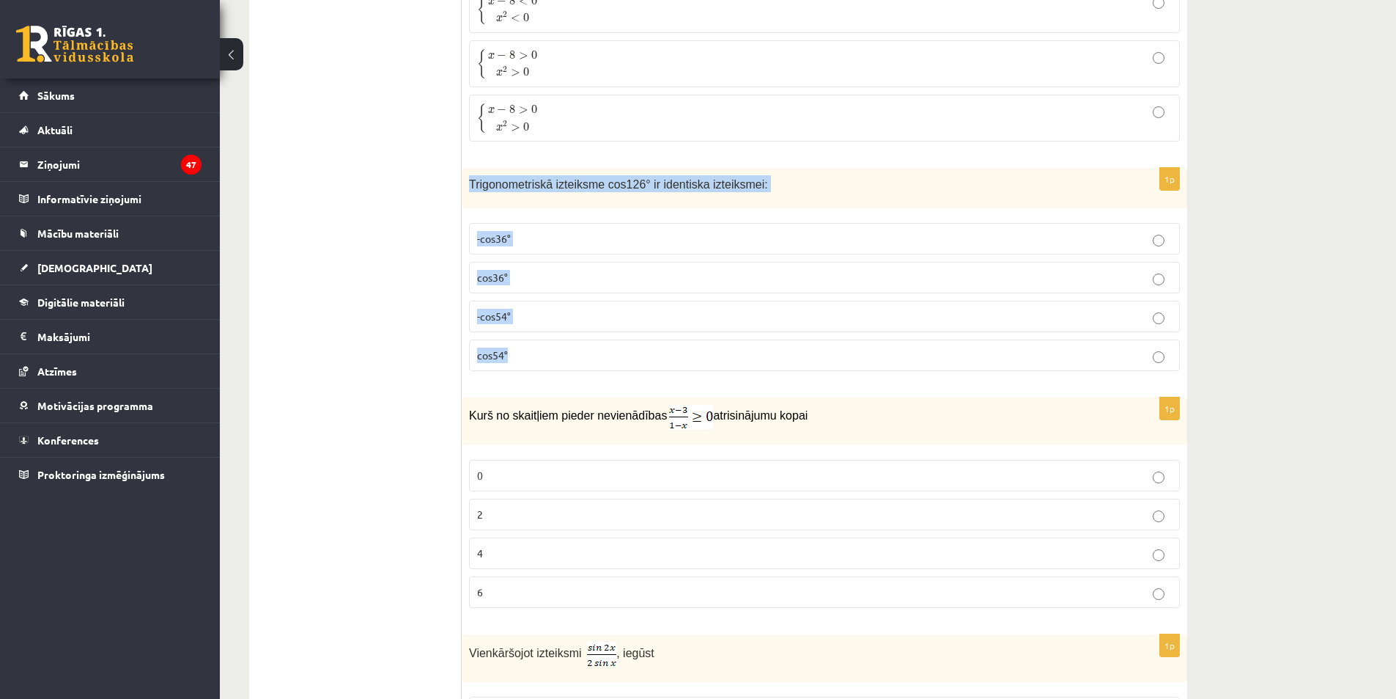
drag, startPoint x: 502, startPoint y: 196, endPoint x: 540, endPoint y: 346, distance: 154.3
click at [539, 350] on div "1p Trigonometriskā izteiksme cos126° ir identiska izteiksmei: -cos36° cos36° -c…" at bounding box center [825, 275] width 726 height 215
copy div "Trigonometriskā izteiksme cos126° ir identiska izteiksmei: -cos36° cos36° -cos5…"
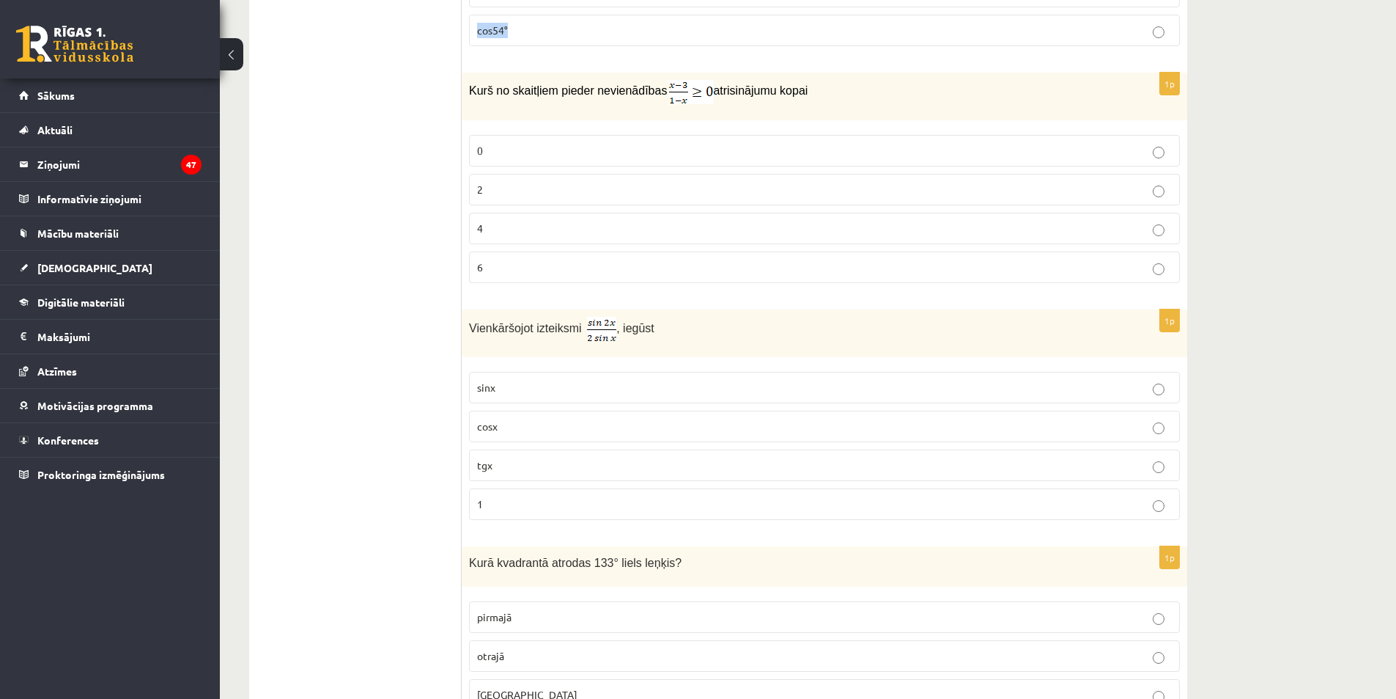
scroll to position [6425, 0]
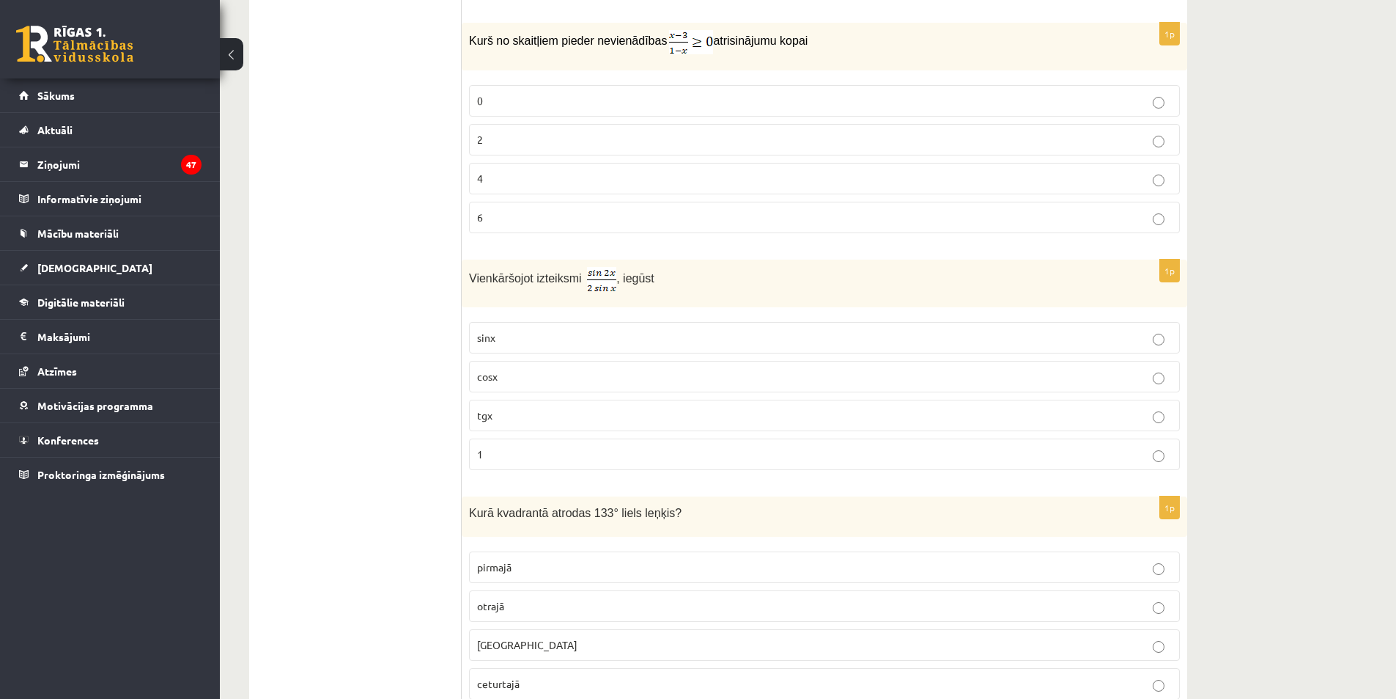
scroll to position [6572, 0]
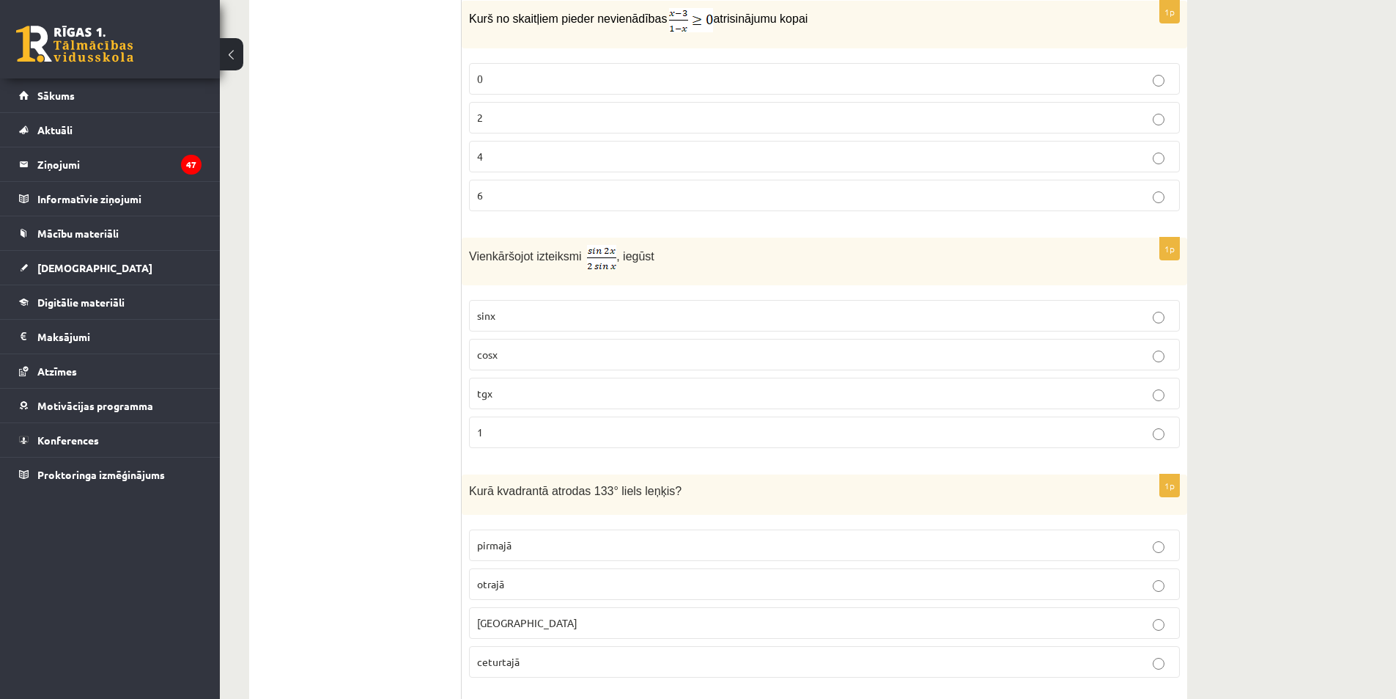
drag, startPoint x: 504, startPoint y: 351, endPoint x: 490, endPoint y: 311, distance: 42.7
click at [504, 350] on p "cosx" at bounding box center [824, 354] width 695 height 15
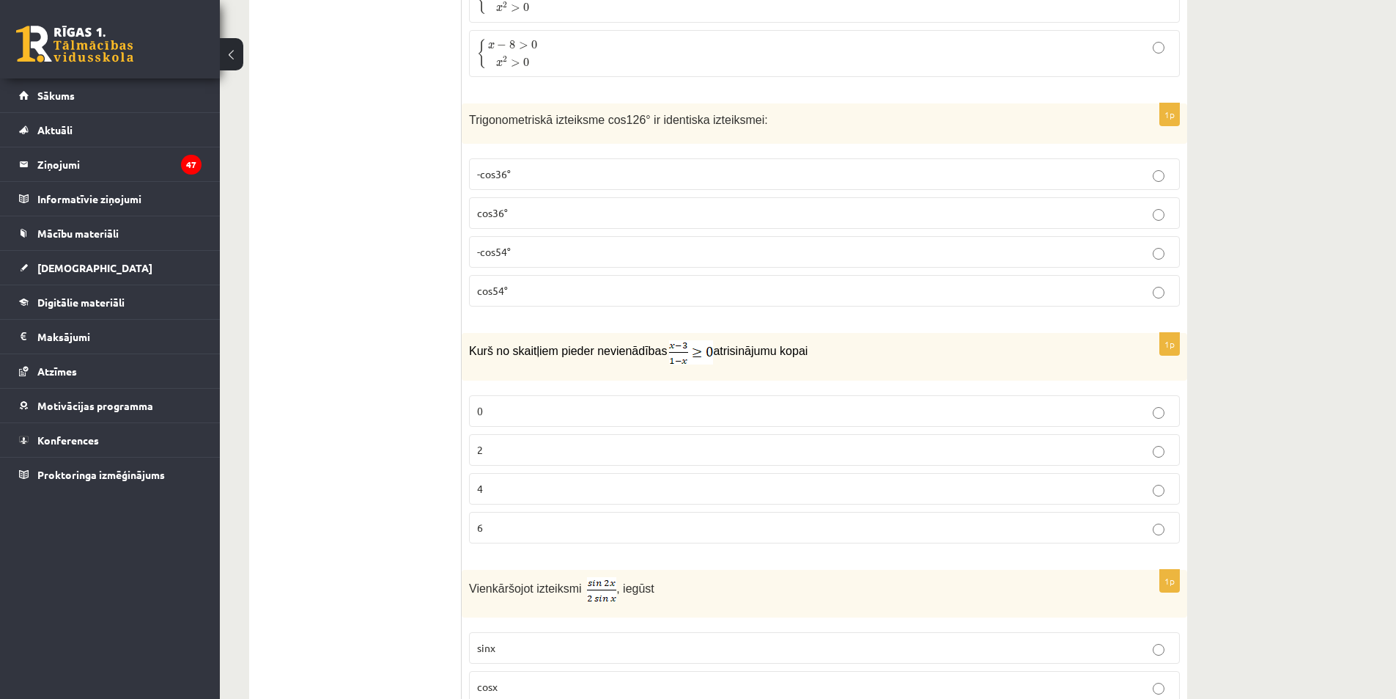
scroll to position [6205, 0]
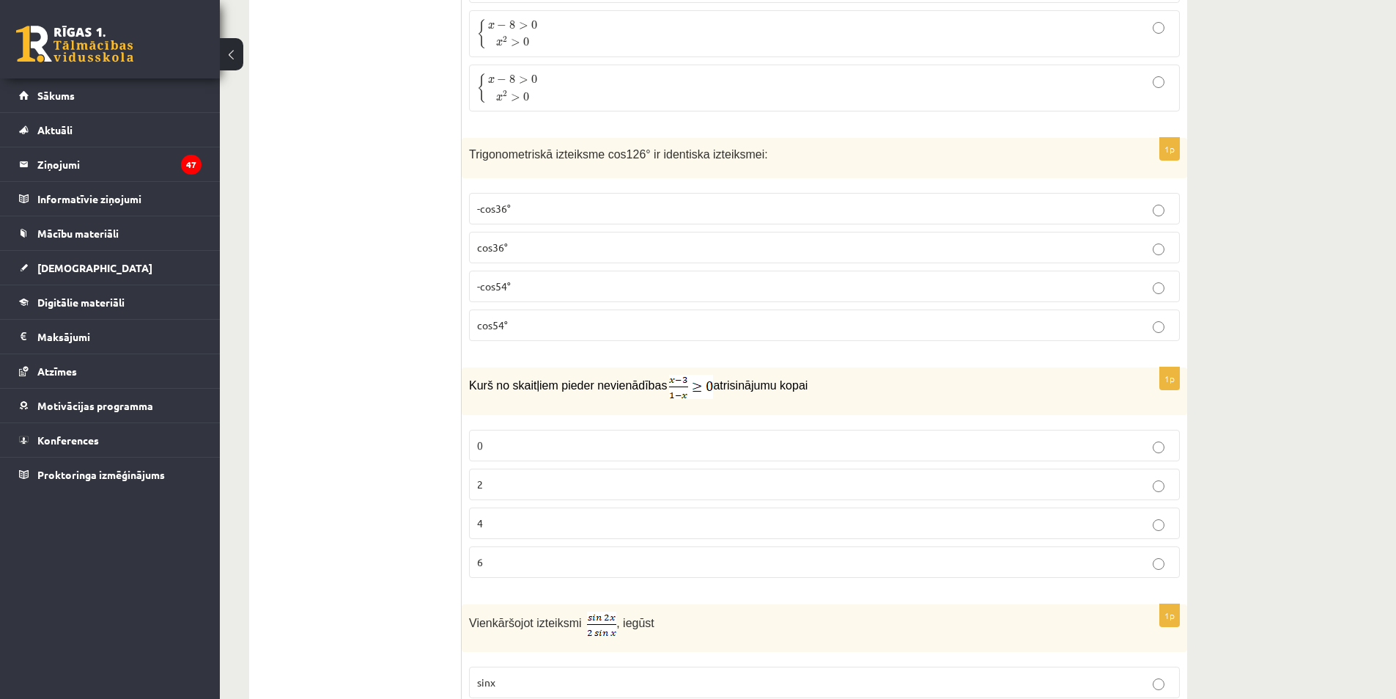
click at [518, 282] on p "-cos54°" at bounding box center [824, 286] width 695 height 15
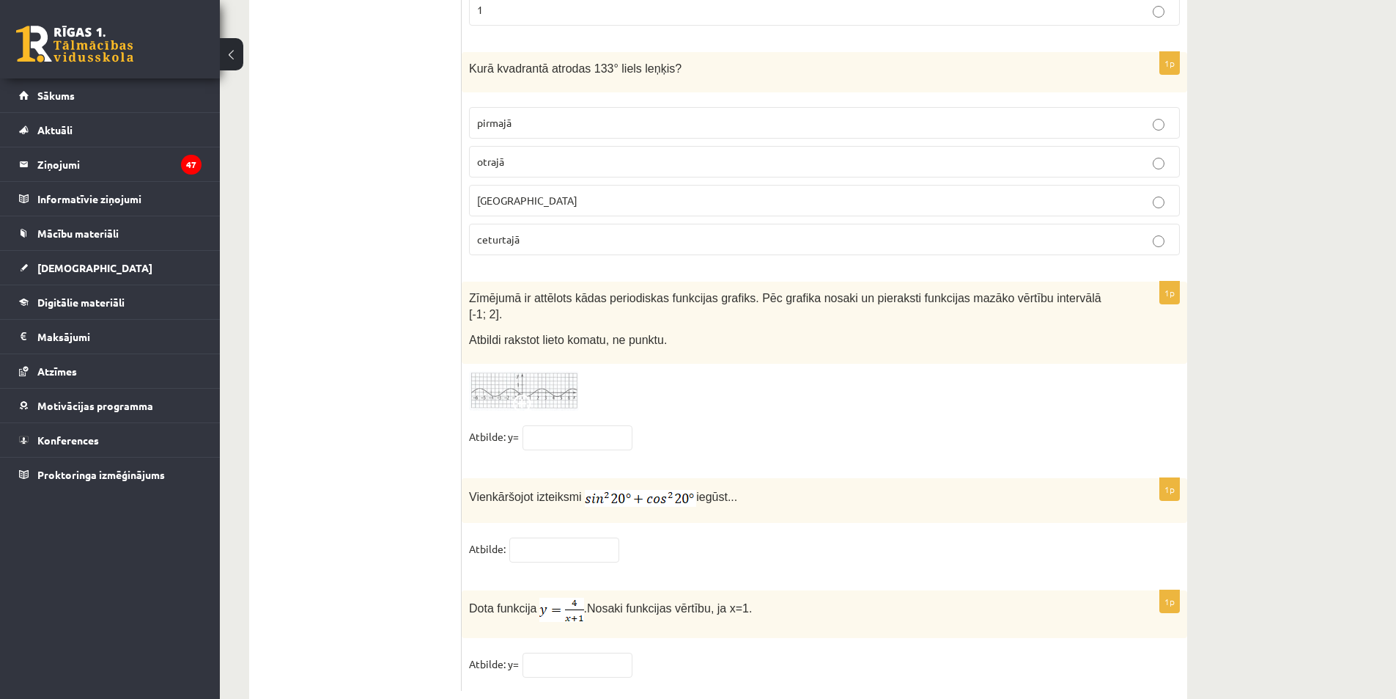
scroll to position [7011, 0]
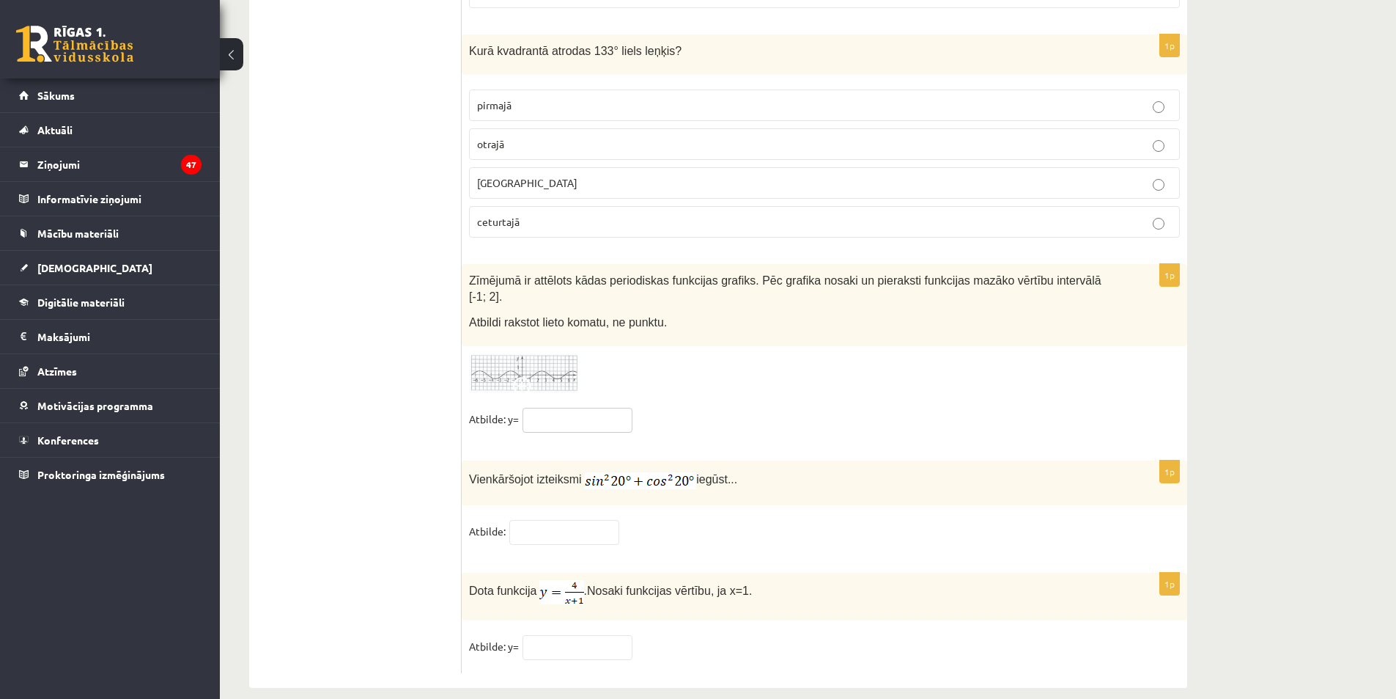
drag, startPoint x: 579, startPoint y: 389, endPoint x: 573, endPoint y: 380, distance: 10.0
click at [578, 408] on input "text" at bounding box center [578, 420] width 110 height 25
type input "**"
click at [575, 520] on input "text" at bounding box center [564, 532] width 110 height 25
type input "*"
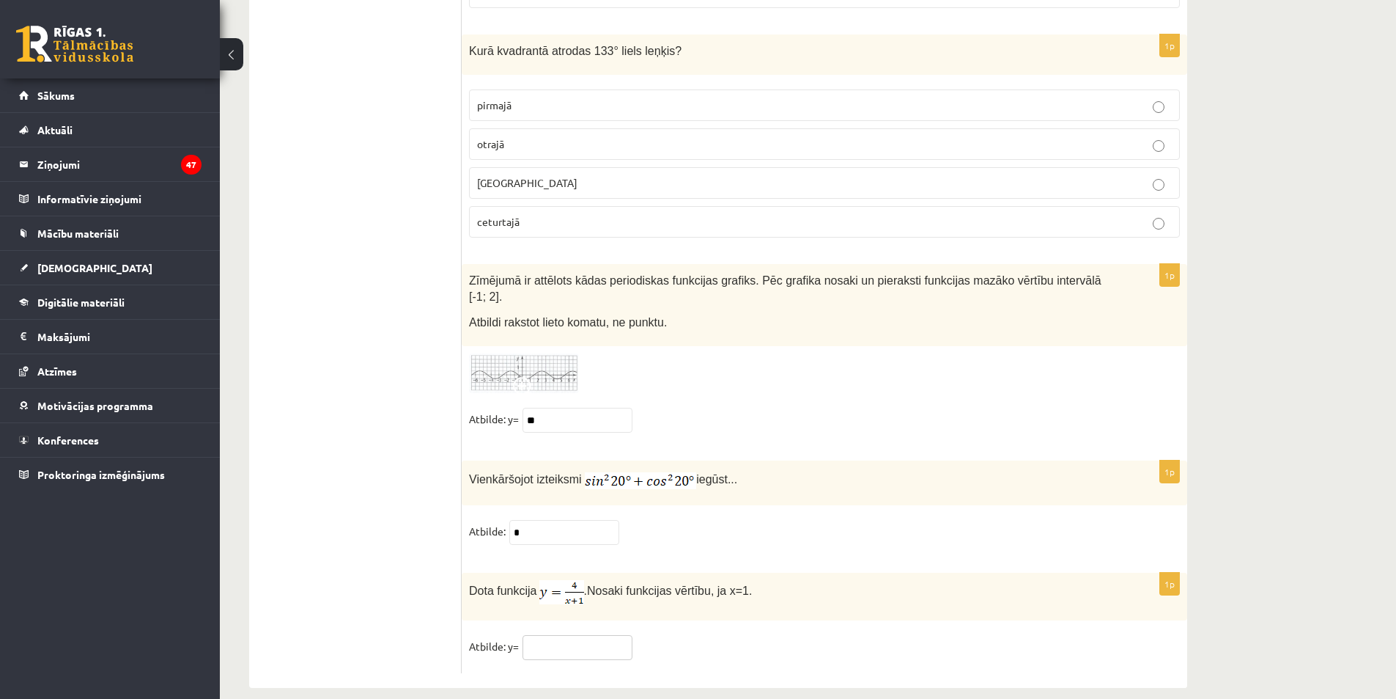
click at [588, 635] on input "text" at bounding box center [578, 647] width 110 height 25
type input "*"
drag, startPoint x: 468, startPoint y: 43, endPoint x: 564, endPoint y: 222, distance: 204.0
click at [564, 222] on div "1p Kurā kvadrantā atrodas 133° liels leņķis? pirmajā otrajā trešajā ceturtajā" at bounding box center [825, 141] width 726 height 215
copy div "Kurā kvadrantā atrodas 133° liels leņķis? pirmajā otrajā trešajā ceturtajā"
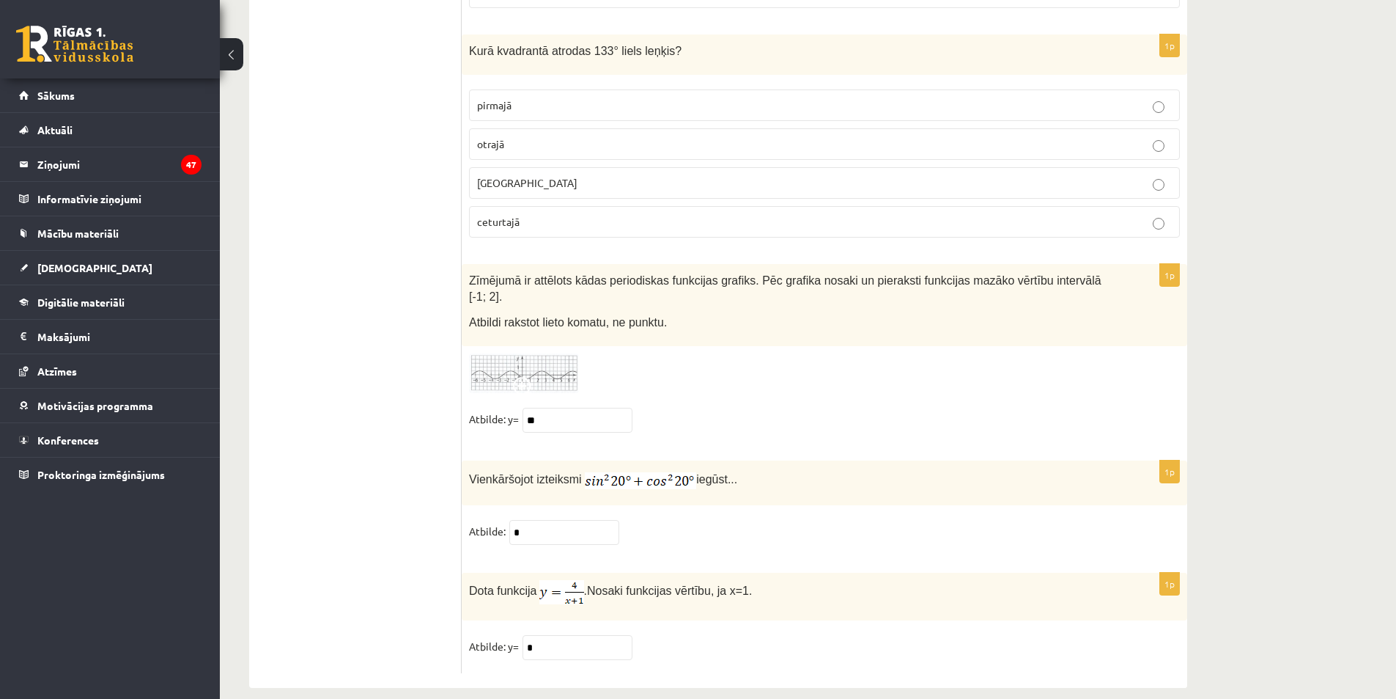
click at [537, 129] on label "otrajā" at bounding box center [824, 144] width 711 height 32
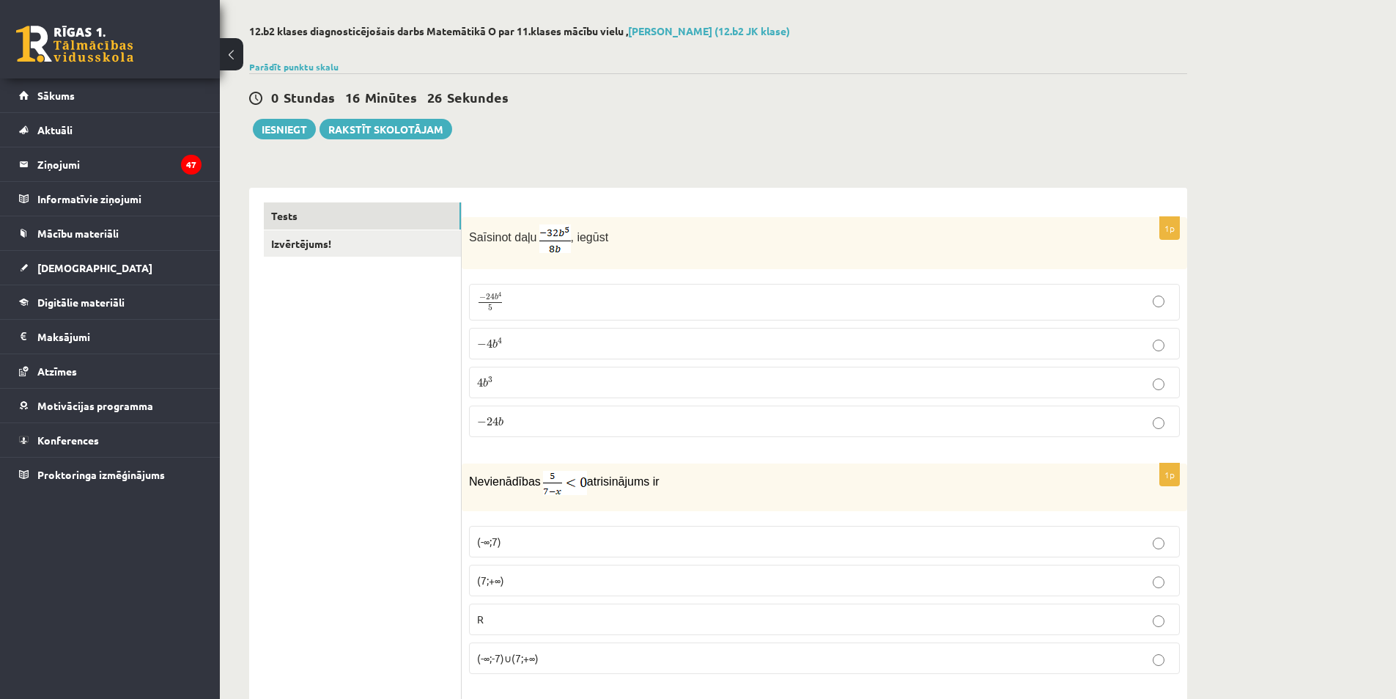
scroll to position [0, 0]
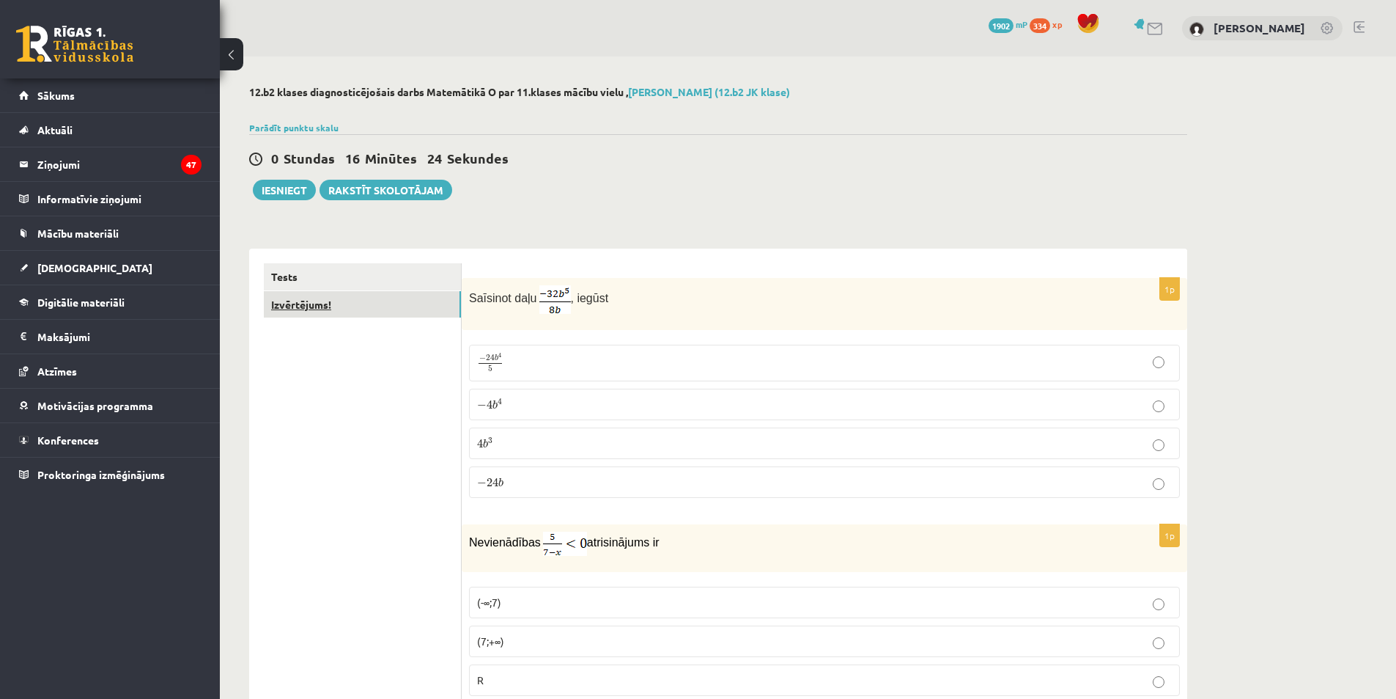
click at [380, 312] on link "Izvērtējums!" at bounding box center [362, 304] width 197 height 27
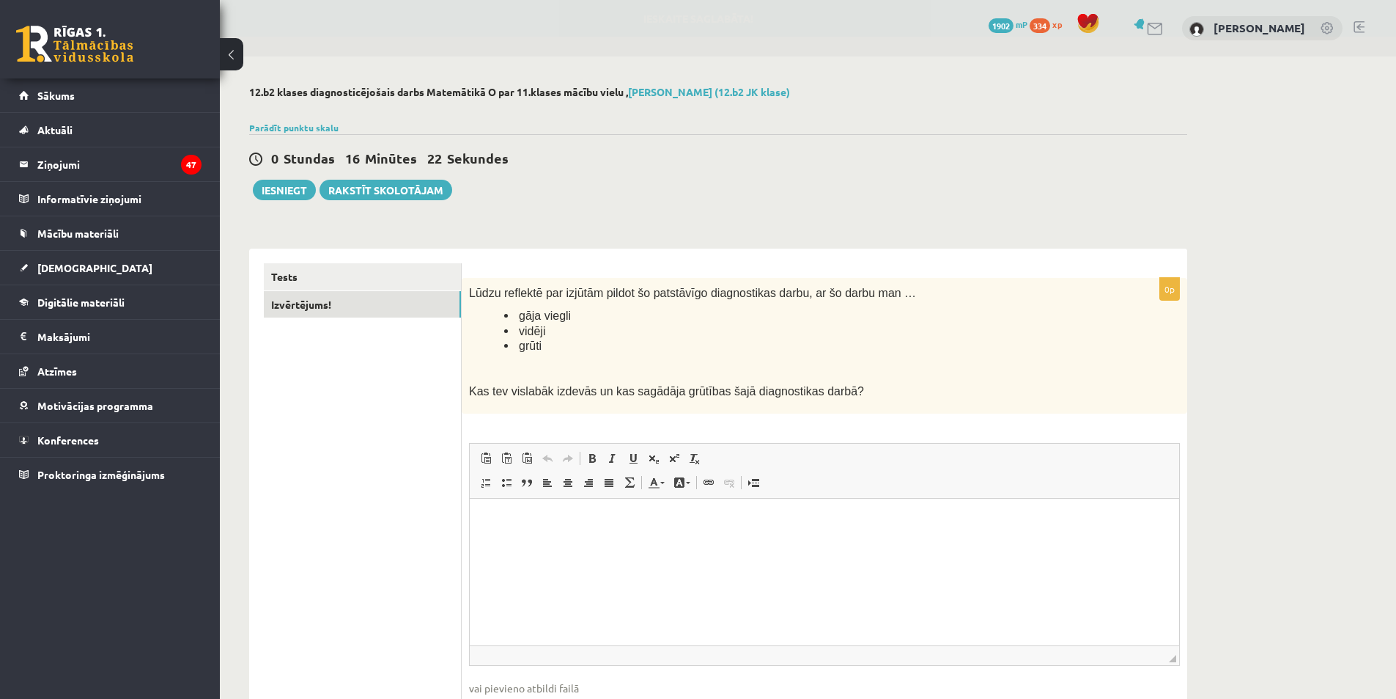
click at [574, 542] on html at bounding box center [825, 520] width 710 height 45
drag, startPoint x: 526, startPoint y: 520, endPoint x: 440, endPoint y: 520, distance: 85.8
click at [470, 520] on html "*****" at bounding box center [825, 520] width 710 height 45
click at [416, 506] on ul "Tests Izvērtējums!" at bounding box center [363, 505] width 198 height 485
click at [304, 196] on button "Iesniegt" at bounding box center [284, 190] width 63 height 21
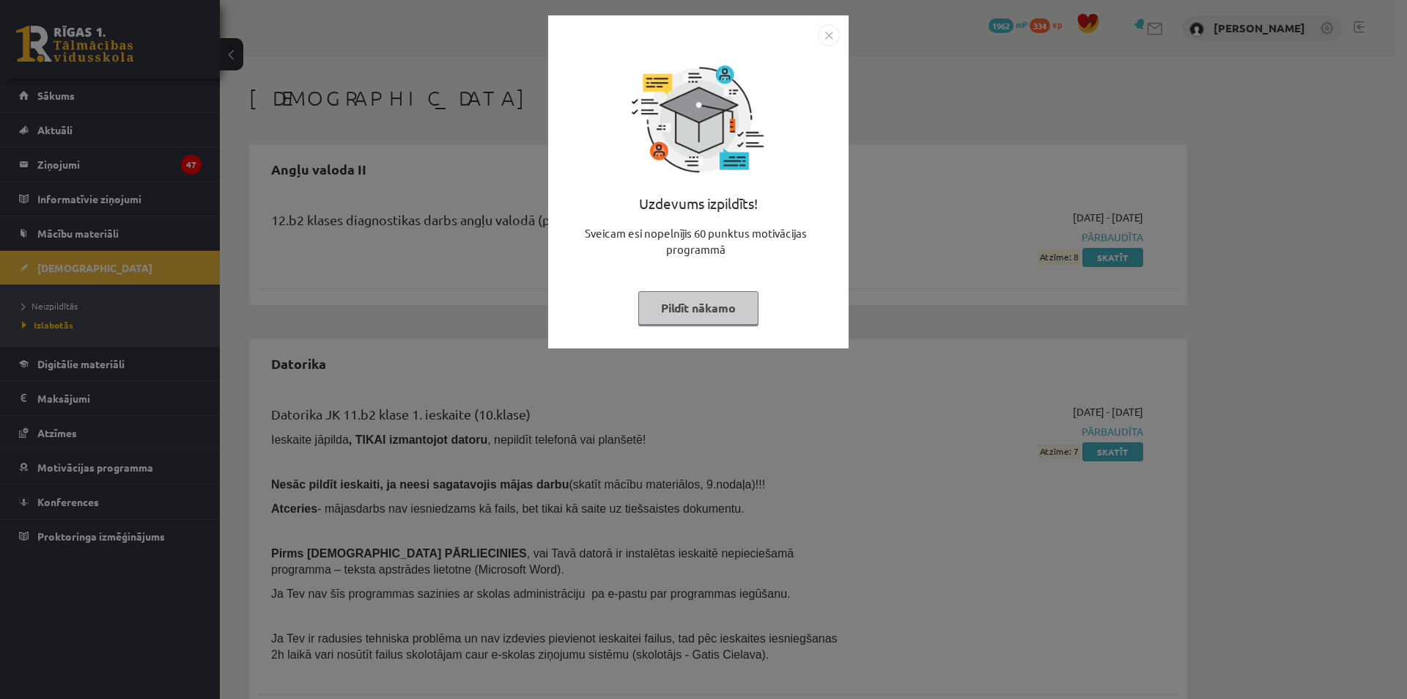
click at [721, 301] on button "Pildīt nākamo" at bounding box center [698, 308] width 120 height 34
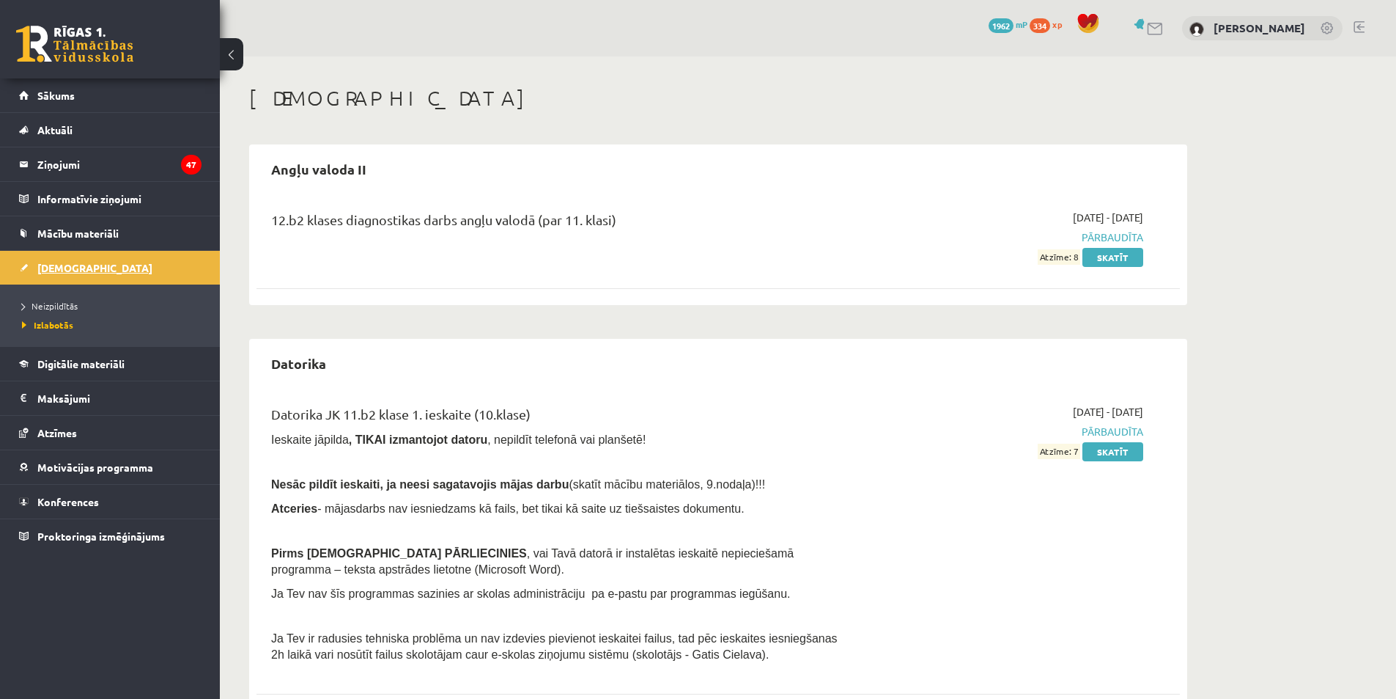
click at [82, 268] on link "[DEMOGRAPHIC_DATA]" at bounding box center [110, 268] width 183 height 34
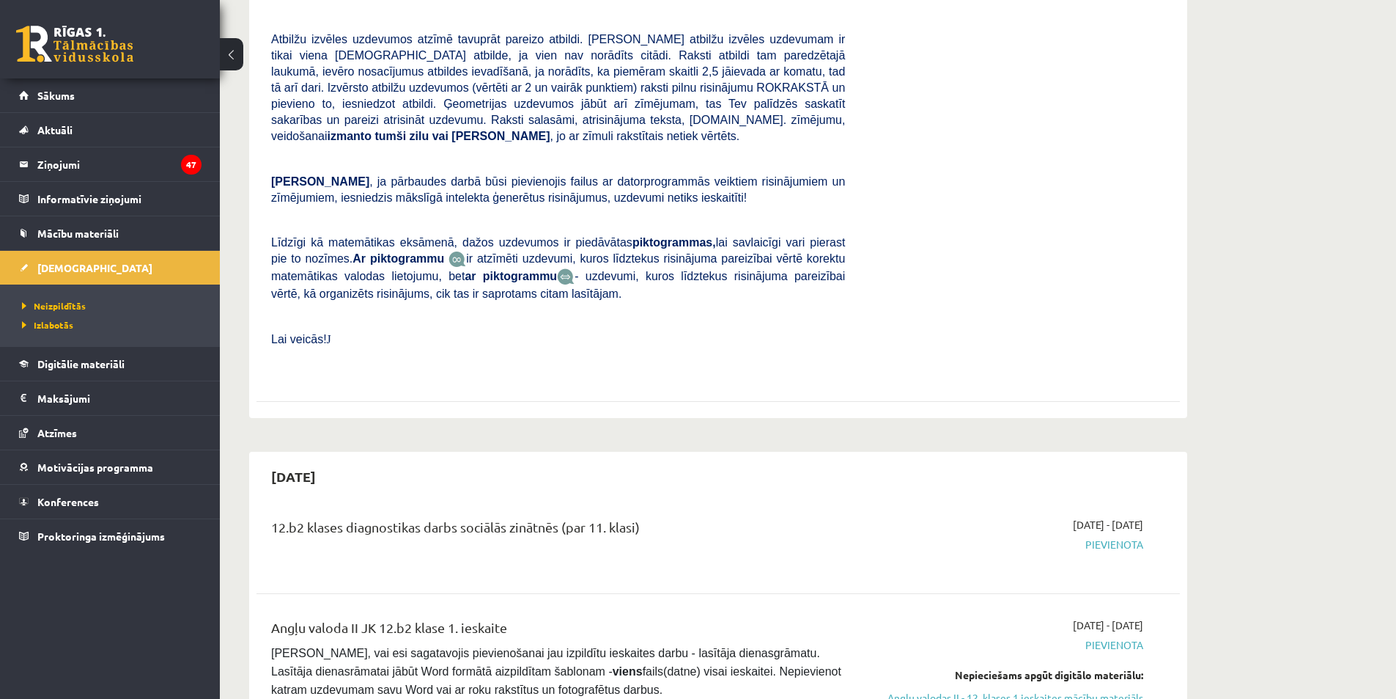
scroll to position [586, 0]
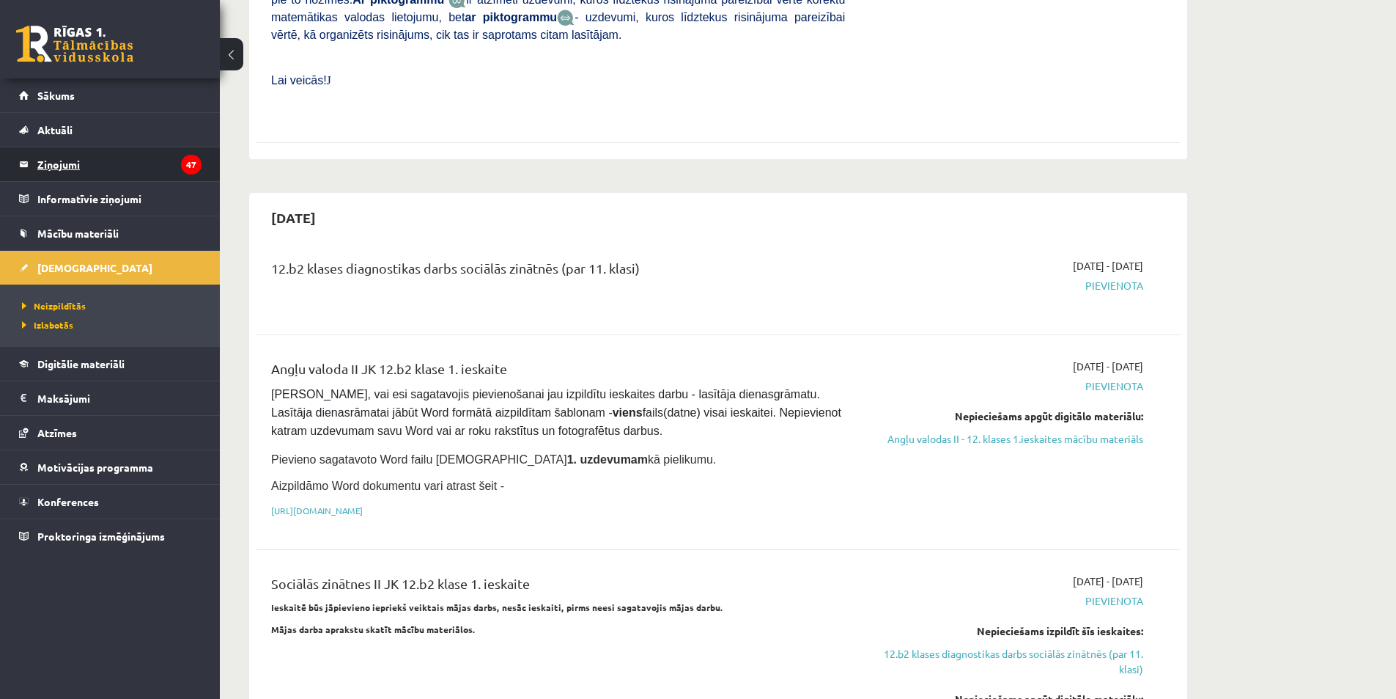
click at [19, 165] on link "Ziņojumi 47" at bounding box center [110, 164] width 183 height 34
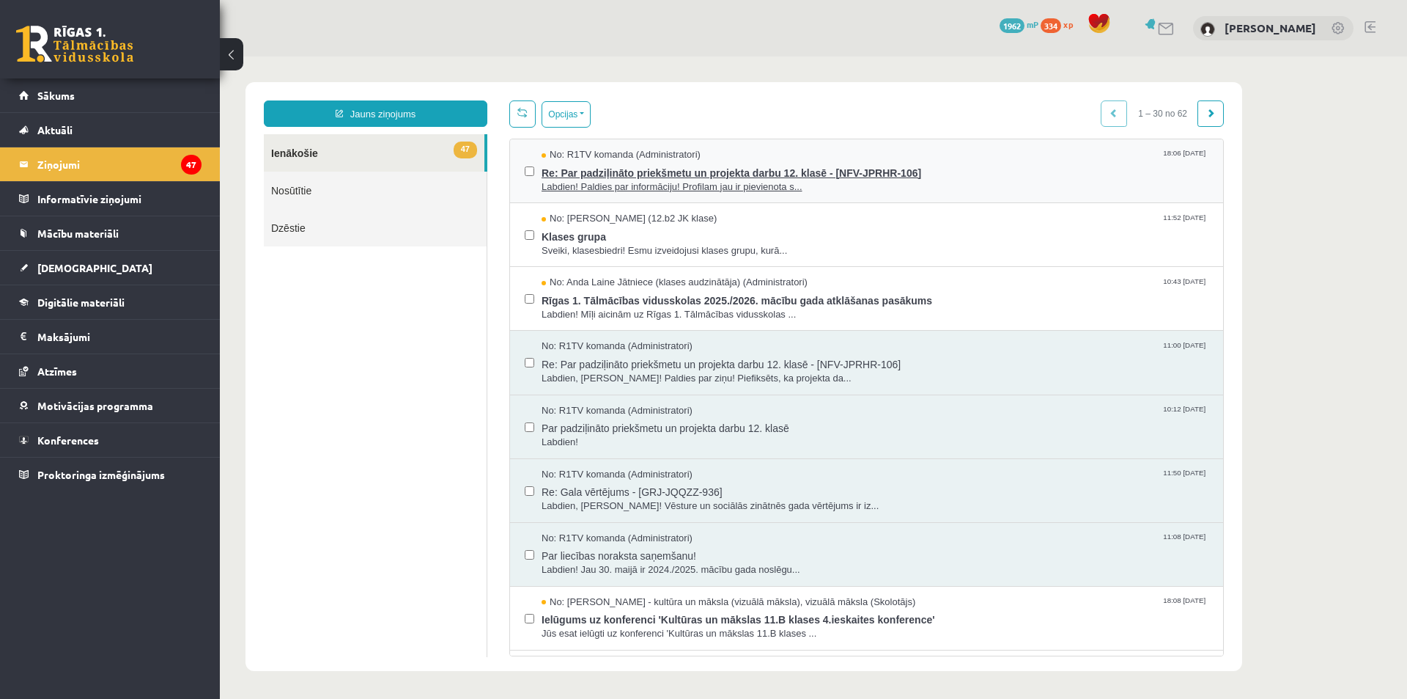
click at [778, 191] on span "Labdien! Paldies par informāciju! Profilam jau ir pievienota s..." at bounding box center [875, 187] width 667 height 14
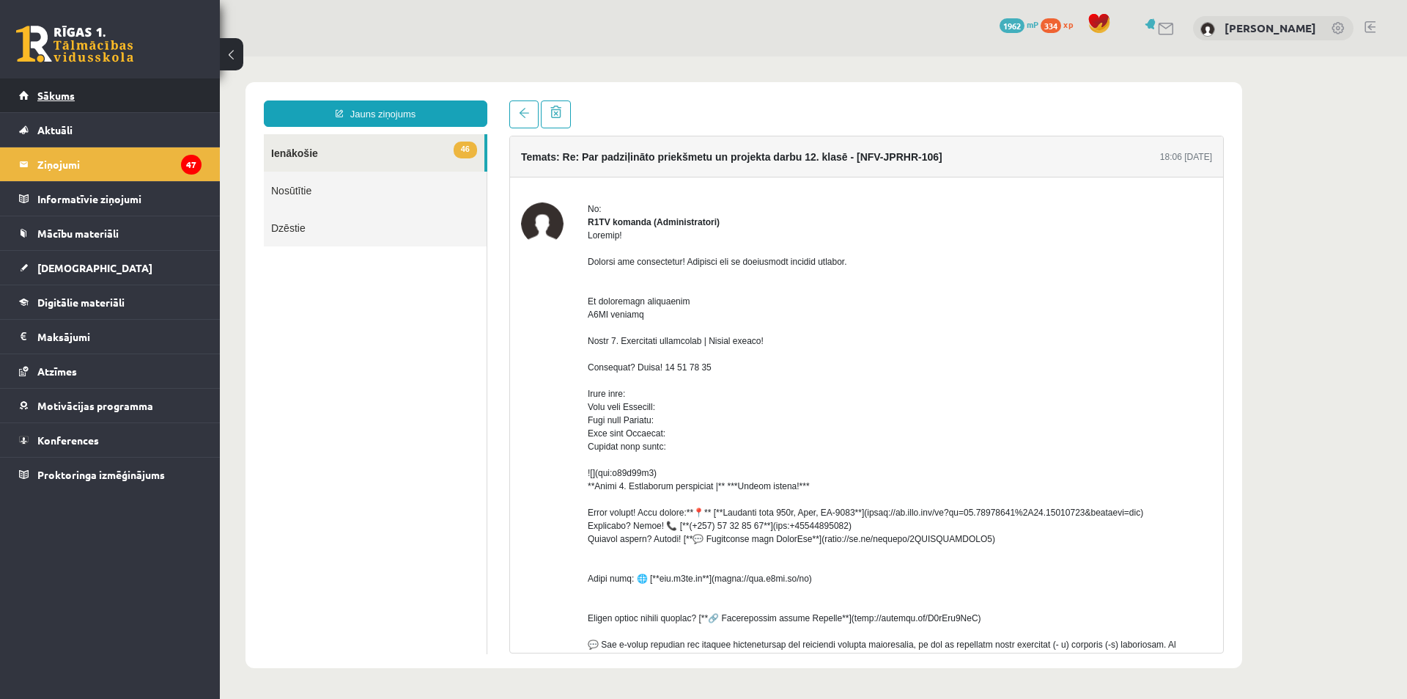
click at [65, 94] on span "Sākums" at bounding box center [55, 95] width 37 height 13
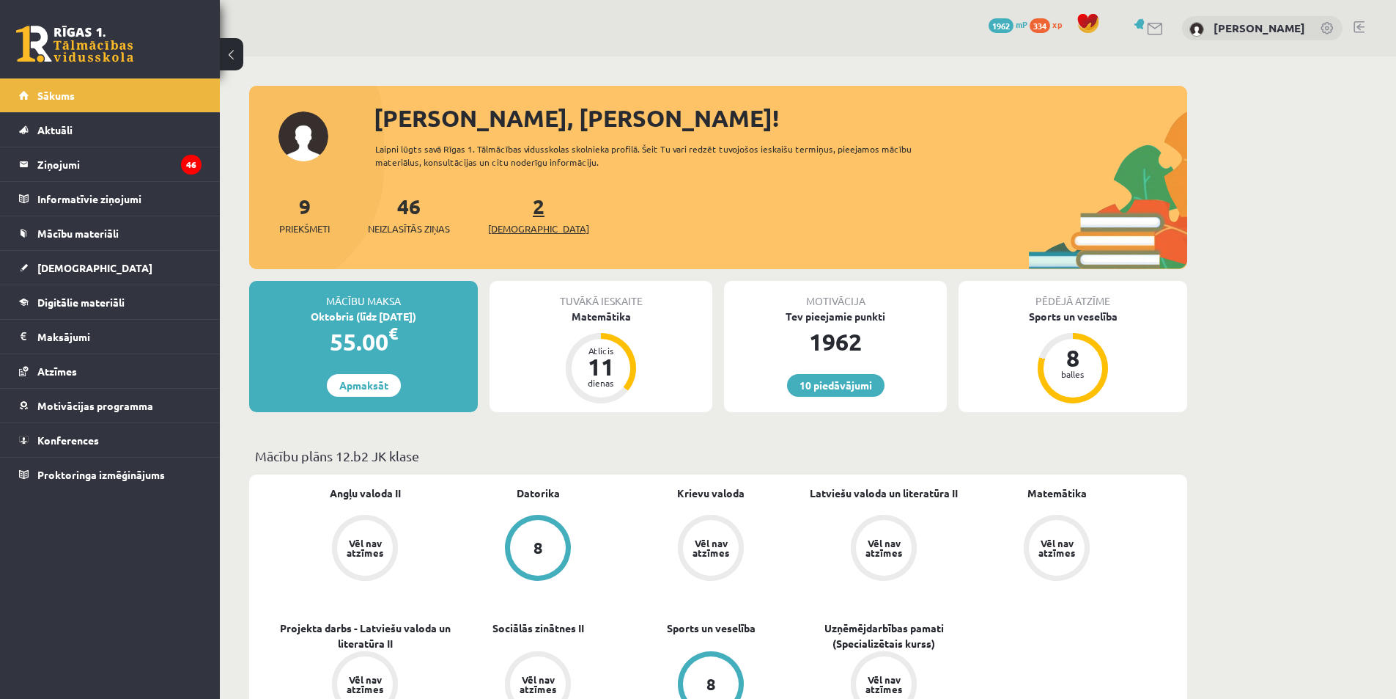
click at [514, 224] on span "[DEMOGRAPHIC_DATA]" at bounding box center [538, 228] width 101 height 15
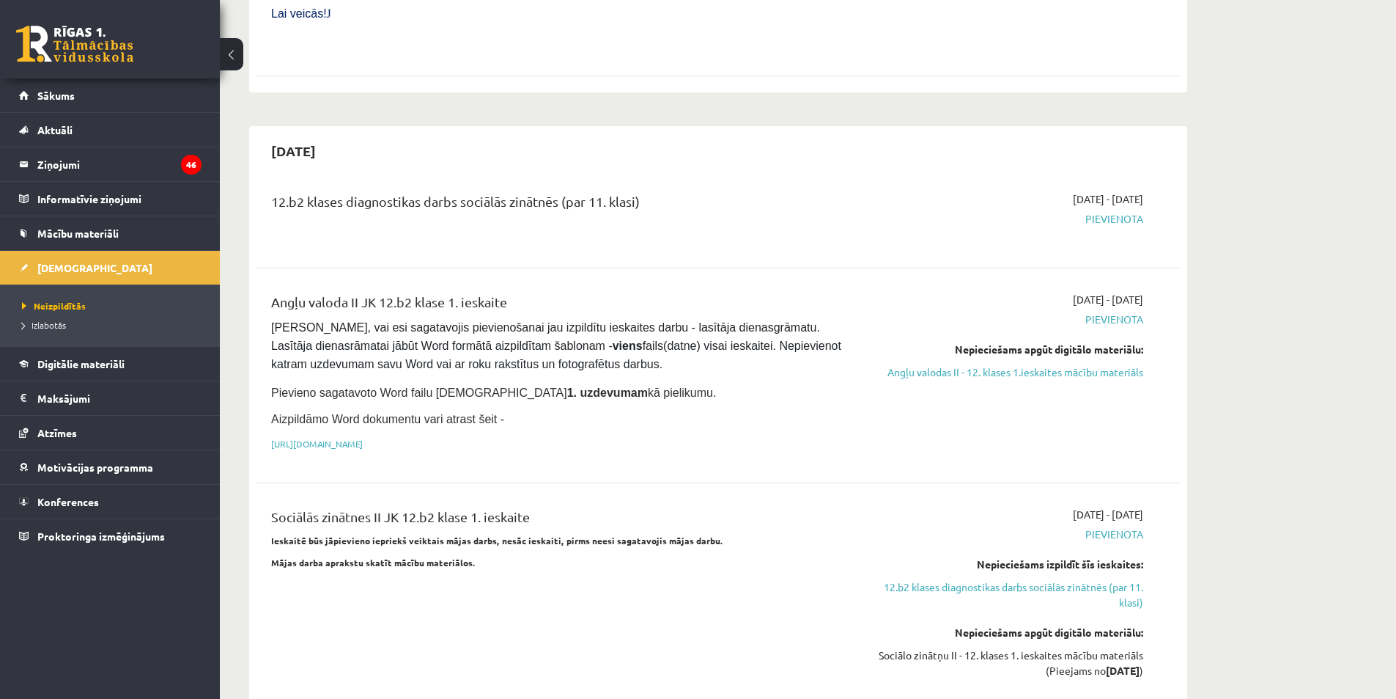
scroll to position [660, 0]
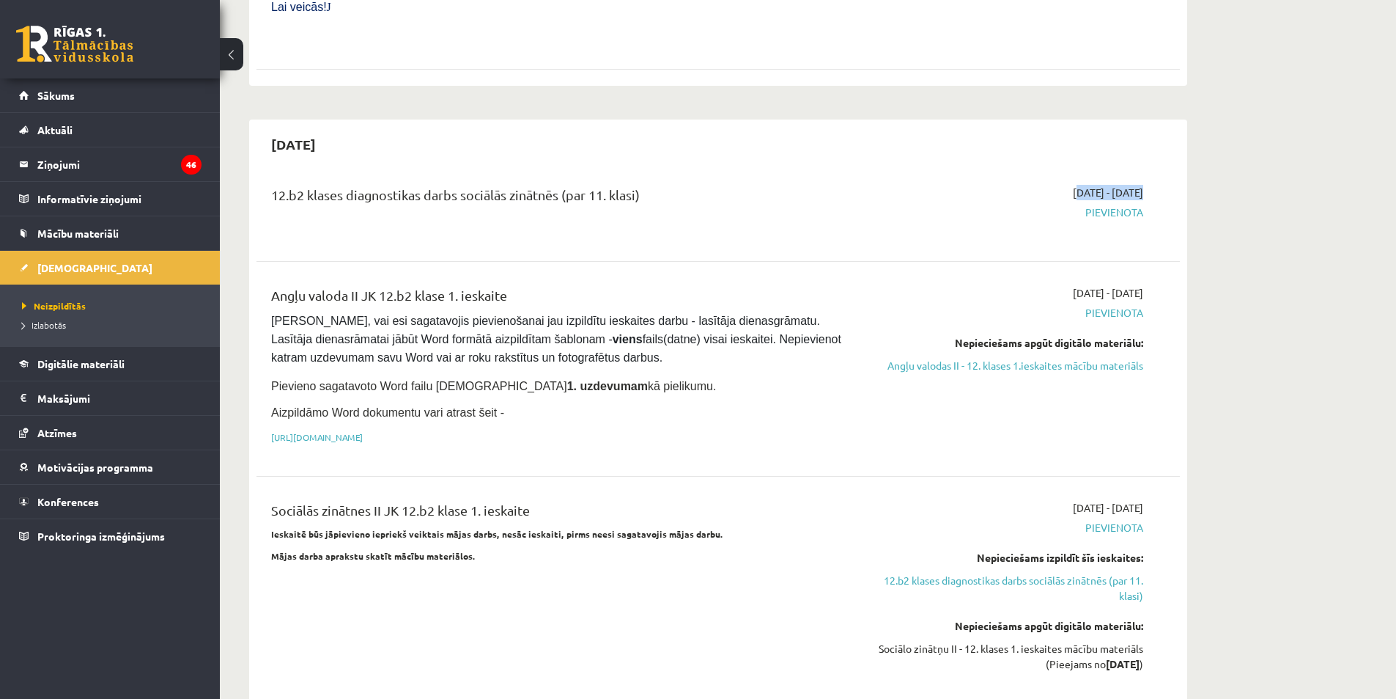
drag, startPoint x: 1093, startPoint y: 176, endPoint x: 1045, endPoint y: 148, distance: 55.2
click at [1050, 170] on div "12.b2 klases diagnostikas darbs sociālās zinātnēs (par 11. klasi) [DATE] - [DAT…" at bounding box center [719, 211] width 924 height 82
click at [1004, 185] on div "[DATE] - [DATE] [GEOGRAPHIC_DATA]" at bounding box center [1005, 211] width 298 height 53
drag, startPoint x: 1110, startPoint y: 183, endPoint x: 932, endPoint y: 201, distance: 179.1
click at [926, 205] on span "Pievienota" at bounding box center [1005, 212] width 276 height 15
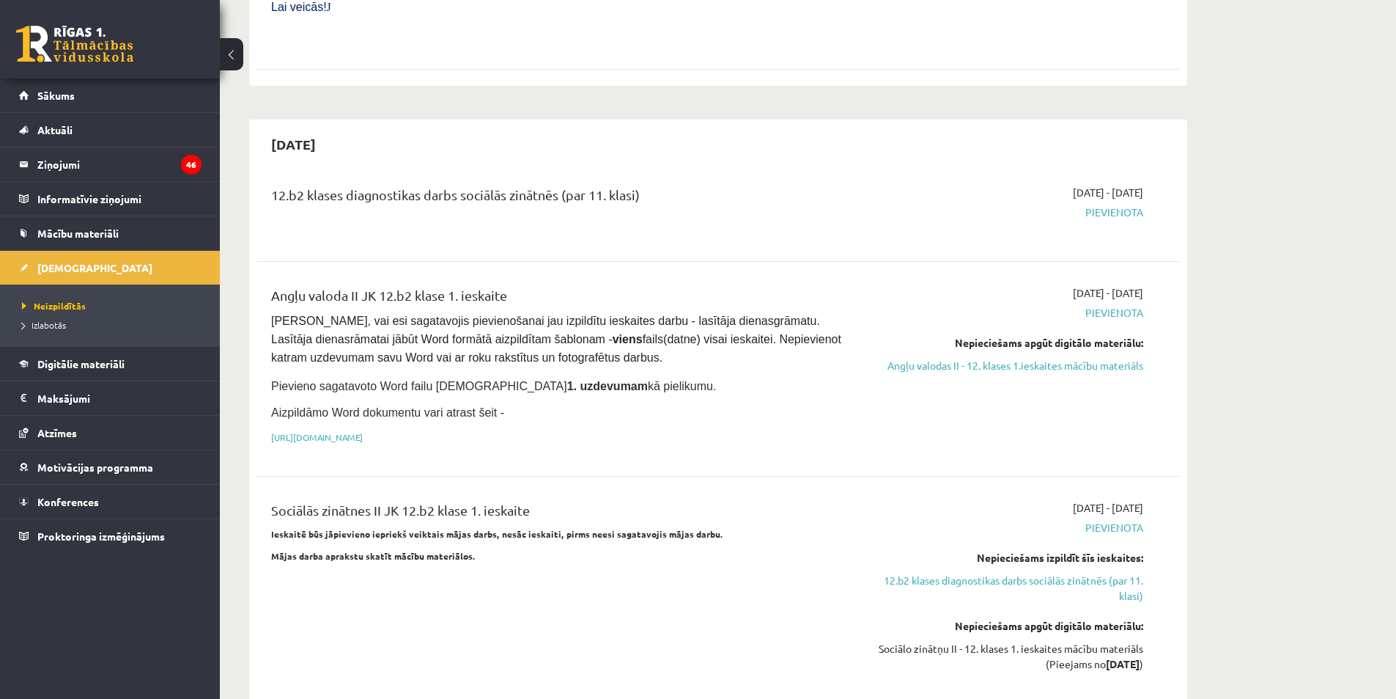
click at [938, 206] on div "12.b2 klases diagnostikas darbs sociālās zinātnēs (par 11. klasi) [DATE] - [DAT…" at bounding box center [719, 211] width 924 height 82
drag, startPoint x: 959, startPoint y: 207, endPoint x: 993, endPoint y: 227, distance: 39.5
click at [1040, 228] on div "12.b2 klases diagnostikas darbs sociālās zinātnēs (par 11. klasi) [DATE] - [DAT…" at bounding box center [719, 447] width 924 height 555
click at [194, 174] on icon "46" at bounding box center [191, 165] width 21 height 20
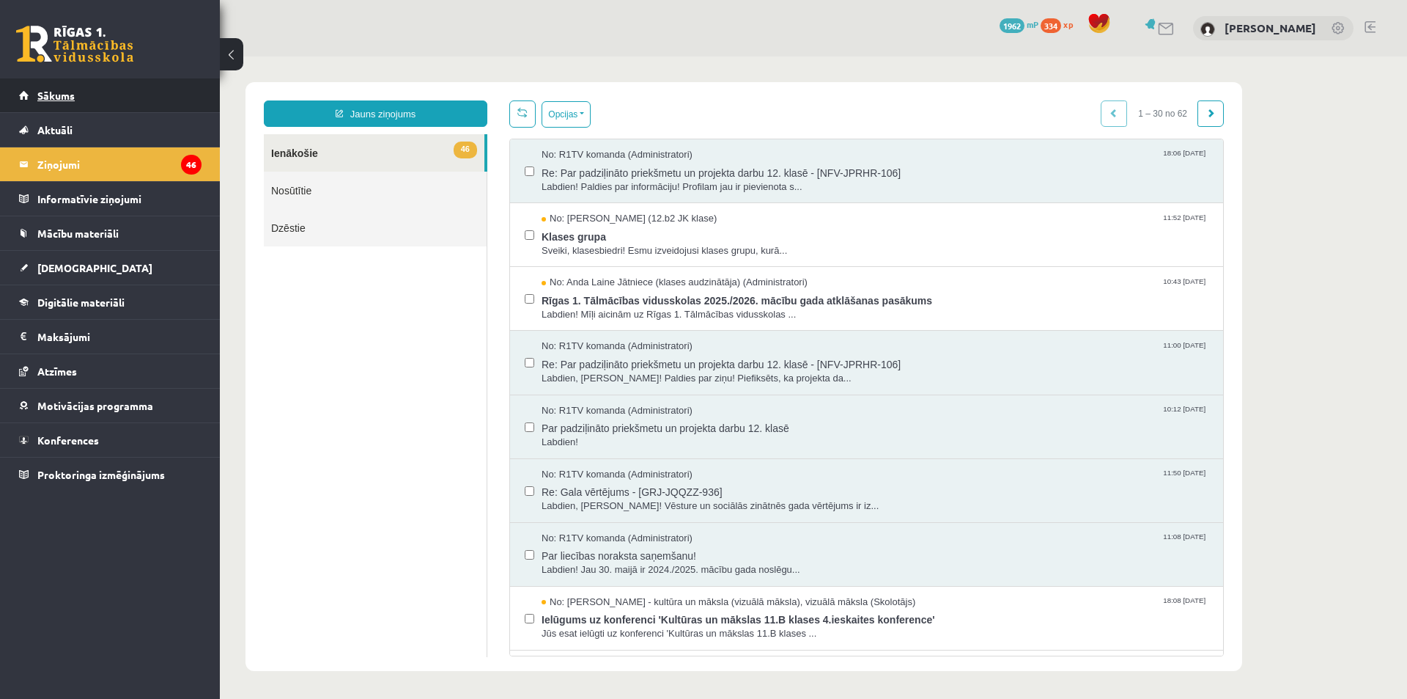
click at [106, 81] on link "Sākums" at bounding box center [110, 95] width 183 height 34
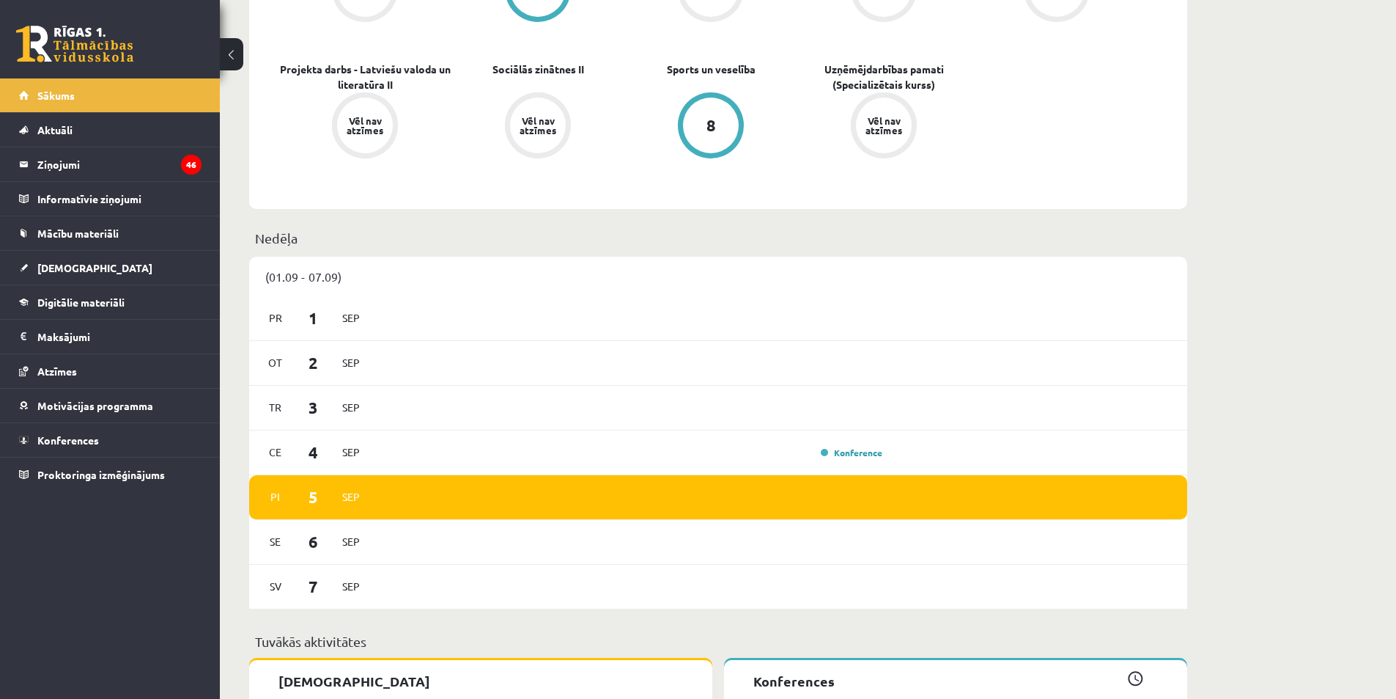
scroll to position [586, 0]
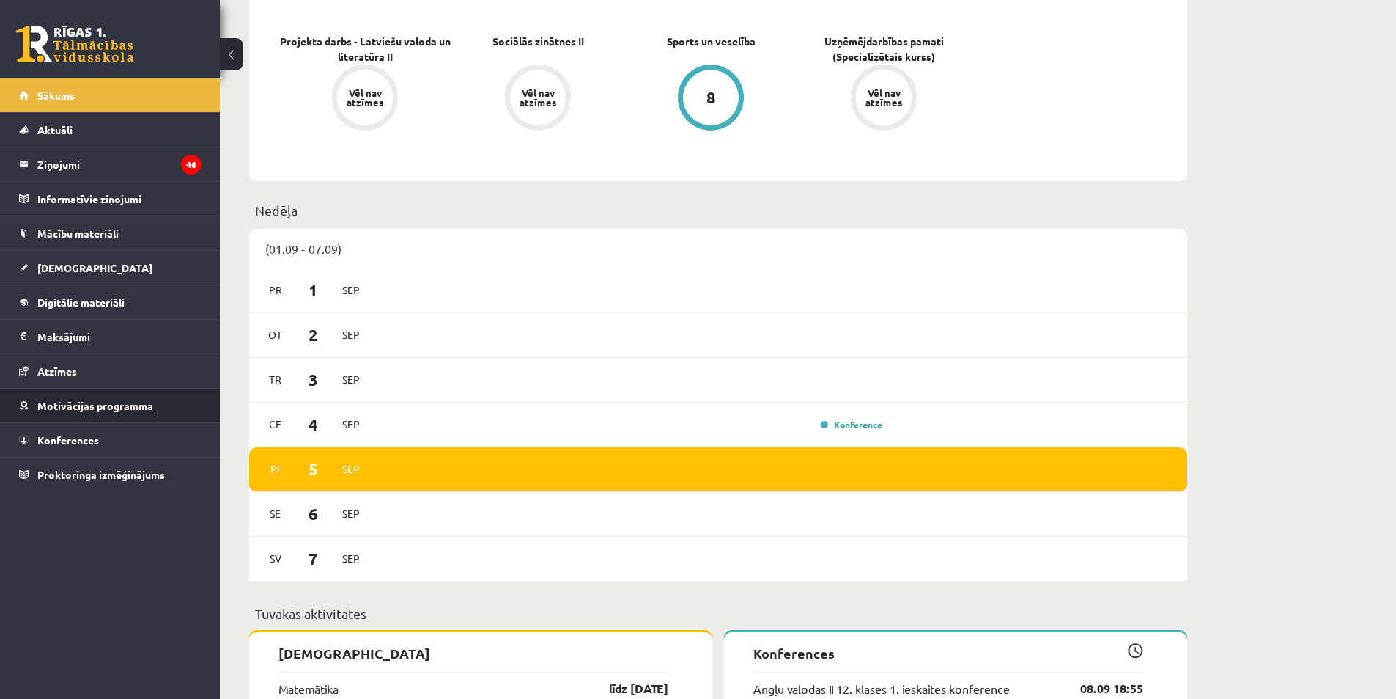
click at [92, 403] on span "Motivācijas programma" at bounding box center [95, 405] width 116 height 13
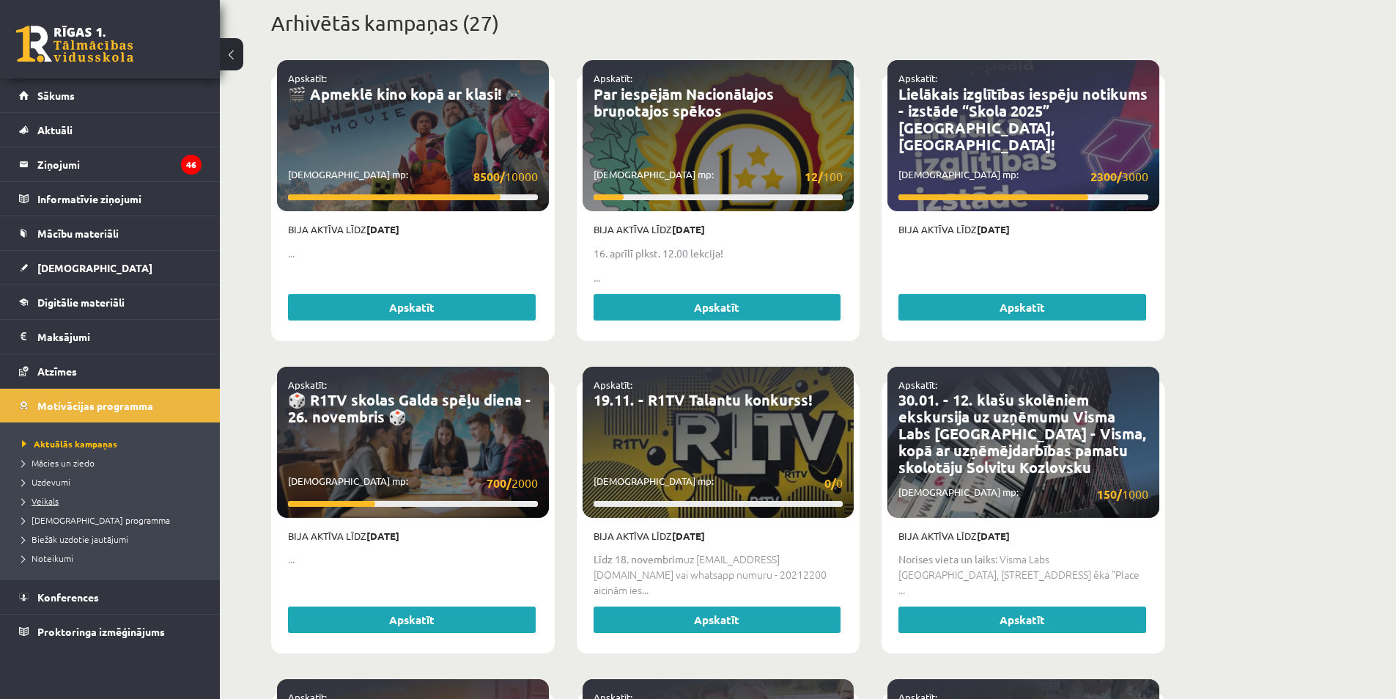
click at [43, 507] on link "Veikals" at bounding box center [113, 500] width 183 height 13
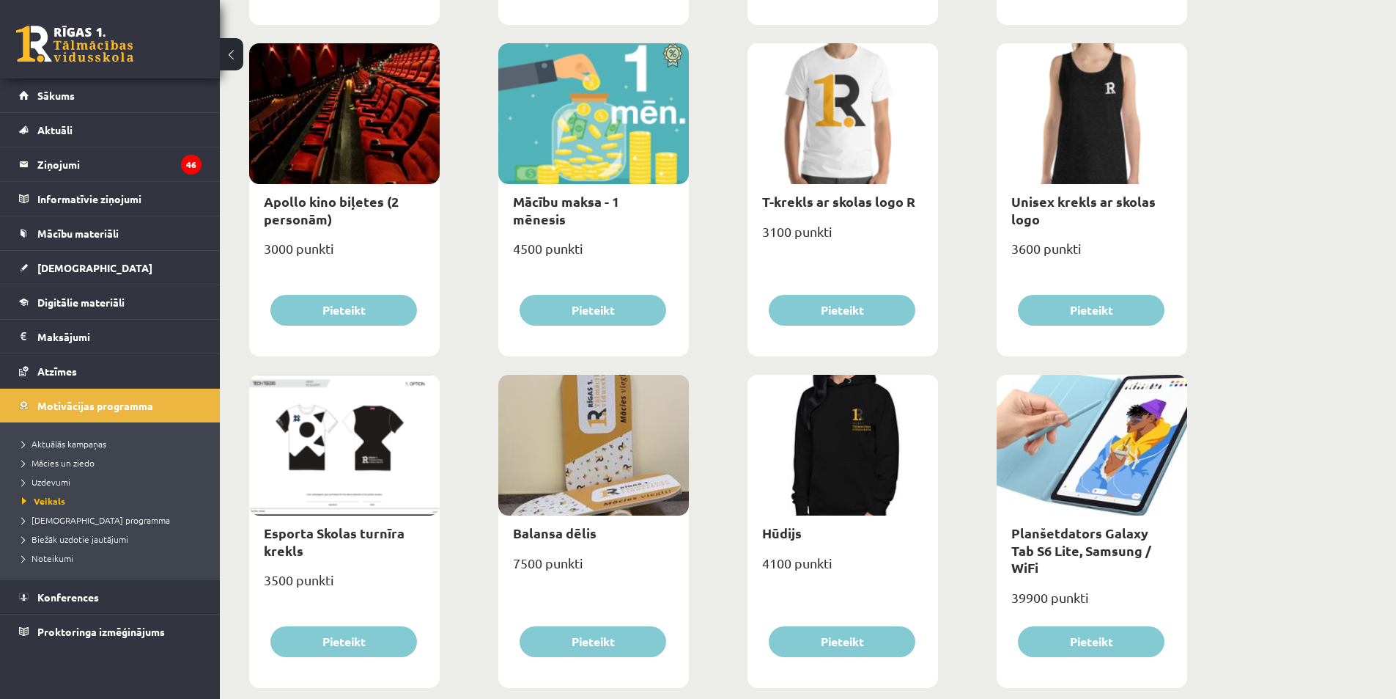
scroll to position [527, 0]
